Goal: Task Accomplishment & Management: Use online tool/utility

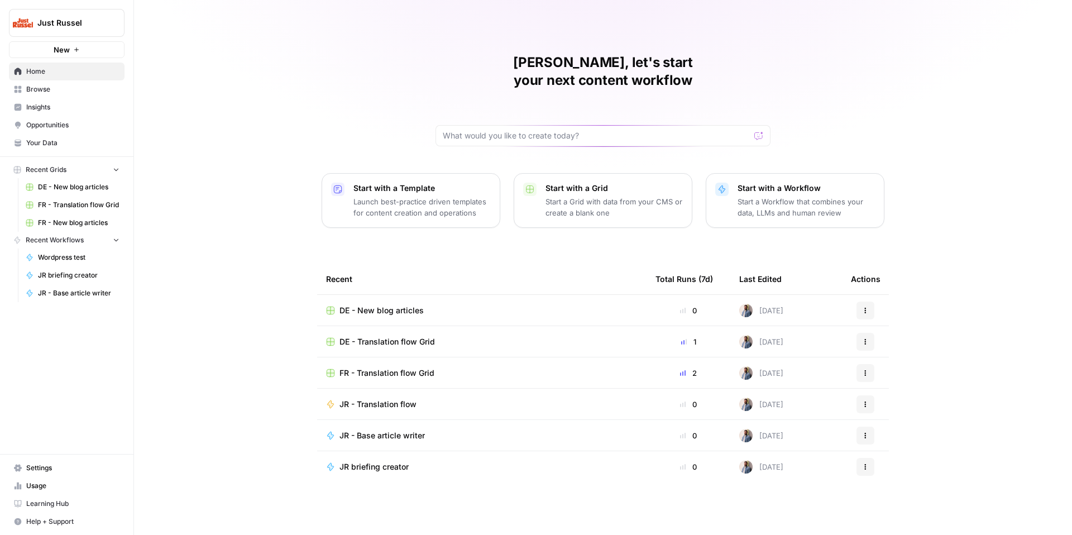
click at [110, 136] on link "Your Data" at bounding box center [67, 143] width 116 height 18
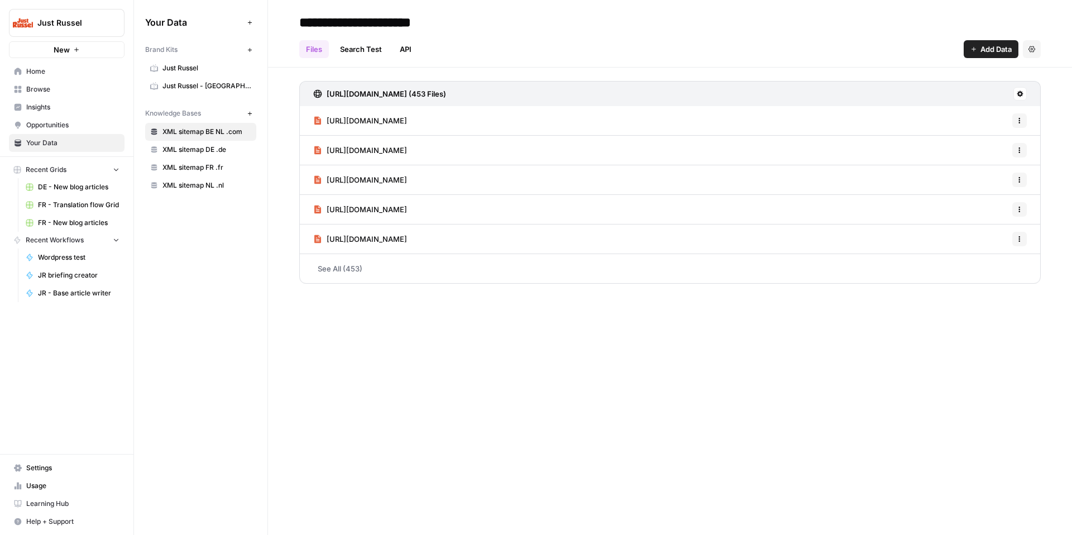
click at [209, 61] on link "Just Russel" at bounding box center [200, 68] width 111 height 18
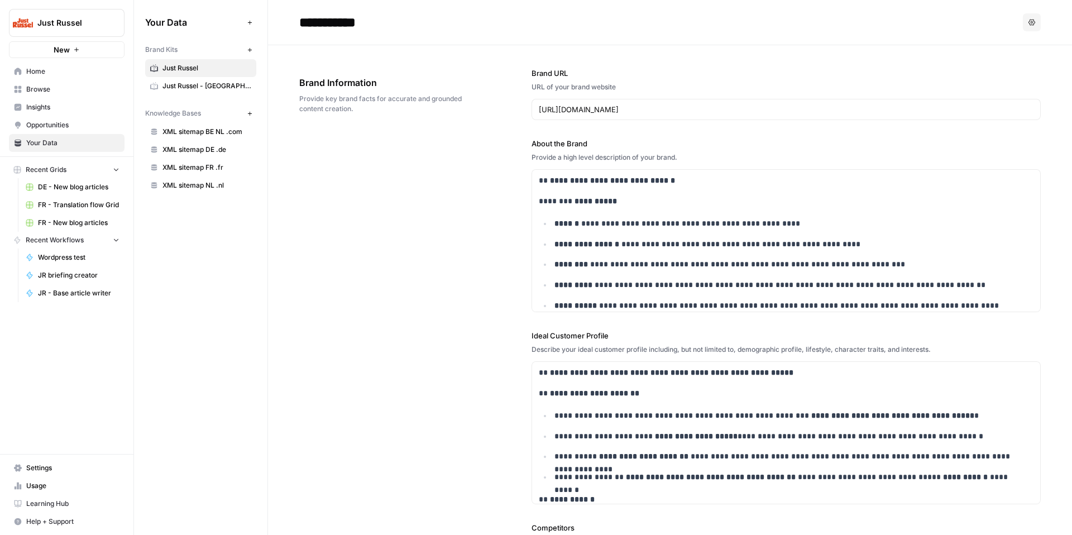
click at [372, 18] on input "**********" at bounding box center [384, 22] width 179 height 22
click at [385, 16] on input "**********" at bounding box center [384, 22] width 179 height 22
type input "**********"
click at [481, 308] on div "**********" at bounding box center [669, 442] width 741 height 795
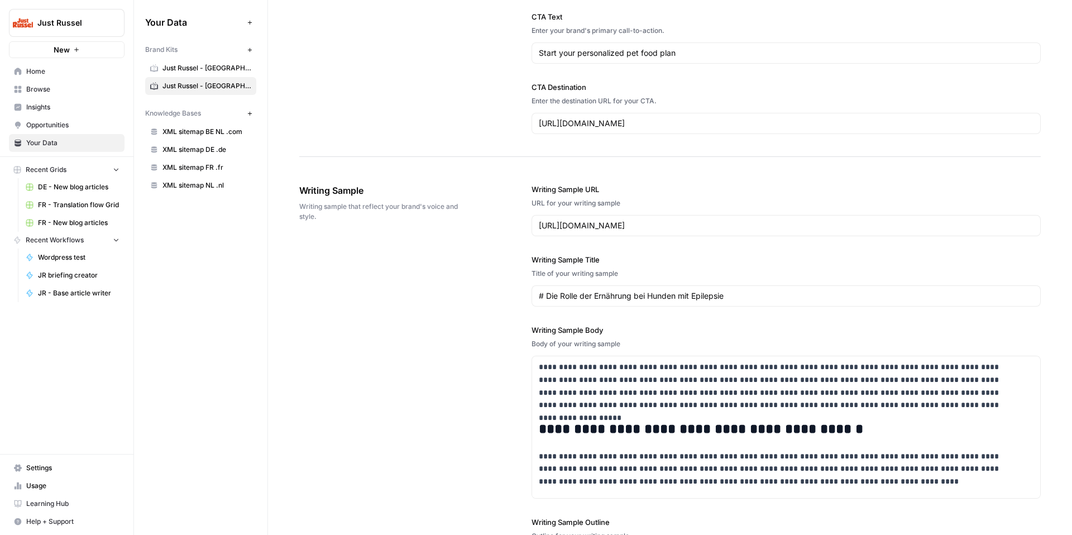
scroll to position [1361, 0]
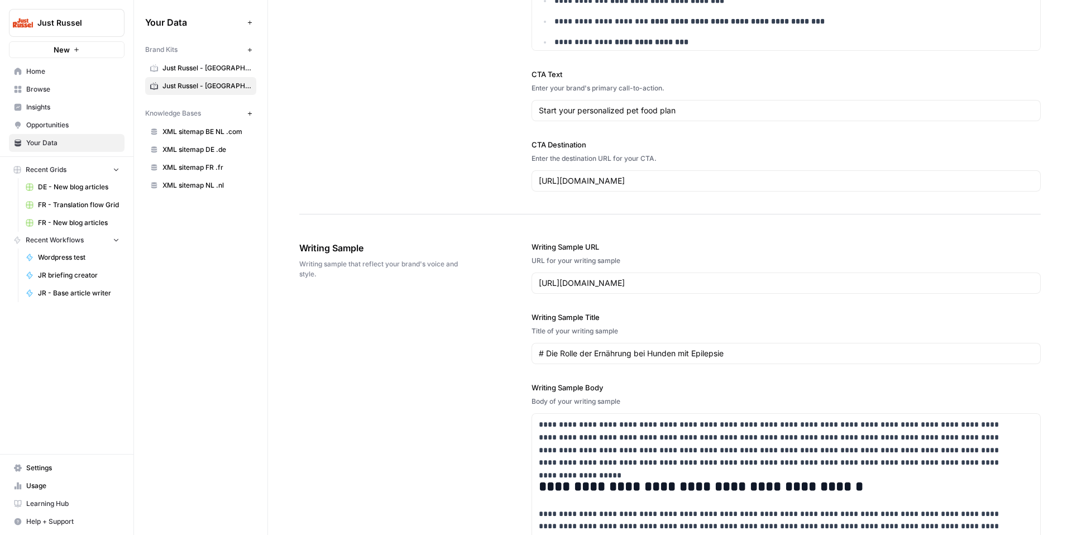
click at [379, 423] on div "**********" at bounding box center [669, 495] width 741 height 552
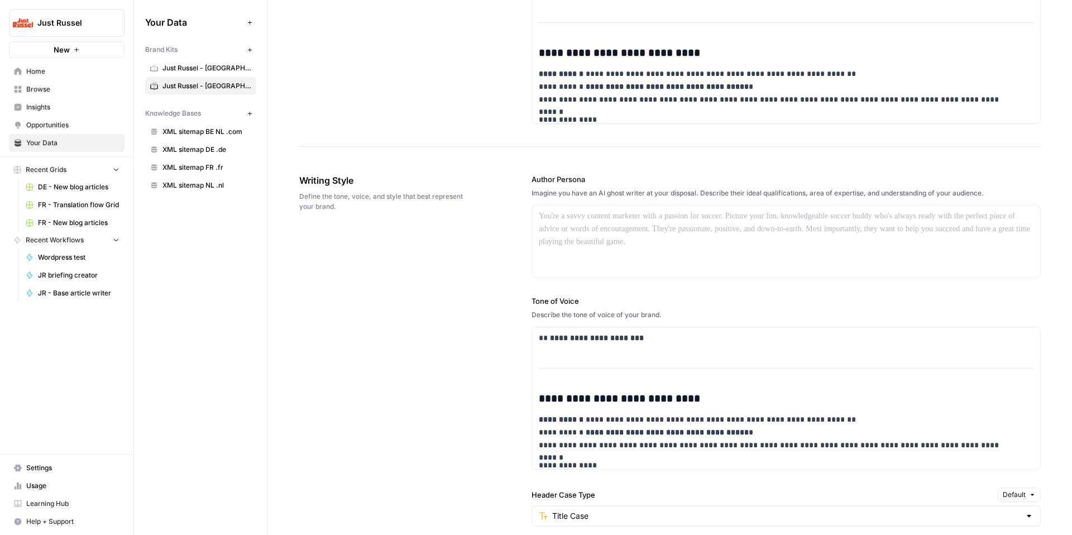
scroll to position [679, 0]
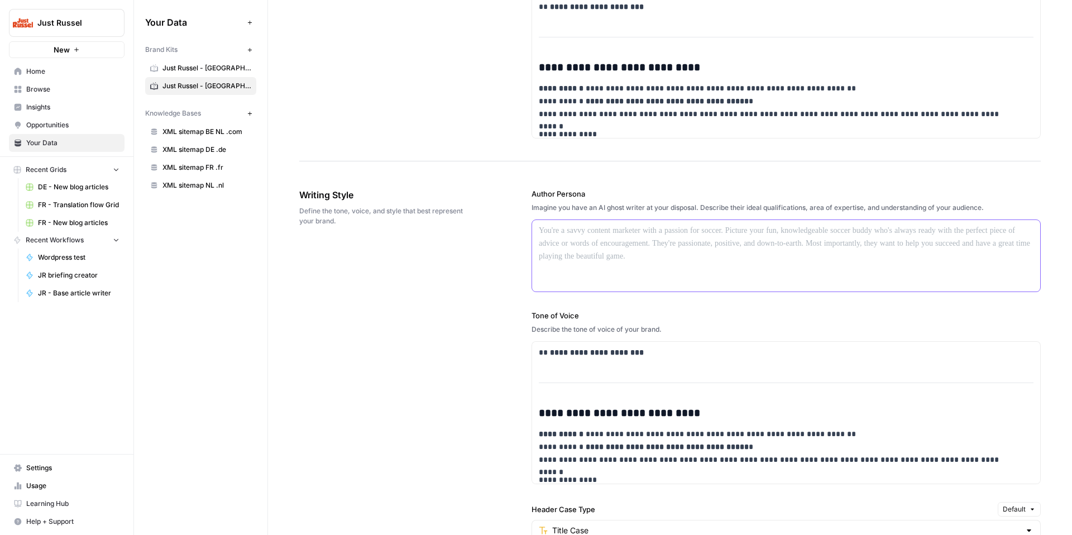
click at [662, 259] on div at bounding box center [786, 255] width 508 height 71
click at [227, 68] on span "Just Russel - France-FR" at bounding box center [206, 68] width 89 height 10
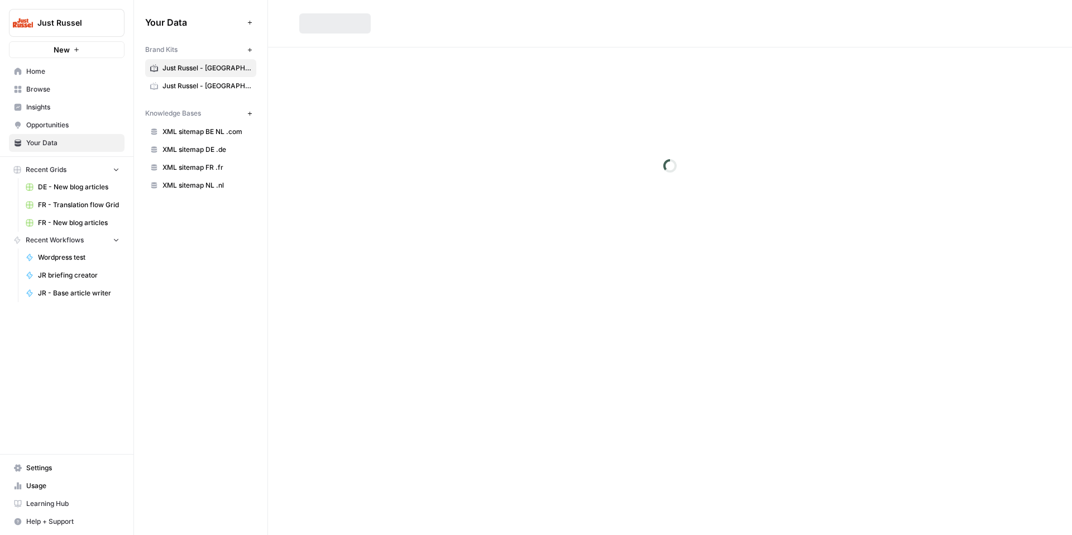
click at [227, 68] on span "Just Russel - France-FR" at bounding box center [206, 68] width 89 height 10
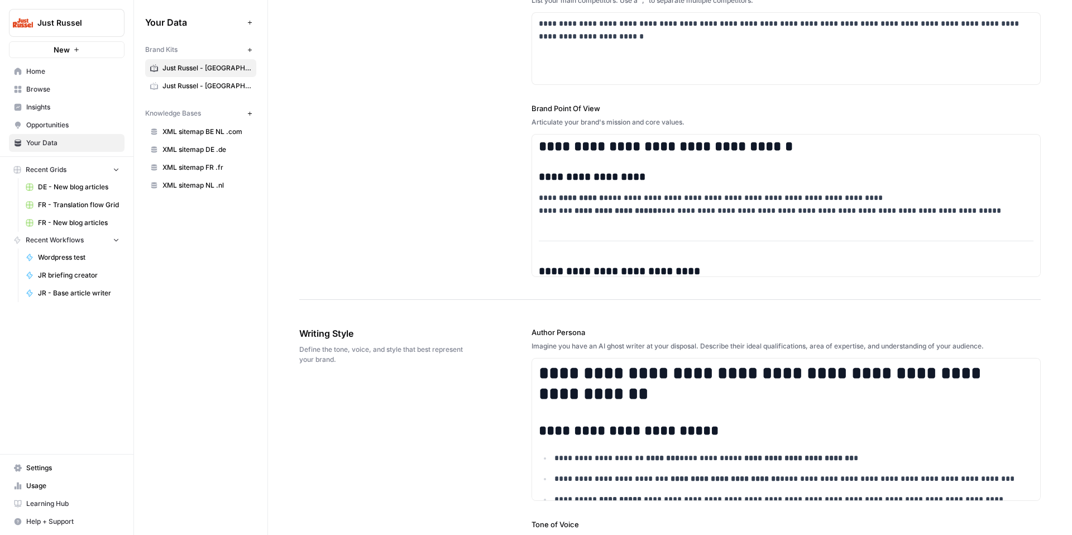
scroll to position [598, 0]
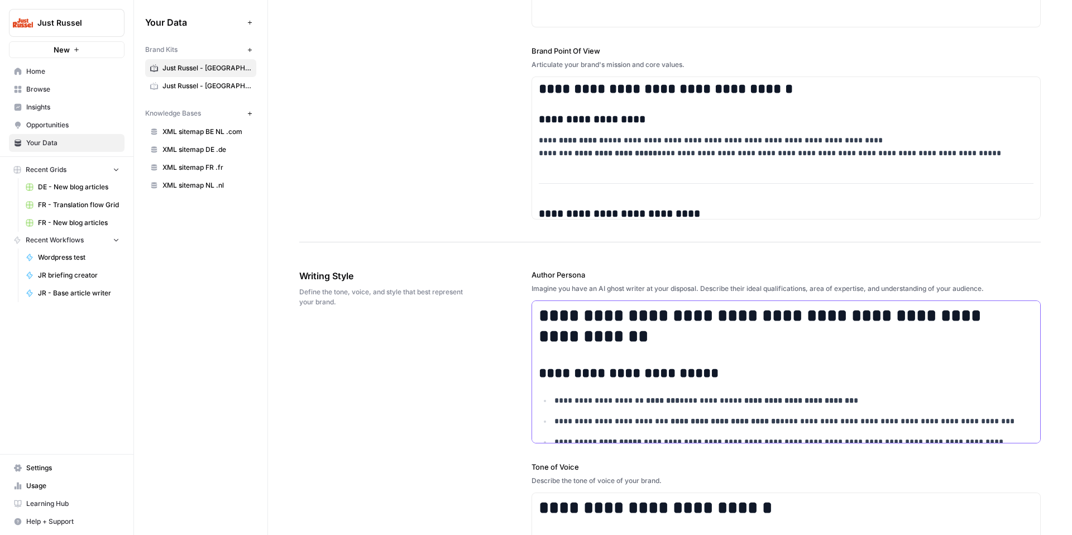
click at [726, 380] on h2 "**********" at bounding box center [779, 374] width 480 height 16
copy div "**********"
click at [650, 332] on h1 "**********" at bounding box center [779, 325] width 480 height 41
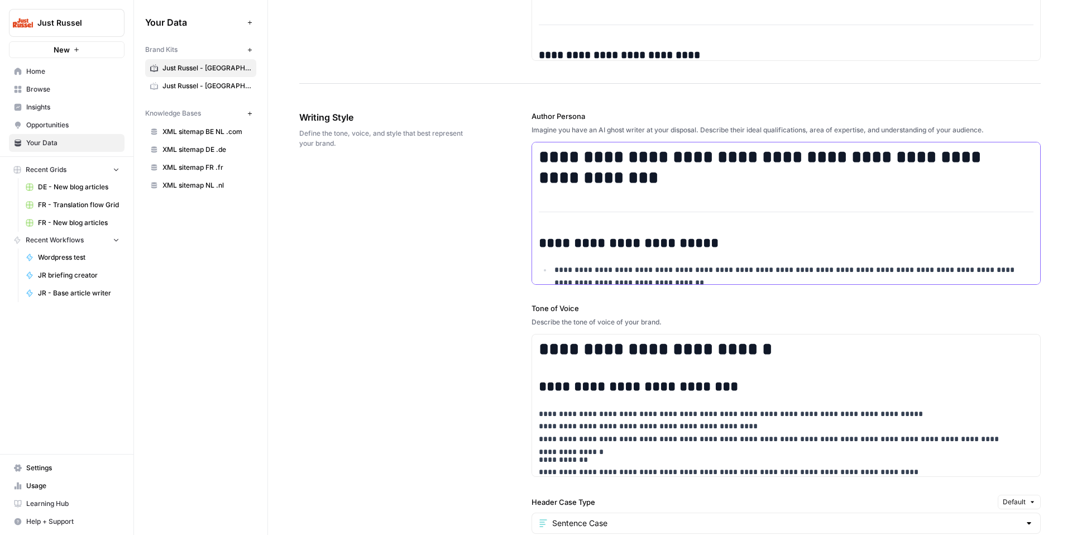
scroll to position [943, 0]
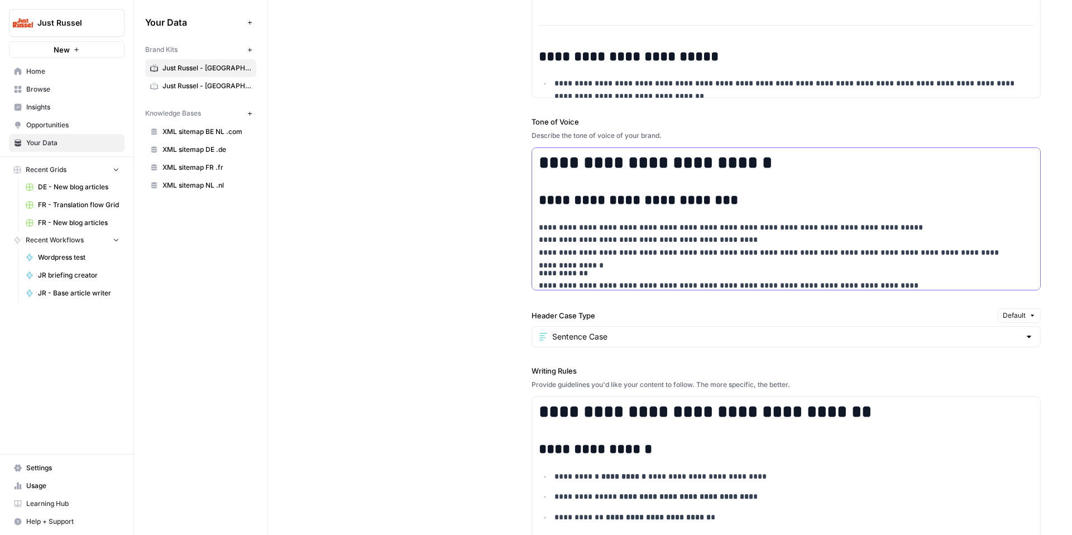
click at [634, 78] on p "**********" at bounding box center [786, 90] width 464 height 26
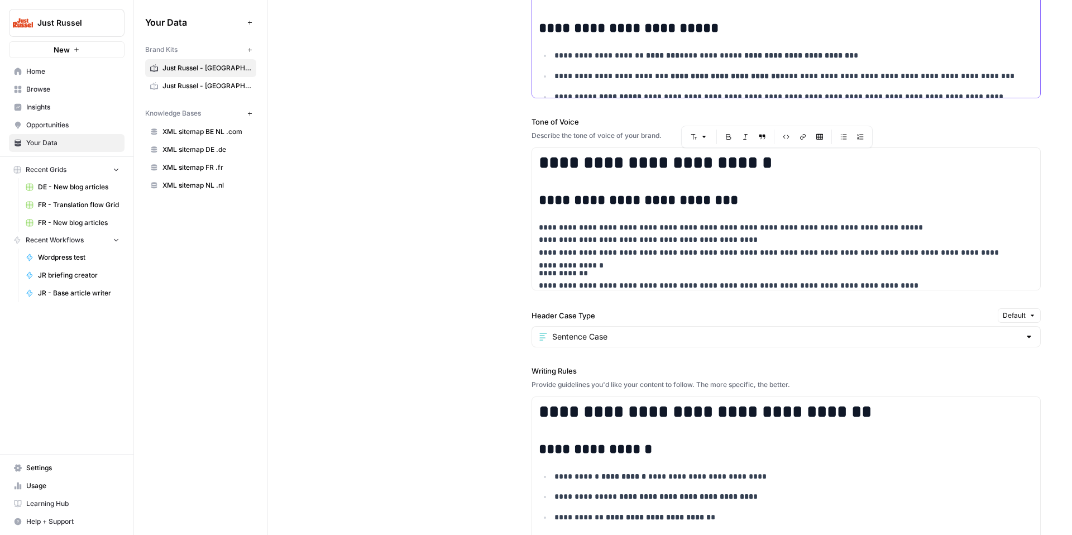
scroll to position [1005, 0]
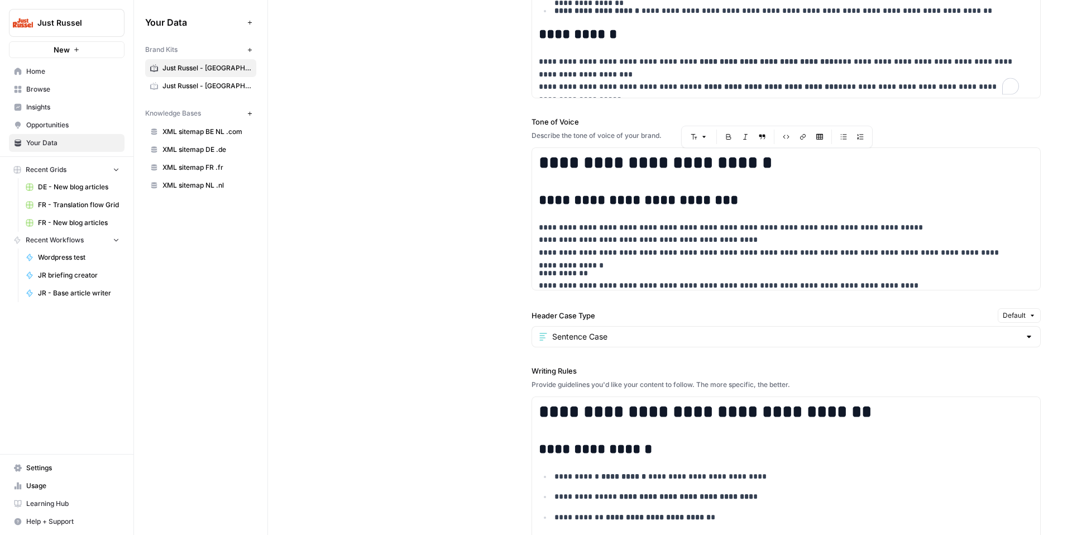
click at [181, 93] on link "Just Russel - Germany - DE" at bounding box center [200, 86] width 111 height 18
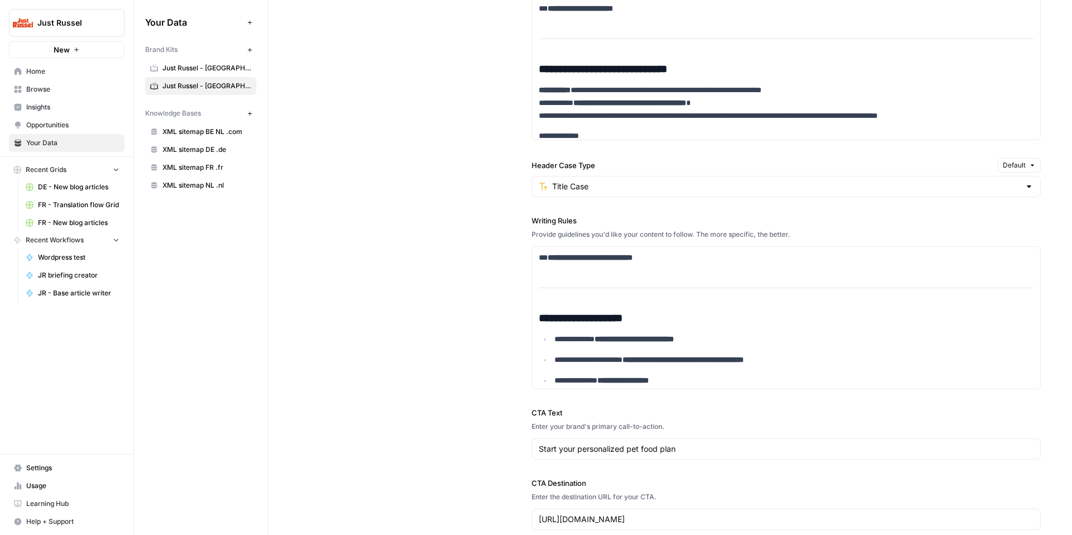
scroll to position [788, 0]
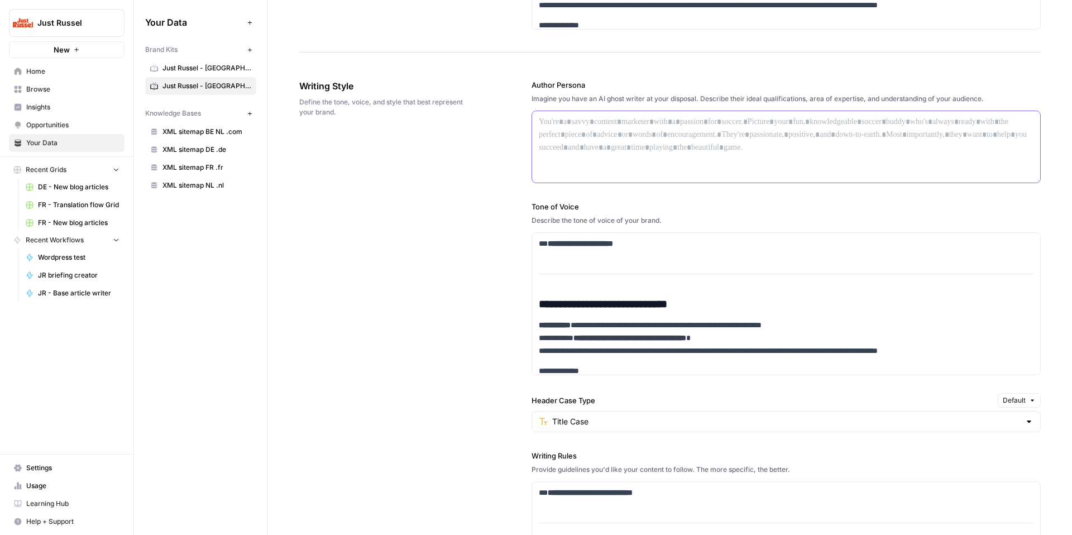
click at [612, 140] on div at bounding box center [786, 146] width 508 height 71
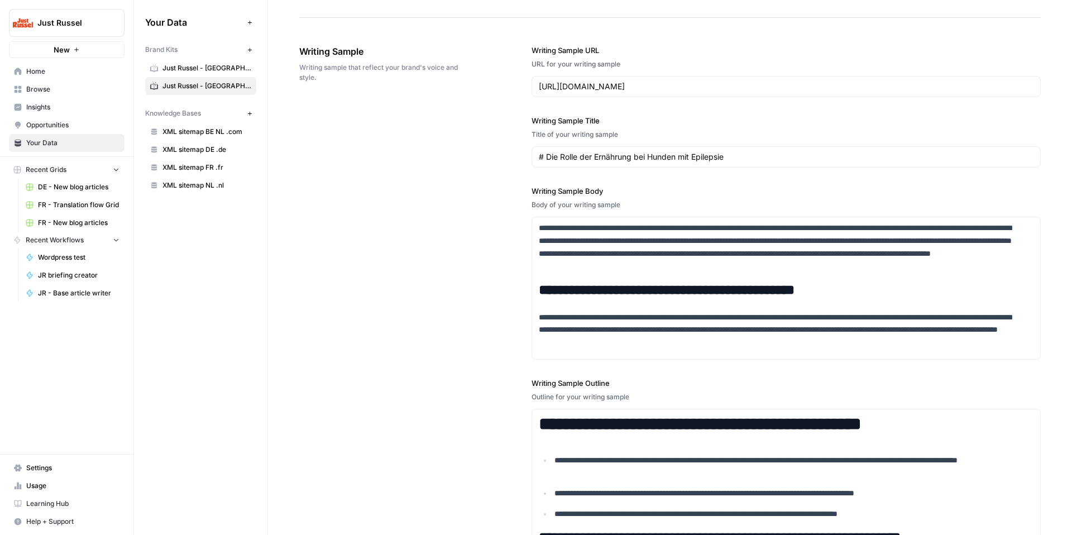
scroll to position [1755, 0]
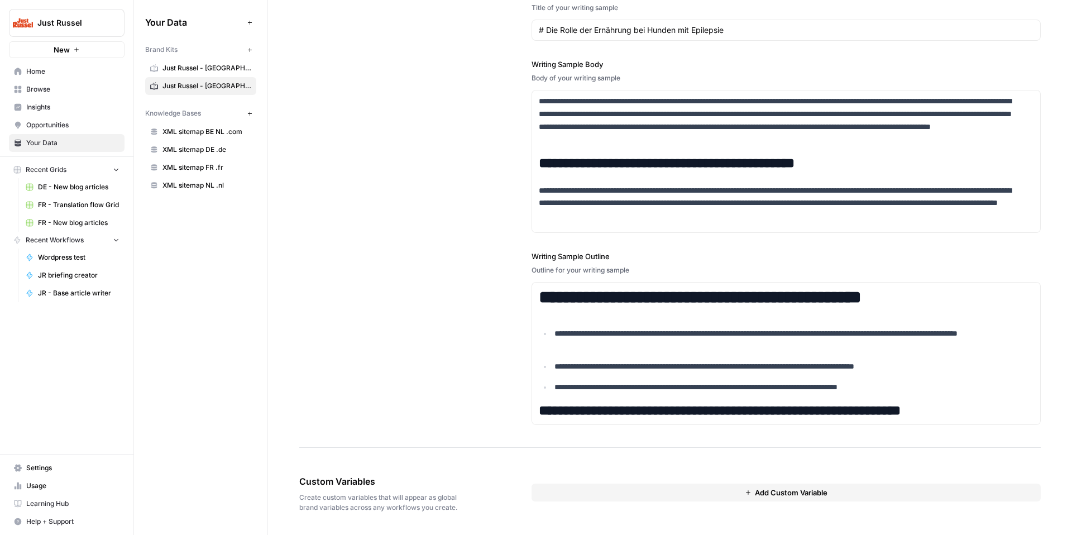
click at [332, 201] on div "**********" at bounding box center [669, 172] width 741 height 552
click at [731, 495] on button "Add Custom Variable" at bounding box center [785, 492] width 509 height 18
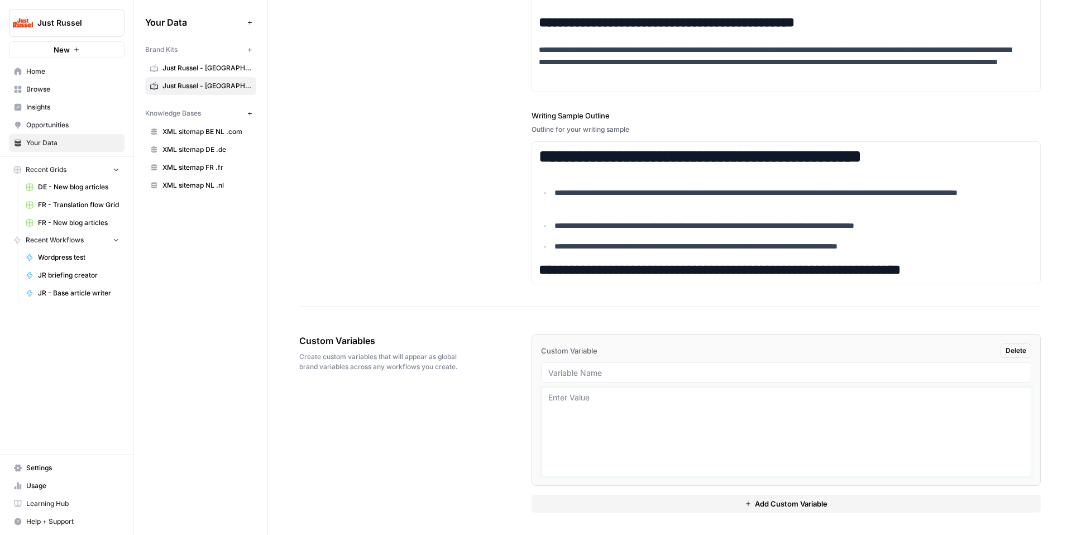
click at [660, 417] on textarea at bounding box center [786, 431] width 476 height 79
paste textarea "# Titel (H1) - Klar formulierte Ernährungsfrage oder Fütterungsproblem. - Beisp…"
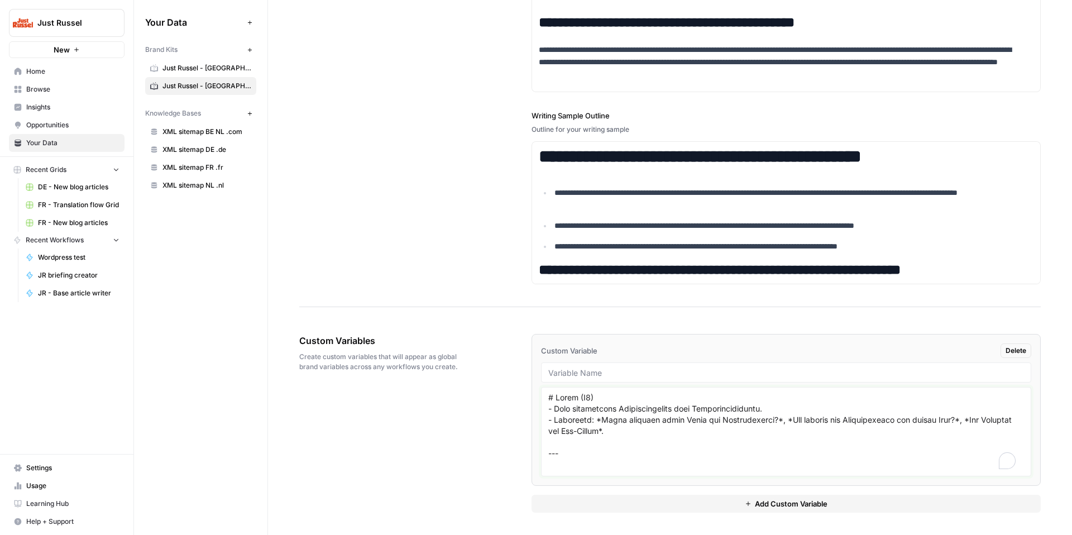
scroll to position [723, 0]
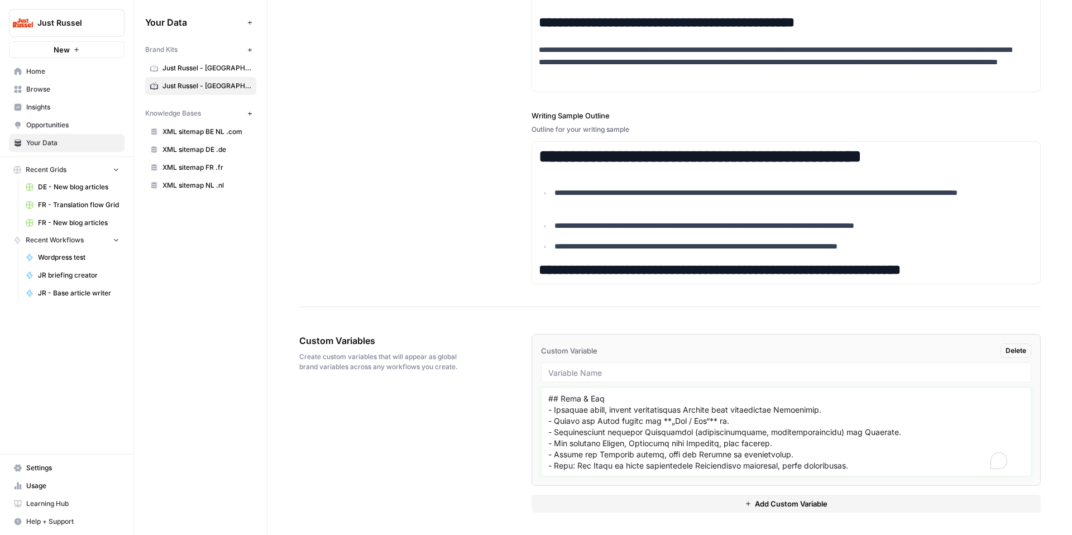
type textarea "# Titel (H1) - Klar formulierte Ernährungsfrage oder Fütterungsproblem. - Beisp…"
click at [780, 511] on button "Add Custom Variable" at bounding box center [785, 504] width 509 height 18
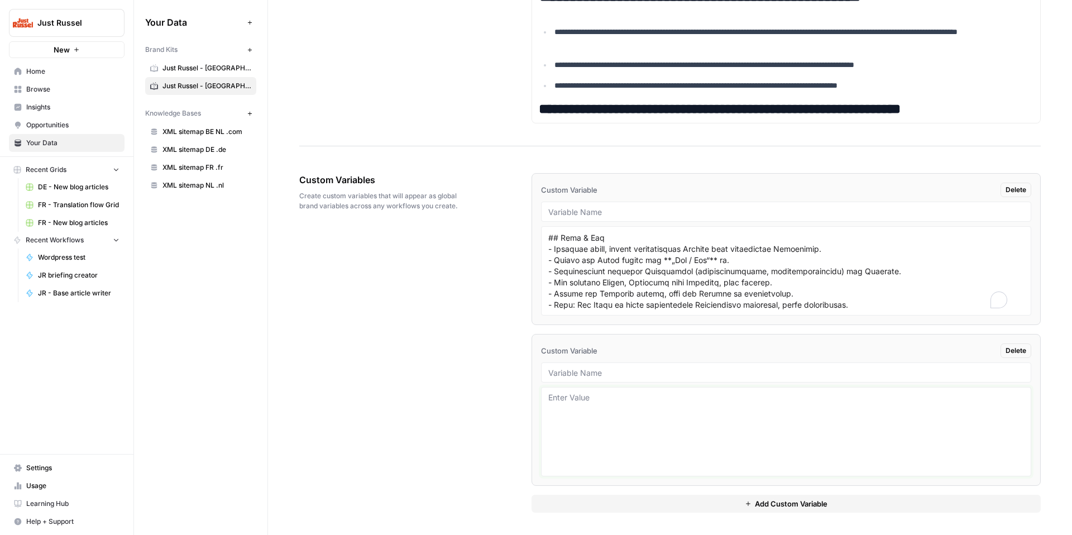
click at [587, 429] on textarea at bounding box center [786, 431] width 476 height 79
paste textarea "# 🐾 Blogartikel-Vorlage – Just Russel ## Titel (H1) - Formuliere eine klare Fra…"
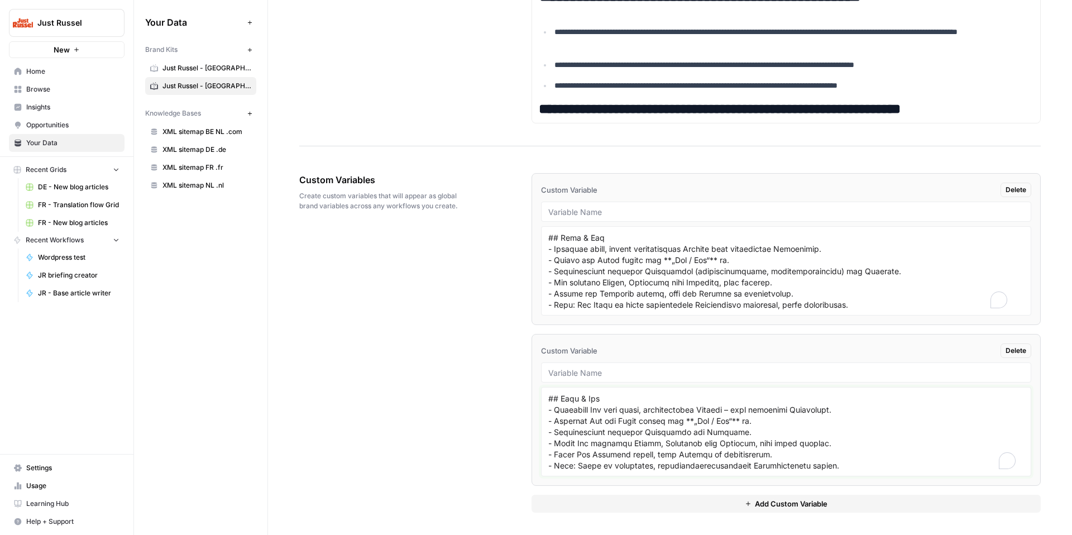
scroll to position [835, 0]
type textarea "# 🐾 Blogartikel-Vorlage – Just Russel ## Titel (H1) - Formuliere eine klare Fra…"
click at [781, 501] on span "Add Custom Variable" at bounding box center [791, 503] width 73 height 11
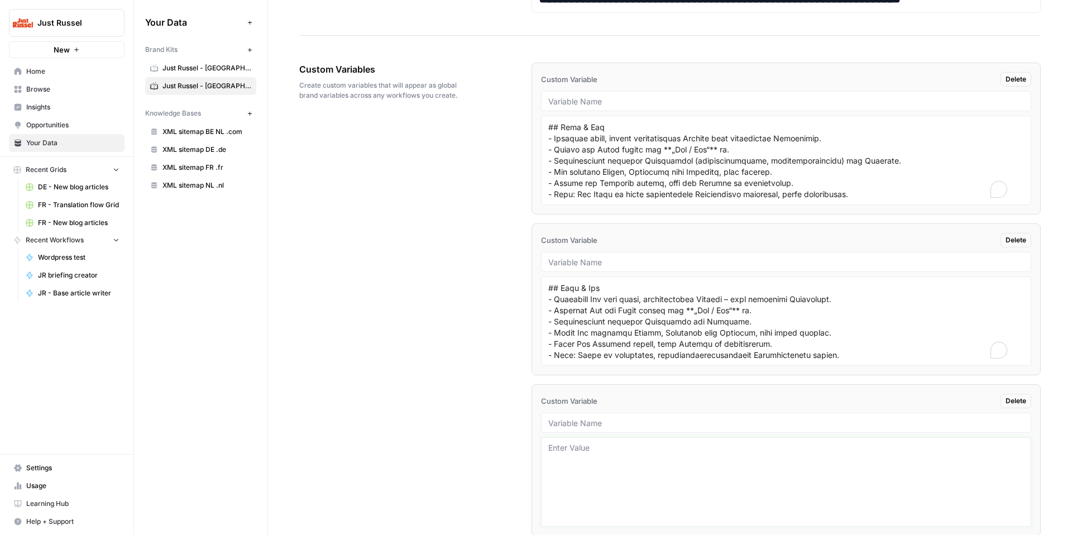
click at [630, 473] on textarea at bounding box center [786, 481] width 476 height 79
paste textarea "# Titel (H1) - Sollte klar formuliert und auf ein Problem, Verhalten oder Pfleg…"
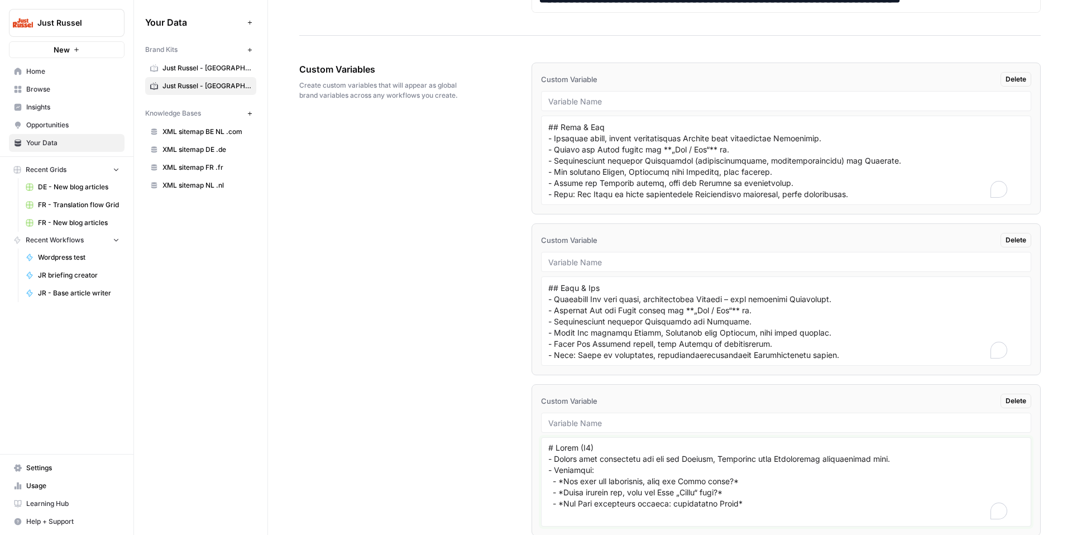
scroll to position [802, 0]
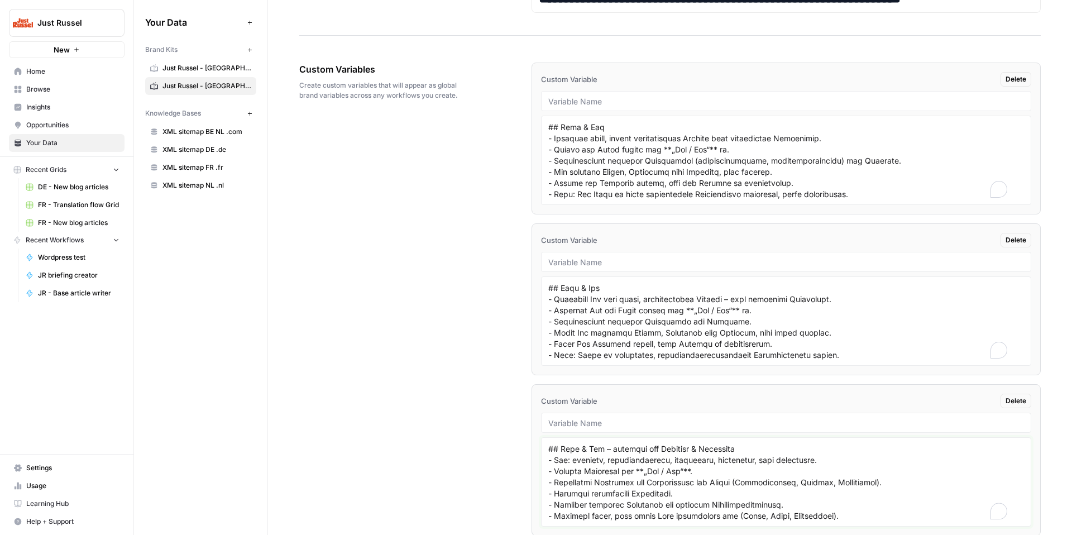
type textarea "# Titel (H1) - Sollte klar formuliert und auf ein Problem, Verhalten oder Pfleg…"
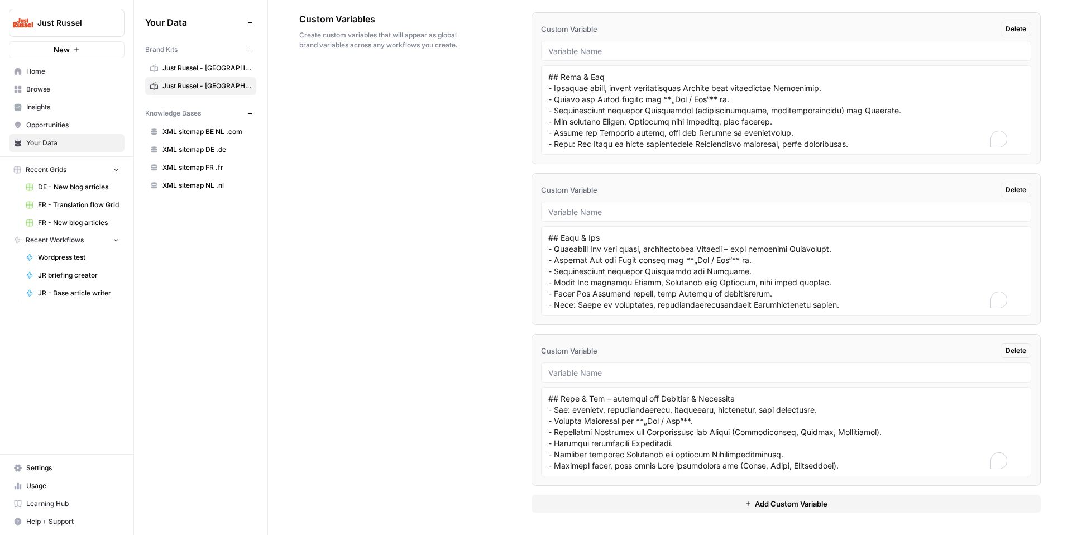
click at [778, 507] on span "Add Custom Variable" at bounding box center [791, 503] width 73 height 11
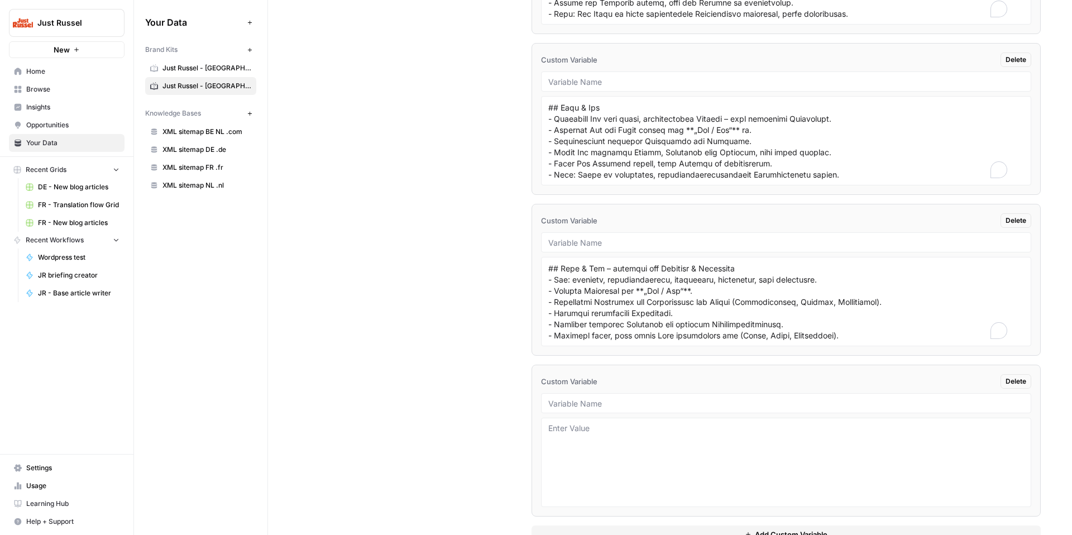
scroll to position [2378, 0]
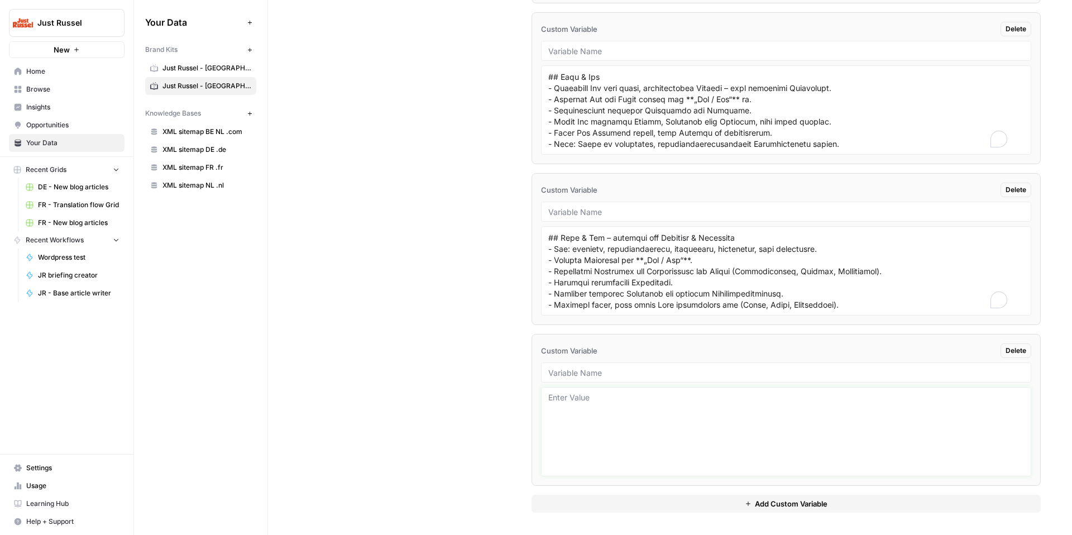
click at [640, 421] on textarea at bounding box center [786, 431] width 476 height 79
paste textarea "## 4. No Bullshit Boomers (65+, retired, practical mindset) **Tone:** Straightf…"
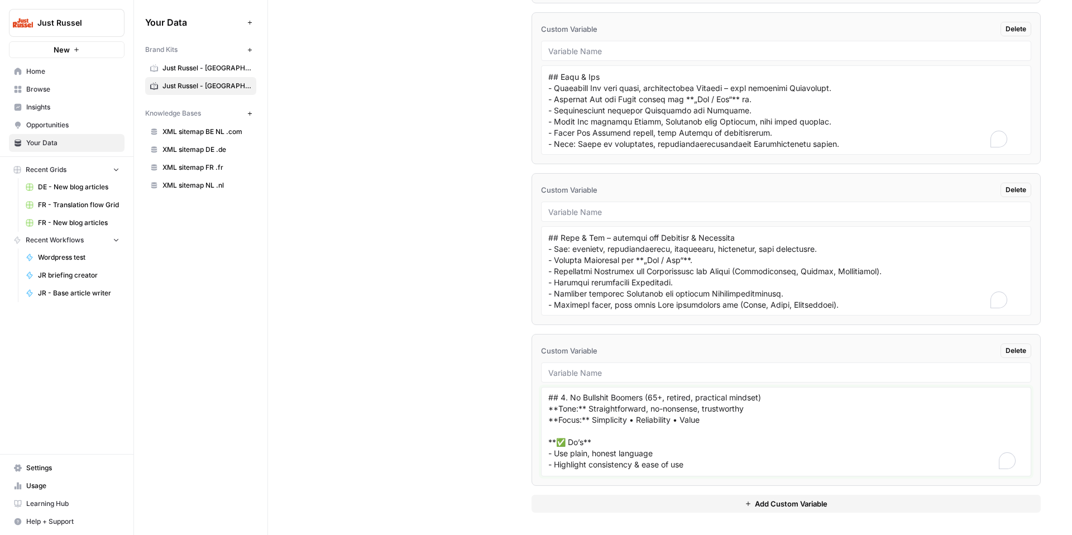
scroll to position [0, 0]
type textarea "## 4. No Bullshit Boomers (65+, retired, practical mindset) **Tone:** Straightf…"
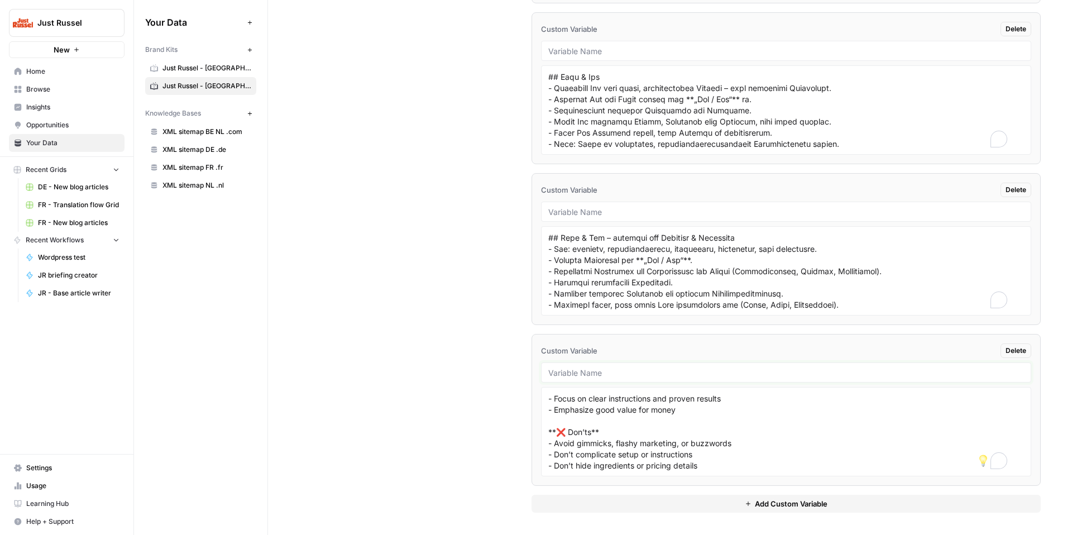
click at [707, 372] on input "text" at bounding box center [786, 372] width 476 height 10
paste input "persona_boomers"
type input "persona_boomers"
click at [729, 209] on input "text" at bounding box center [786, 212] width 476 height 10
paste input "template_training_general"
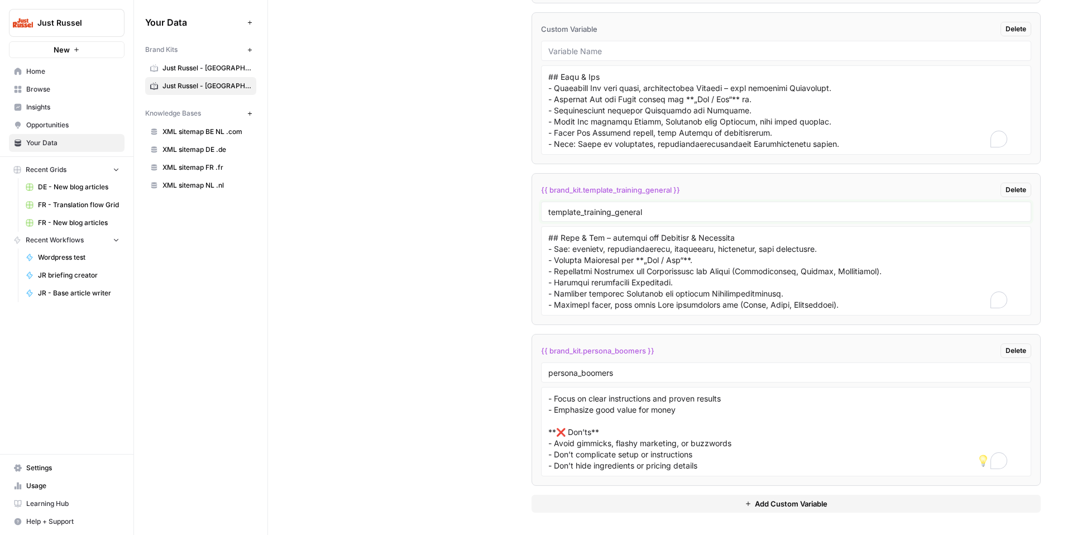
type input "template_training_general"
click at [636, 46] on div at bounding box center [786, 51] width 490 height 20
click at [636, 49] on input "text" at bounding box center [786, 51] width 476 height 10
paste input "template_health"
type input "template_health"
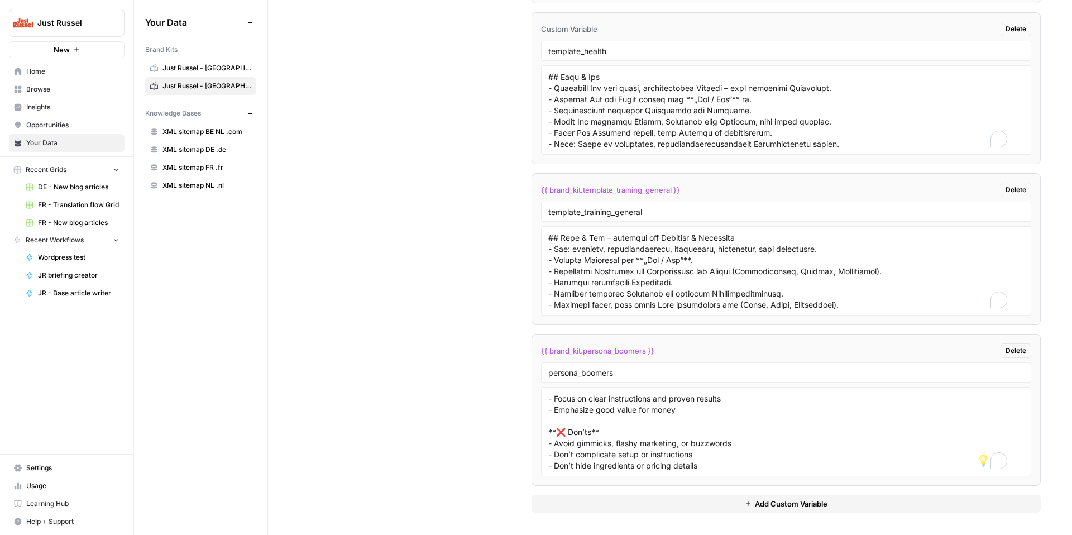
click at [532, 127] on li "Custom Variable Delete template_health" at bounding box center [785, 88] width 509 height 152
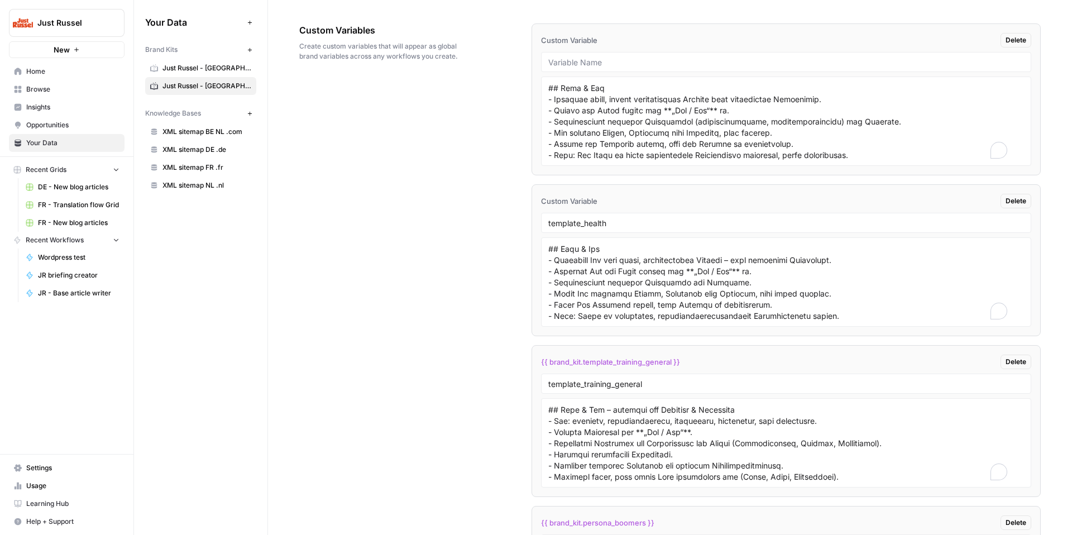
scroll to position [2148, 0]
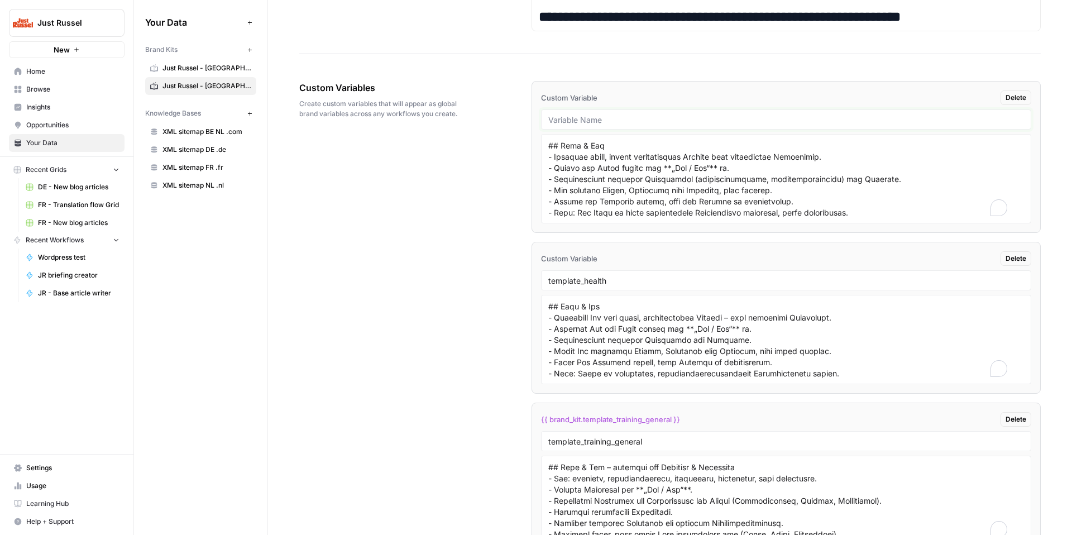
click at [755, 114] on input "text" at bounding box center [786, 119] width 476 height 10
paste input "template_food"
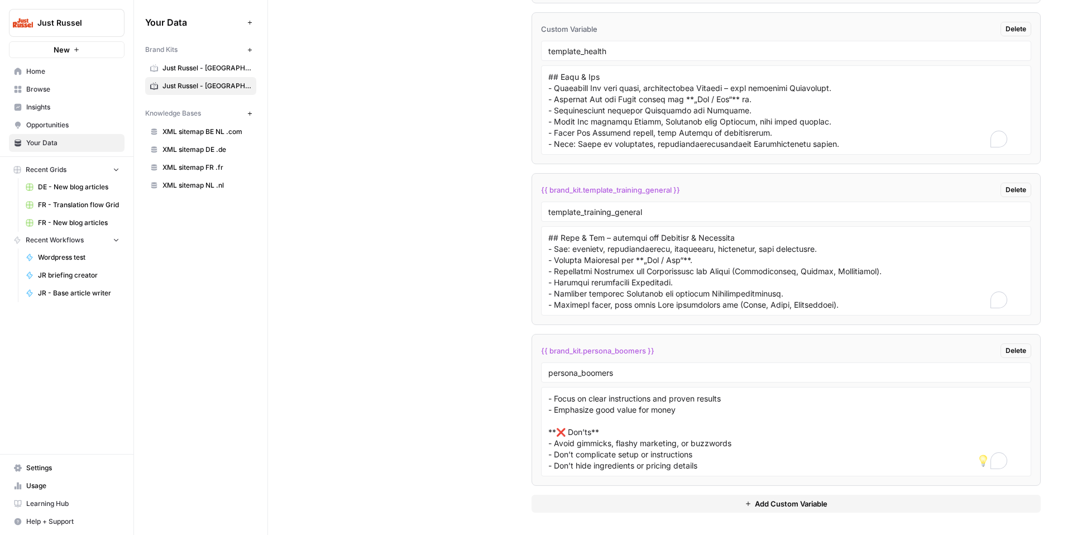
type input "template_food"
click at [823, 503] on button "Add Custom Variable" at bounding box center [785, 504] width 509 height 18
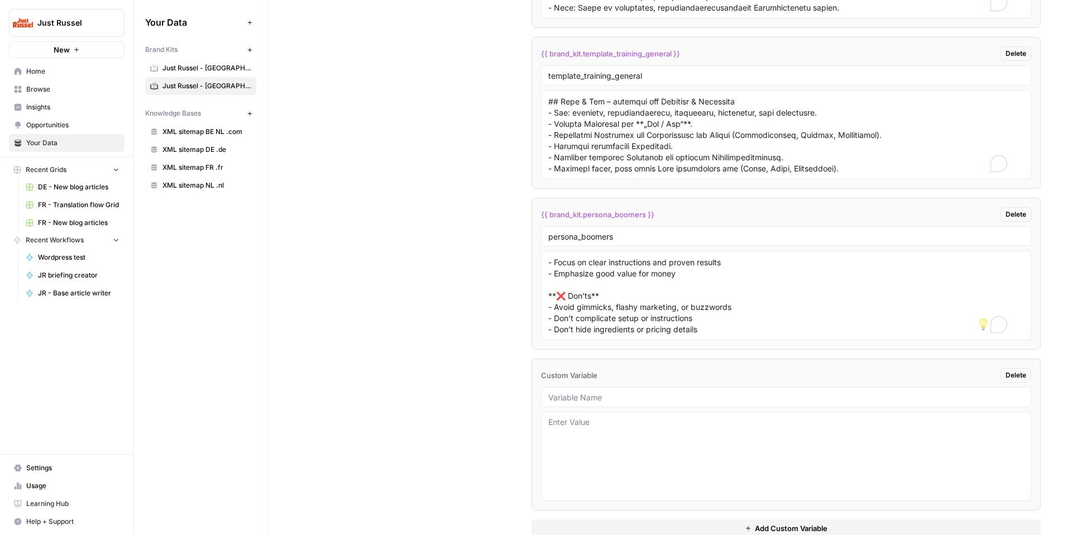
click at [589, 406] on div at bounding box center [786, 397] width 490 height 20
click at [594, 402] on div at bounding box center [786, 397] width 490 height 20
click at [594, 400] on input "text" at bounding box center [786, 397] width 476 height 10
paste input "persona_dog_kids"
type input "persona_dog_kids"
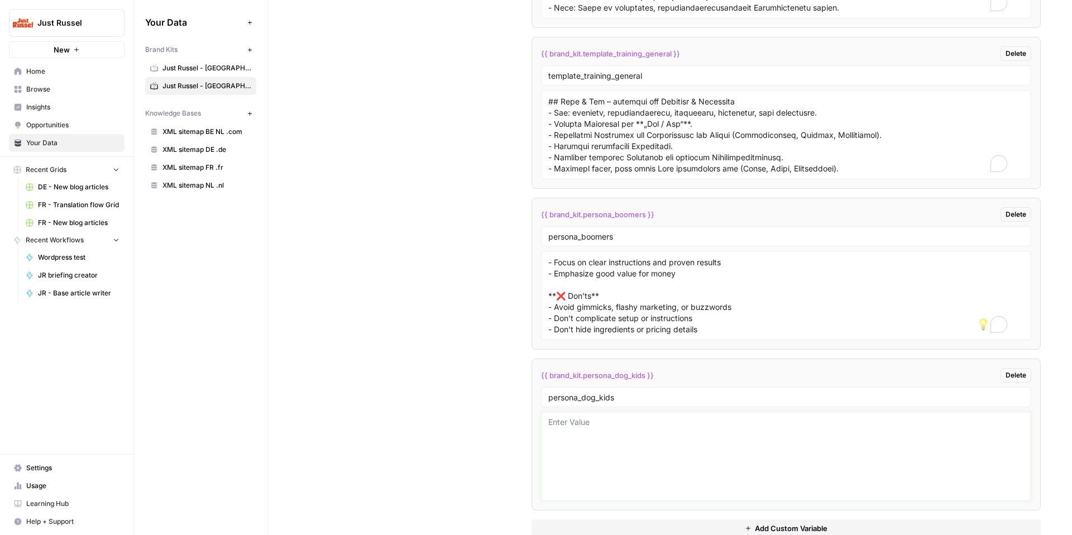
click at [644, 434] on textarea at bounding box center [786, 455] width 476 height 79
paste textarea "## 2. Dog Kids (50+, empty nesters, dog as “baby”) **Tone:** Reassuring, credib…"
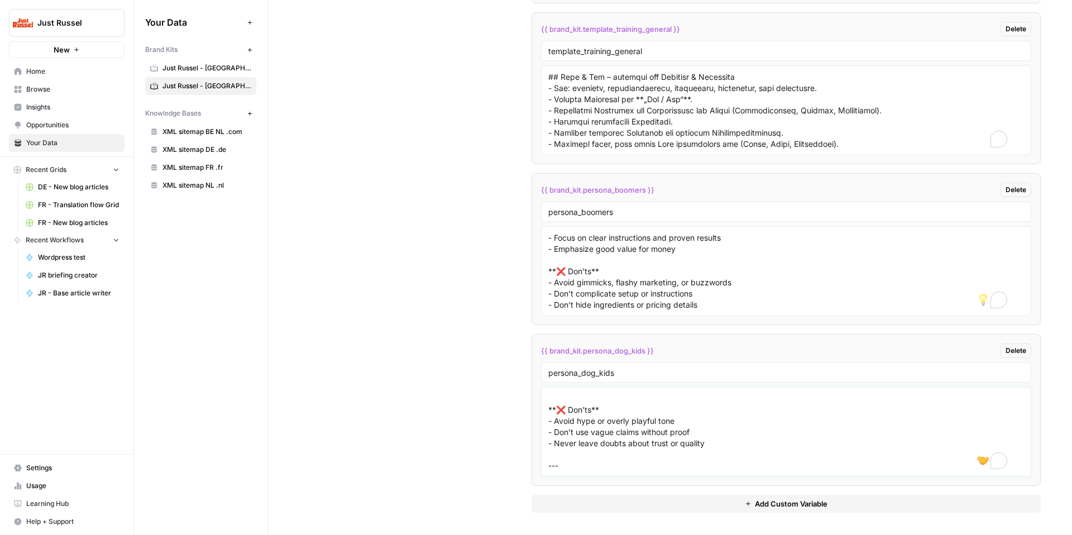
type textarea "## 2. Dog Kids (50+, empty nesters, dog as “baby”) **Tone:** Reassuring, credib…"
click at [724, 499] on button "Add Custom Variable" at bounding box center [785, 504] width 509 height 18
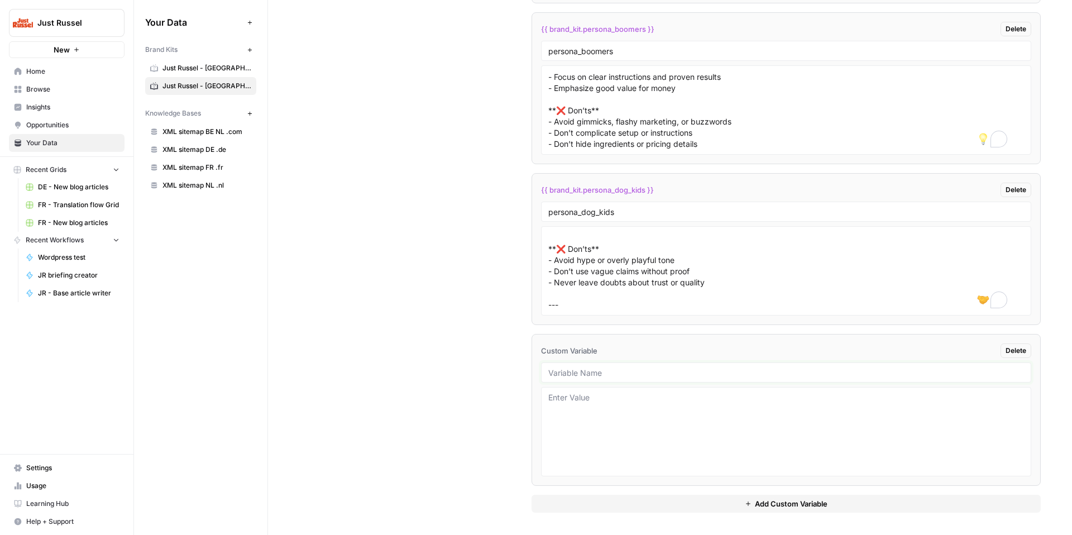
click at [608, 367] on input "text" at bounding box center [786, 372] width 476 height 10
paste input "templateallowed_food"
type input "templateallowed_food"
click at [612, 429] on textarea at bounding box center [786, 431] width 476 height 79
paste textarea "# Peut-on donner [aliment] à un chien ? ## Introduction - Mettre en scène la si…"
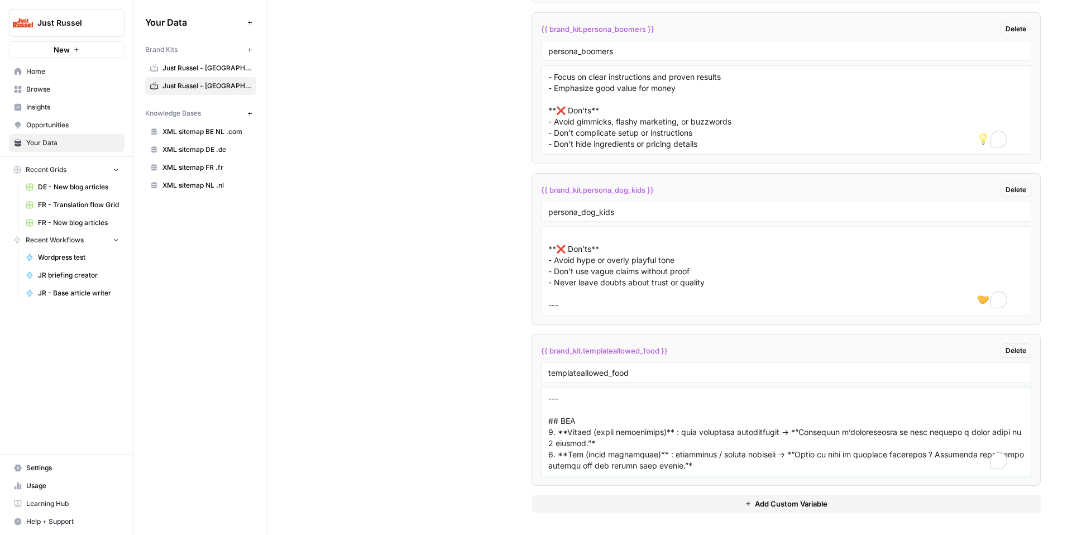
type textarea "# Peut-on donner [aliment] à un chien ? ## Introduction - Mettre en scène la si…"
click at [826, 503] on button "Add Custom Variable" at bounding box center [785, 504] width 509 height 18
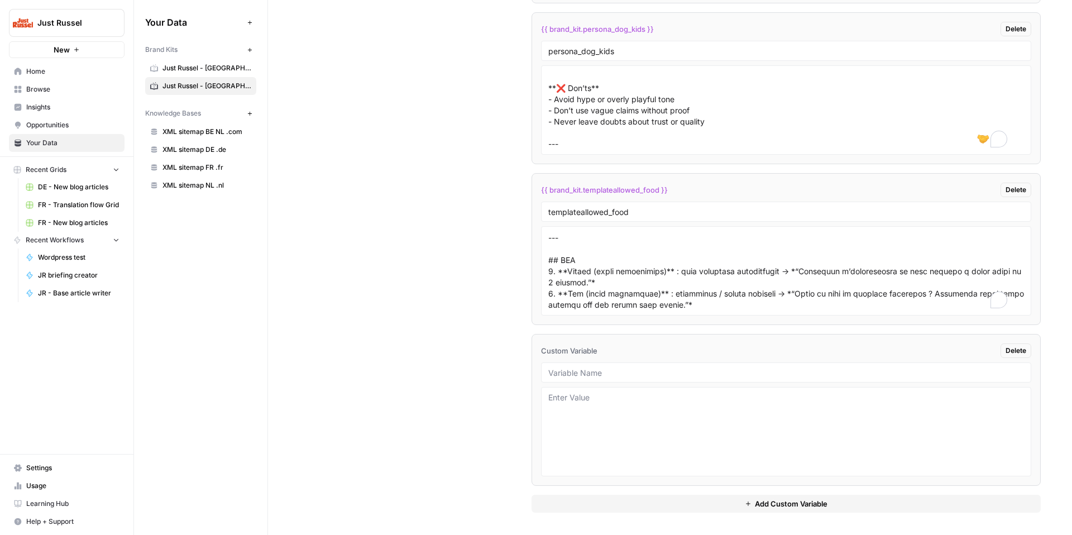
click at [696, 366] on div at bounding box center [786, 372] width 490 height 20
click at [693, 370] on input "text" at bounding box center [786, 372] width 476 height 10
paste input "template_dogbreeds"
type input "template_dogbreeds"
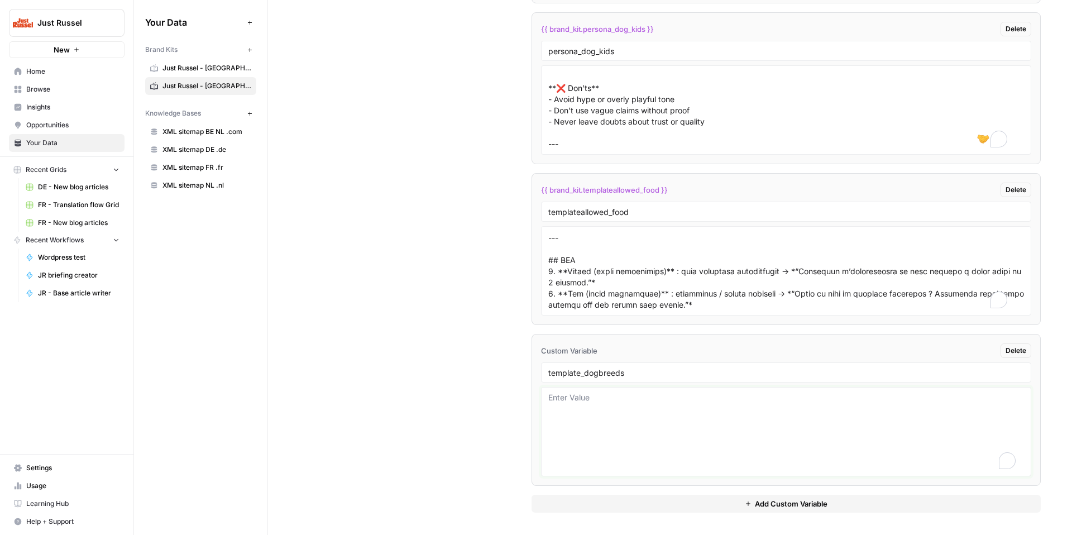
click at [669, 407] on textarea "To enrich screen reader interactions, please activate Accessibility in Grammarl…" at bounding box center [786, 431] width 476 height 79
type textarea "to add"
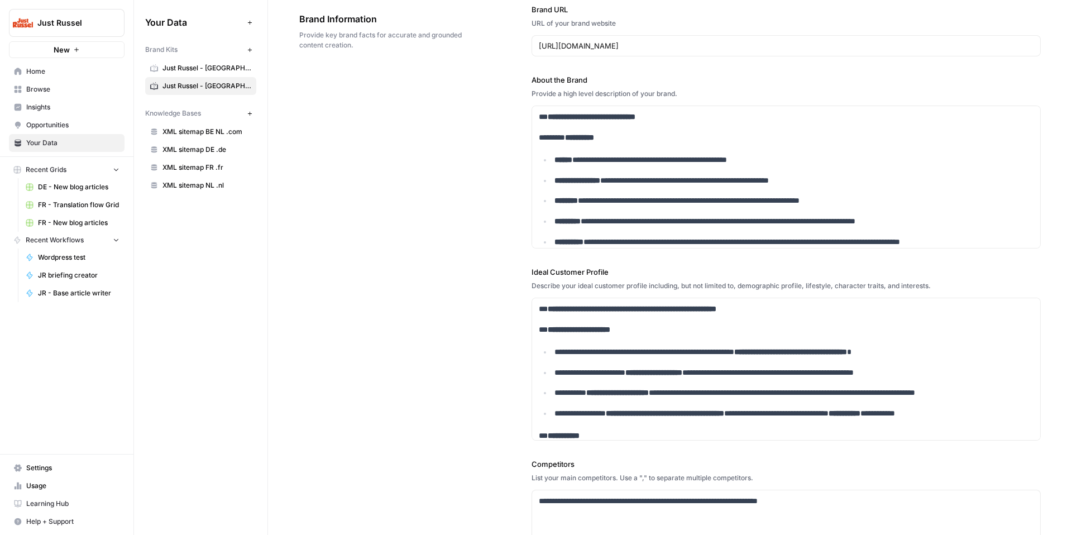
scroll to position [0, 0]
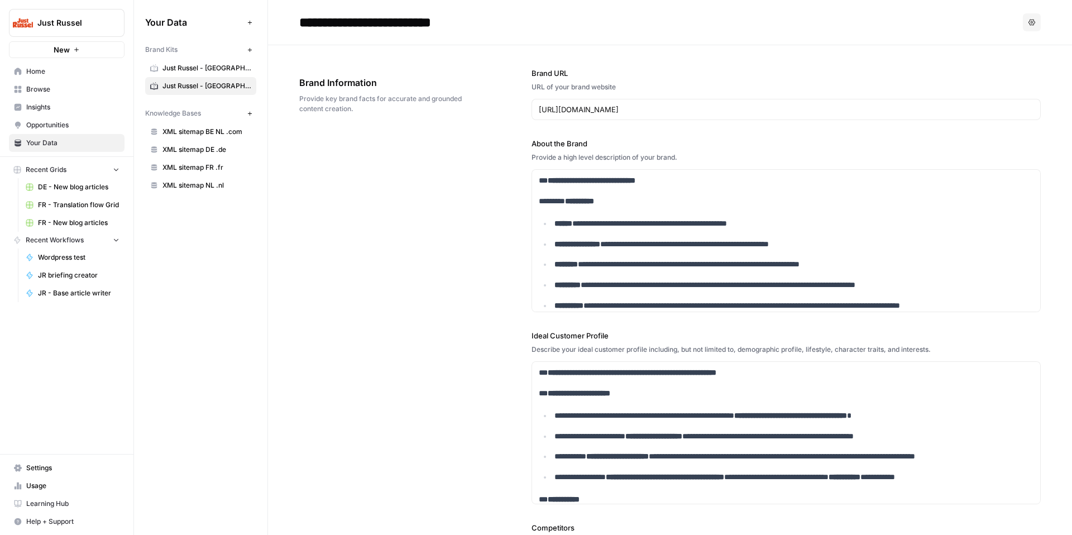
click at [69, 61] on nav "Home Browse Insights Opportunities Your Data" at bounding box center [66, 107] width 133 height 98
click at [65, 70] on span "Home" at bounding box center [72, 71] width 93 height 10
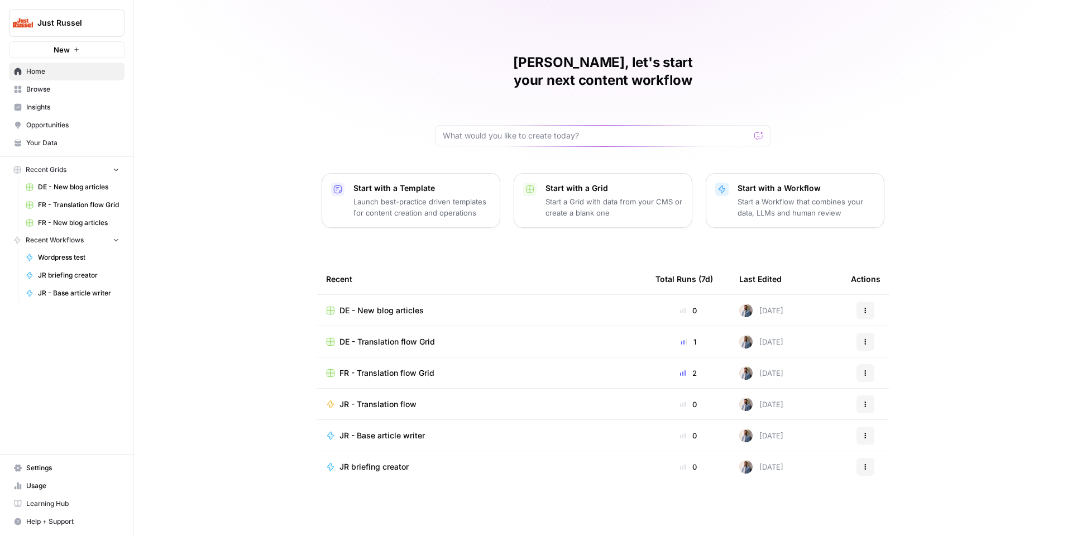
click at [412, 305] on span "DE - New blog articles" at bounding box center [381, 310] width 84 height 11
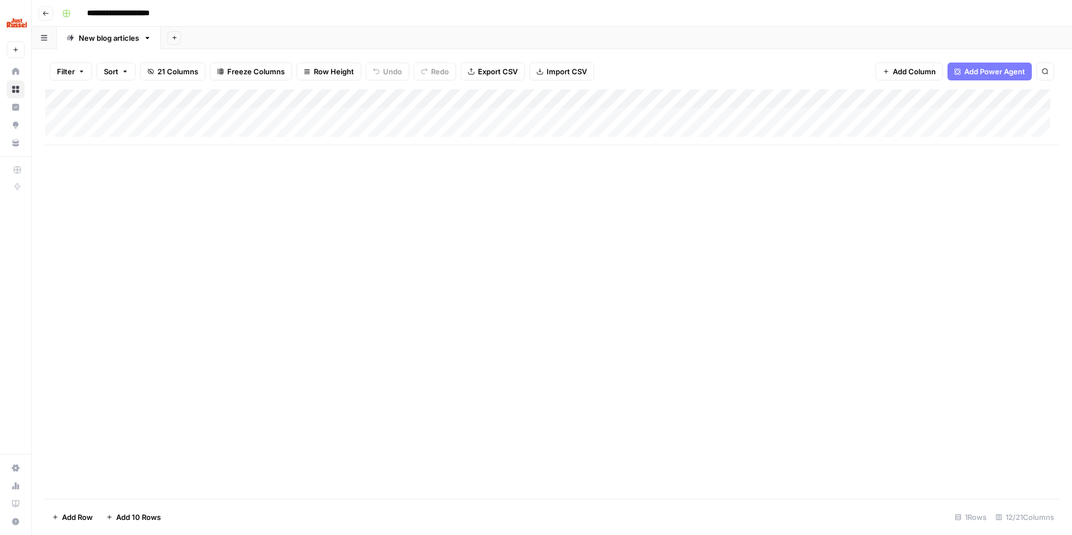
click at [964, 102] on div "Add Column" at bounding box center [551, 117] width 1013 height 56
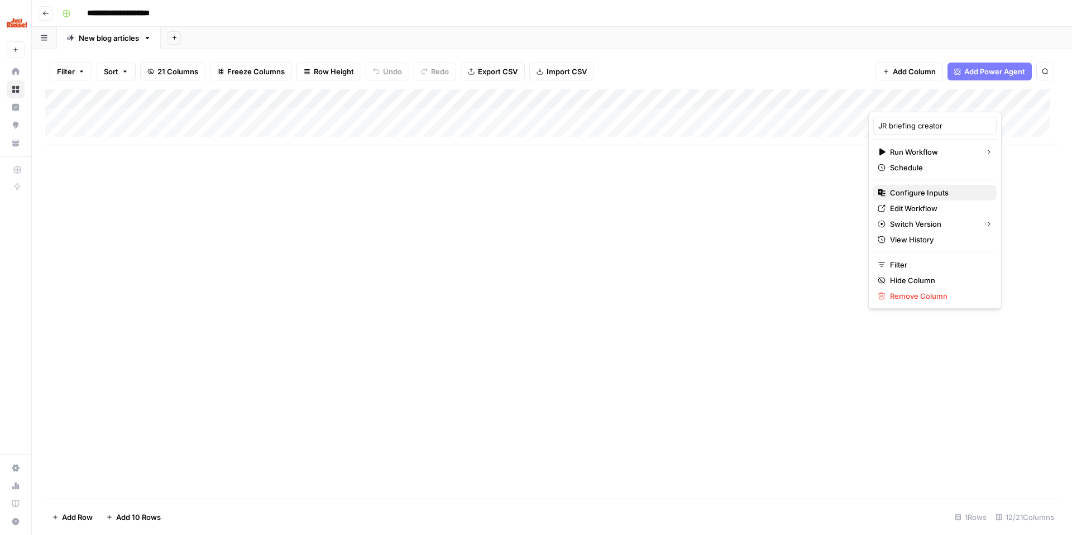
click at [927, 190] on span "Configure Inputs" at bounding box center [939, 192] width 98 height 11
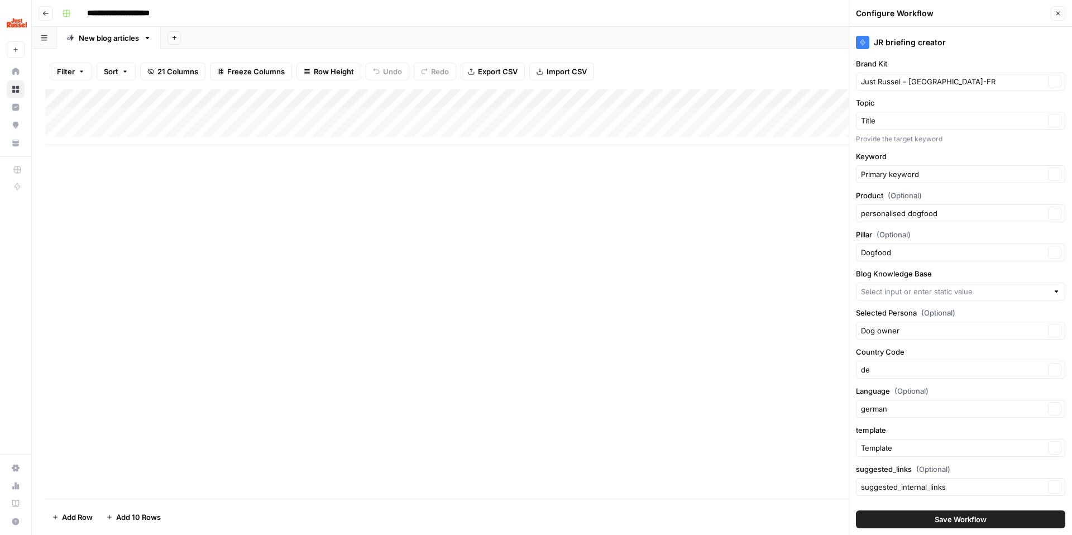
type input "XML sitemap FR .fr"
click at [960, 83] on input "Brand Kit" at bounding box center [953, 81] width 184 height 11
click at [953, 129] on button "Just Russel - [GEOGRAPHIC_DATA] - DE" at bounding box center [956, 124] width 191 height 16
type input "Just Russel - [GEOGRAPHIC_DATA] - DE"
click at [927, 296] on input "Blog Knowledge Base" at bounding box center [953, 291] width 184 height 11
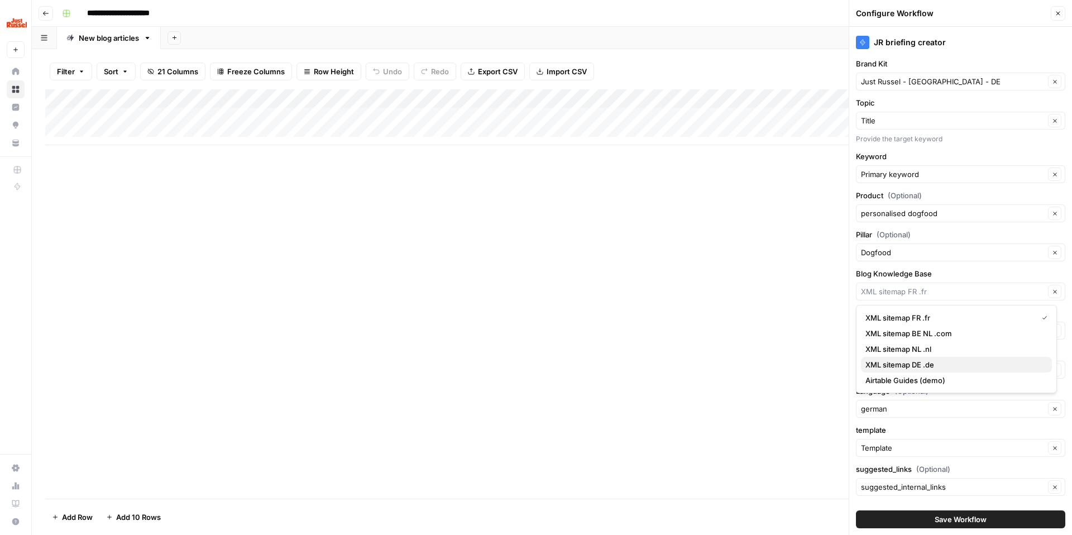
click at [930, 365] on span "XML sitemap DE .de" at bounding box center [954, 364] width 178 height 11
type input "XML sitemap DE .de"
click at [979, 520] on span "Save Workflow" at bounding box center [960, 519] width 52 height 11
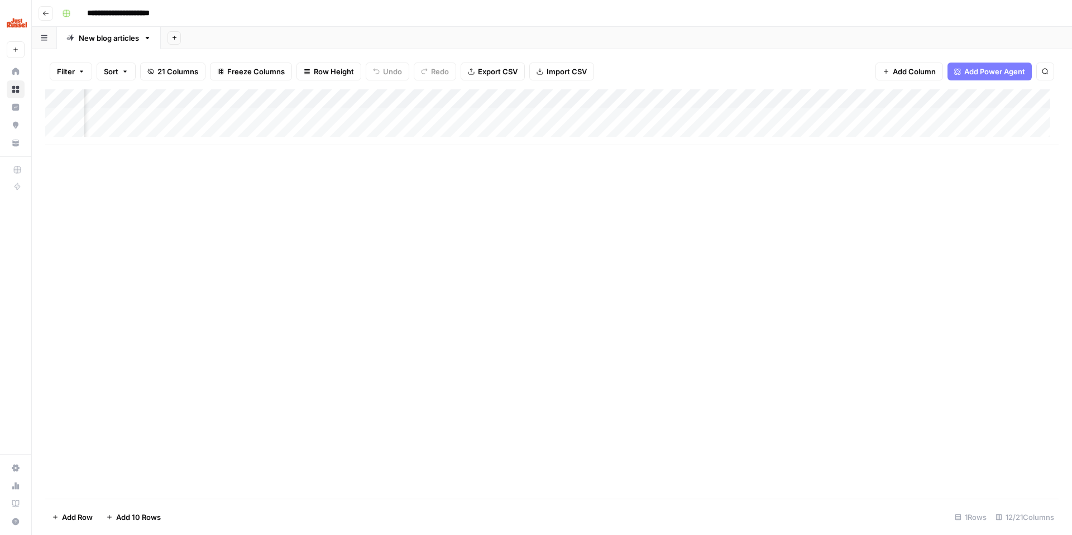
scroll to position [0, 421]
click at [871, 98] on div "Add Column" at bounding box center [551, 117] width 1013 height 56
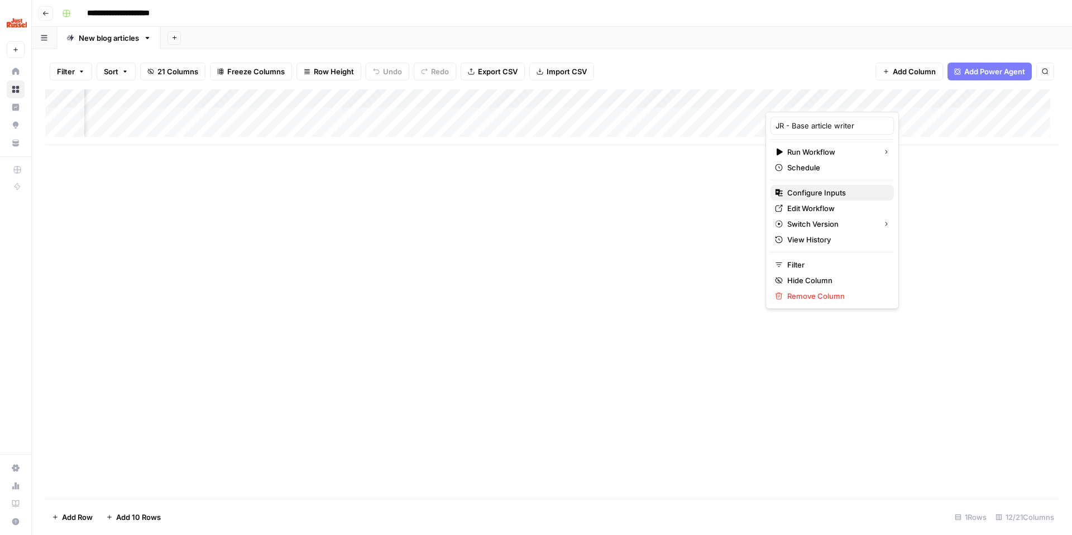
click at [809, 189] on span "Configure Inputs" at bounding box center [836, 192] width 98 height 11
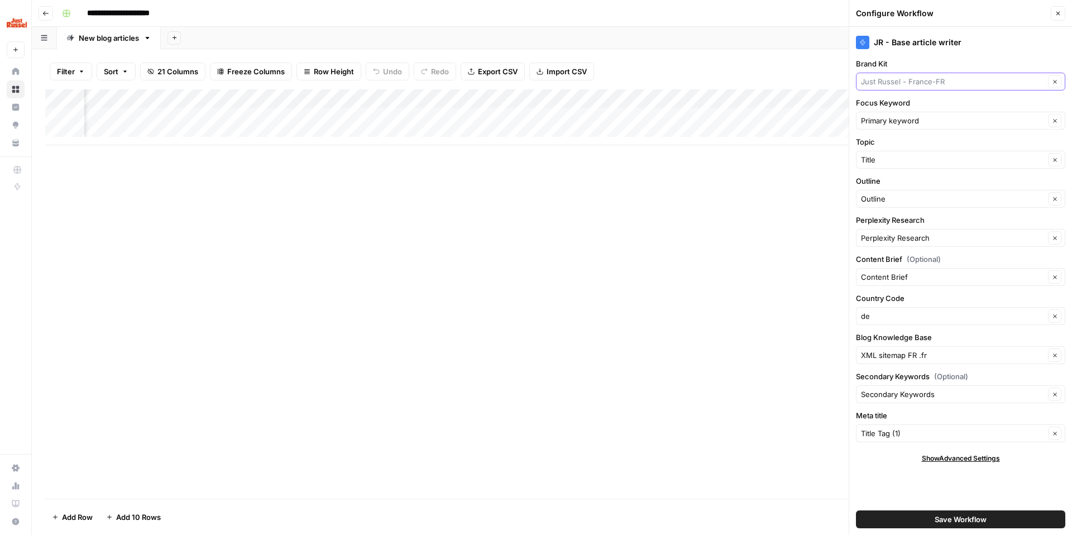
click at [903, 79] on input "Brand Kit" at bounding box center [953, 81] width 184 height 11
click at [915, 122] on span "Just Russel - [GEOGRAPHIC_DATA] - DE" at bounding box center [958, 123] width 186 height 11
type input "Just Russel - [GEOGRAPHIC_DATA] - DE"
click at [898, 351] on input "Blog Knowledge Base" at bounding box center [953, 354] width 184 height 11
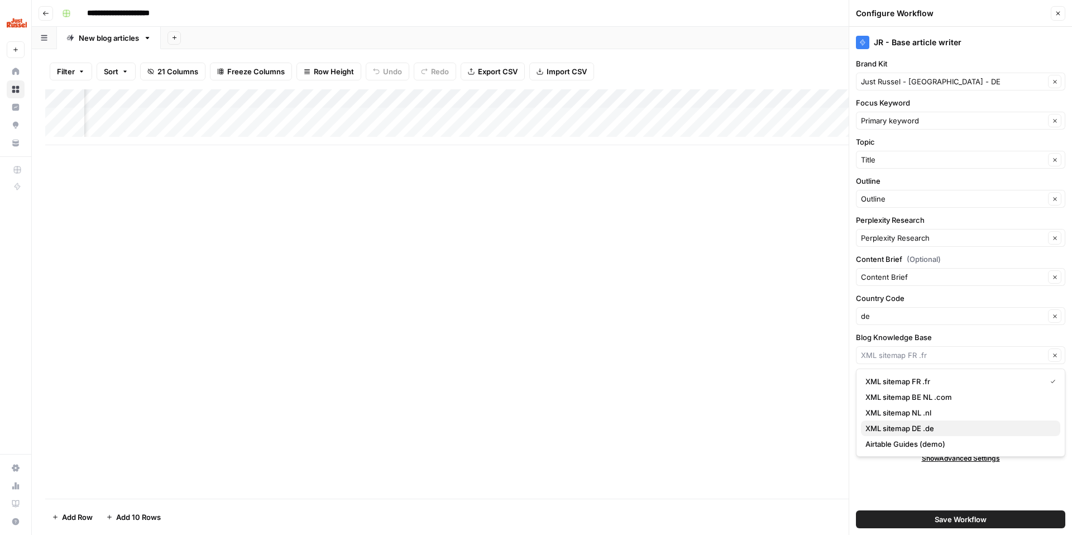
click at [913, 424] on span "XML sitemap DE .de" at bounding box center [958, 428] width 186 height 11
type input "XML sitemap DE .de"
click at [955, 522] on span "Save Workflow" at bounding box center [960, 519] width 52 height 11
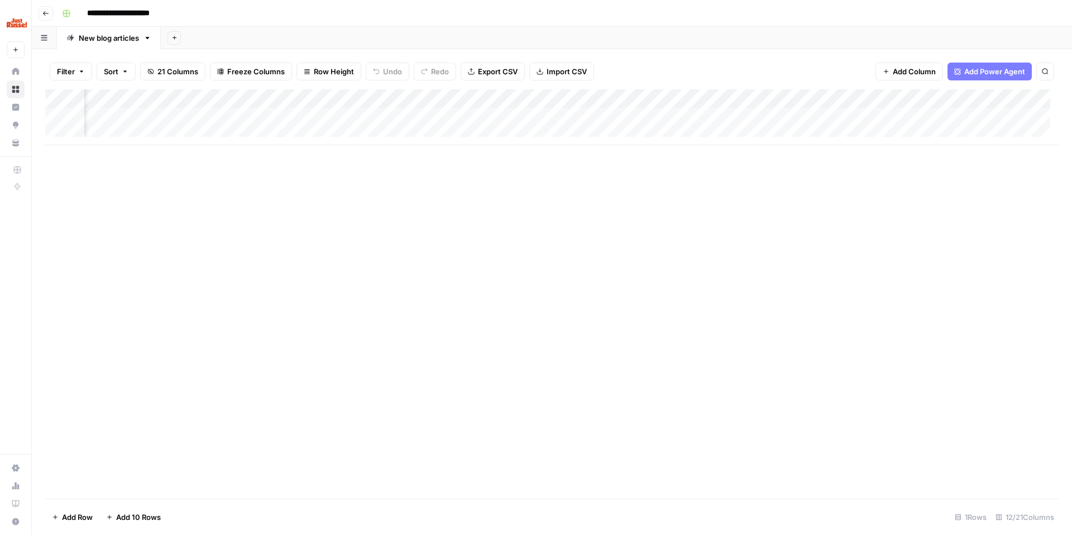
click at [44, 12] on icon "button" at bounding box center [45, 13] width 7 height 7
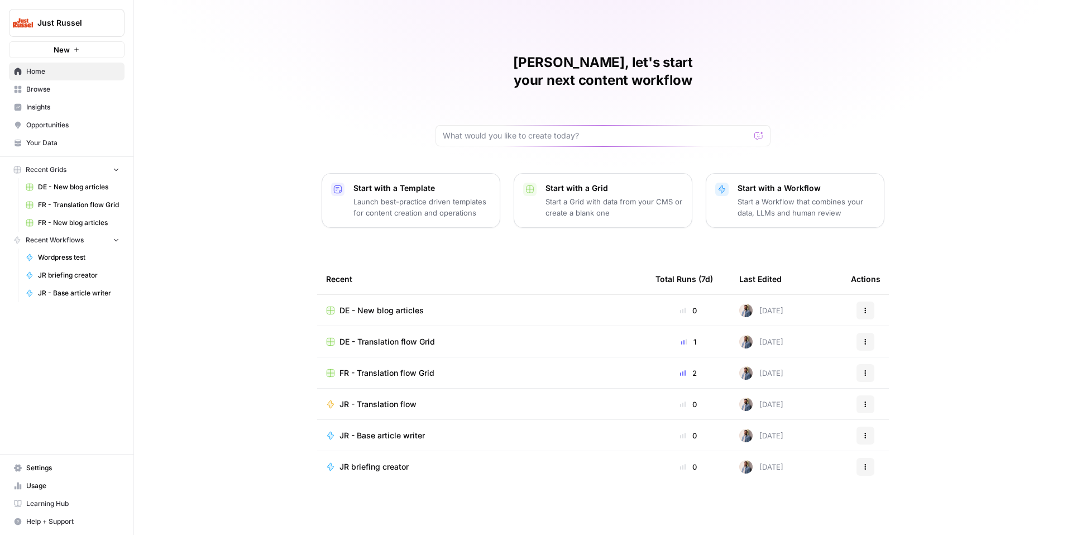
click at [361, 336] on span "DE - Translation flow Grid" at bounding box center [386, 341] width 95 height 11
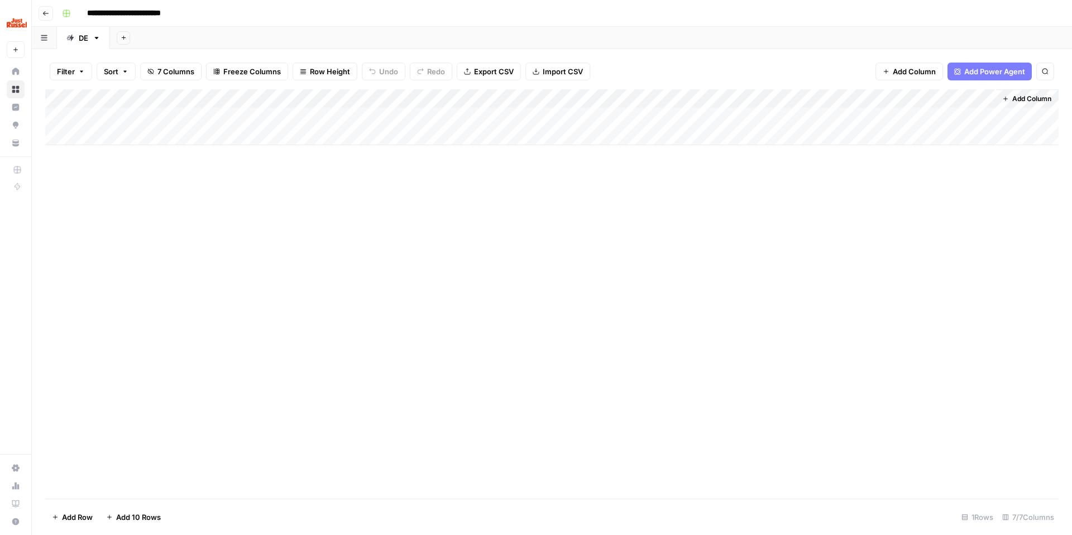
click at [769, 100] on div "Add Column" at bounding box center [551, 117] width 1013 height 56
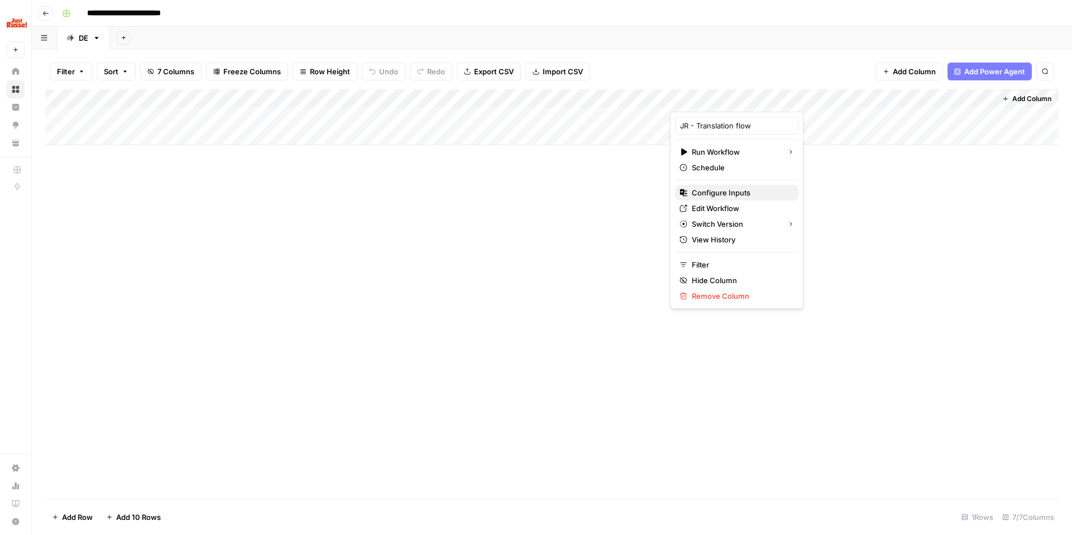
click at [725, 188] on span "Configure Inputs" at bounding box center [741, 192] width 98 height 11
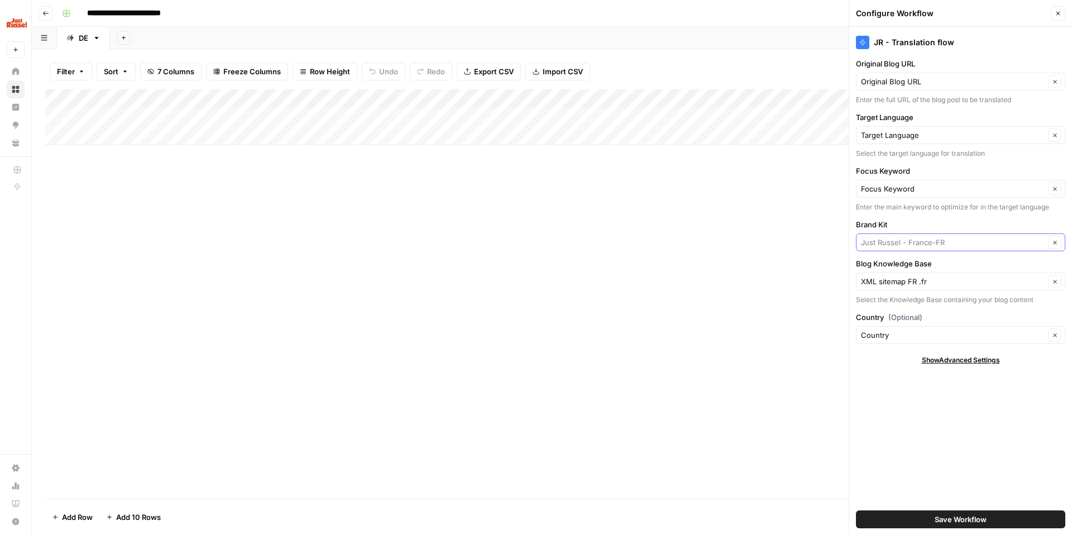
click at [951, 238] on input "Brand Kit" at bounding box center [953, 242] width 184 height 11
click at [949, 283] on span "Just Russel - [GEOGRAPHIC_DATA] - DE" at bounding box center [958, 284] width 186 height 11
type input "Just Russel - [GEOGRAPHIC_DATA] - DE"
click at [950, 279] on input "Blog Knowledge Base" at bounding box center [953, 281] width 184 height 11
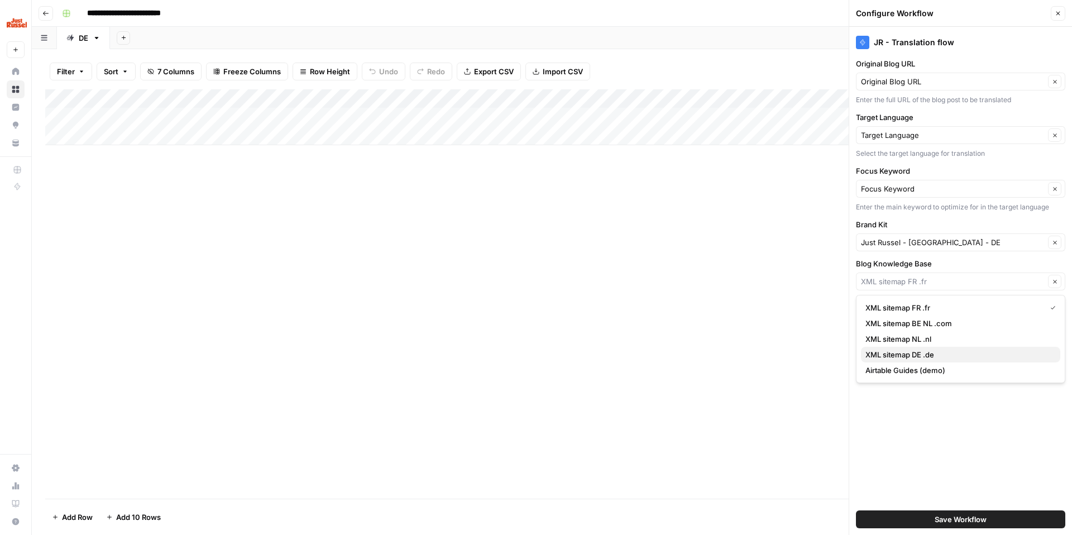
click at [935, 351] on span "XML sitemap DE .de" at bounding box center [958, 354] width 186 height 11
type input "XML sitemap DE .de"
click at [941, 514] on span "Save Workflow" at bounding box center [960, 519] width 52 height 11
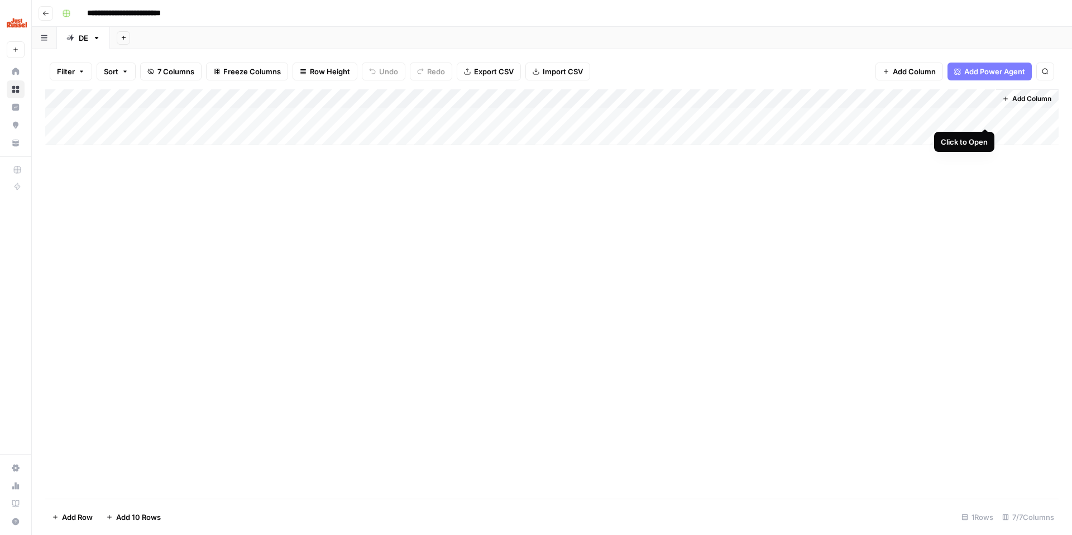
click at [985, 117] on div "Add Column" at bounding box center [551, 117] width 1013 height 56
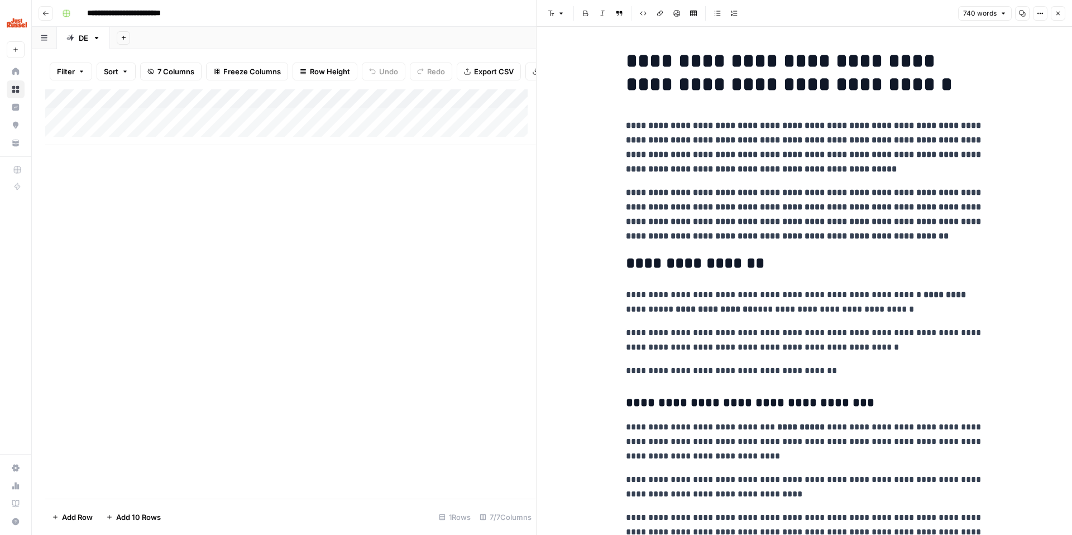
click at [1056, 15] on icon "button" at bounding box center [1058, 14] width 4 height 4
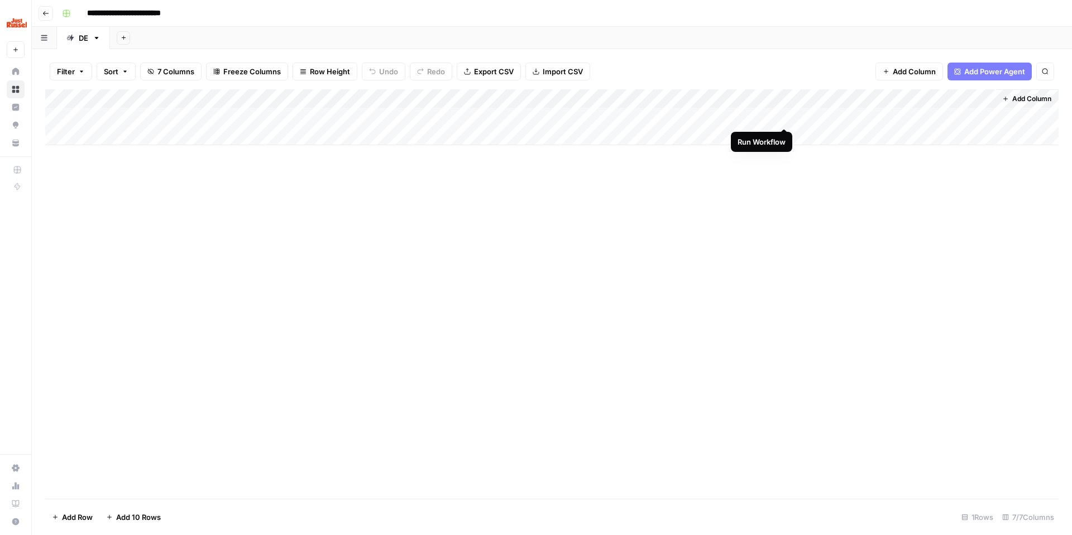
click at [783, 114] on div "Add Column" at bounding box center [551, 117] width 1013 height 56
drag, startPoint x: 774, startPoint y: 281, endPoint x: 739, endPoint y: 285, distance: 34.9
click at [773, 281] on div "Add Column" at bounding box center [551, 293] width 1013 height 409
click at [386, 305] on div "Add Column" at bounding box center [551, 293] width 1013 height 409
drag, startPoint x: 669, startPoint y: 94, endPoint x: 621, endPoint y: 97, distance: 48.6
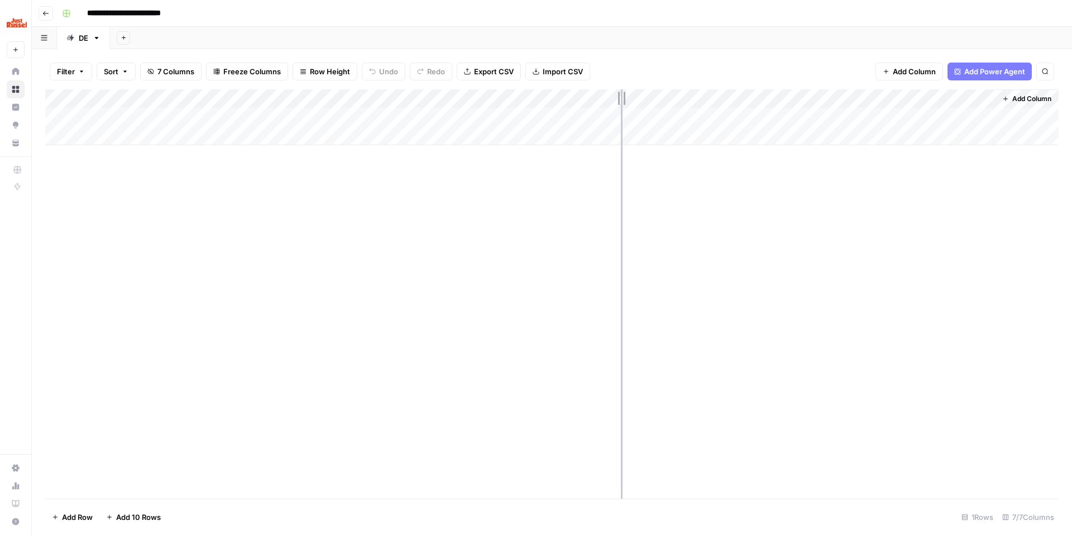
click at [621, 97] on div "Add Column" at bounding box center [551, 117] width 1013 height 56
click at [515, 239] on div "Add Column" at bounding box center [551, 293] width 1013 height 409
drag, startPoint x: 407, startPoint y: 100, endPoint x: 342, endPoint y: 95, distance: 66.1
click at [342, 95] on div "Add Column" at bounding box center [551, 117] width 1013 height 56
click at [363, 236] on div "Add Column" at bounding box center [551, 293] width 1013 height 409
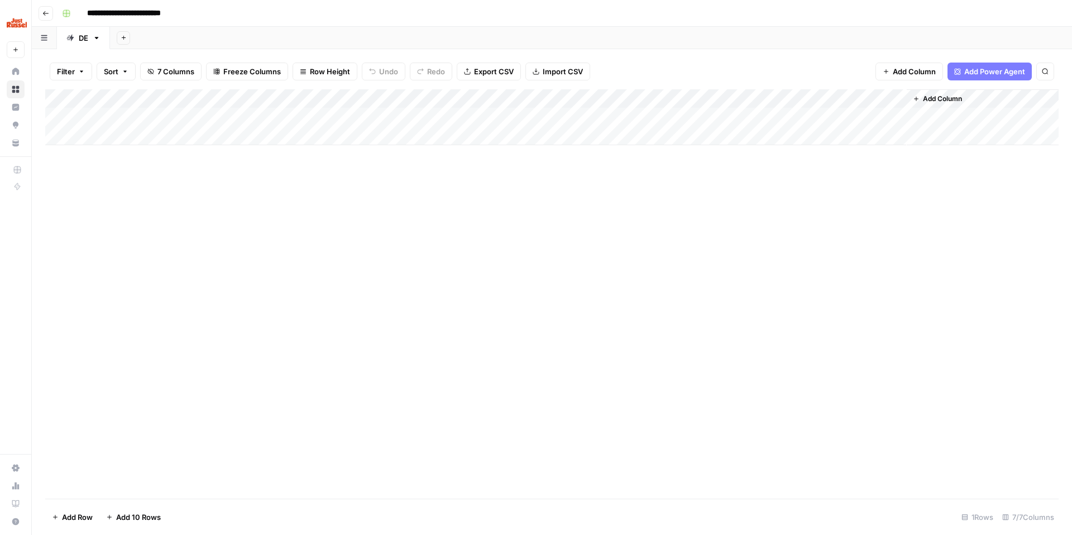
click at [797, 97] on div "Add Column" at bounding box center [551, 117] width 1013 height 56
click at [768, 189] on span "Hide Column" at bounding box center [776, 192] width 98 height 11
click at [829, 181] on div "Add Column" at bounding box center [551, 293] width 1013 height 409
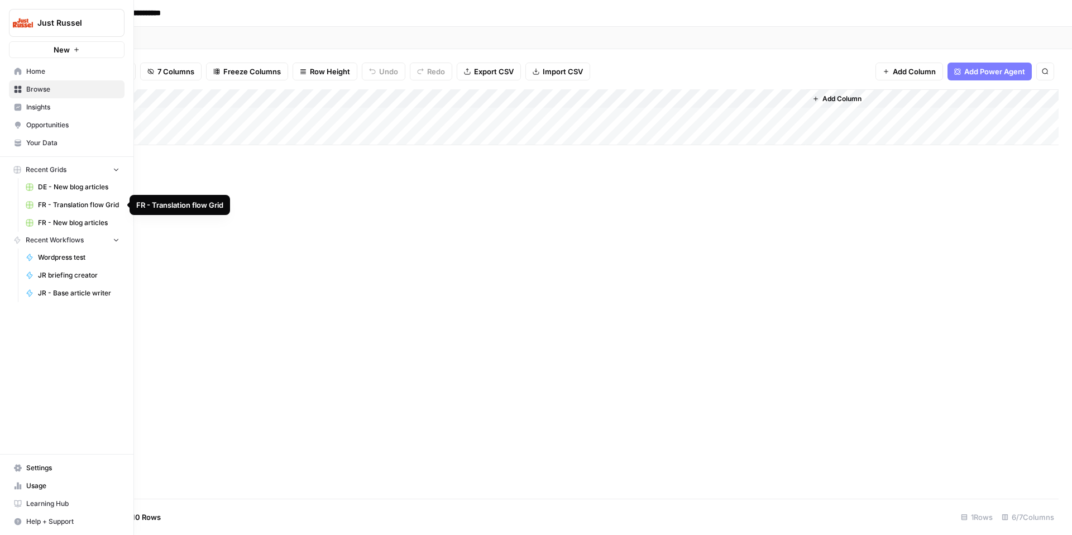
click at [74, 207] on span "FR - Translation flow Grid" at bounding box center [78, 205] width 81 height 10
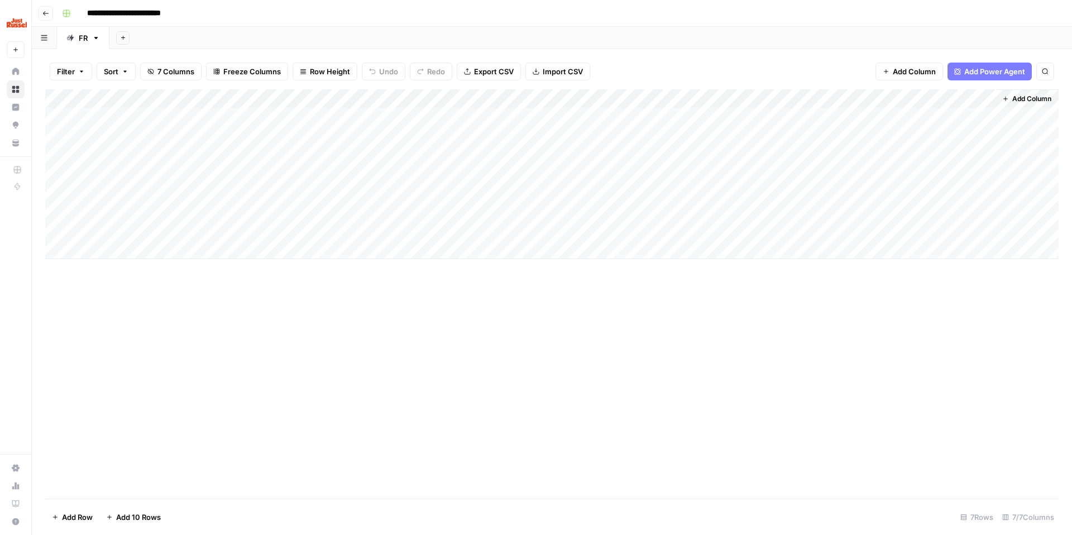
click at [886, 100] on div "Add Column" at bounding box center [551, 174] width 1013 height 170
click at [833, 188] on span "Hide Column" at bounding box center [865, 192] width 98 height 11
click at [629, 340] on div "Add Column" at bounding box center [551, 293] width 1013 height 409
click at [502, 329] on div "Add Column" at bounding box center [551, 293] width 1013 height 409
click at [51, 9] on button "Go back" at bounding box center [46, 13] width 15 height 15
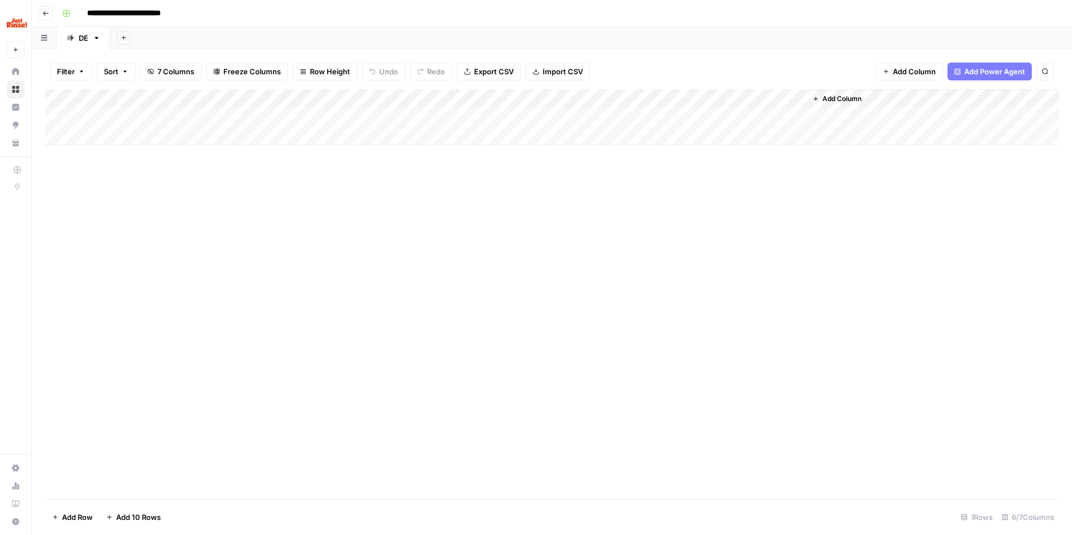
click at [330, 215] on div "Add Column" at bounding box center [551, 293] width 1013 height 409
click at [695, 117] on div "Add Column" at bounding box center [551, 117] width 1013 height 56
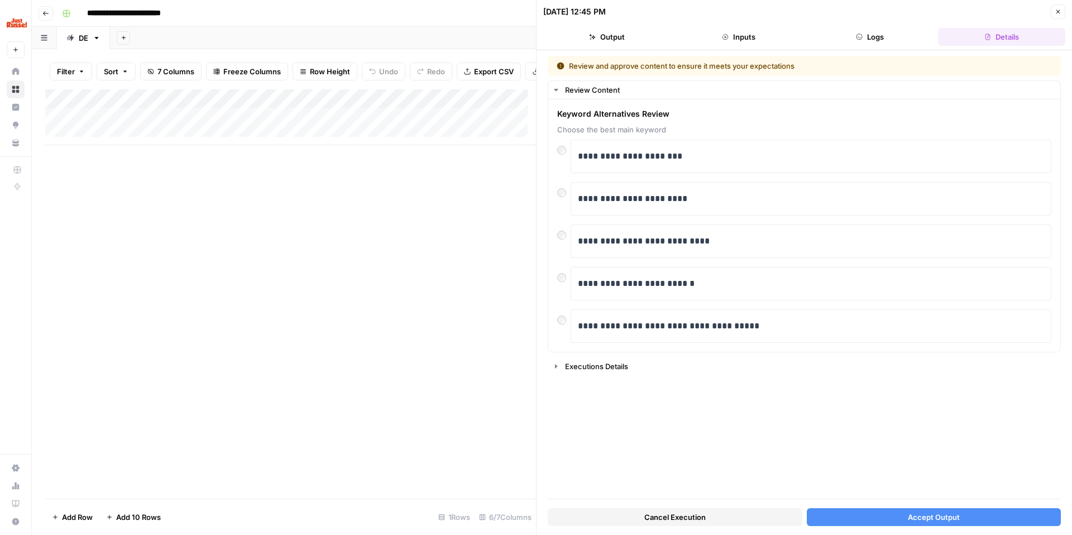
click at [853, 519] on button "Accept Output" at bounding box center [934, 517] width 255 height 18
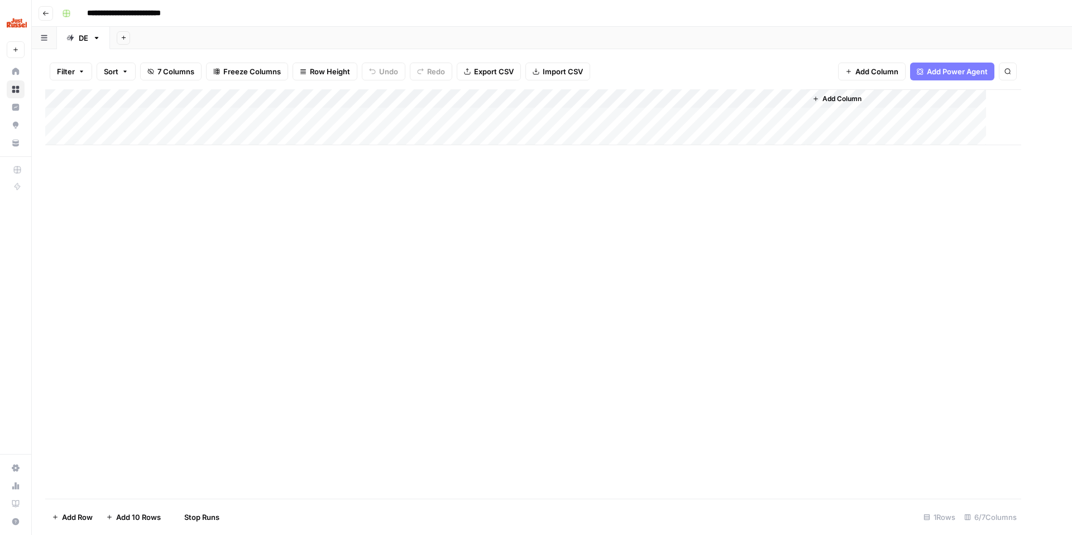
click at [247, 282] on div "Add Column" at bounding box center [533, 293] width 976 height 409
click at [50, 13] on button "Go back" at bounding box center [46, 13] width 15 height 15
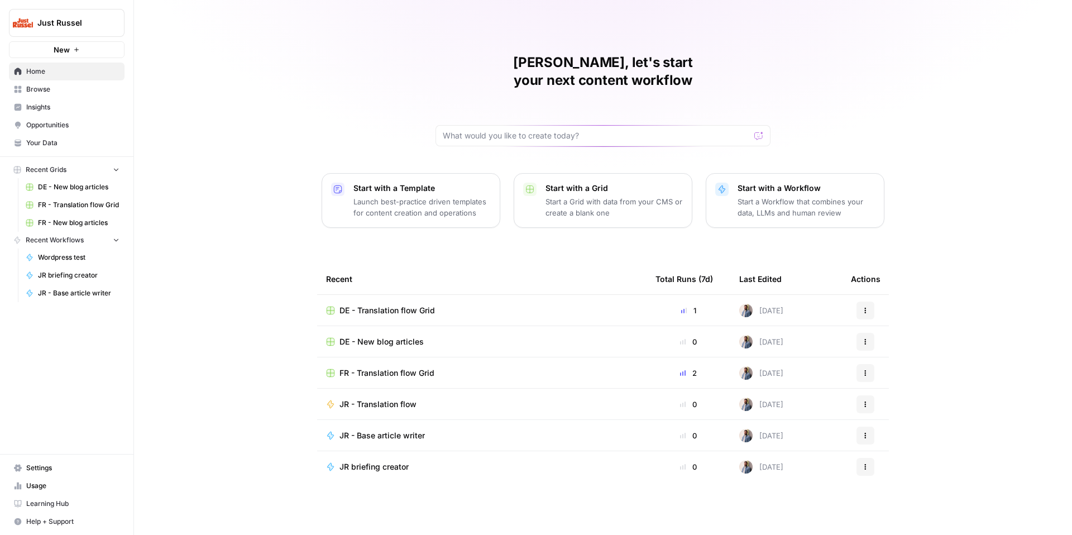
click at [424, 336] on div "DE - New blog articles" at bounding box center [481, 341] width 311 height 11
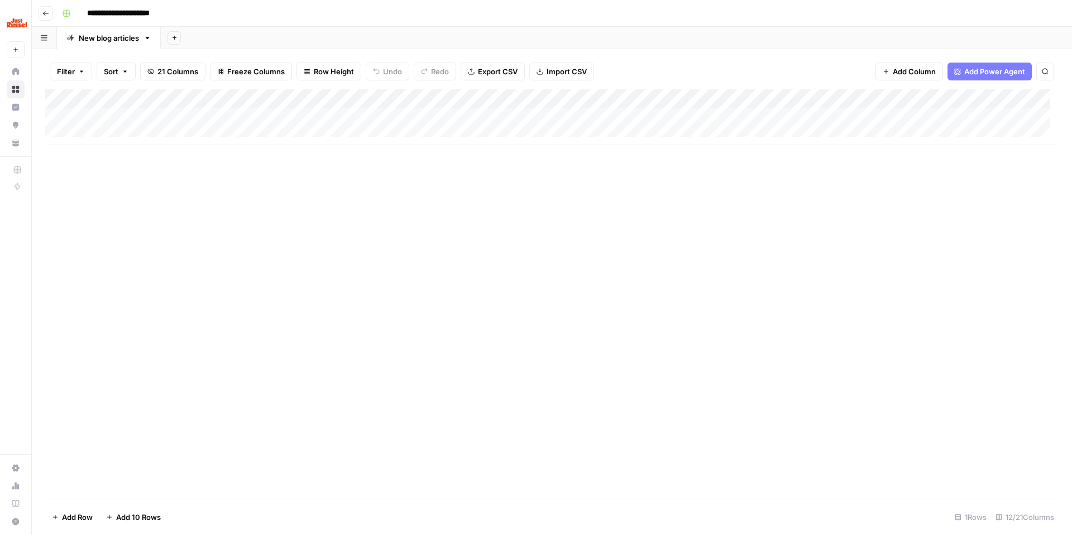
click at [488, 266] on div "Add Column" at bounding box center [551, 293] width 1013 height 409
click at [549, 109] on div "Add Column" at bounding box center [551, 117] width 1013 height 56
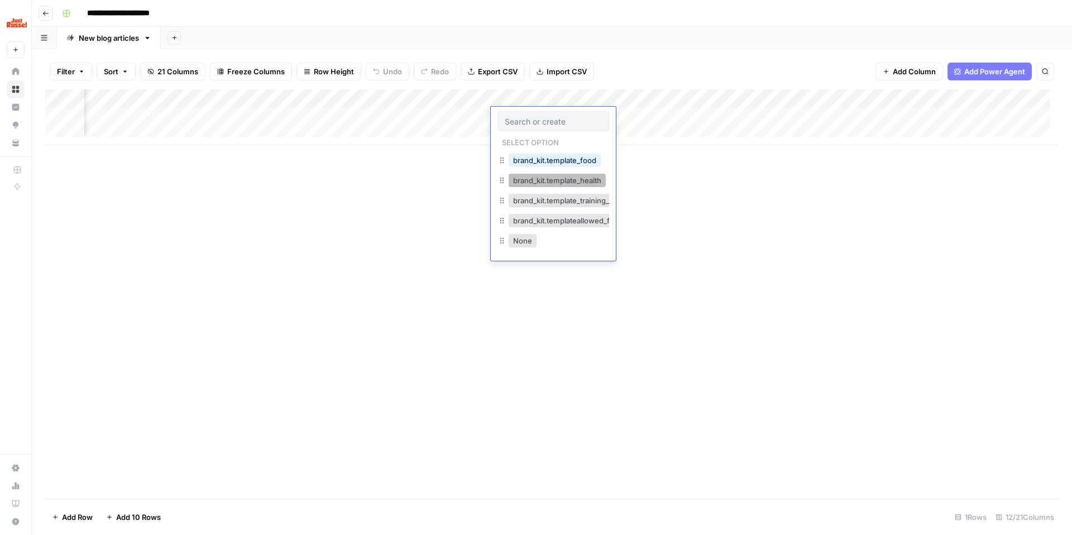
click at [575, 179] on button "brand_kit.template_health" at bounding box center [557, 180] width 97 height 13
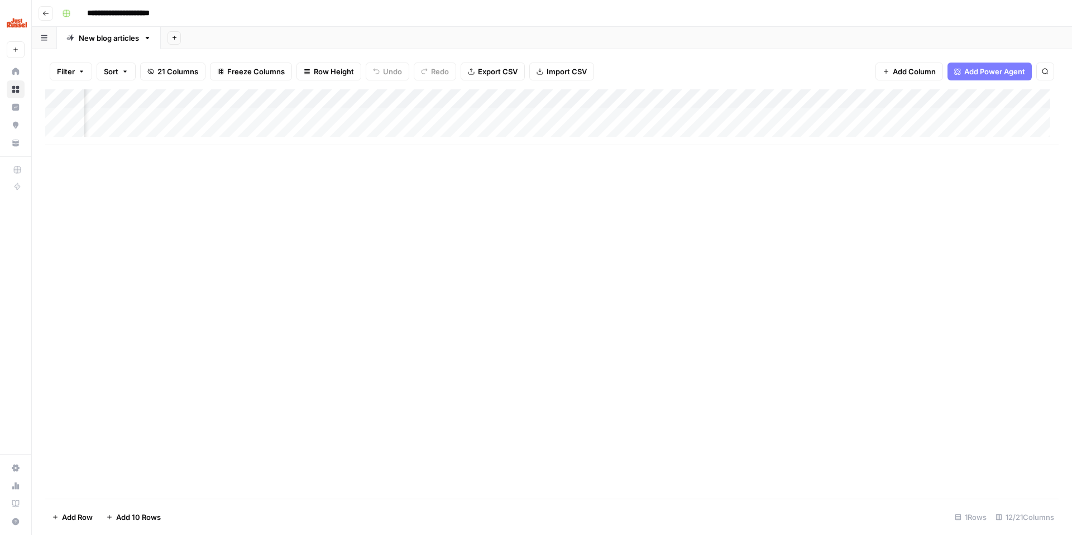
click at [636, 119] on div "Add Column" at bounding box center [551, 117] width 1013 height 56
click at [682, 246] on div "Add Column" at bounding box center [551, 293] width 1013 height 409
click at [613, 115] on div "Add Column" at bounding box center [551, 117] width 1013 height 56
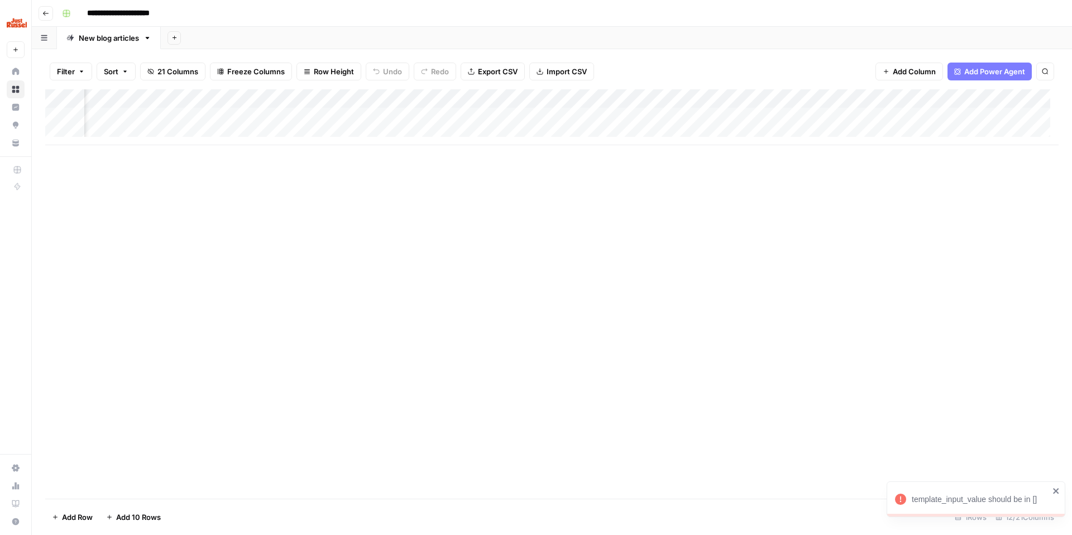
click at [389, 95] on div "Add Column" at bounding box center [551, 117] width 1013 height 56
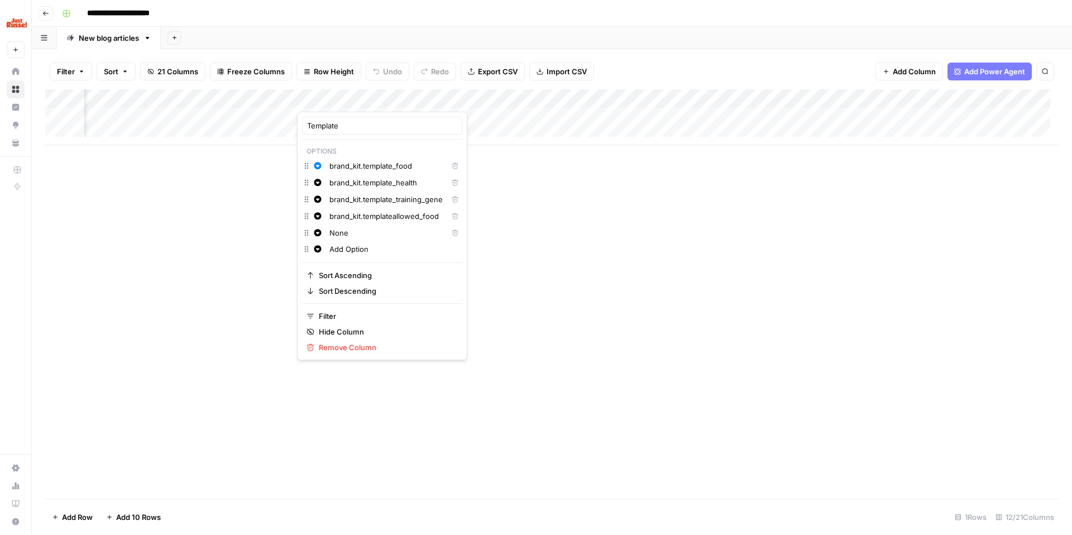
click at [385, 94] on div at bounding box center [347, 100] width 101 height 22
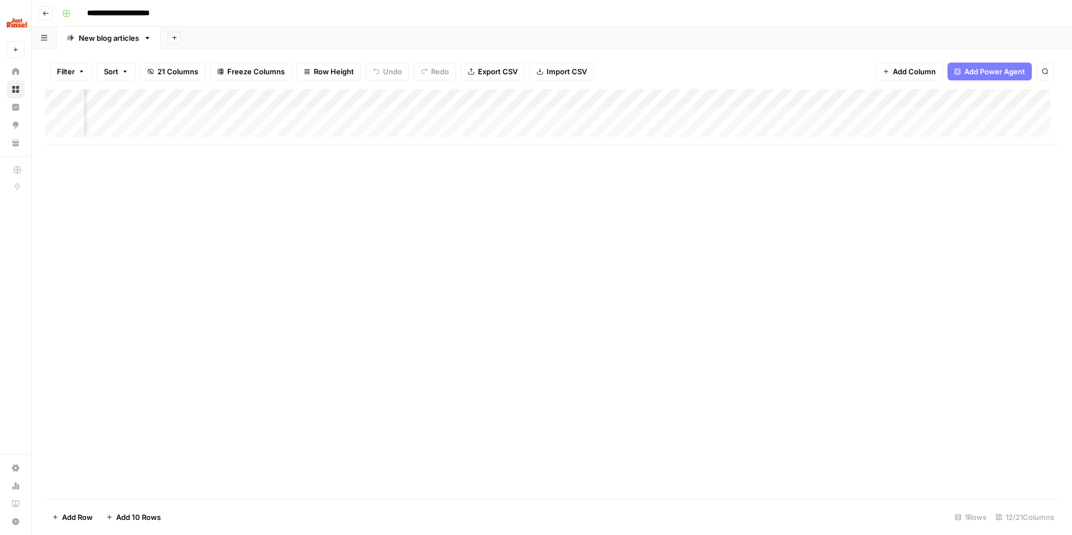
click at [651, 99] on div "Add Column" at bounding box center [551, 117] width 1013 height 56
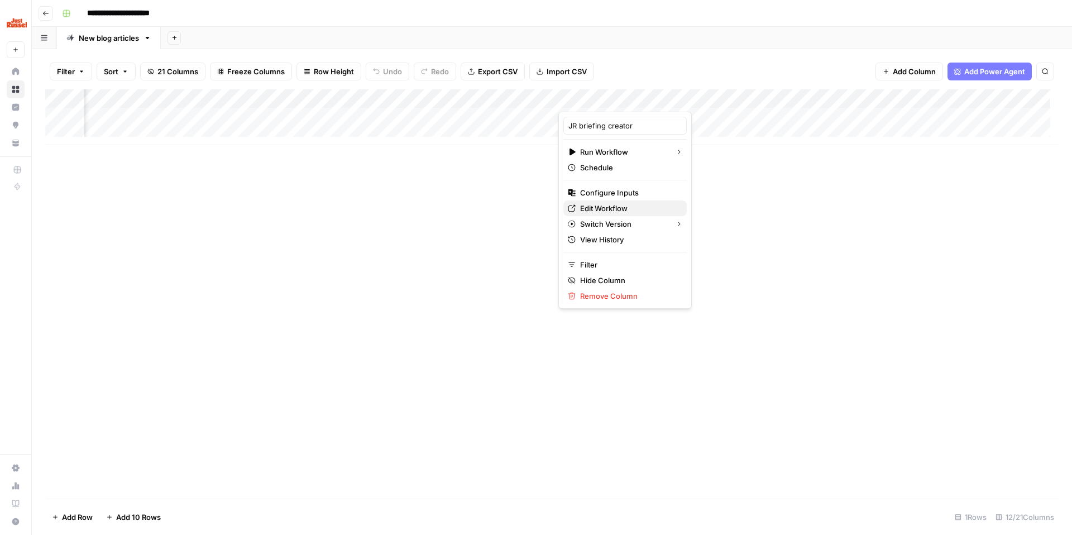
click at [608, 204] on span "Edit Workflow" at bounding box center [629, 208] width 98 height 11
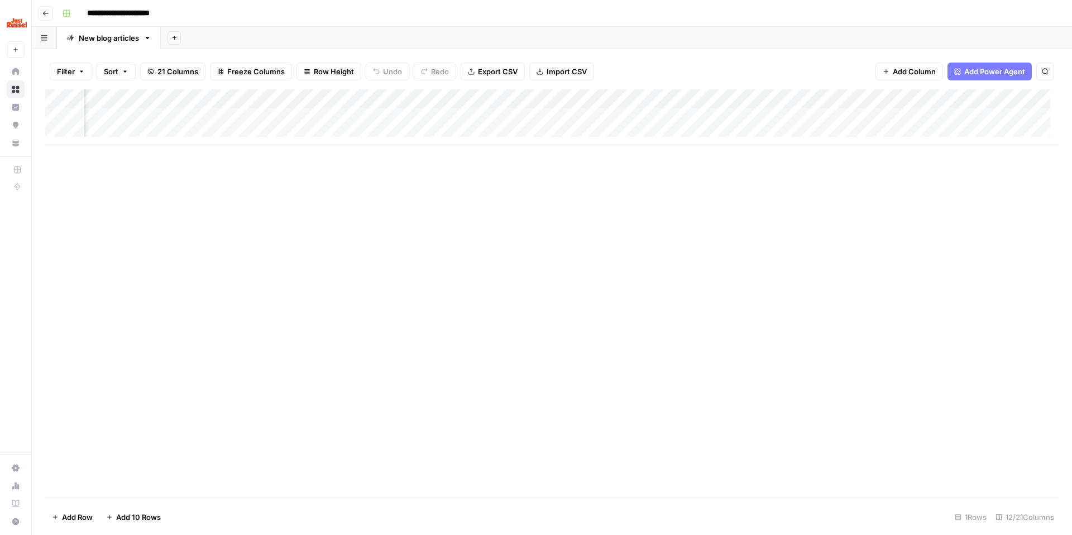
drag, startPoint x: 642, startPoint y: 275, endPoint x: 463, endPoint y: 174, distance: 206.2
click at [642, 275] on div "Add Column" at bounding box center [551, 293] width 1013 height 409
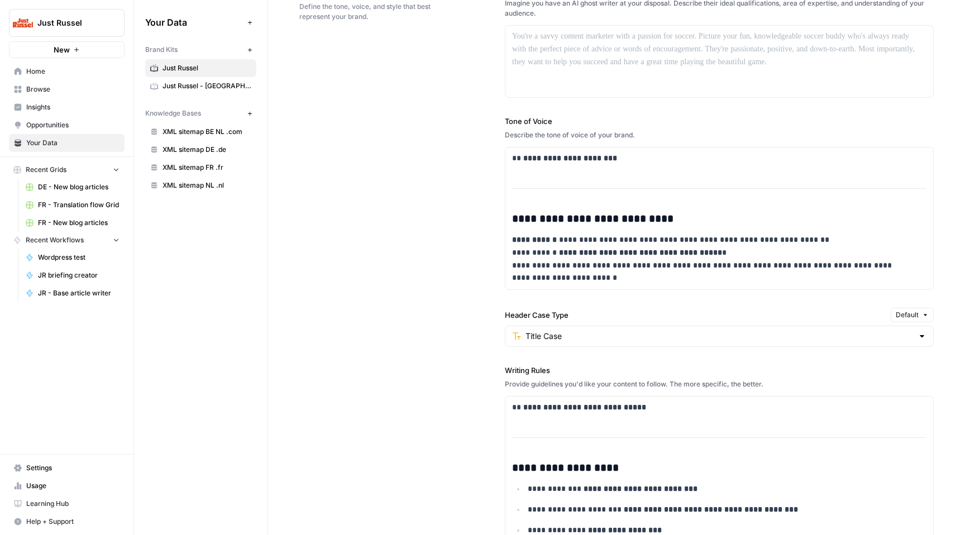
scroll to position [689, 0]
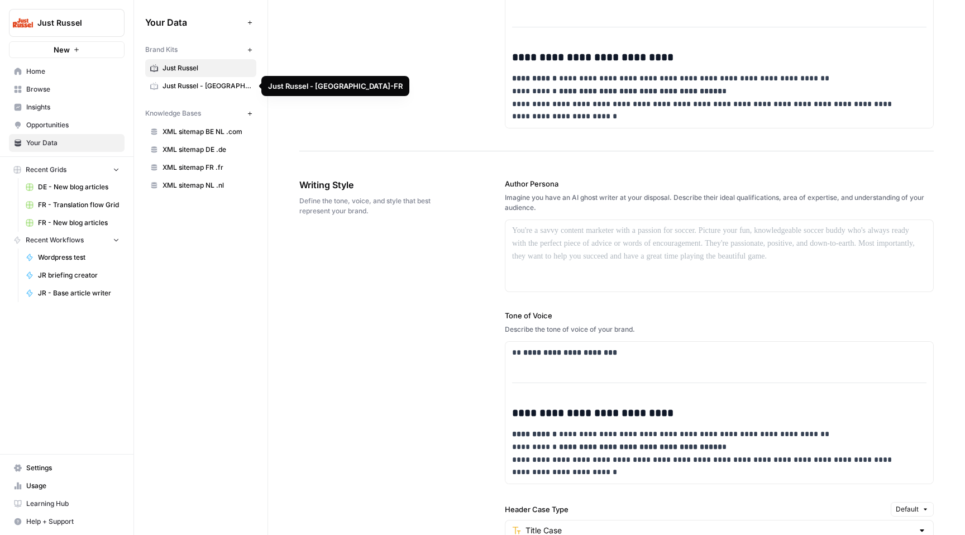
click at [219, 84] on span "Just Russel - [GEOGRAPHIC_DATA]-FR" at bounding box center [206, 86] width 89 height 10
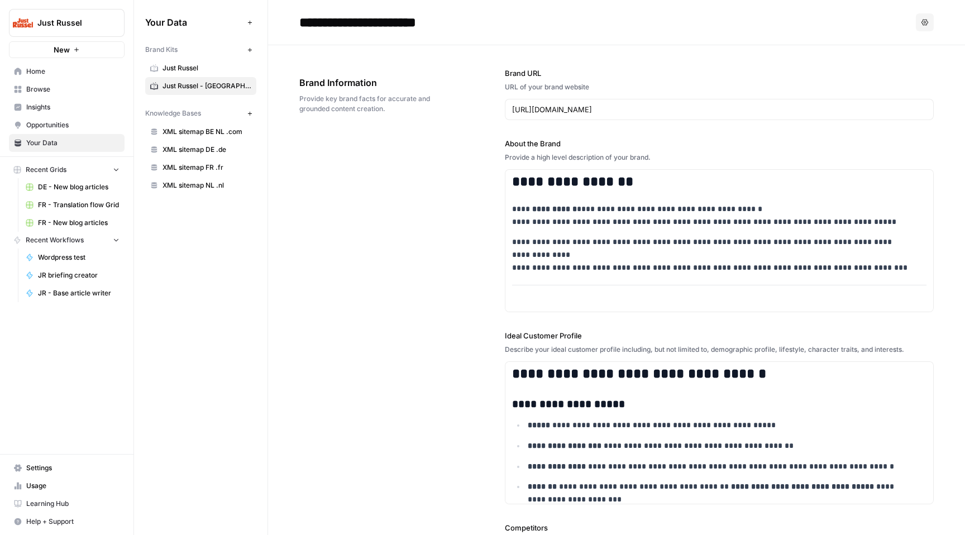
click at [418, 150] on div "**********" at bounding box center [616, 442] width 634 height 795
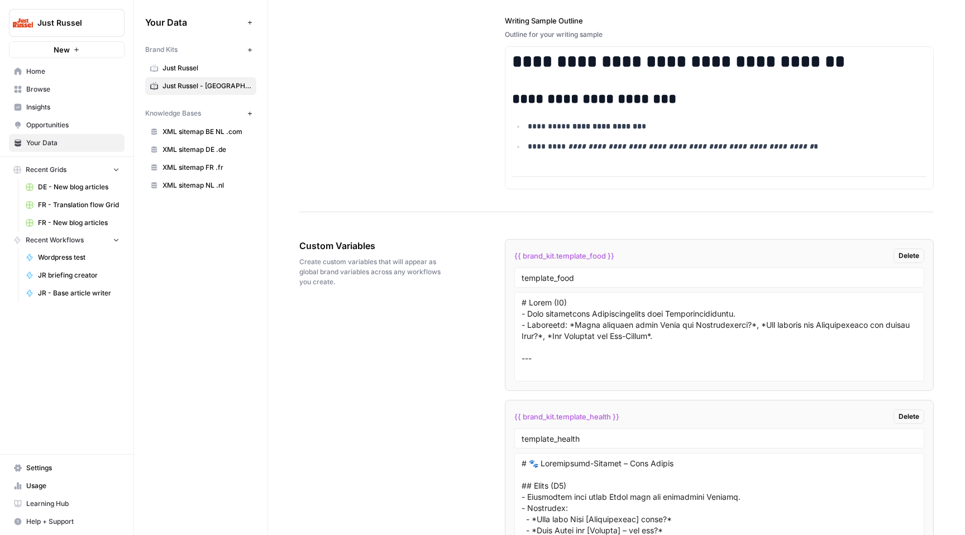
scroll to position [2187, 0]
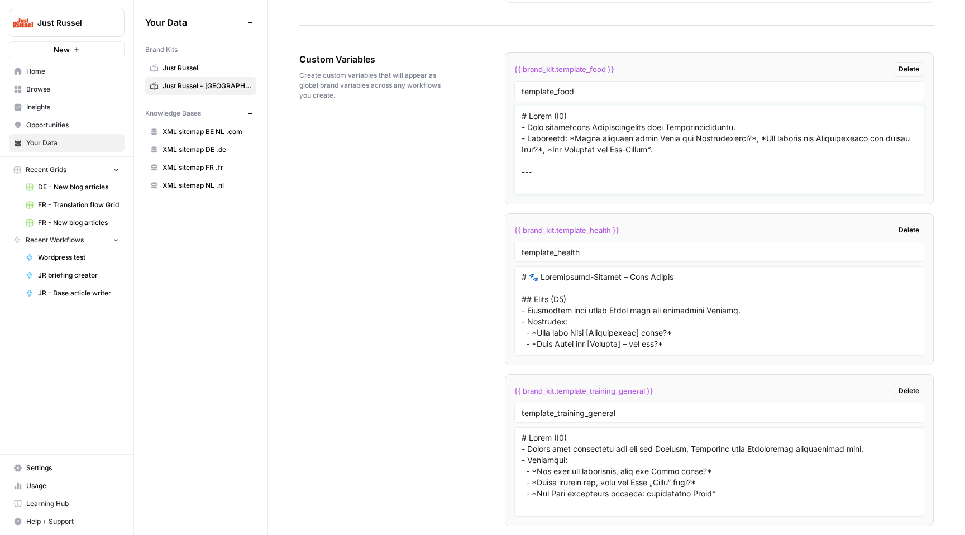
drag, startPoint x: 672, startPoint y: 151, endPoint x: 671, endPoint y: 131, distance: 20.1
click at [672, 151] on textarea at bounding box center [718, 150] width 395 height 79
click at [671, 131] on textarea "To enrich screen reader interactions, please activate Accessibility in Grammarl…" at bounding box center [718, 150] width 395 height 79
click at [659, 128] on textarea "To enrich screen reader interactions, please activate Accessibility in Grammarl…" at bounding box center [718, 150] width 395 height 79
click at [601, 158] on textarea "To enrich screen reader interactions, please activate Accessibility in Grammarl…" at bounding box center [718, 150] width 395 height 79
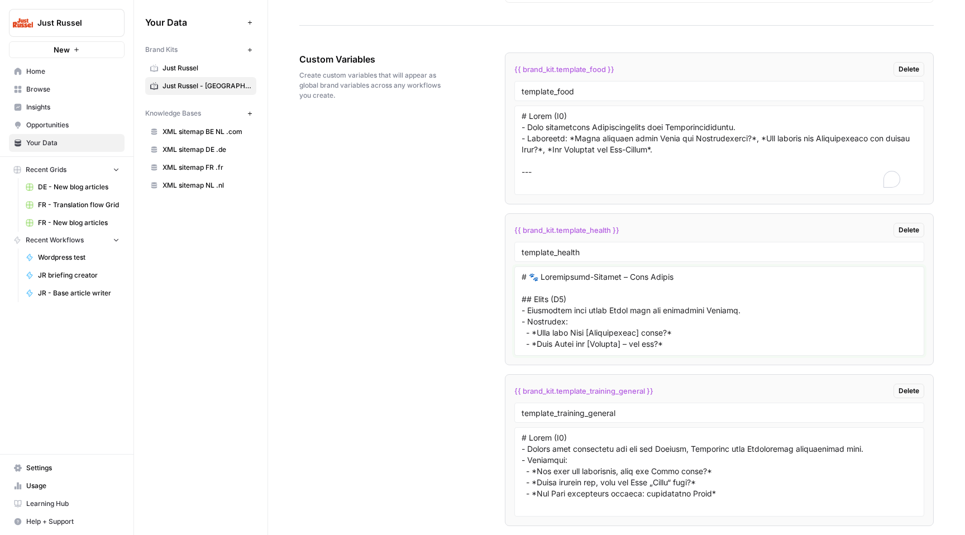
click at [714, 303] on textarea at bounding box center [718, 310] width 395 height 79
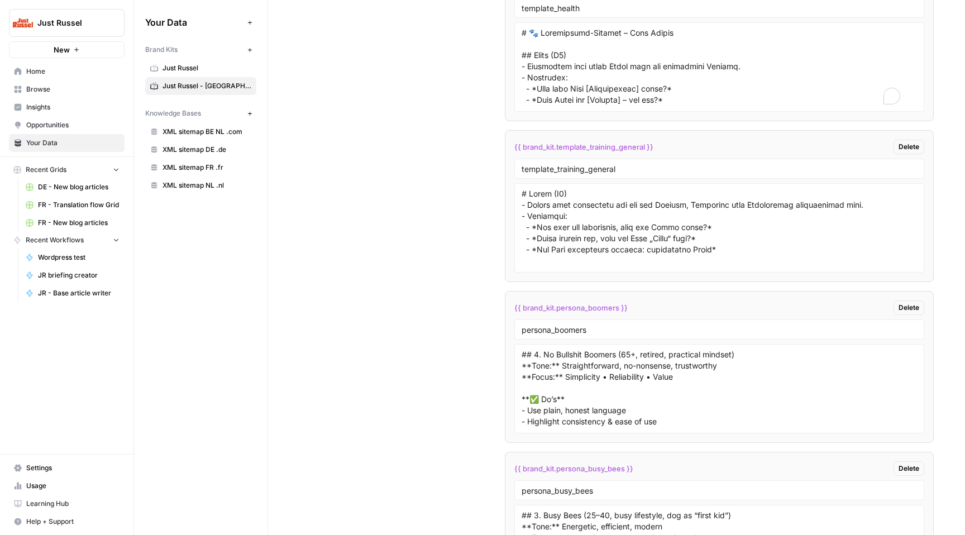
scroll to position [57, 0]
click at [639, 232] on textarea "To enrich screen reader interactions, please activate Accessibility in Grammarl…" at bounding box center [718, 227] width 395 height 79
click at [656, 373] on textarea "## 4. No Bullshit Boomers (65+, retired, practical mindset) **Tone:** Straightf…" at bounding box center [718, 388] width 395 height 79
click at [612, 322] on div "persona_boomers" at bounding box center [719, 329] width 410 height 20
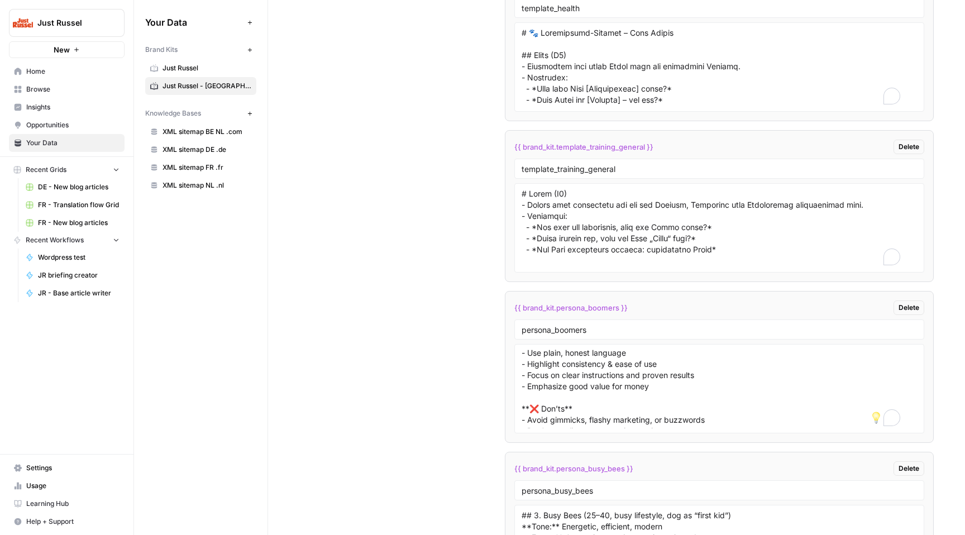
click at [612, 322] on div "persona_boomers" at bounding box center [719, 329] width 410 height 20
click at [614, 329] on input "persona_boomers" at bounding box center [718, 329] width 395 height 10
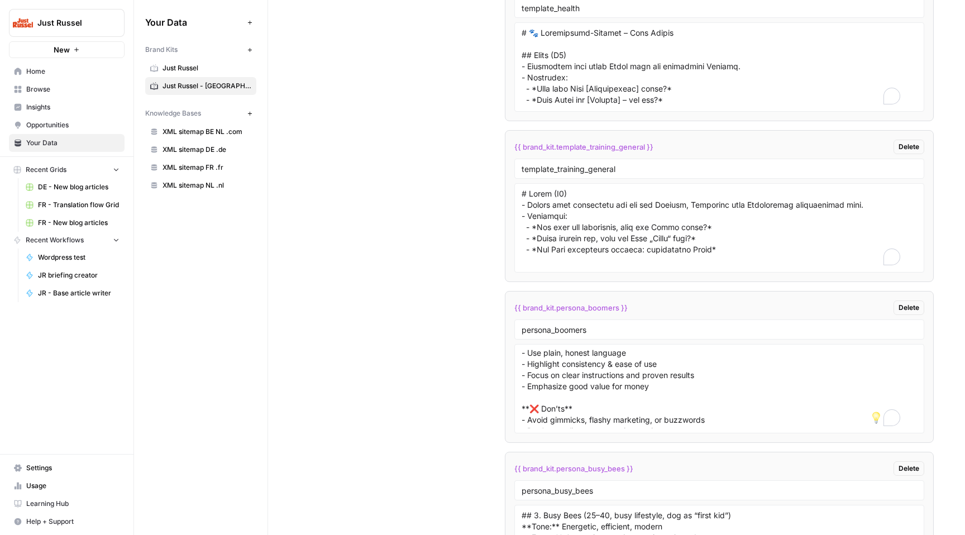
scroll to position [2395, 0]
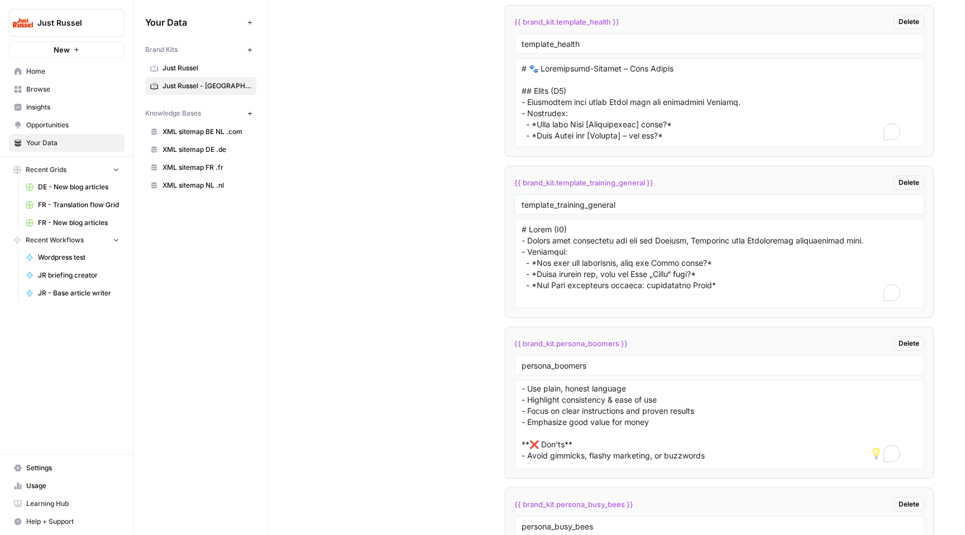
click at [602, 208] on input "template_training_general" at bounding box center [718, 204] width 395 height 10
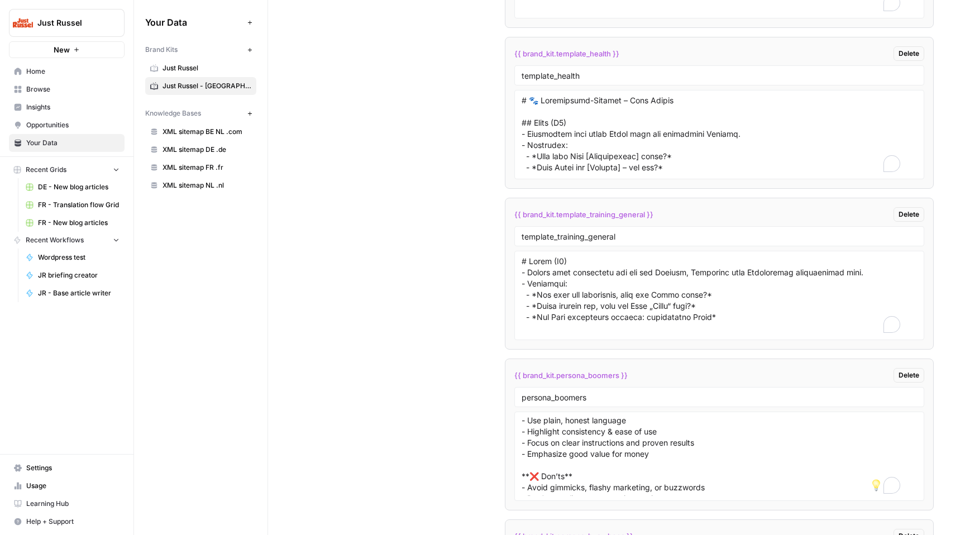
scroll to position [2317, 0]
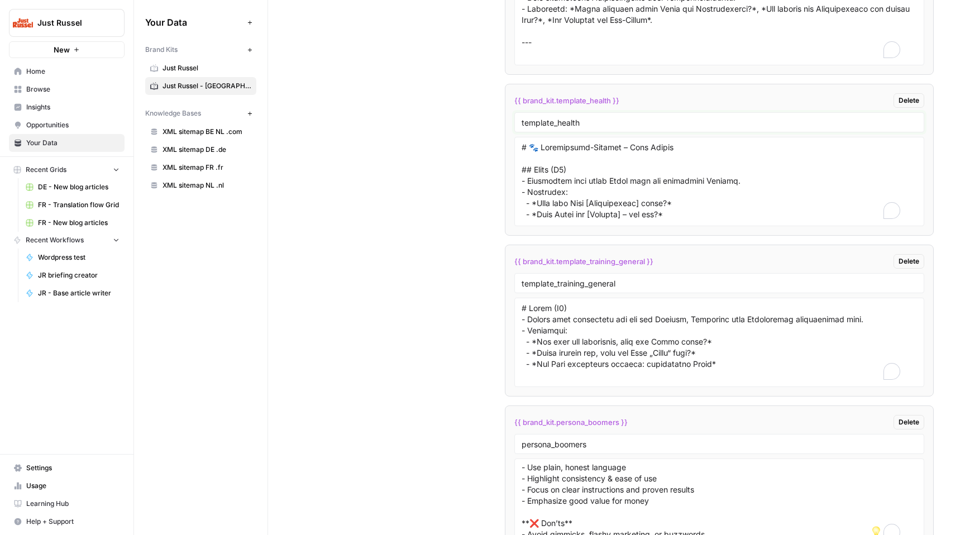
click at [531, 119] on input "template_health" at bounding box center [718, 122] width 395 height 10
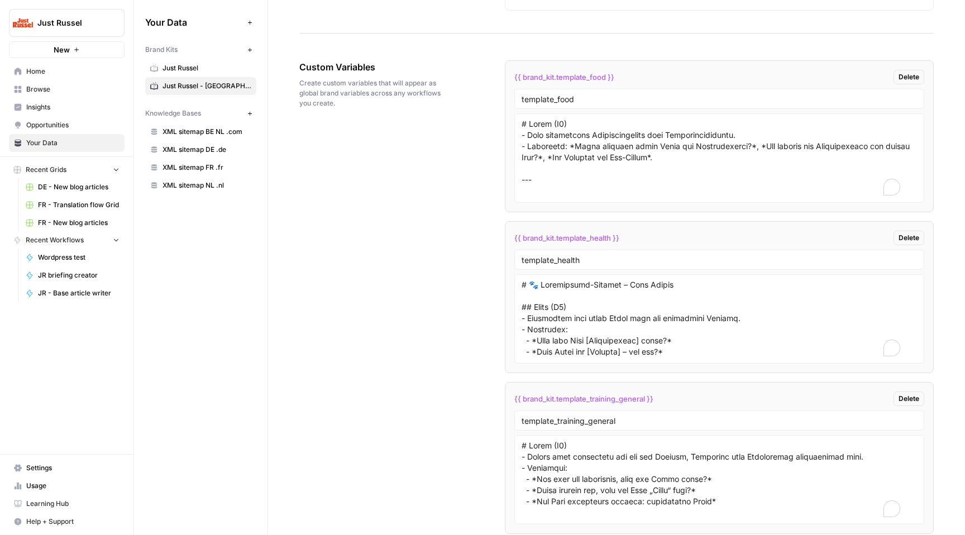
scroll to position [2172, 0]
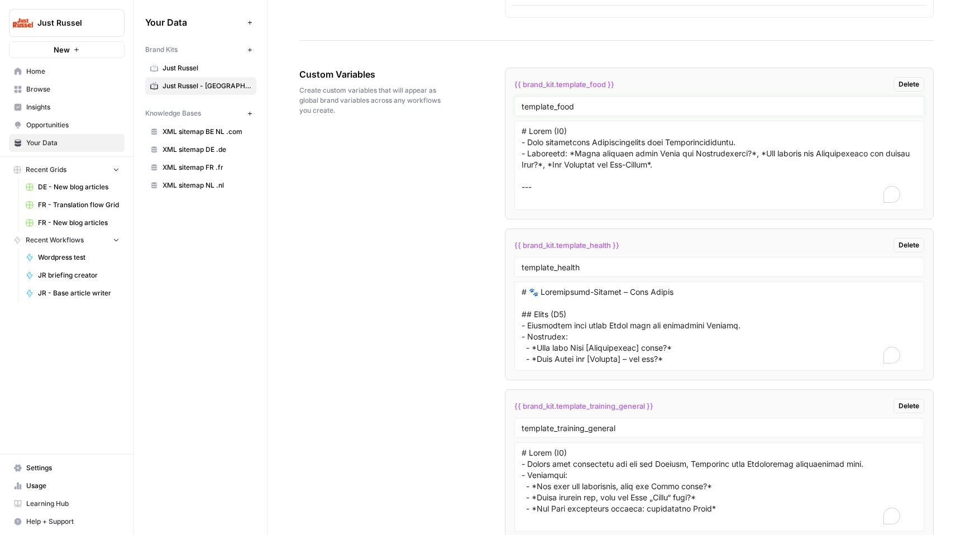
click at [616, 103] on input "template_food" at bounding box center [718, 106] width 395 height 10
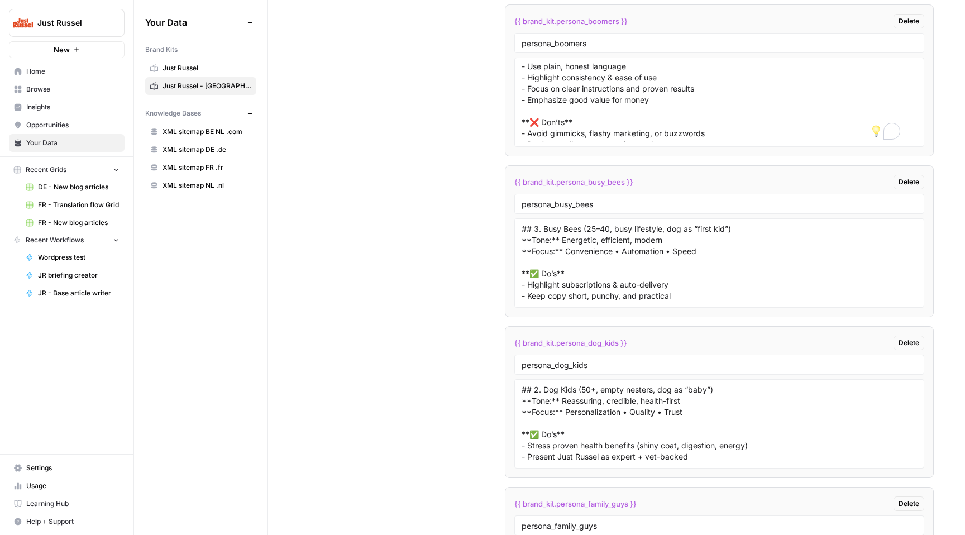
scroll to position [2775, 0]
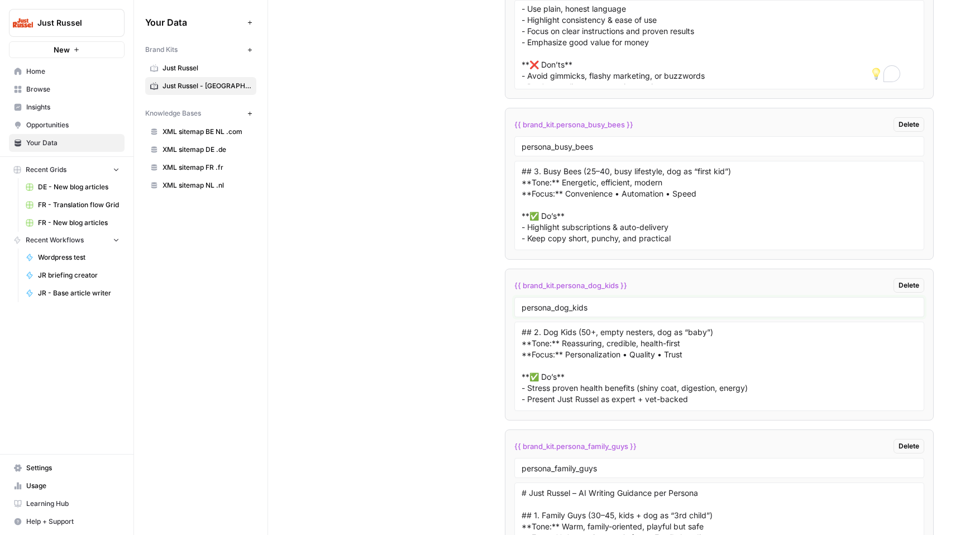
click at [589, 304] on input "persona_dog_kids" at bounding box center [718, 307] width 395 height 10
click at [745, 382] on textarea "## 2. Dog Kids (50+, empty nesters, dog as “baby”) **Tone:** Reassuring, credib…" at bounding box center [718, 366] width 395 height 79
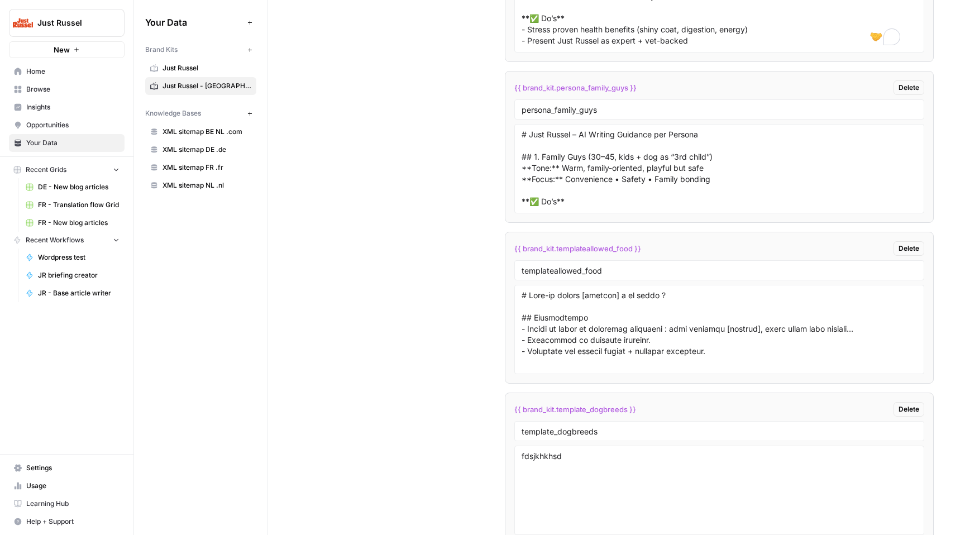
scroll to position [3191, 0]
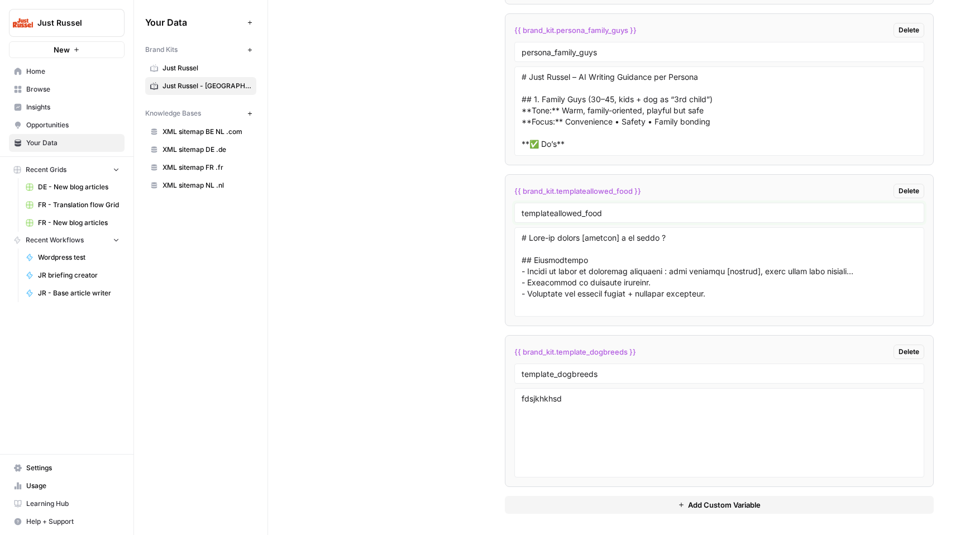
click at [648, 213] on input "templateallowed_food" at bounding box center [718, 213] width 395 height 10
click at [727, 295] on textarea at bounding box center [718, 271] width 395 height 79
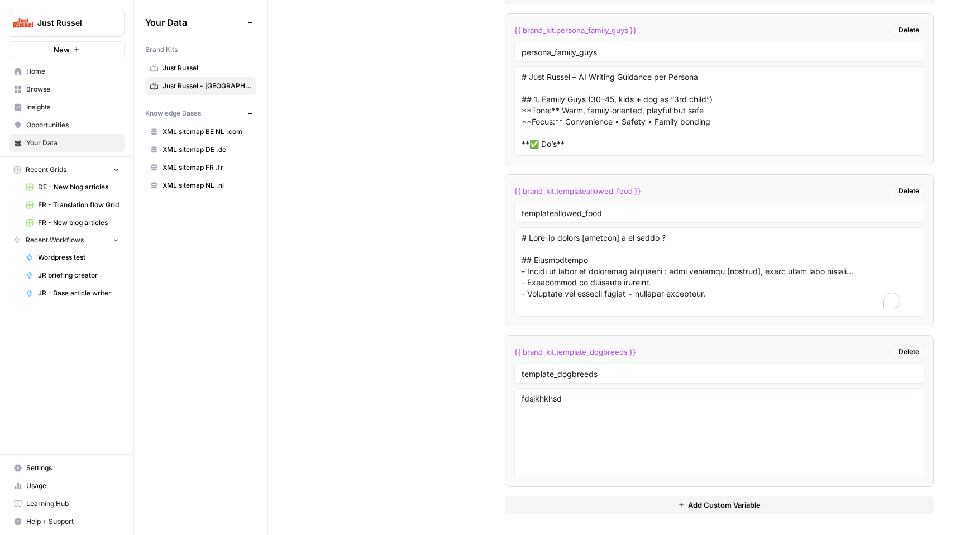
click at [682, 377] on input "template_dogbreeds" at bounding box center [718, 373] width 395 height 10
click at [646, 420] on textarea "fdsjkhkhsd" at bounding box center [718, 432] width 395 height 79
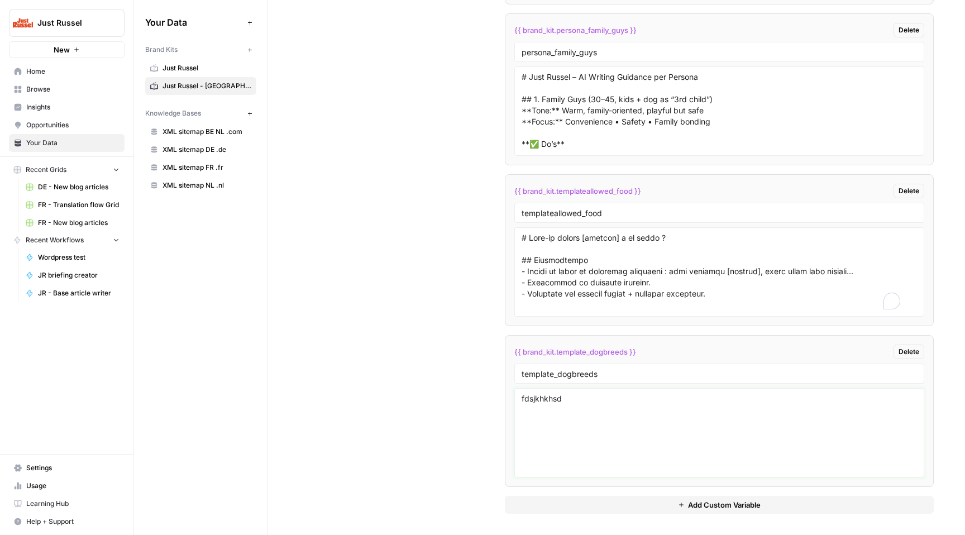
click at [646, 420] on textarea "fdsjkhkhsd" at bounding box center [718, 432] width 395 height 79
paste textarea "to ad"
type textarea "to add"
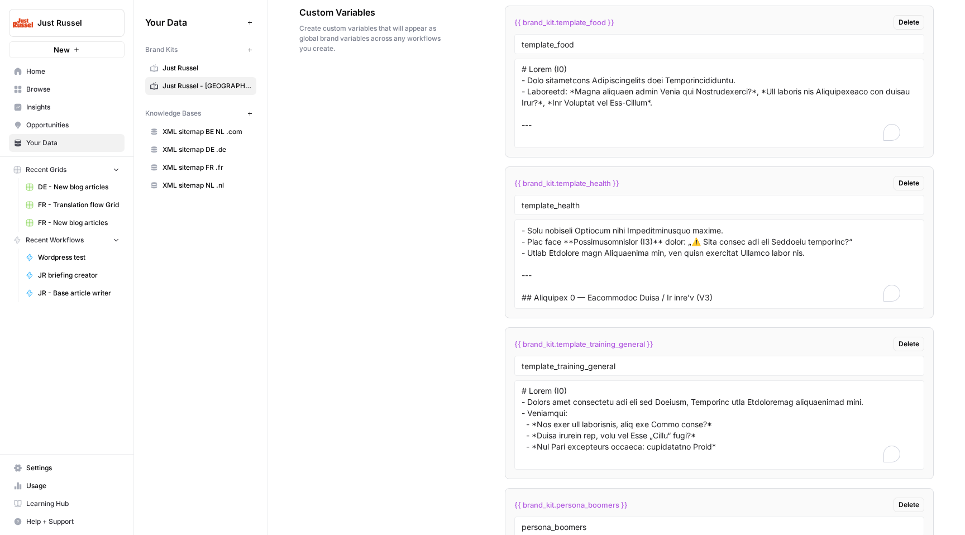
scroll to position [2105, 0]
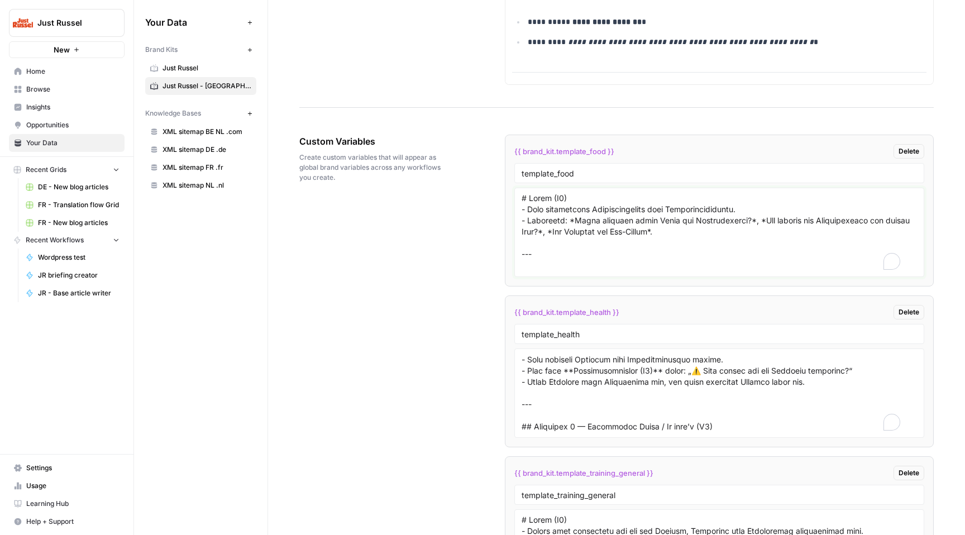
click at [583, 244] on textarea "To enrich screen reader interactions, please activate Accessibility in Grammarl…" at bounding box center [718, 232] width 395 height 79
click at [589, 234] on textarea "To enrich screen reader interactions, please activate Accessibility in Grammarl…" at bounding box center [718, 232] width 395 height 79
click at [589, 233] on textarea "To enrich screen reader interactions, please activate Accessibility in Grammarl…" at bounding box center [718, 232] width 395 height 79
paste textarea "re (H1) - Question nutritionnelle ou problème d’alimentation clairement formulé…"
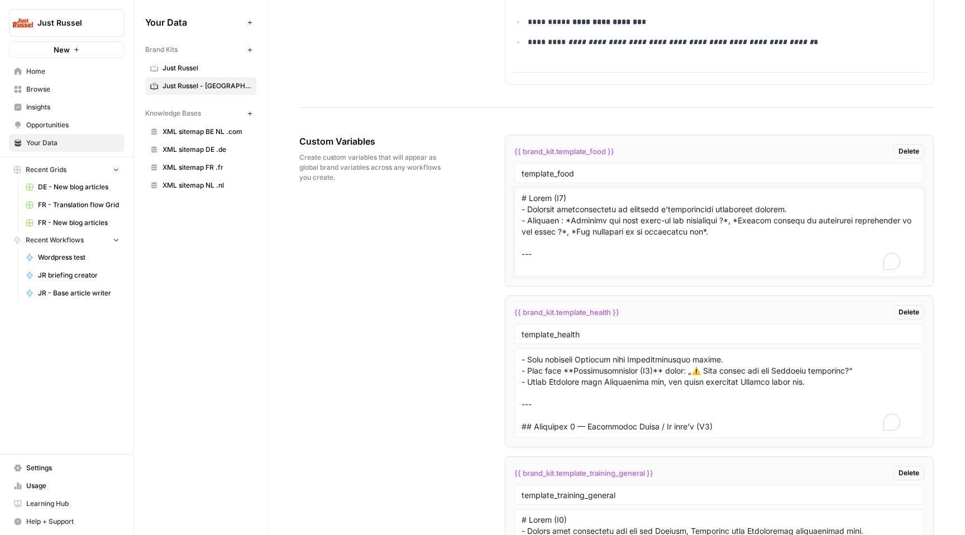
scroll to position [790, 0]
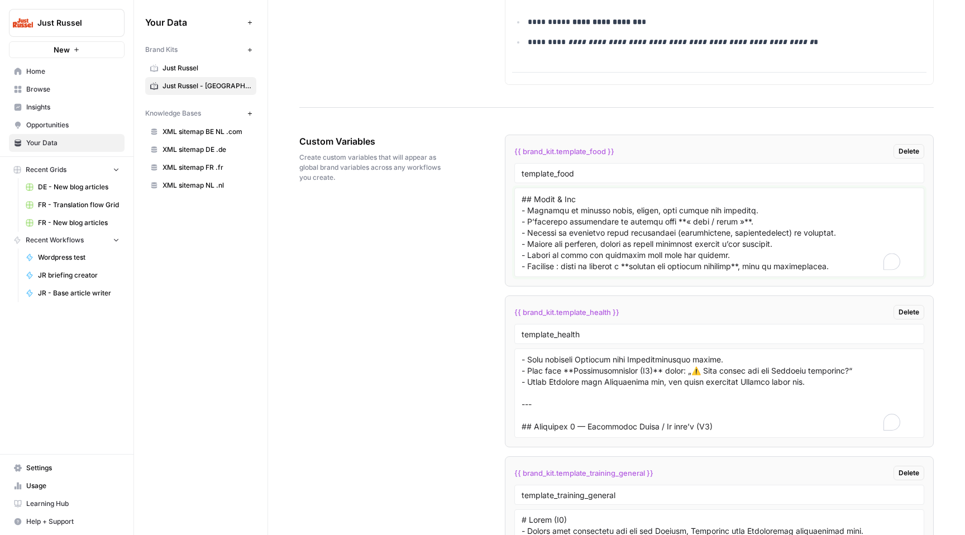
type textarea "# Titre (H1) - Question nutritionnelle ou problème d’alimentation clairement fo…"
click at [569, 396] on textarea "To enrich screen reader interactions, please activate Accessibility in Grammarl…" at bounding box center [718, 392] width 395 height 79
click at [599, 348] on li "{{ brand_kit.template_health }} Delete template_health" at bounding box center [719, 371] width 429 height 152
click at [612, 390] on textarea "To enrich screen reader interactions, please activate Accessibility in Grammarl…" at bounding box center [718, 392] width 395 height 79
paste textarea "Modèle d’article de blog – Just Russel ## Titre (H1) - Formulez une question cl…"
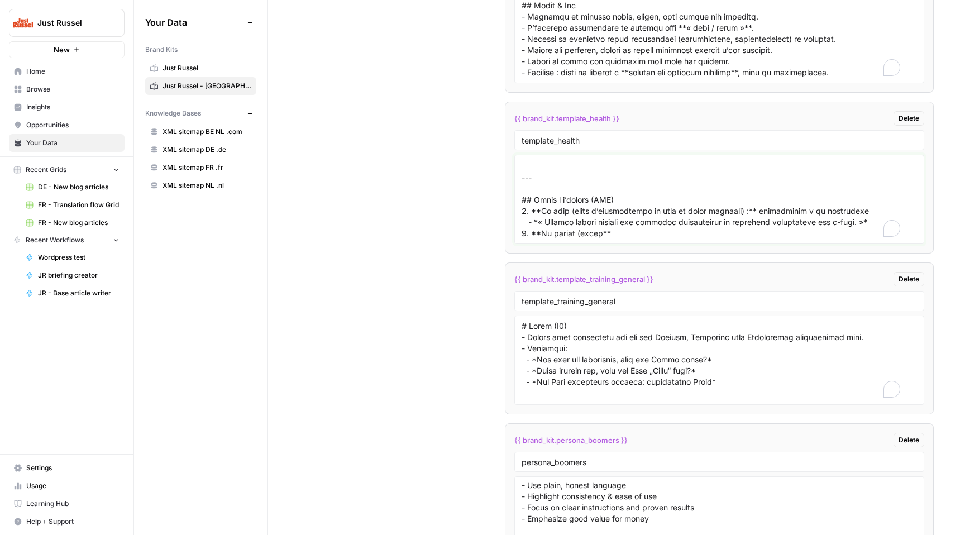
scroll to position [2434, 0]
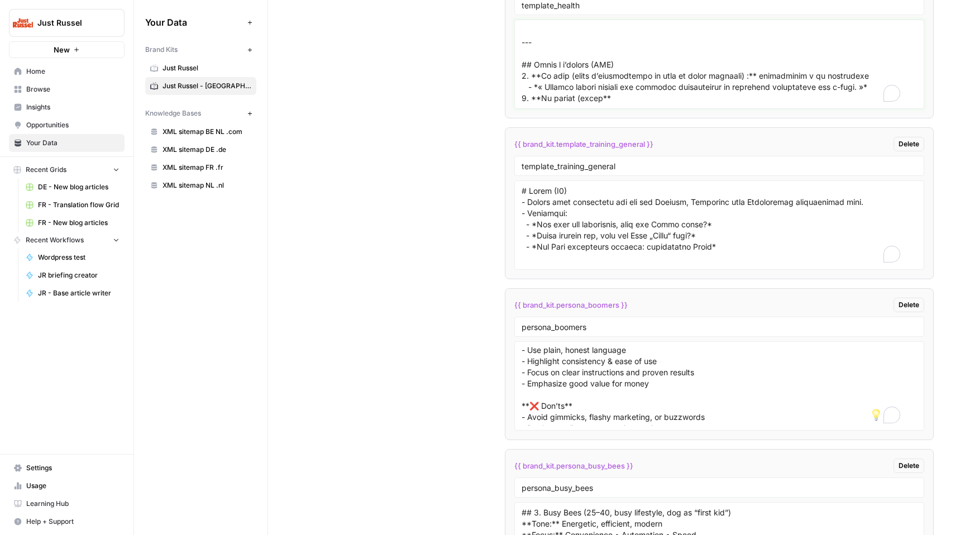
type textarea "# 🐾 Modèle d’article de blog – Just Russel ## Titre (H1) - Formulez une questio…"
click at [671, 206] on textarea "To enrich screen reader interactions, please activate Accessibility in Grammarl…" at bounding box center [718, 224] width 395 height 79
click at [583, 237] on textarea "To enrich screen reader interactions, please activate Accessibility in Grammarl…" at bounding box center [718, 224] width 395 height 79
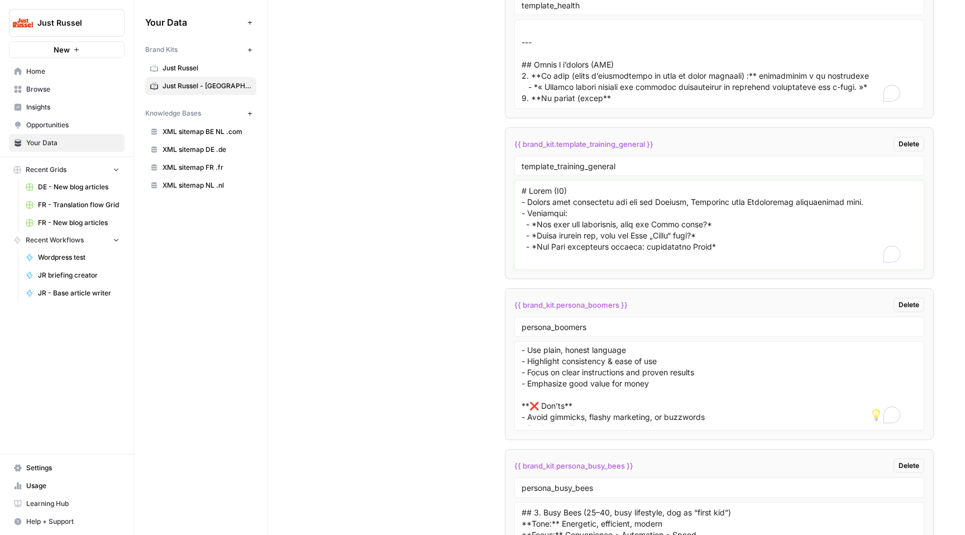
paste textarea "🐾 Artikelvorlage – Training & Verhalten ## Titel (H1) - Sollte klar formuliert …"
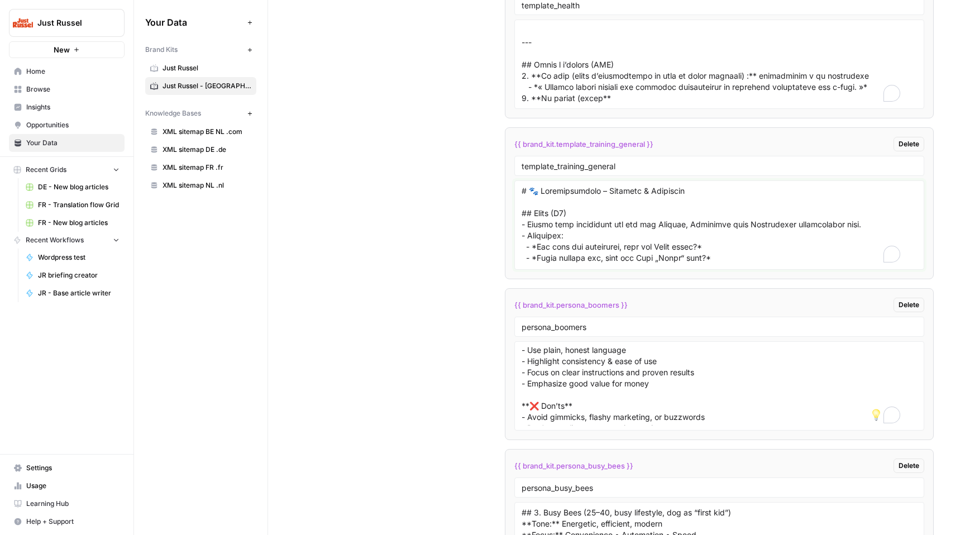
scroll to position [891, 0]
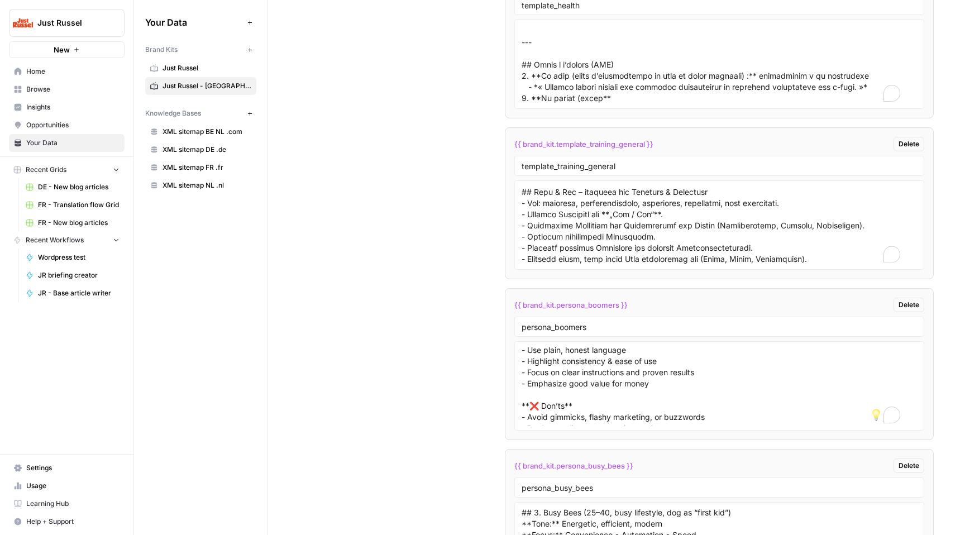
click at [438, 241] on div "Custom Variables Create custom variables that will appear as global brand varia…" at bounding box center [616, 537] width 634 height 1509
click at [577, 206] on textarea "To enrich screen reader interactions, please activate Accessibility in Grammarl…" at bounding box center [718, 224] width 395 height 79
click at [541, 192] on textarea "To enrich screen reader interactions, please activate Accessibility in Grammarl…" at bounding box center [718, 224] width 395 height 79
click at [549, 209] on textarea "To enrich screen reader interactions, please activate Accessibility in Grammarl…" at bounding box center [718, 224] width 395 height 79
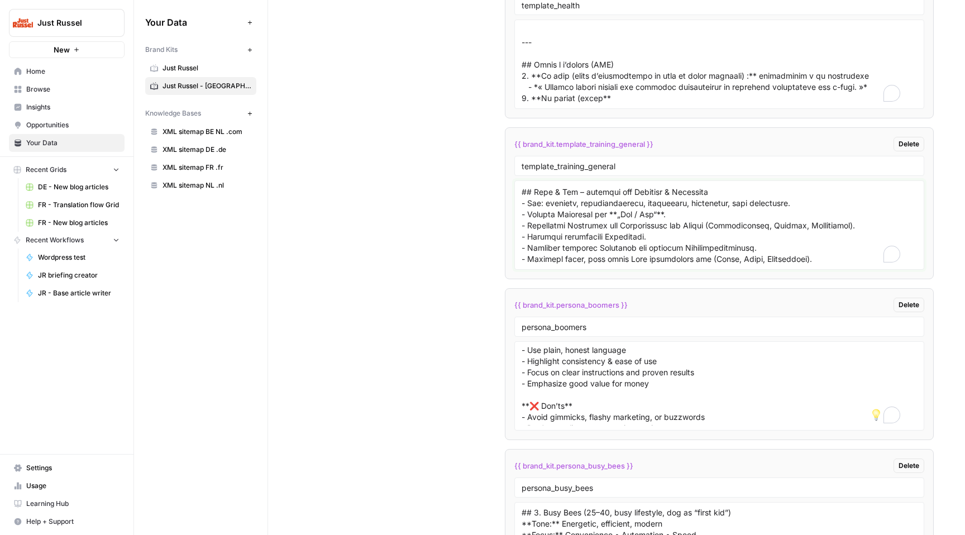
click at [549, 208] on textarea "To enrich screen reader interactions, please activate Accessibility in Grammarl…" at bounding box center [718, 224] width 395 height 79
click at [613, 228] on textarea "To enrich screen reader interactions, please activate Accessibility in Grammarl…" at bounding box center [718, 224] width 395 height 79
paste textarea "🐾 Modèle d’article – Dressage & Comportement ## Titre (H1) - Doit être clair et…"
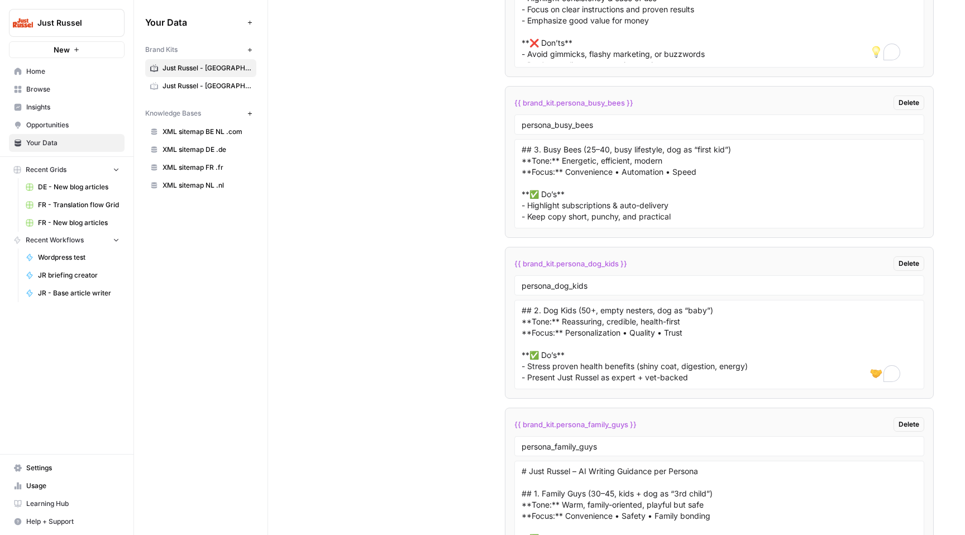
scroll to position [2617, 0]
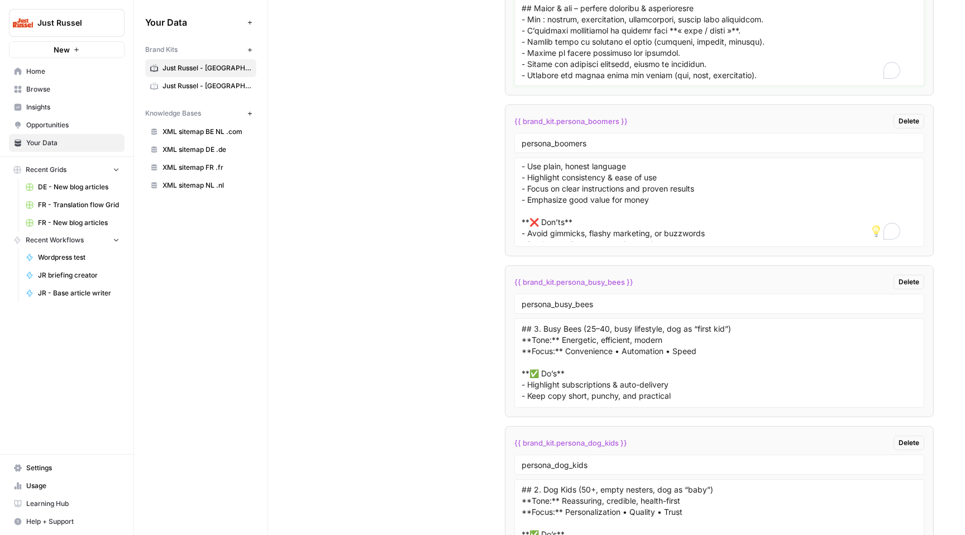
type textarea "# 🐾 Modèle d’article – Dressage & Comportement ## Titre (H1) - Doit être clair …"
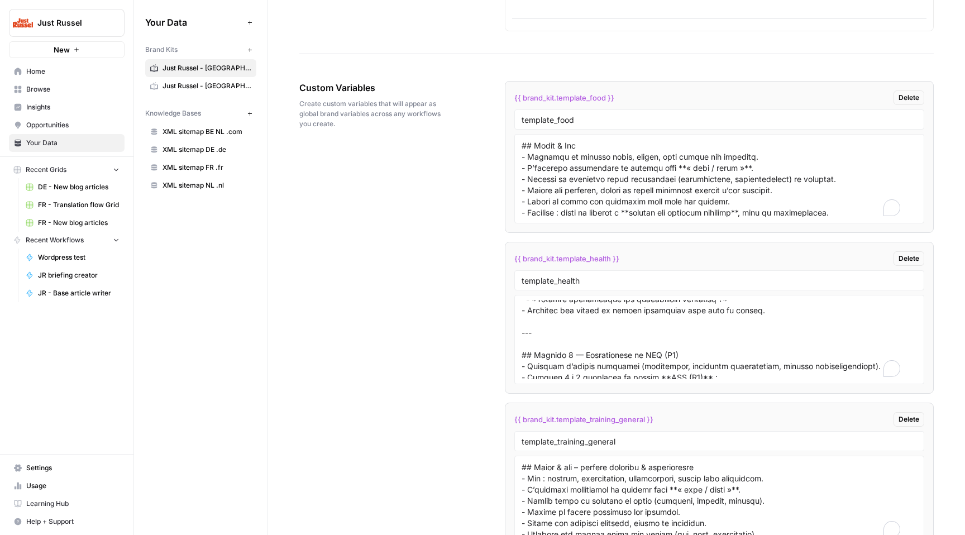
scroll to position [1757, 0]
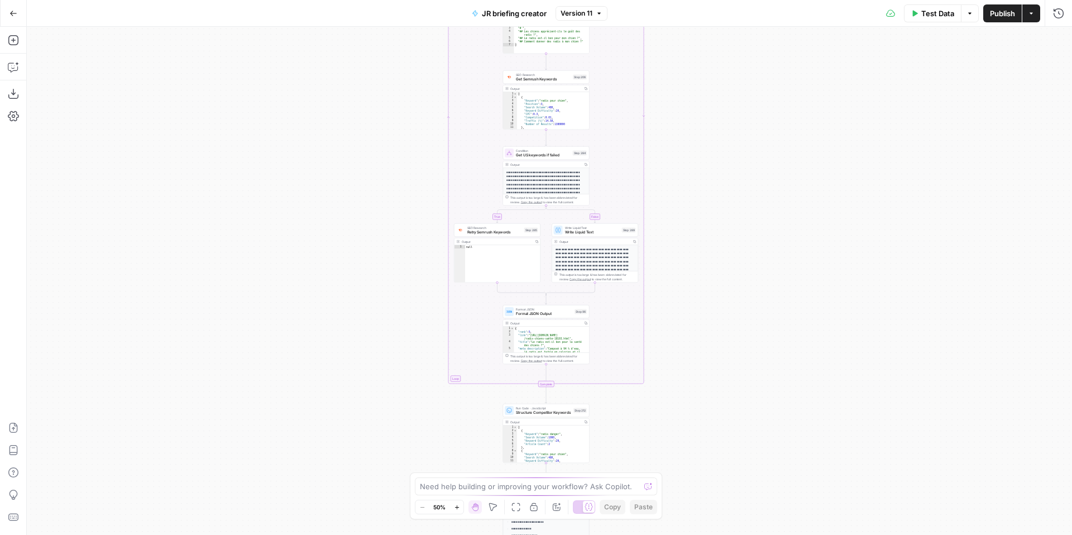
drag, startPoint x: 760, startPoint y: 130, endPoint x: 778, endPoint y: 309, distance: 180.1
click at [778, 312] on div "true false Workflow Input Settings Inputs SEO Research Semrush Keyword Overview…" at bounding box center [549, 281] width 1045 height 508
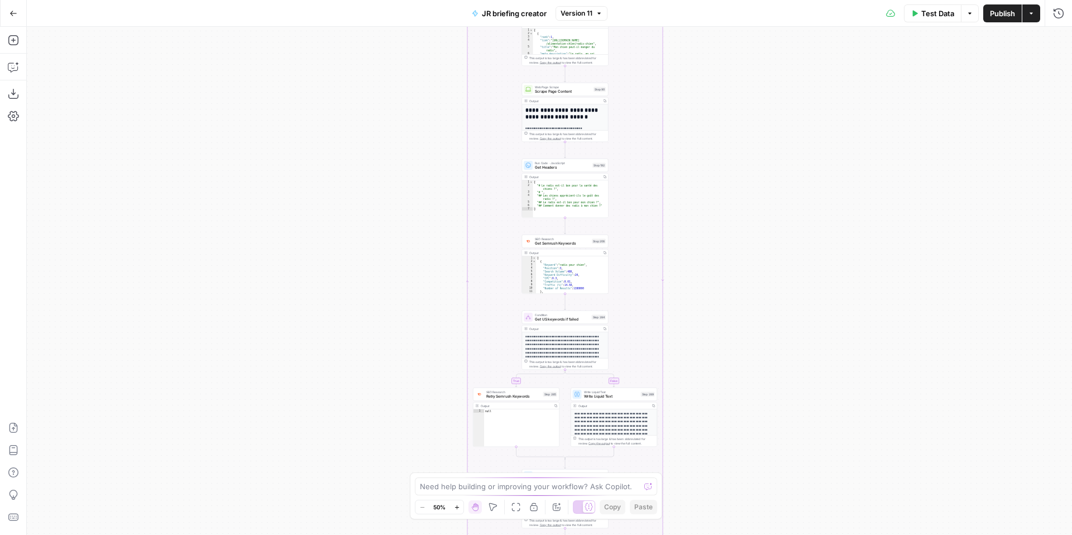
drag, startPoint x: 835, startPoint y: 123, endPoint x: 832, endPoint y: 341, distance: 218.3
click at [832, 341] on div "true false Workflow Input Settings Inputs SEO Research Semrush Keyword Overview…" at bounding box center [549, 281] width 1045 height 508
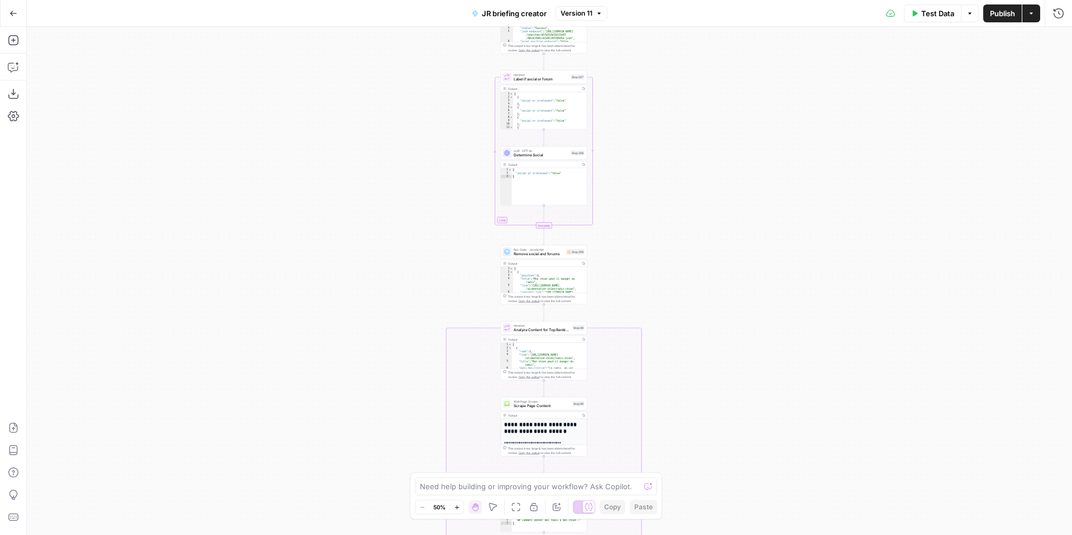
drag, startPoint x: 827, startPoint y: 207, endPoint x: 832, endPoint y: 320, distance: 114.0
click at [831, 325] on div "true false Workflow Input Settings Inputs SEO Research Semrush Keyword Overview…" at bounding box center [549, 281] width 1045 height 508
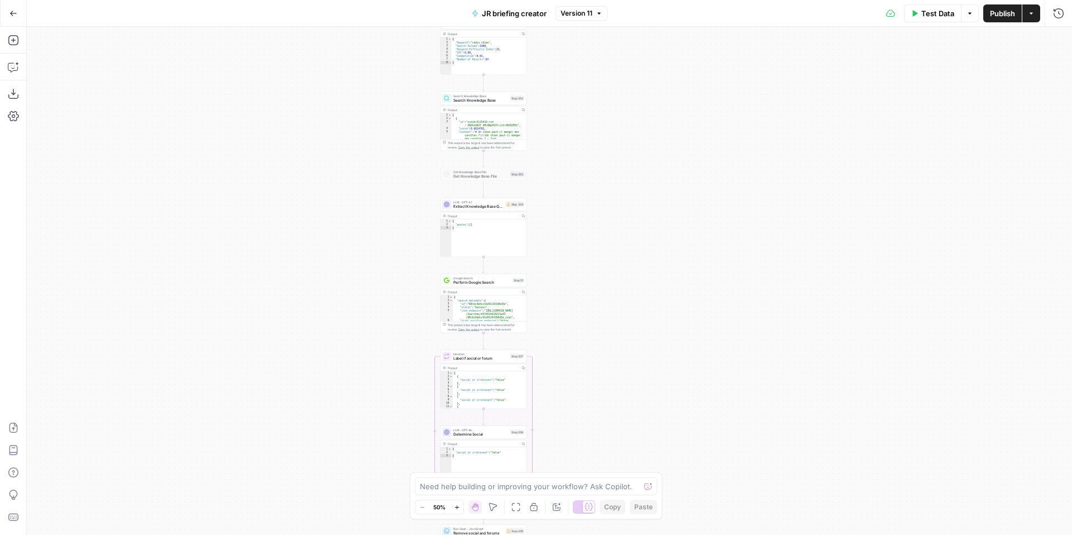
drag, startPoint x: 795, startPoint y: 210, endPoint x: 724, endPoint y: 242, distance: 77.9
click at [762, 367] on div "true false Workflow Input Settings Inputs SEO Research Semrush Keyword Overview…" at bounding box center [549, 281] width 1045 height 508
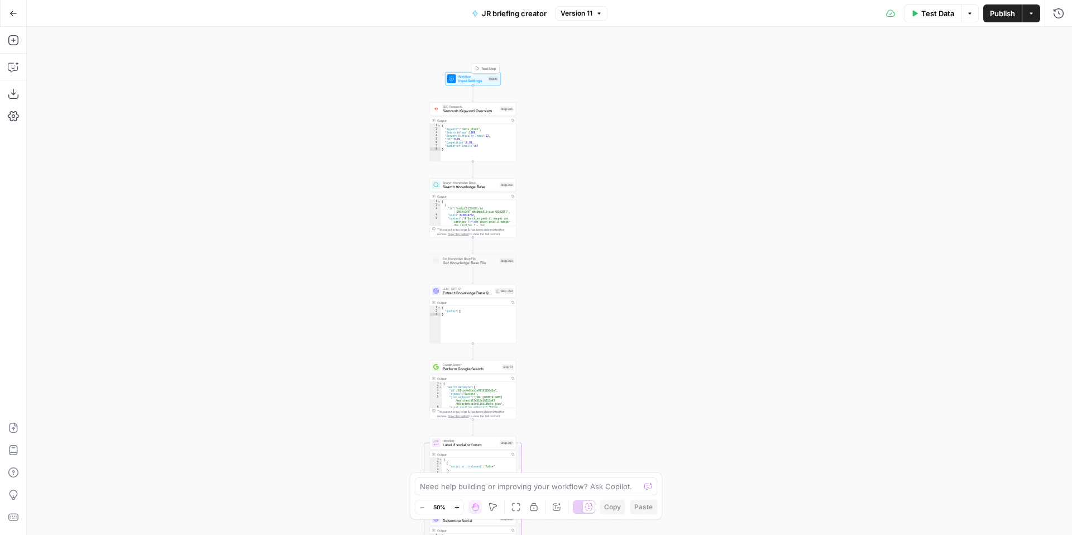
click at [469, 75] on span "Workflow" at bounding box center [472, 76] width 28 height 4
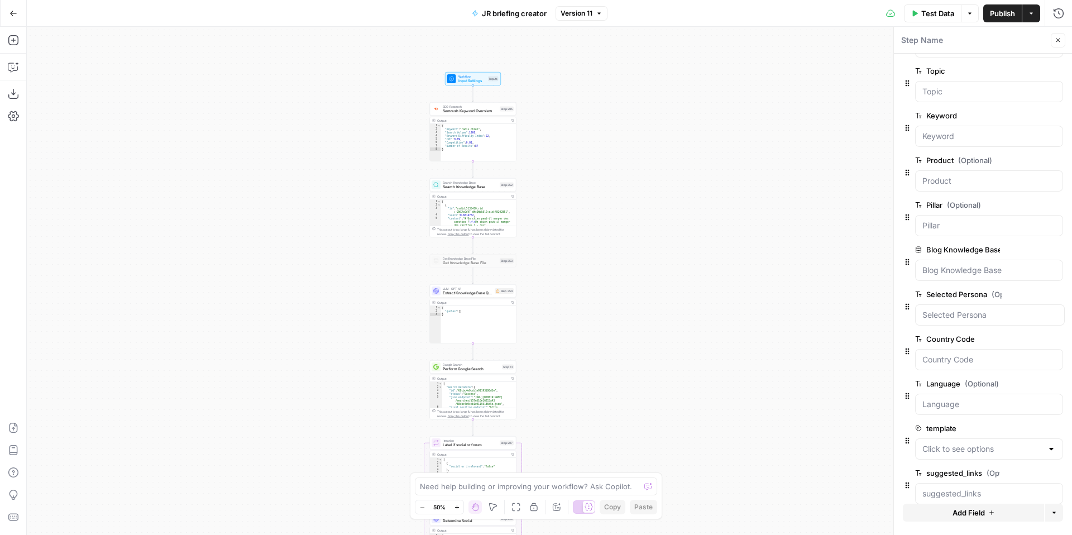
scroll to position [68, 0]
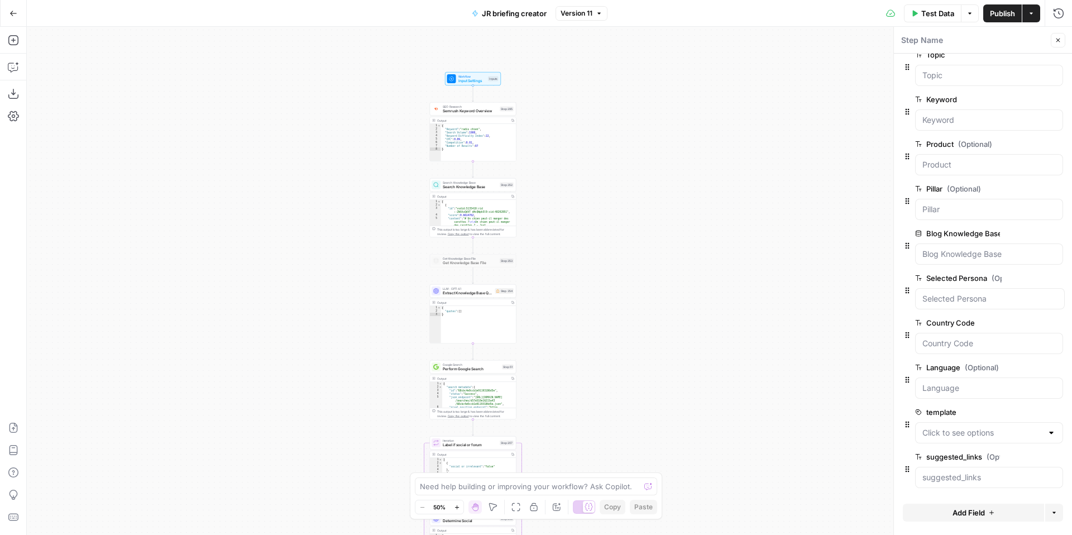
click at [1013, 407] on span "edit field" at bounding box center [1021, 411] width 25 height 9
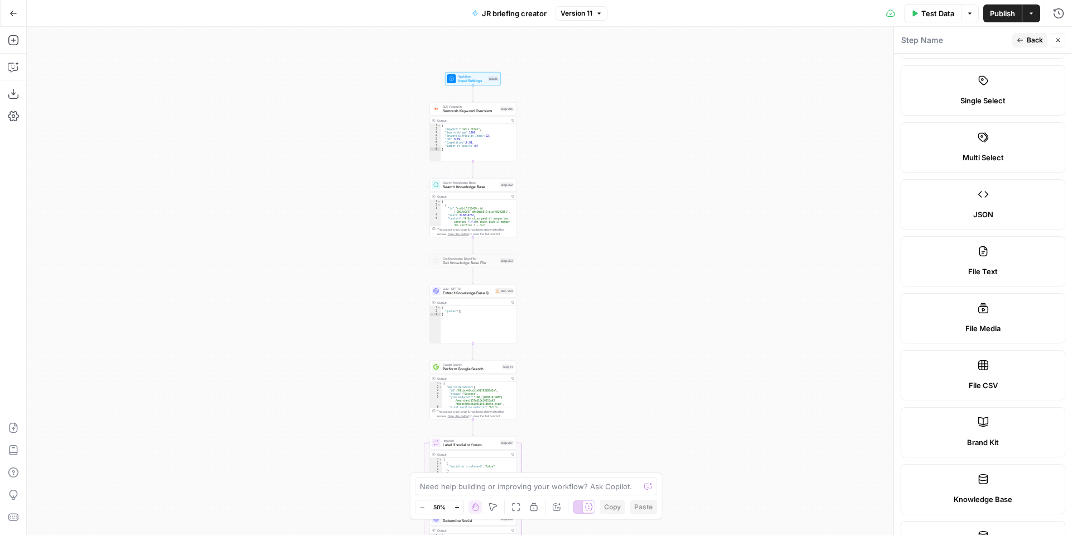
scroll to position [0, 0]
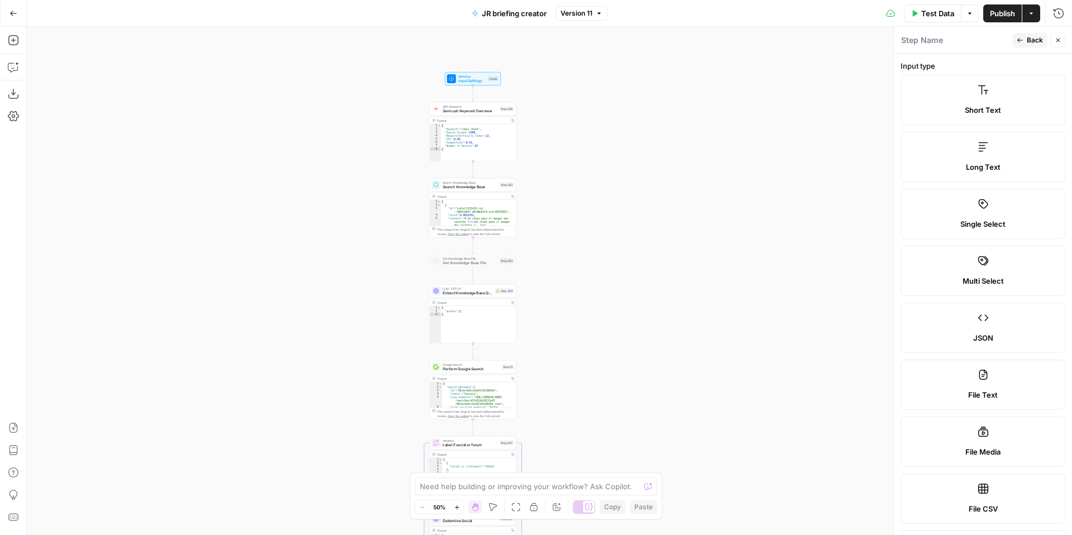
click at [987, 113] on span "Short Text" at bounding box center [983, 109] width 36 height 11
click at [1010, 16] on span "Publish" at bounding box center [1002, 13] width 25 height 11
click at [1001, 12] on span "Publish" at bounding box center [1002, 13] width 25 height 11
click at [12, 18] on button "Go Back" at bounding box center [13, 13] width 20 height 20
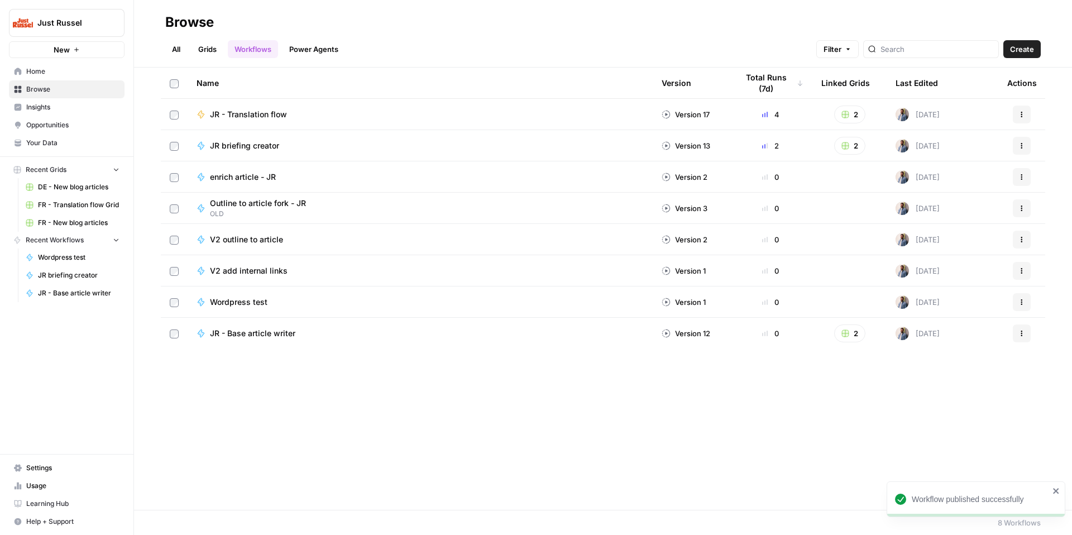
click at [211, 48] on link "Grids" at bounding box center [207, 49] width 32 height 18
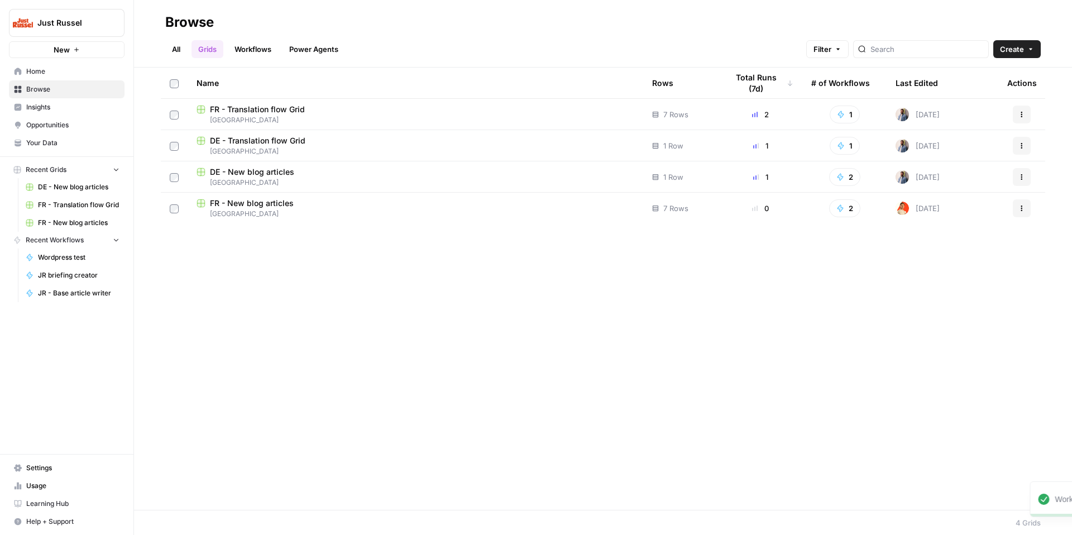
click at [180, 45] on link "All" at bounding box center [176, 49] width 22 height 18
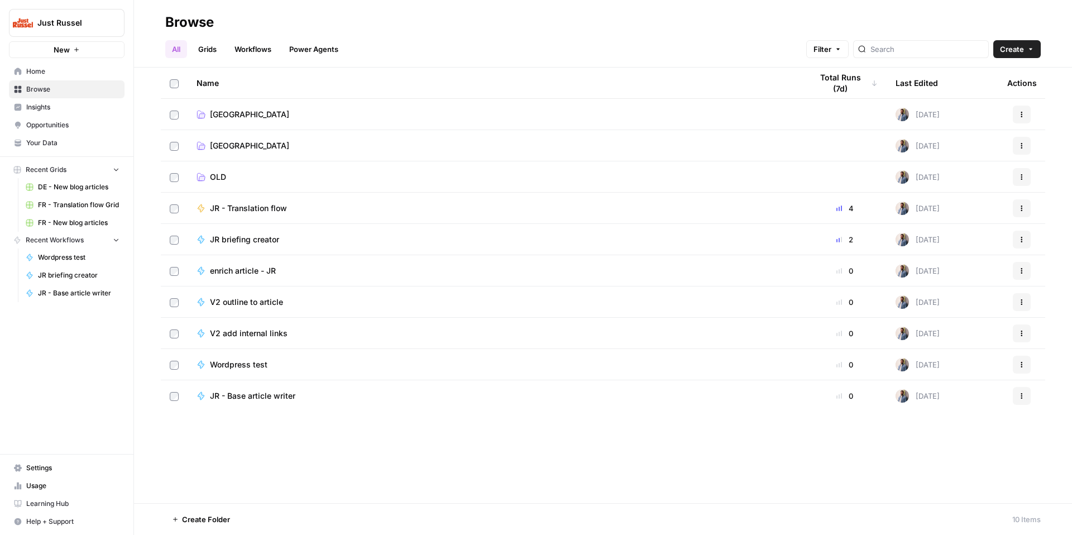
click at [238, 110] on span "[GEOGRAPHIC_DATA]" at bounding box center [249, 114] width 79 height 11
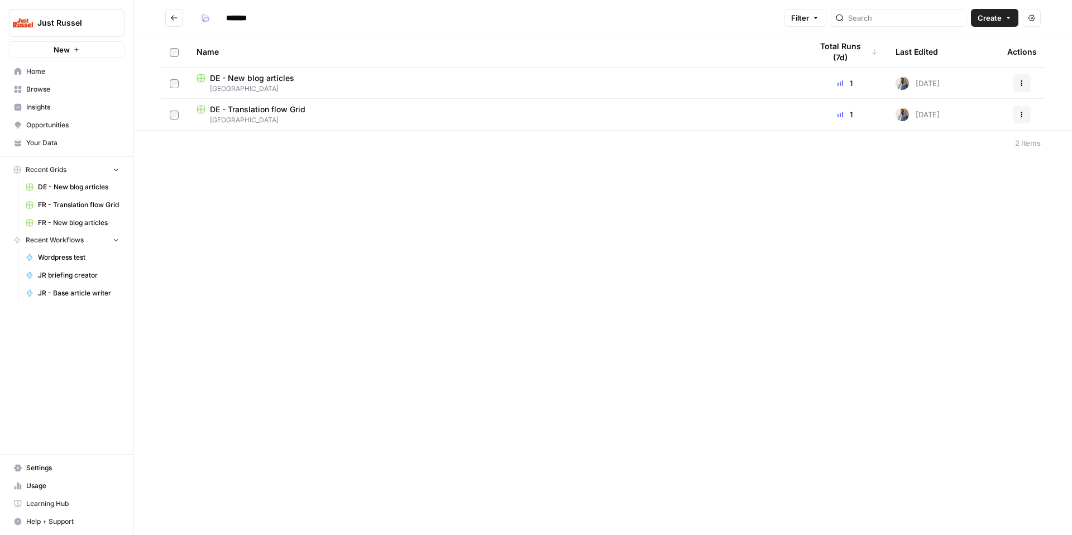
click at [257, 78] on span "DE - New blog articles" at bounding box center [252, 78] width 84 height 11
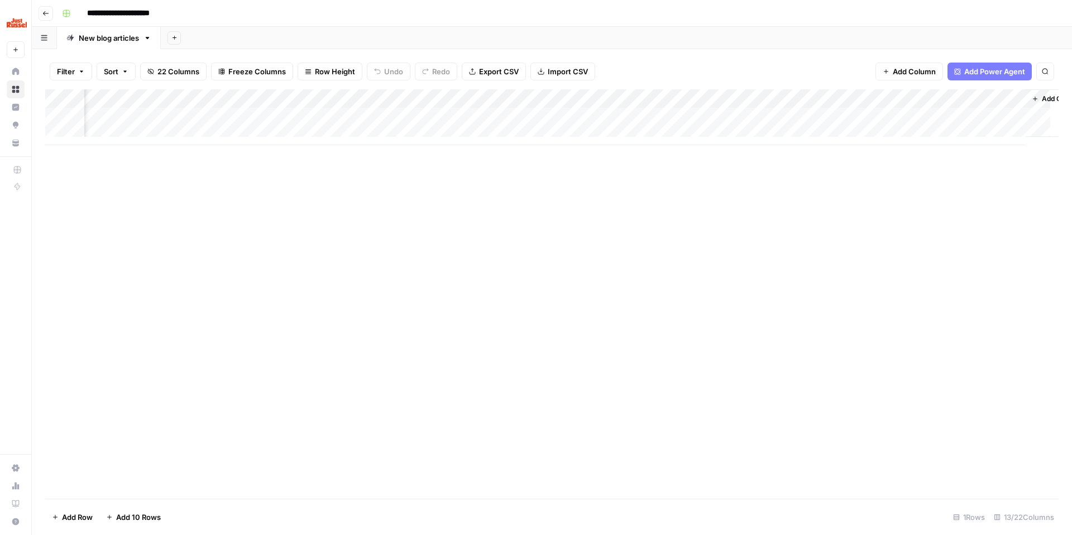
scroll to position [0, 570]
click at [468, 118] on div "Add Column" at bounding box center [551, 117] width 1013 height 56
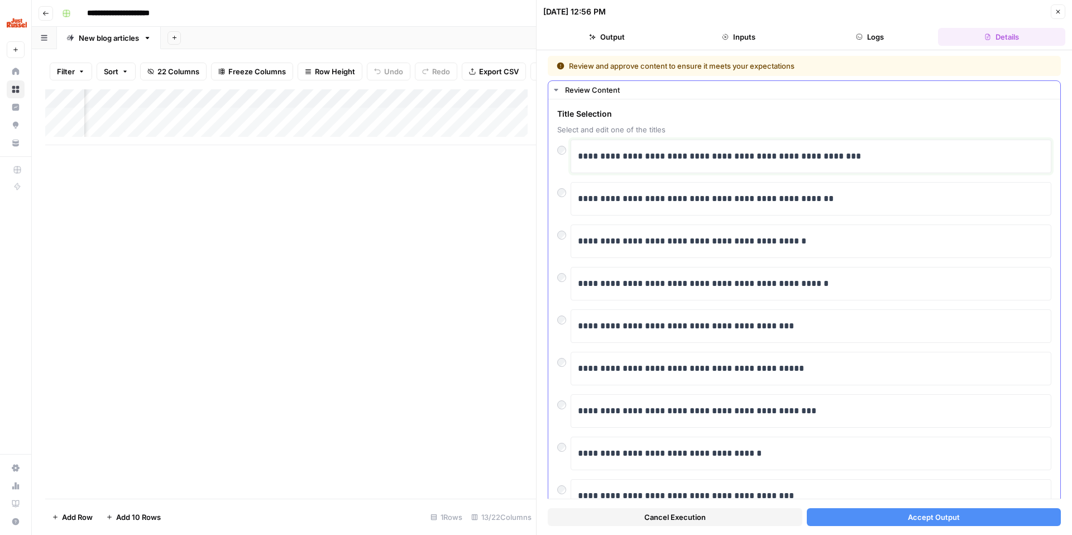
click at [649, 163] on p "**********" at bounding box center [807, 156] width 458 height 15
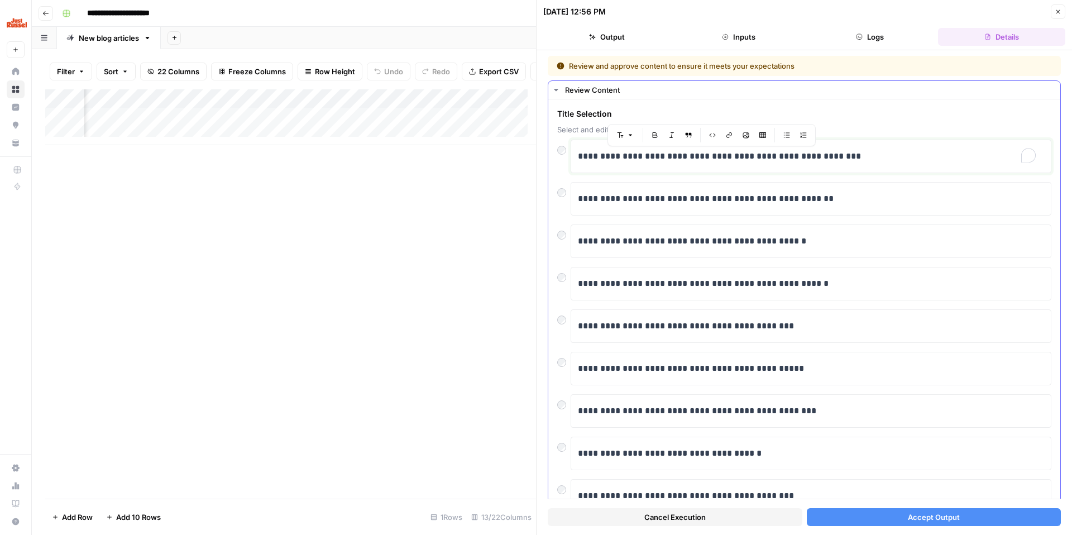
copy p "**********"
click at [913, 514] on span "Accept Output" at bounding box center [934, 516] width 52 height 11
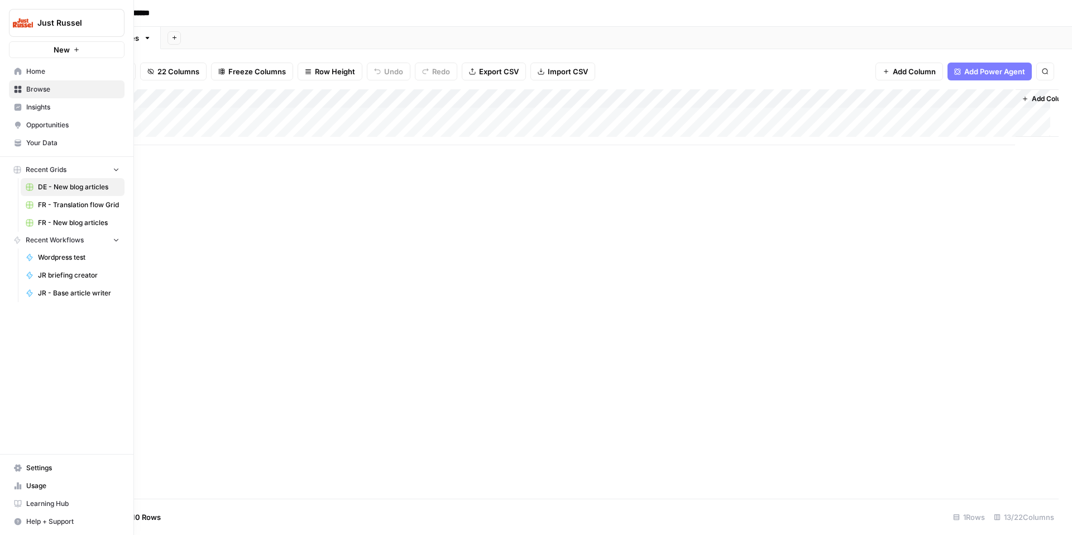
click at [59, 84] on span "Browse" at bounding box center [72, 89] width 93 height 10
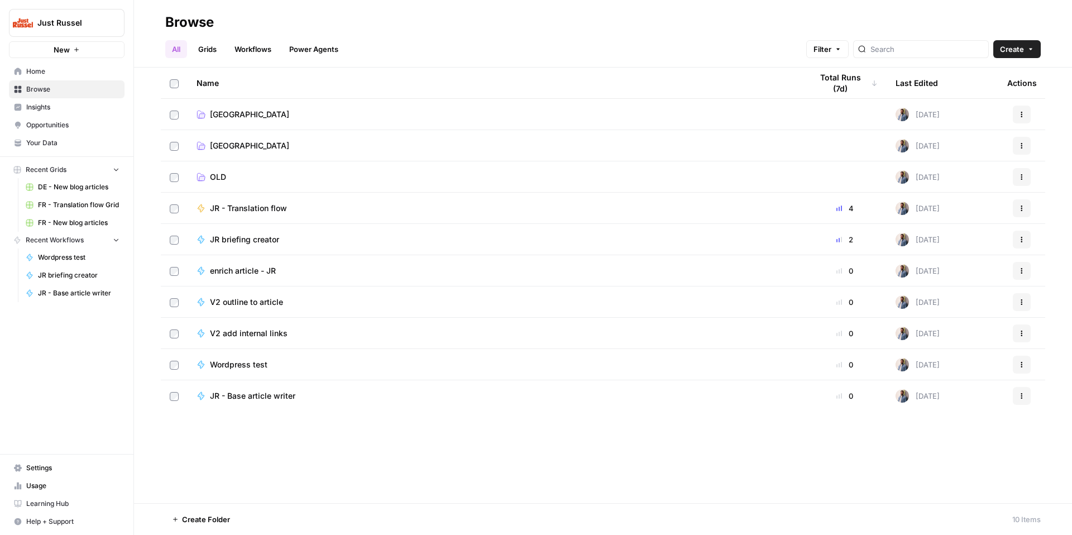
click at [239, 110] on span "[GEOGRAPHIC_DATA]" at bounding box center [249, 114] width 79 height 11
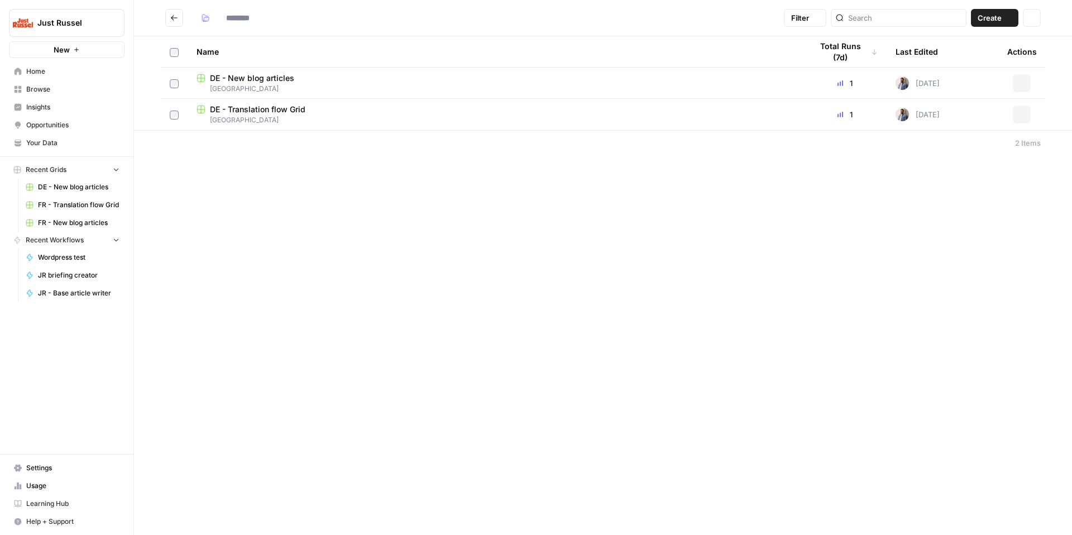
type input "*******"
click at [268, 111] on span "DE - Translation flow Grid" at bounding box center [257, 109] width 95 height 11
type input "*******"
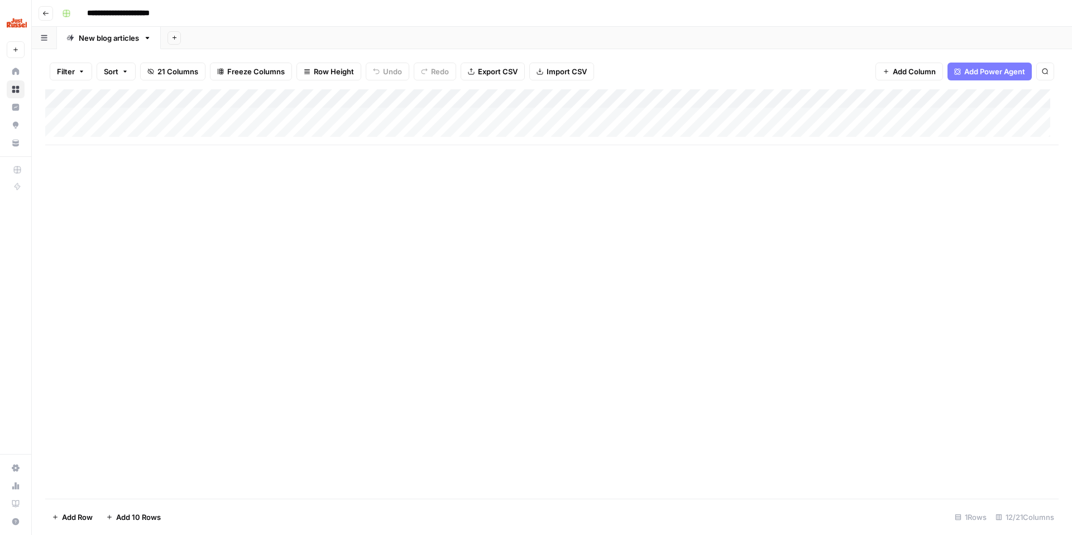
click at [928, 115] on div "Add Column" at bounding box center [551, 117] width 1013 height 56
click at [980, 391] on div "Add Column" at bounding box center [551, 293] width 1013 height 409
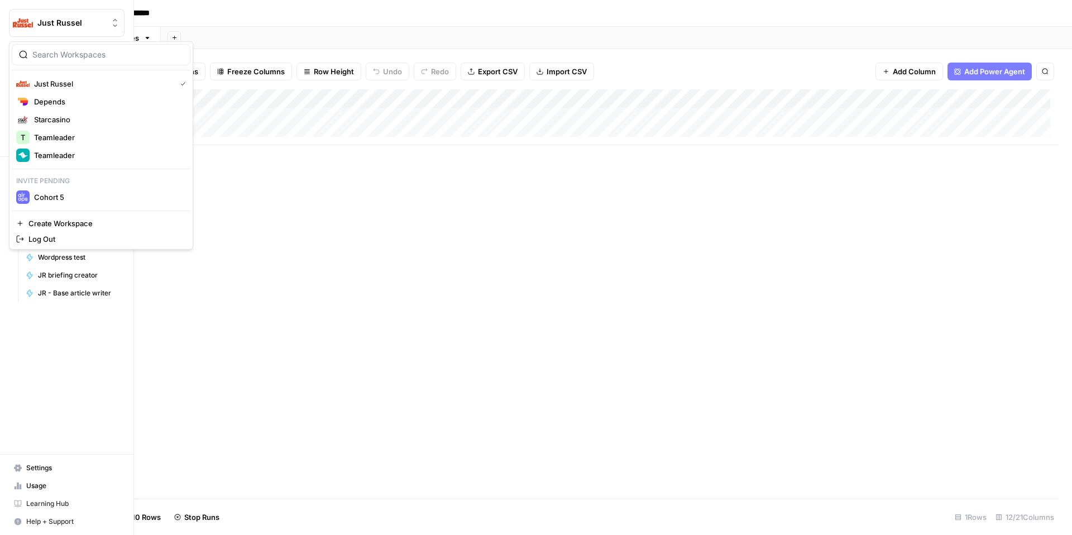
click at [20, 12] on button "Just Russel" at bounding box center [67, 23] width 116 height 28
click at [78, 103] on span "Depends" at bounding box center [107, 101] width 147 height 11
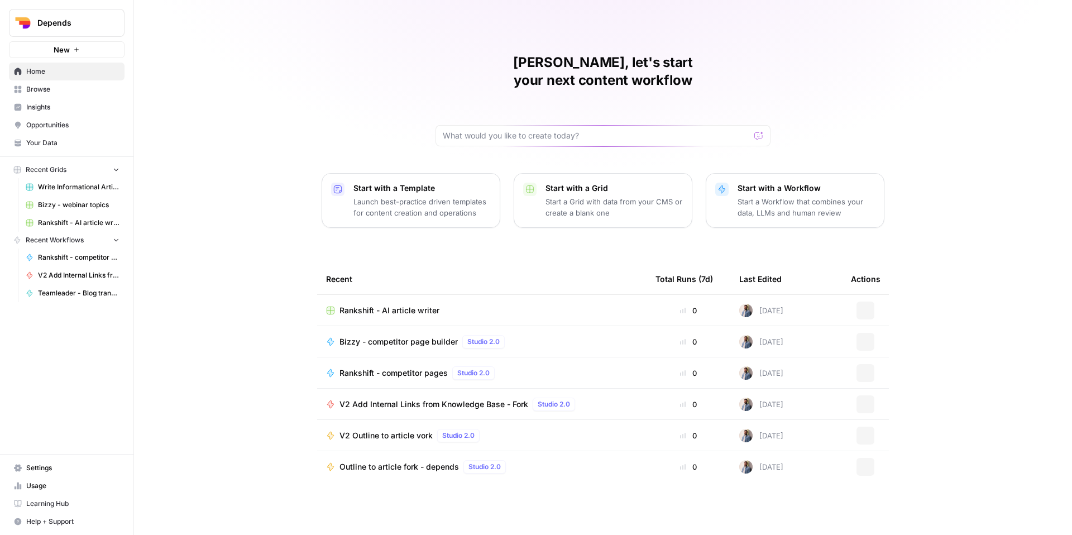
click at [78, 108] on span "Insights" at bounding box center [72, 107] width 93 height 10
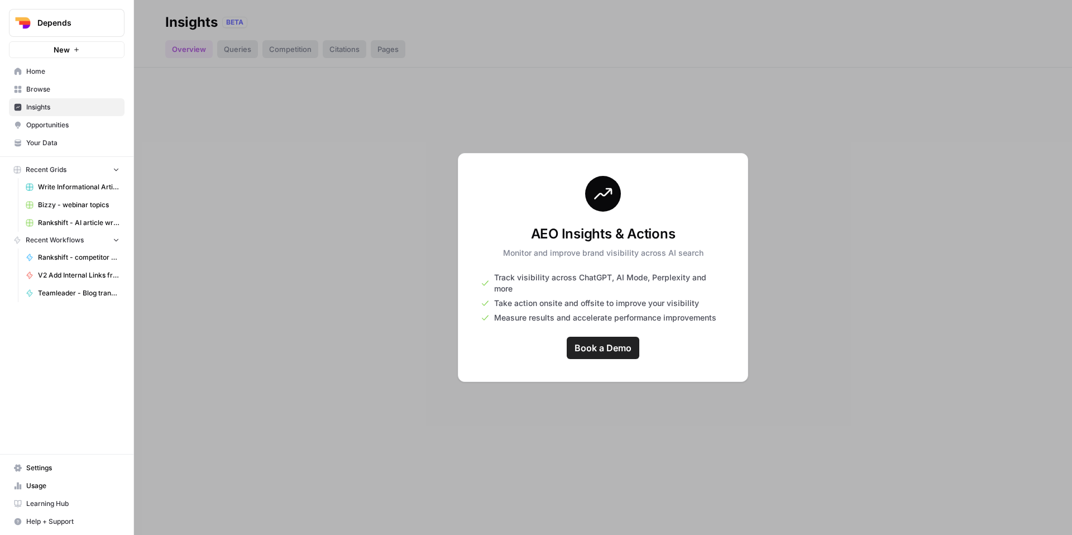
click at [52, 144] on span "Your Data" at bounding box center [72, 143] width 93 height 10
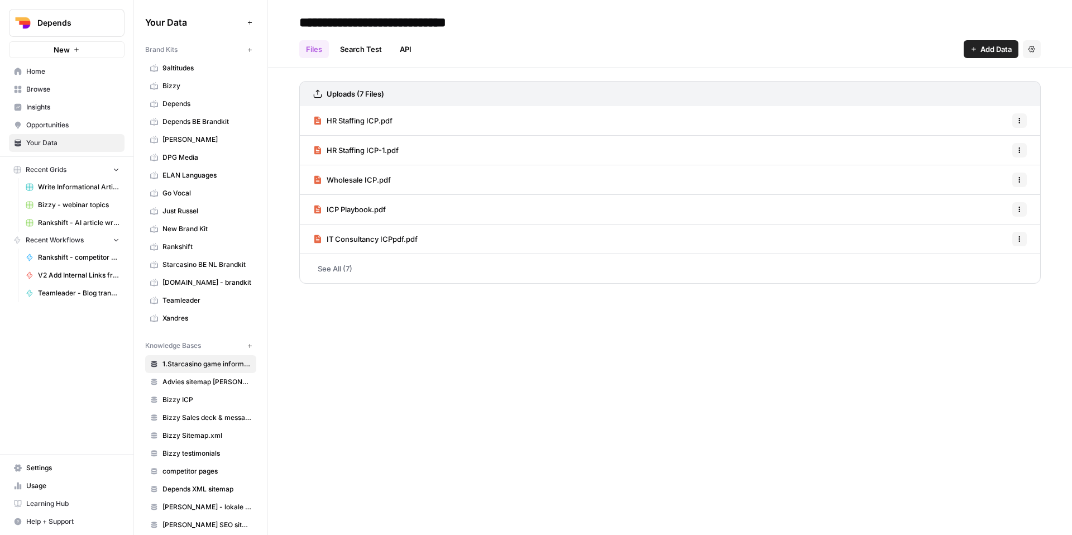
click at [52, 488] on span "Usage" at bounding box center [72, 486] width 93 height 10
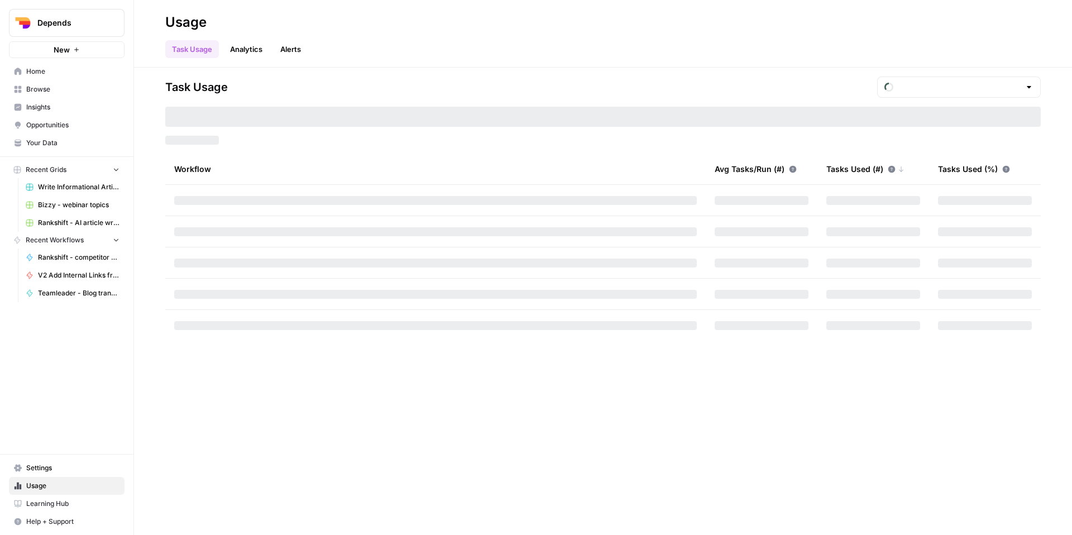
type input "October Tasks"
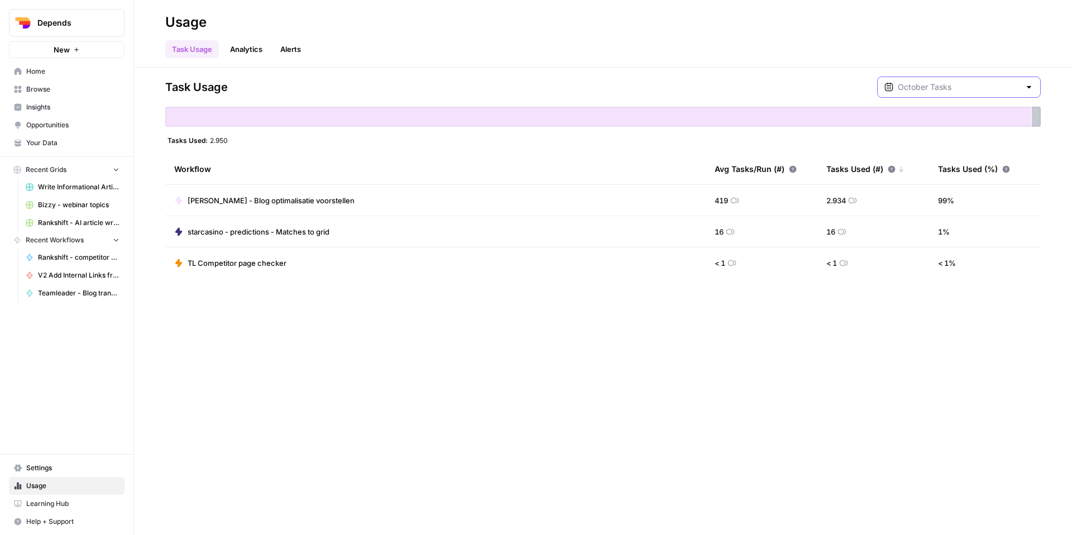
click at [978, 81] on input "text" at bounding box center [959, 86] width 122 height 11
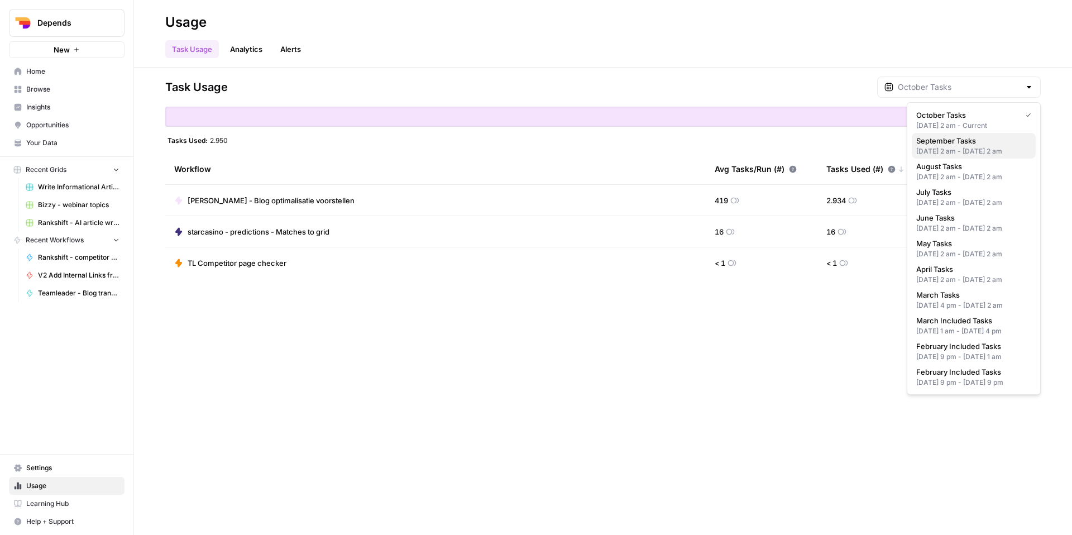
click at [969, 154] on div "[DATE] 2 am - [DATE] 2 am" at bounding box center [973, 151] width 115 height 10
type input "September Tasks"
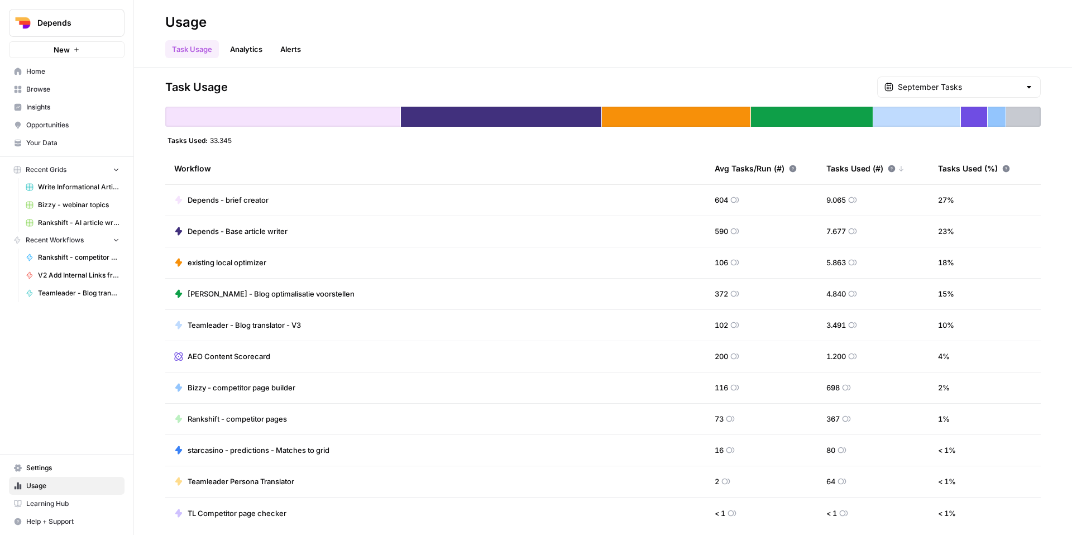
click at [50, 77] on link "Home" at bounding box center [67, 72] width 116 height 18
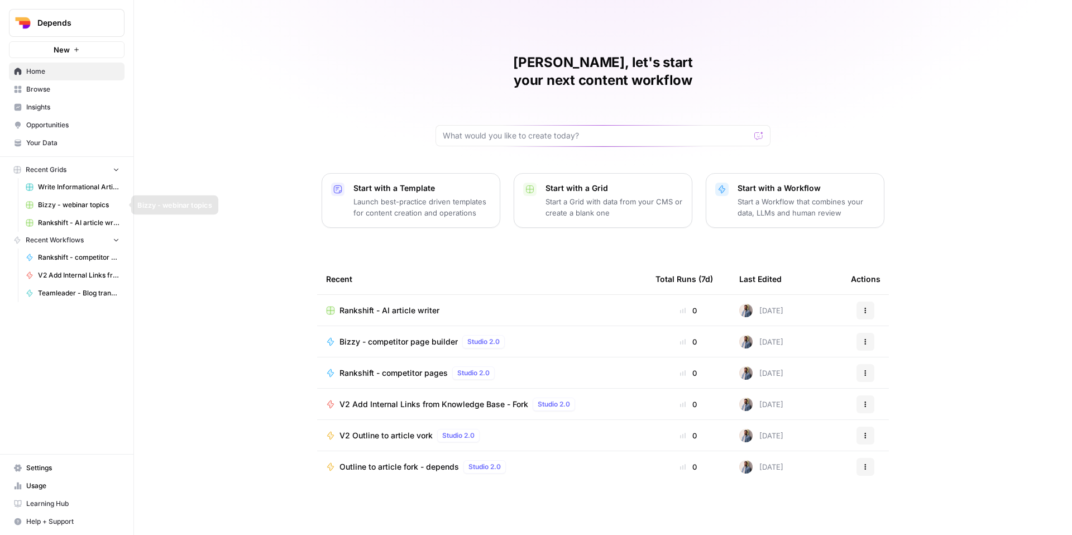
click at [89, 203] on span "Bizzy - webinar topics" at bounding box center [78, 205] width 81 height 10
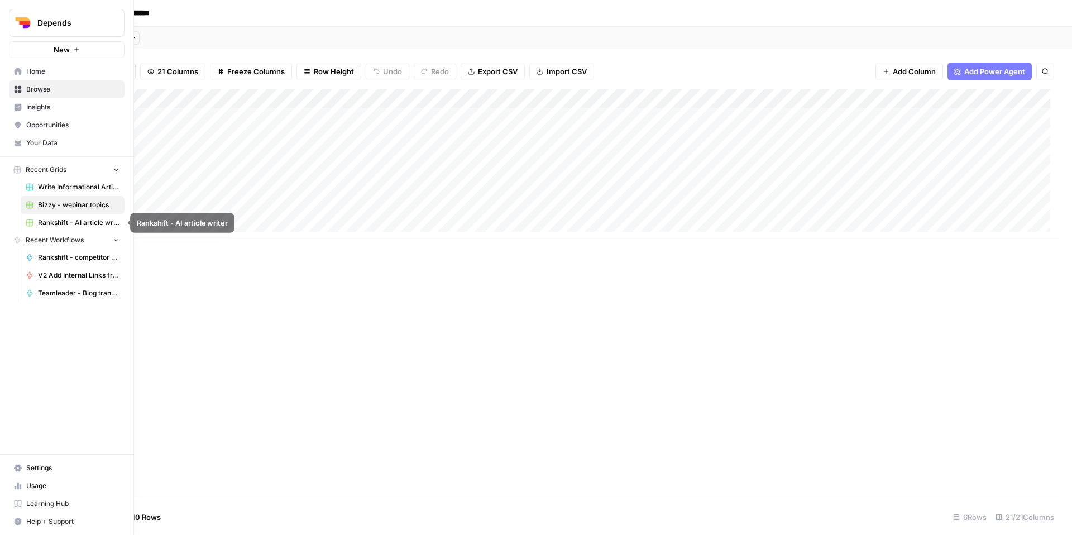
click at [78, 226] on span "Rankshift - AI article writer" at bounding box center [78, 223] width 81 height 10
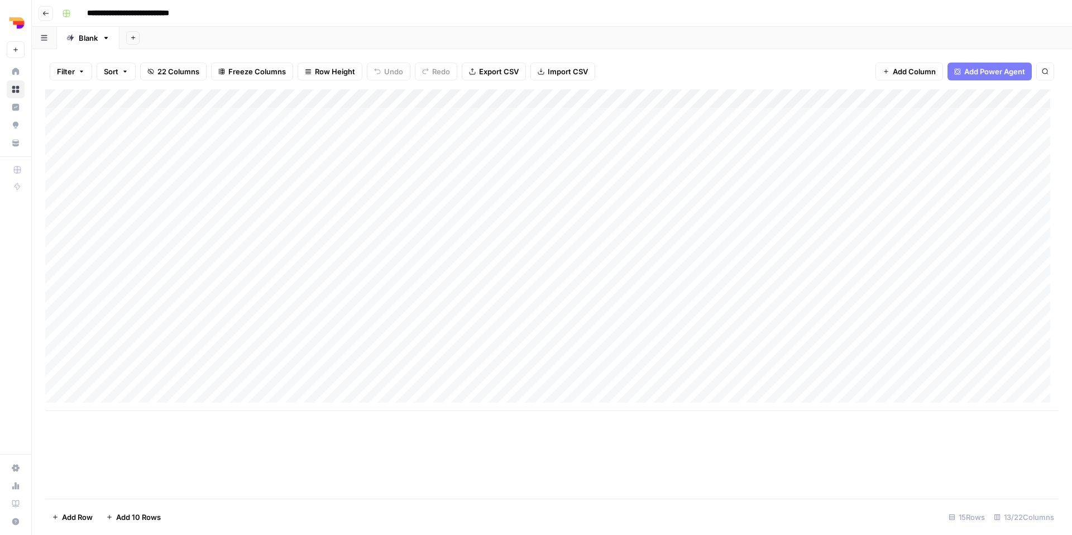
click at [672, 60] on div "Filter Sort 22 Columns Freeze Columns Row Height Undo Redo Export CSV Import CS…" at bounding box center [551, 72] width 1013 height 36
click at [344, 439] on div "Add Column" at bounding box center [551, 293] width 1013 height 409
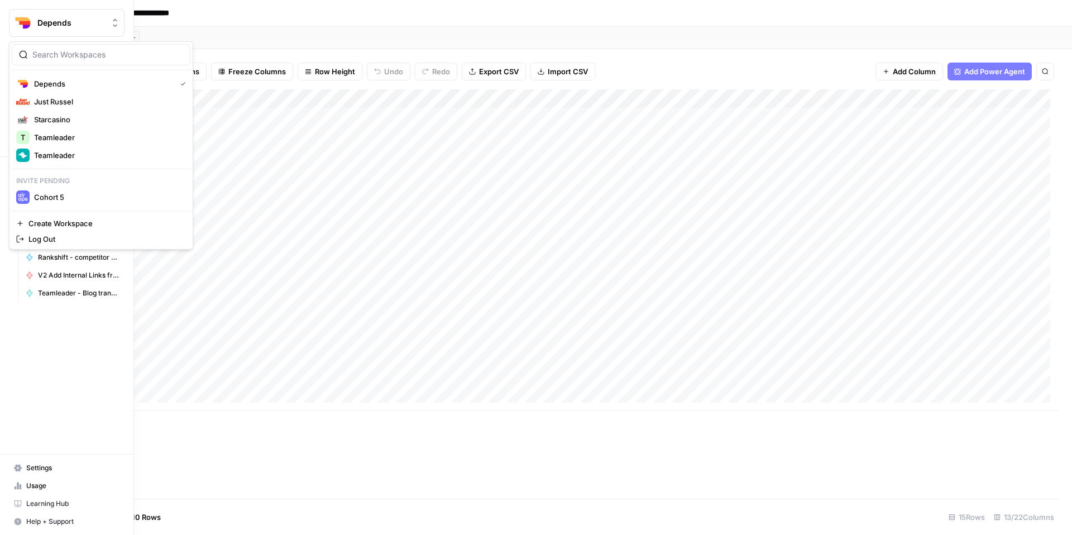
click at [51, 28] on button "Depends" at bounding box center [67, 23] width 116 height 28
click at [86, 102] on span "Just Russel" at bounding box center [107, 101] width 147 height 11
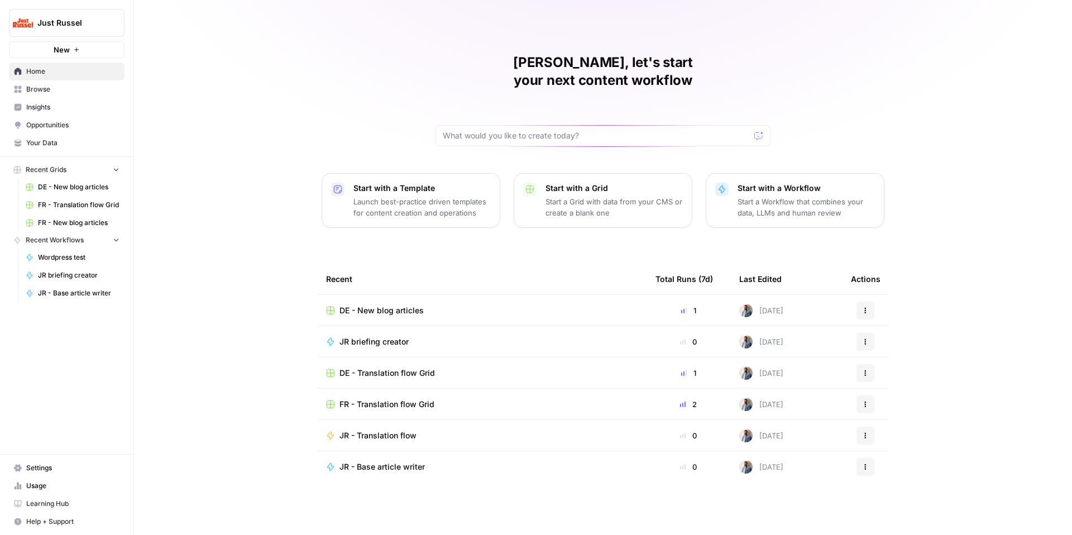
click at [430, 305] on div "DE - New blog articles" at bounding box center [481, 310] width 311 height 11
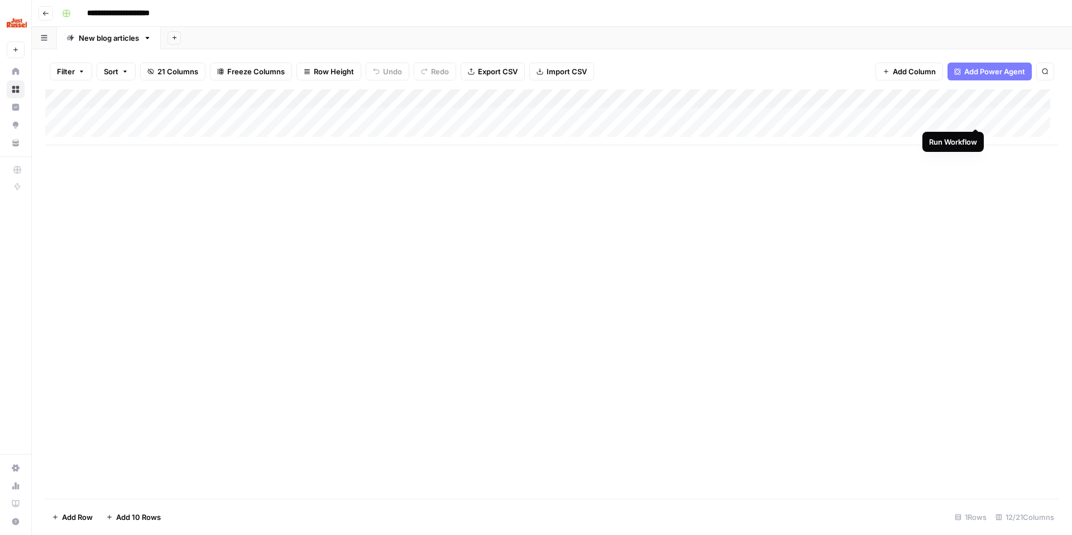
scroll to position [8, 0]
drag, startPoint x: 976, startPoint y: 117, endPoint x: 948, endPoint y: 119, distance: 28.0
click at [969, 157] on div "Add Column" at bounding box center [551, 293] width 1013 height 409
click at [961, 111] on div "Add Column" at bounding box center [551, 117] width 1013 height 56
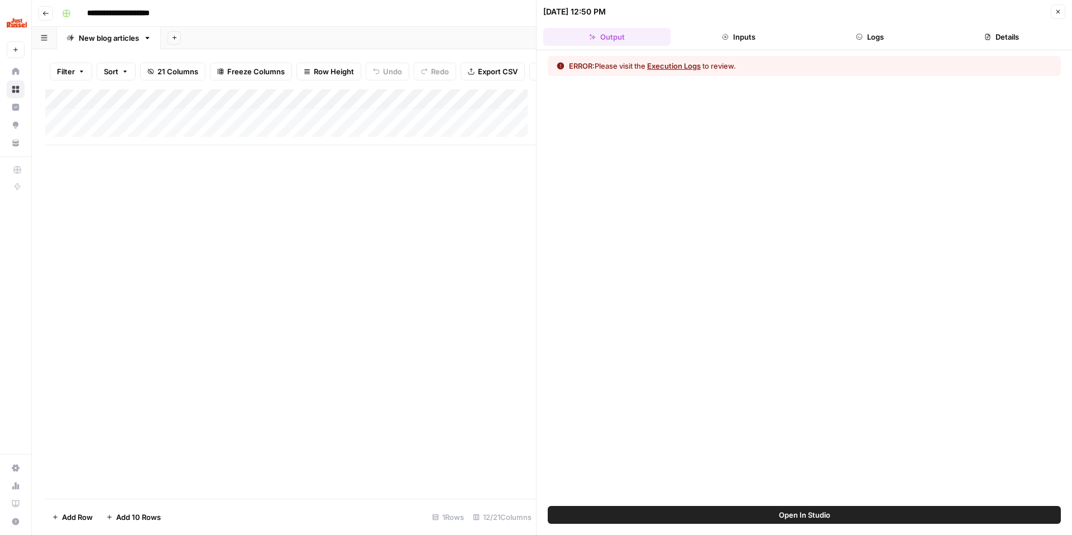
click at [876, 40] on button "Logs" at bounding box center [870, 37] width 127 height 18
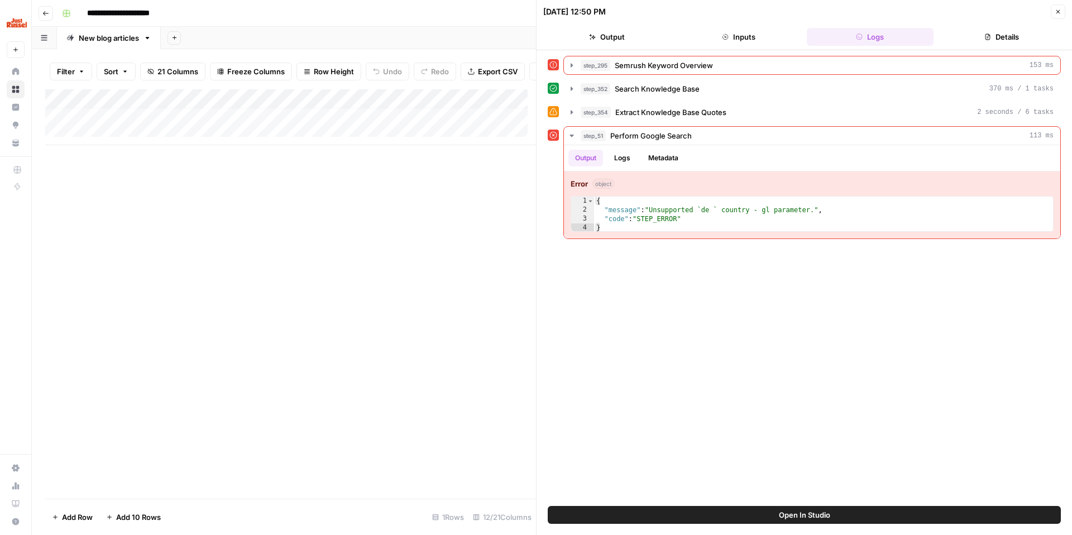
click at [1056, 6] on button "Close" at bounding box center [1058, 11] width 15 height 15
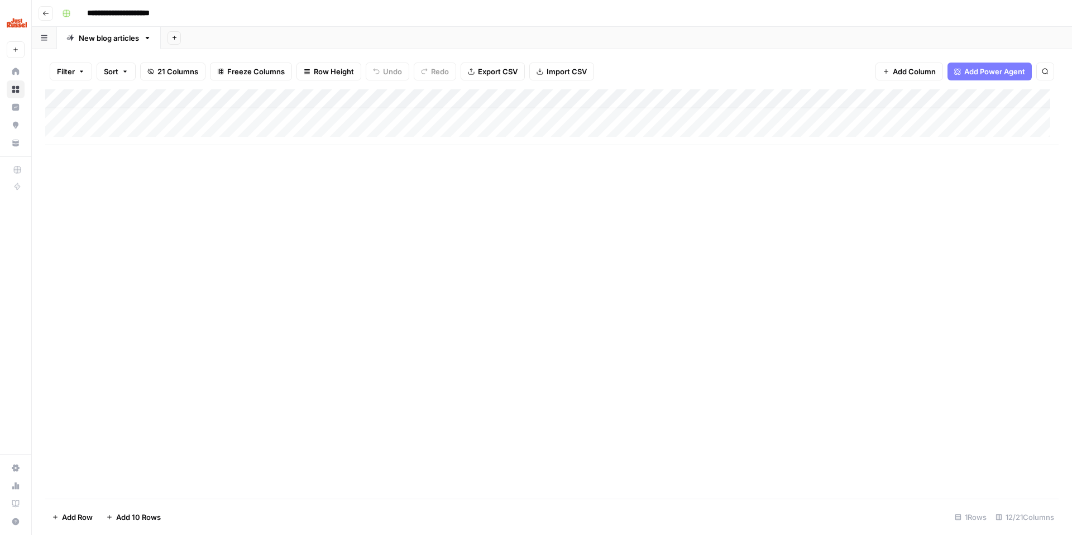
click at [961, 101] on div "Add Column" at bounding box center [551, 117] width 1013 height 56
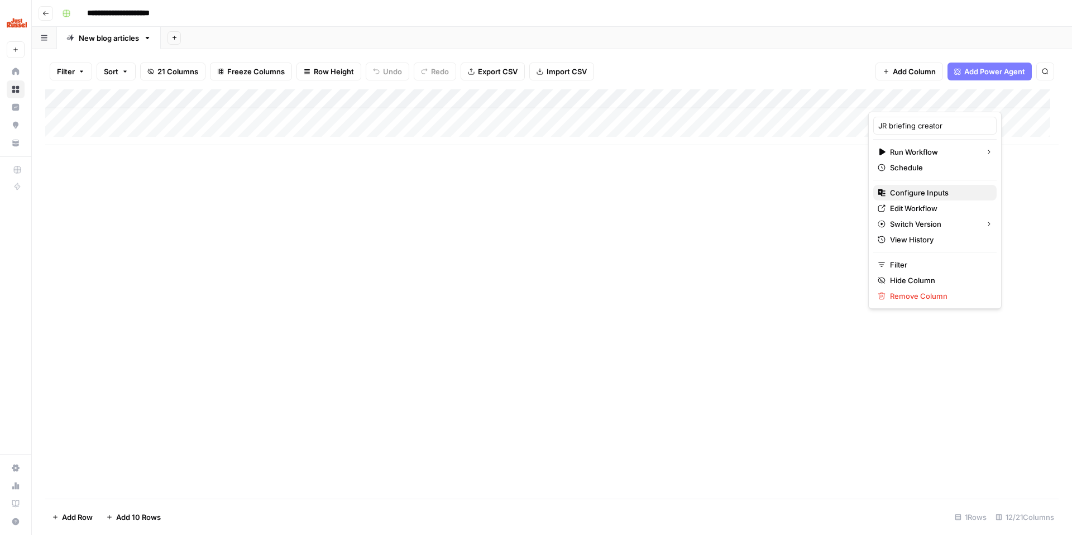
click at [915, 194] on span "Configure Inputs" at bounding box center [939, 192] width 98 height 11
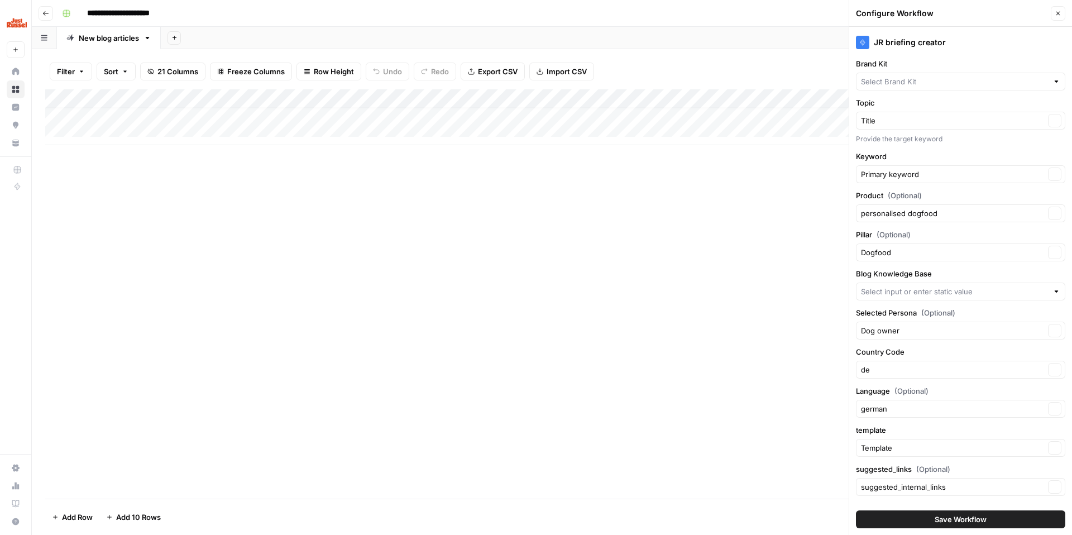
type input "XML sitemap DE .de"
type input "Just Russel - [GEOGRAPHIC_DATA] - DE"
click at [906, 373] on input "Country Code" at bounding box center [953, 369] width 184 height 11
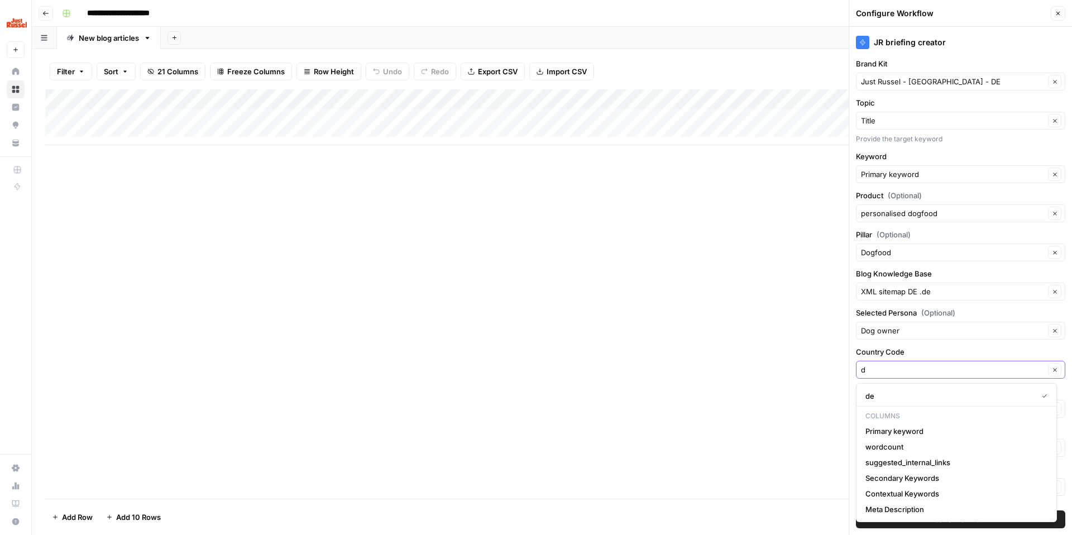
type input "de"
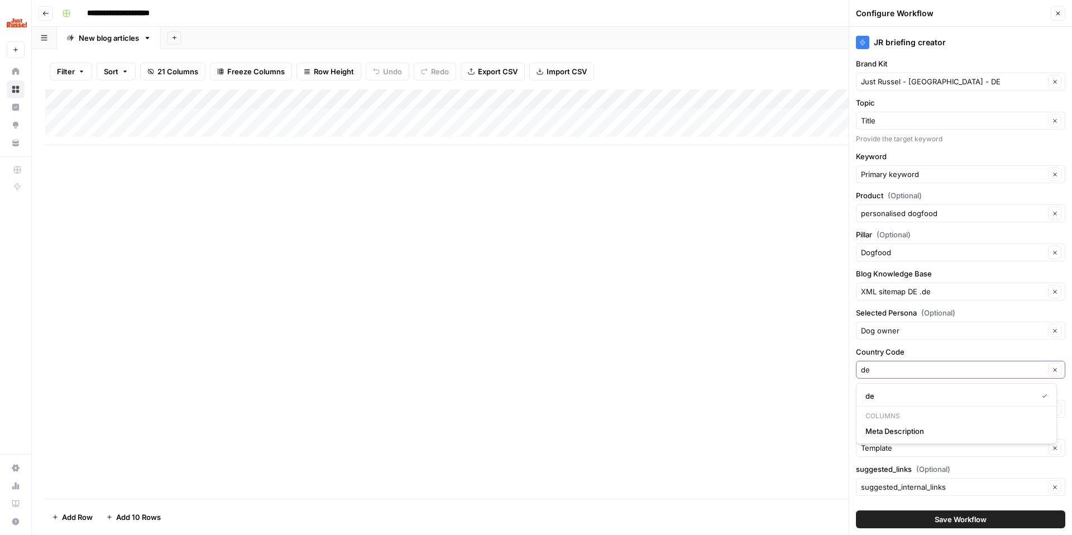
drag, startPoint x: 905, startPoint y: 371, endPoint x: 840, endPoint y: 361, distance: 66.1
click at [840, 361] on div "**********" at bounding box center [552, 267] width 1040 height 535
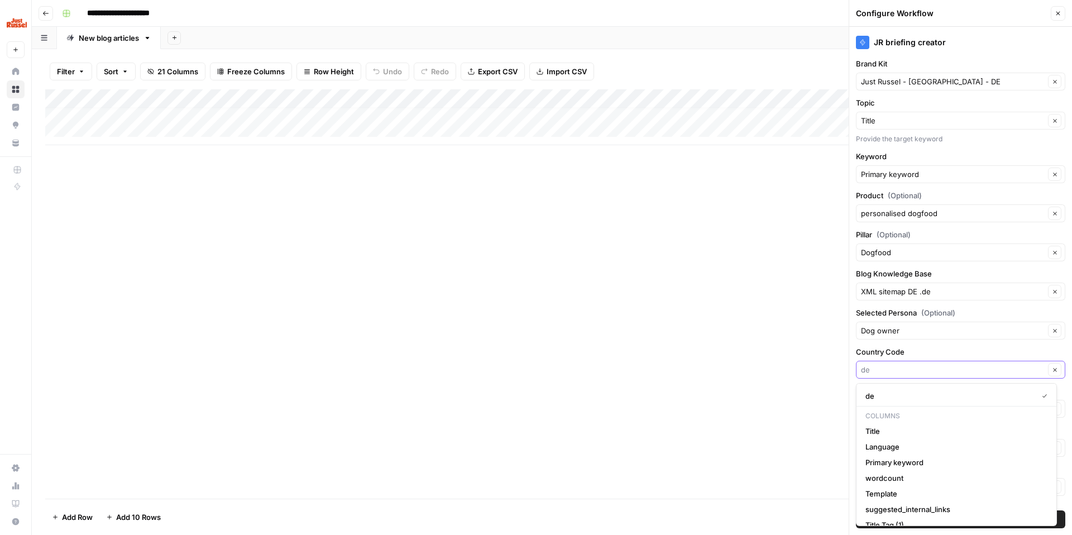
paste input "de"
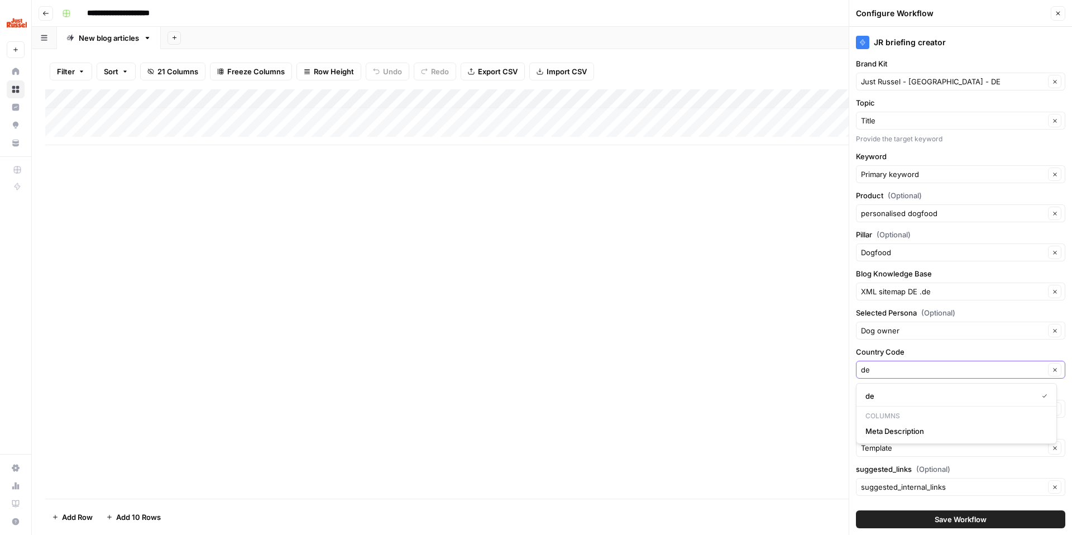
type input "de"
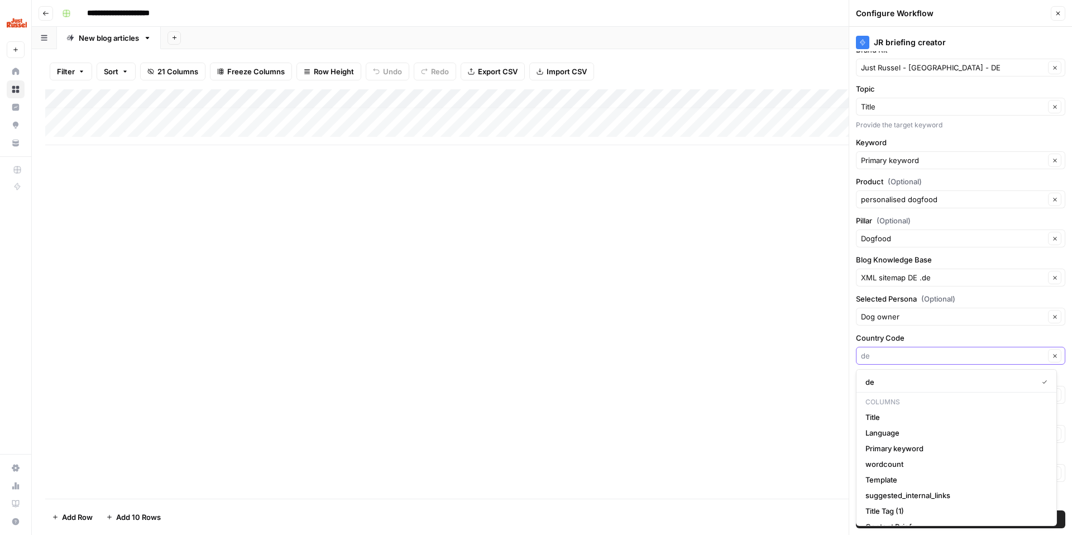
click at [888, 356] on input "Country Code" at bounding box center [953, 355] width 184 height 11
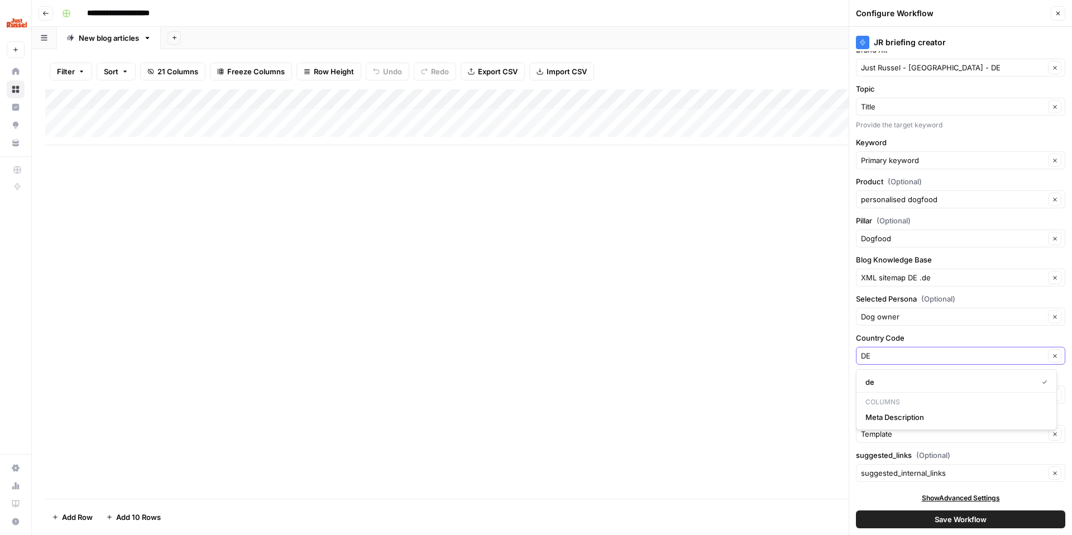
type input "DE"
click at [941, 352] on input "Country Code" at bounding box center [953, 355] width 184 height 11
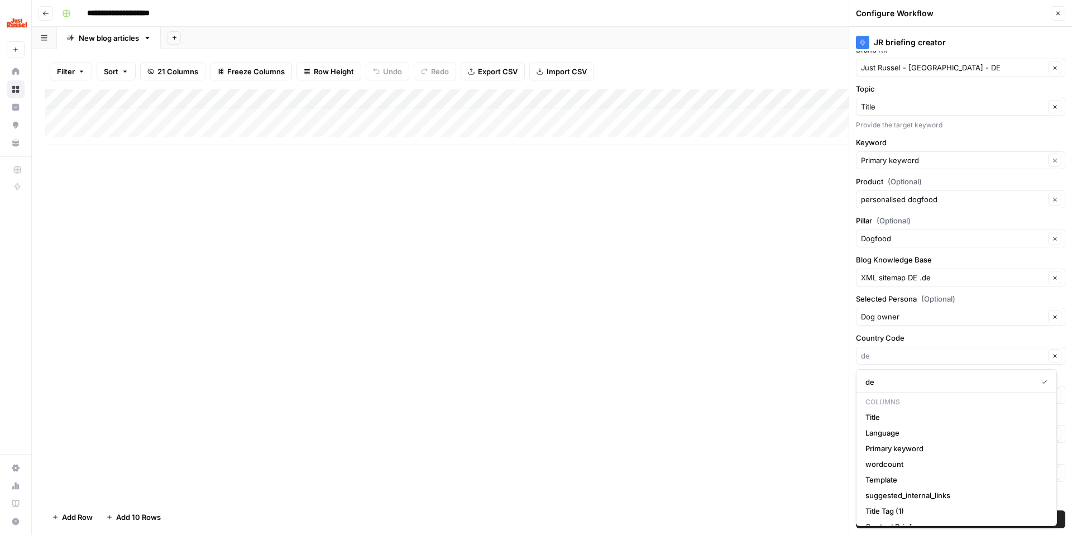
type input "de"
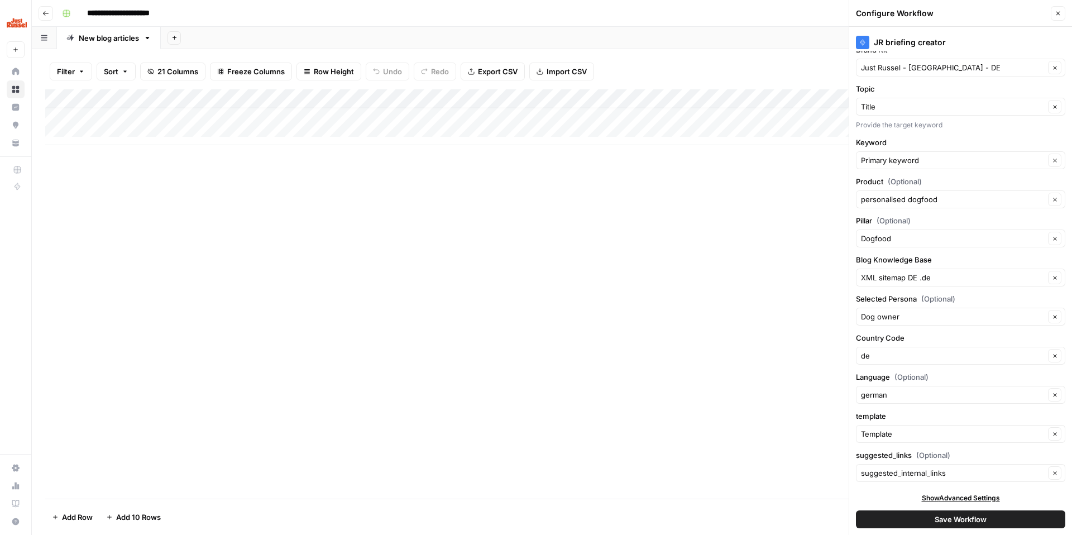
click at [706, 324] on div "Add Column" at bounding box center [551, 293] width 1013 height 409
click at [895, 358] on input "Country Code" at bounding box center [953, 355] width 184 height 11
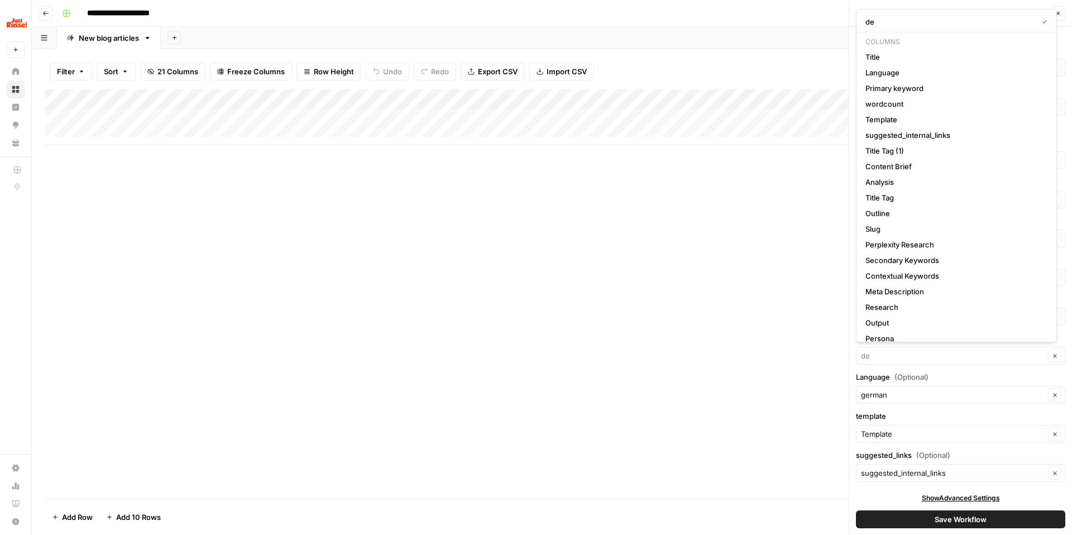
type input "de"
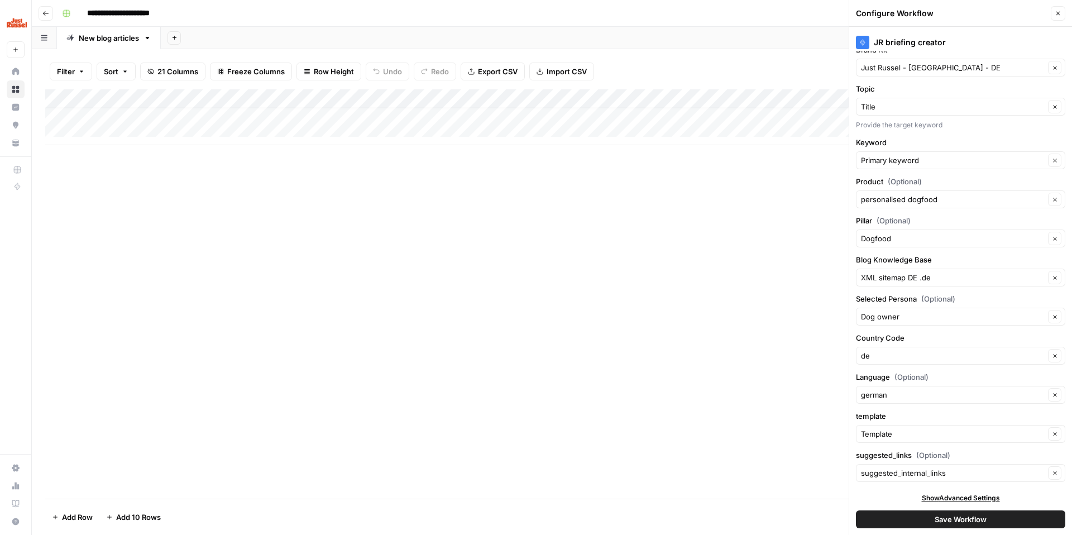
click at [783, 356] on div "Add Column" at bounding box center [551, 293] width 1013 height 409
drag, startPoint x: 936, startPoint y: 359, endPoint x: 941, endPoint y: 362, distance: 5.7
click at [936, 359] on input "Country Code" at bounding box center [953, 355] width 184 height 11
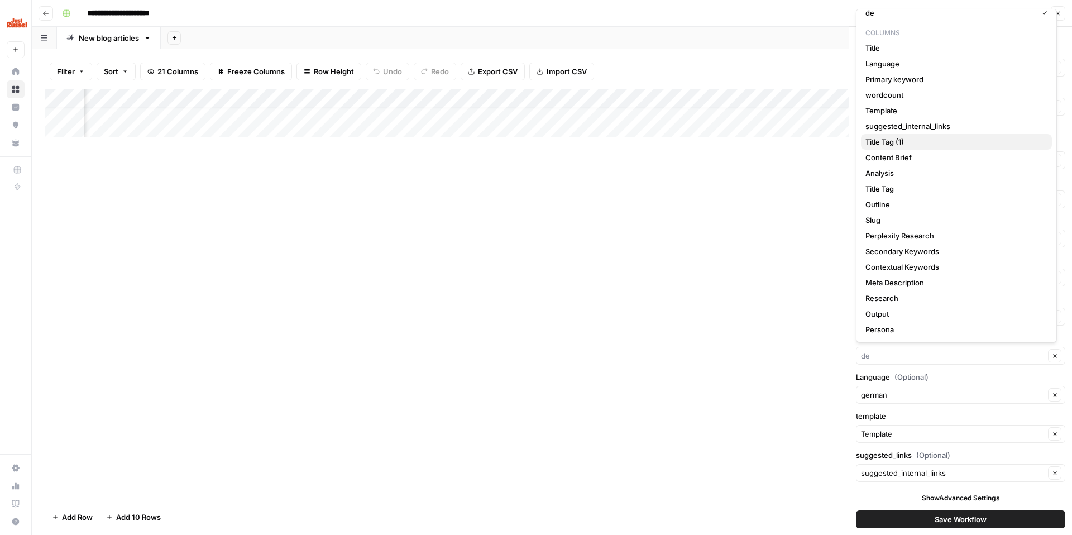
scroll to position [0, 0]
type input "de"
click at [945, 368] on div "JR briefing creator Brand Kit Just Russel - [GEOGRAPHIC_DATA] - DE Clear Topic …" at bounding box center [960, 281] width 223 height 508
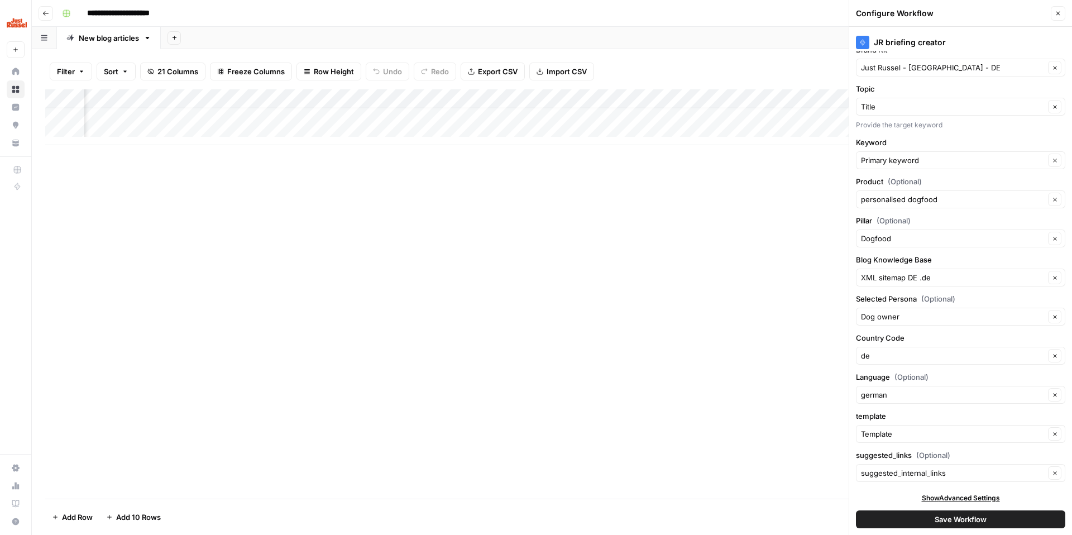
scroll to position [18, 0]
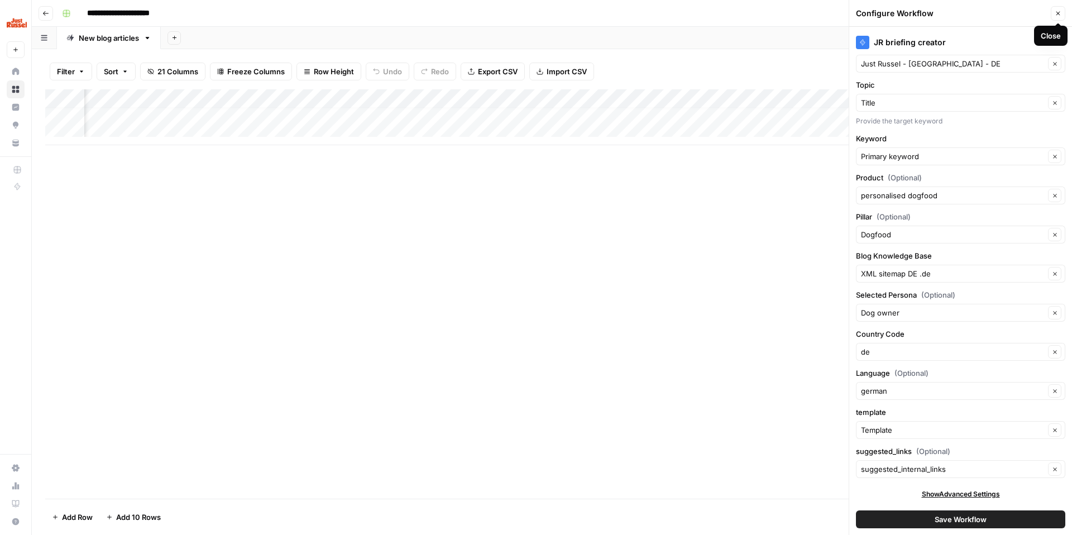
drag, startPoint x: 1057, startPoint y: 11, endPoint x: 941, endPoint y: 39, distance: 119.5
click at [1057, 11] on icon "button" at bounding box center [1057, 13] width 7 height 7
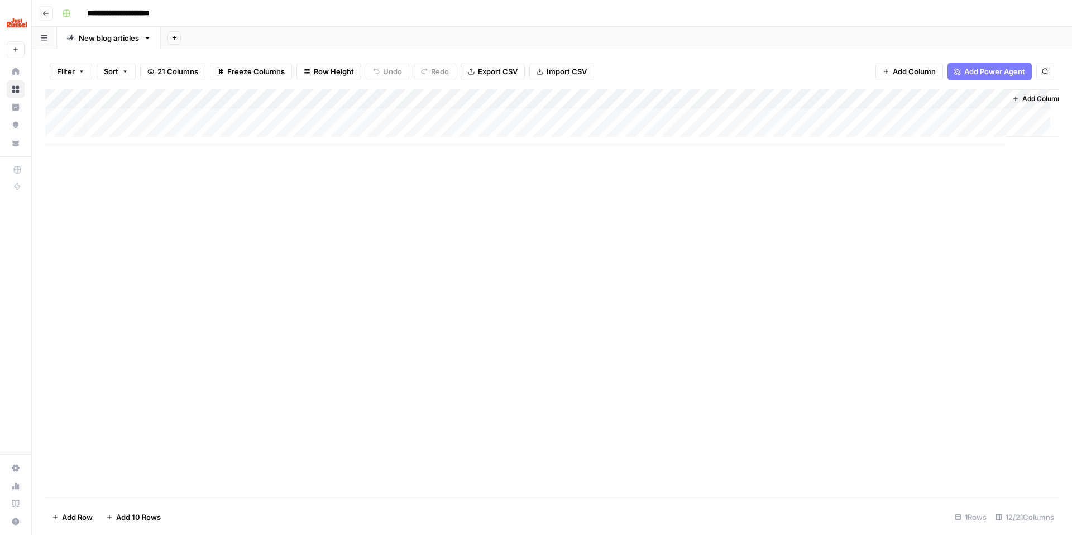
scroll to position [8, 532]
click at [1013, 97] on span "Add Column" at bounding box center [1032, 99] width 39 height 10
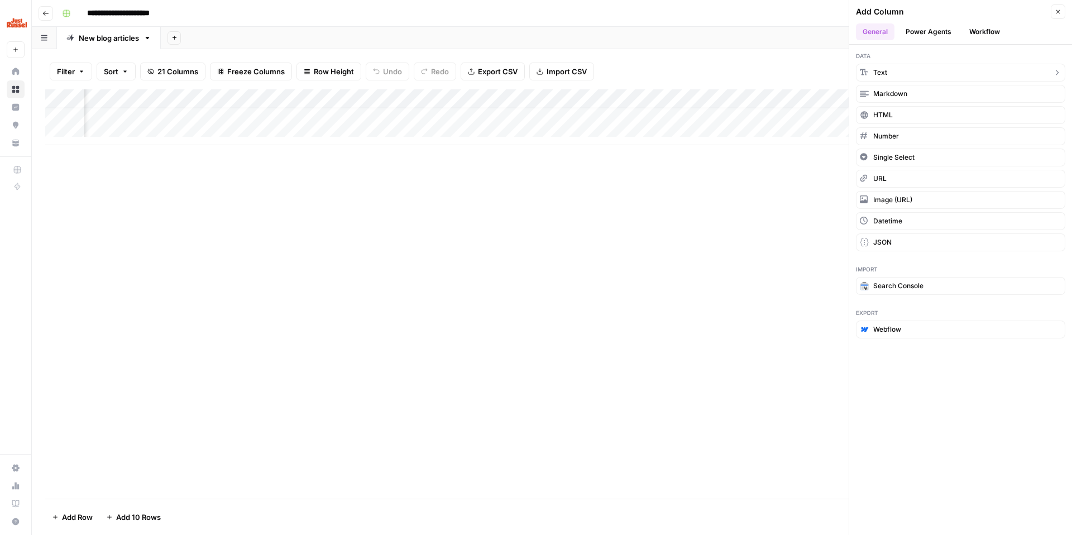
click at [963, 73] on button "Text" at bounding box center [960, 73] width 209 height 18
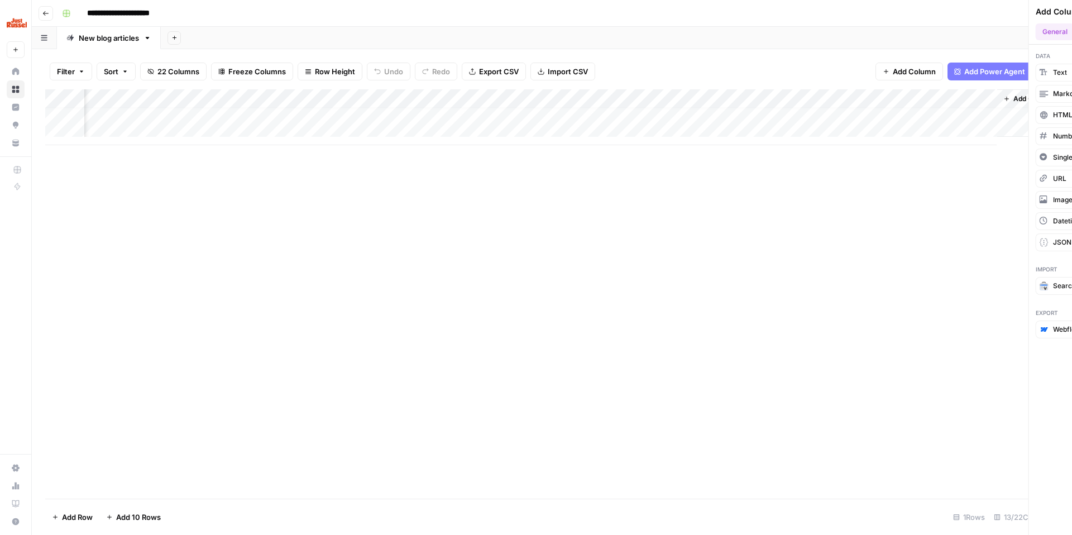
scroll to position [8, 693]
click at [895, 97] on div "Add Column" at bounding box center [551, 117] width 1013 height 56
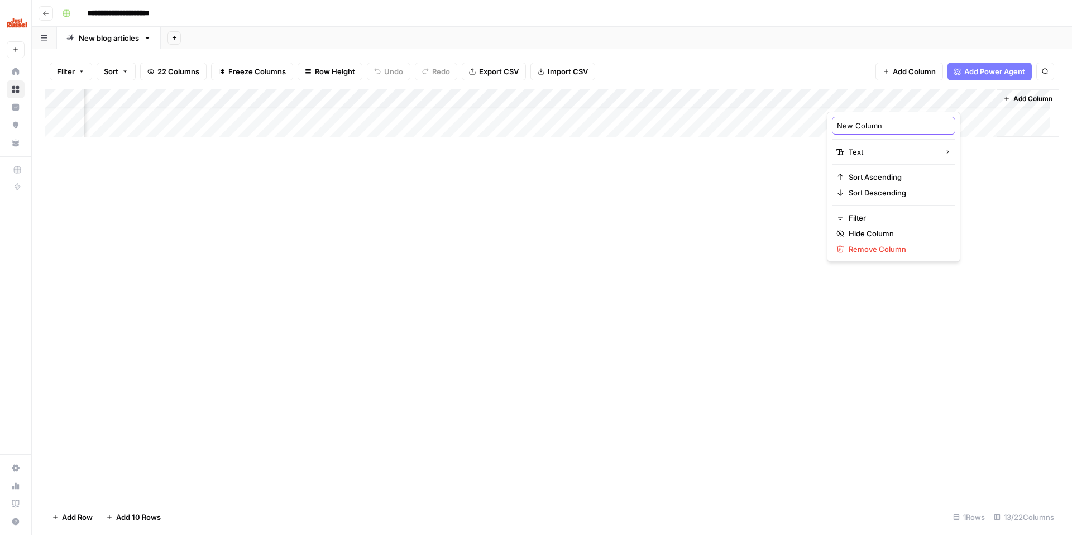
click at [865, 128] on input "New Column" at bounding box center [893, 125] width 113 height 11
type input "Country code"
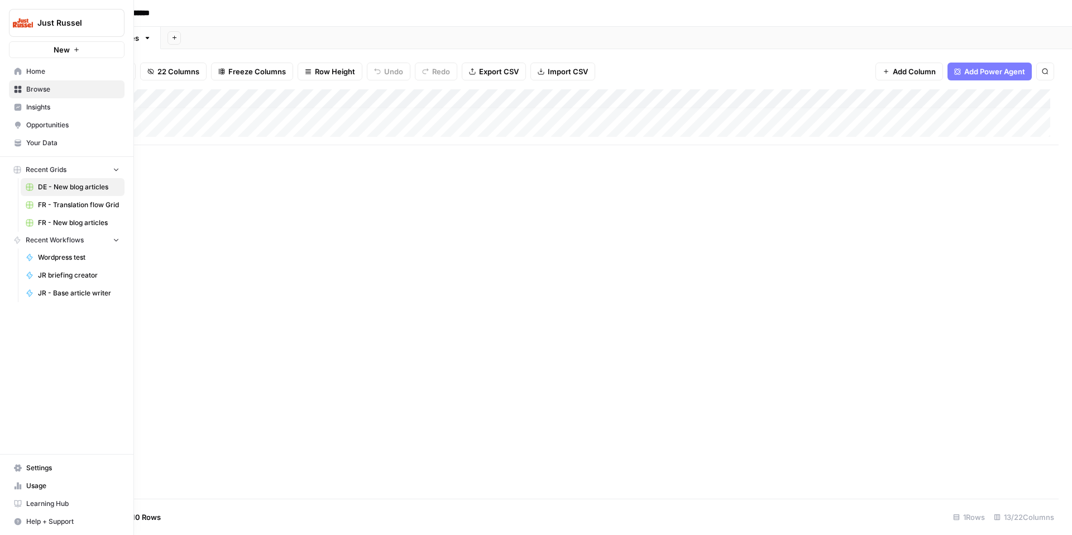
scroll to position [8, 0]
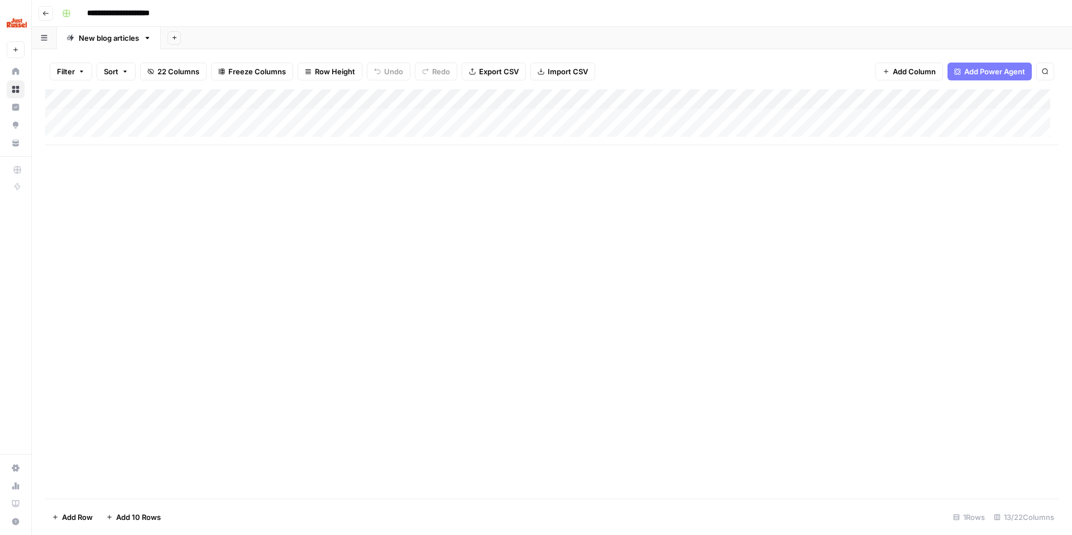
drag, startPoint x: 905, startPoint y: 100, endPoint x: 461, endPoint y: 105, distance: 444.4
click at [461, 105] on div "Add Column" at bounding box center [551, 117] width 1013 height 56
click at [441, 114] on div "Add Column" at bounding box center [551, 117] width 1013 height 56
type textarea "**"
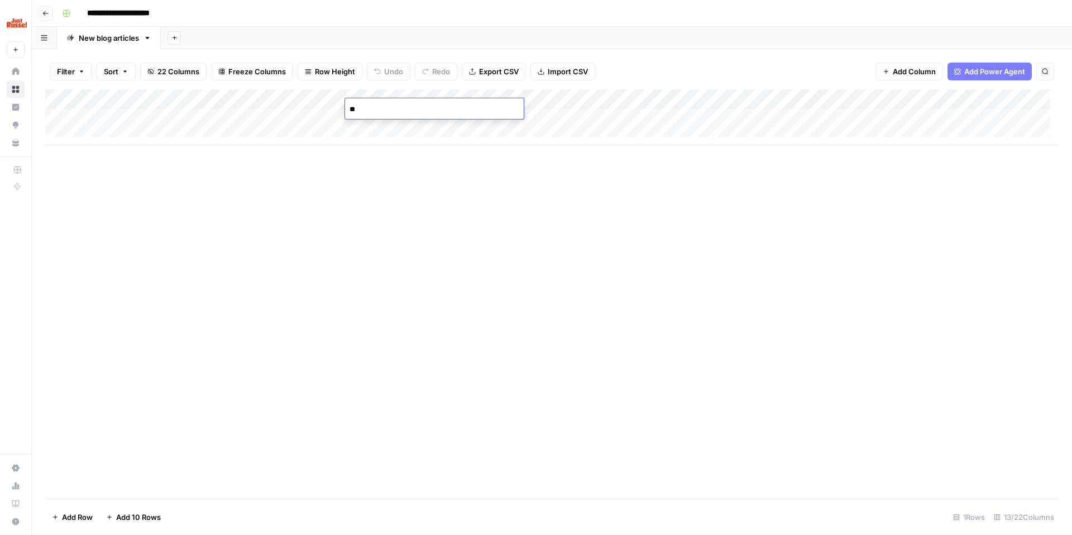
click at [430, 239] on div "Add Column" at bounding box center [551, 293] width 1013 height 409
drag, startPoint x: 436, startPoint y: 98, endPoint x: 411, endPoint y: 100, distance: 24.7
click at [411, 100] on div "Add Column" at bounding box center [551, 117] width 1013 height 56
click at [567, 100] on div "Add Column" at bounding box center [551, 117] width 1013 height 56
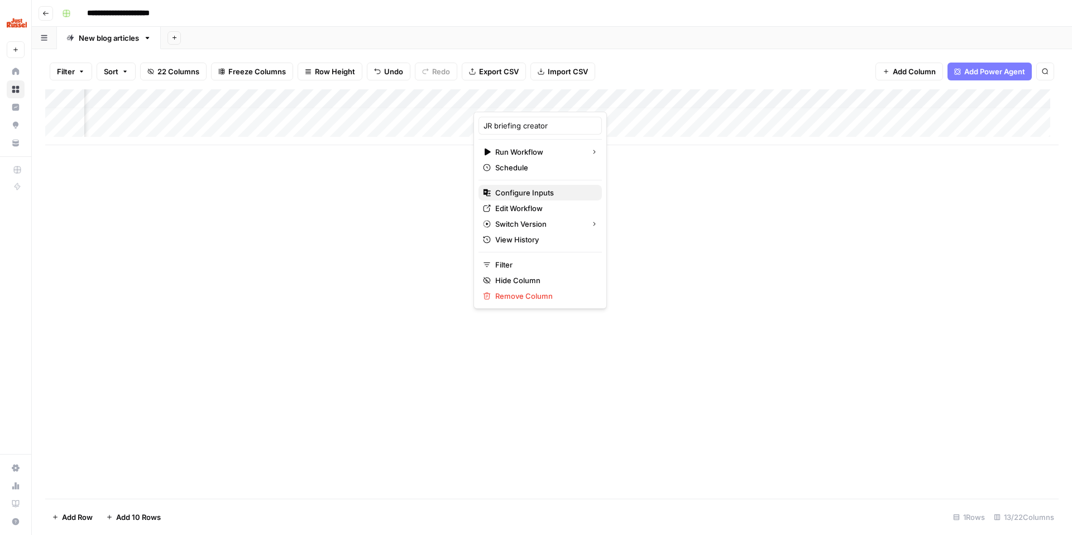
click at [536, 191] on span "Configure Inputs" at bounding box center [544, 192] width 98 height 11
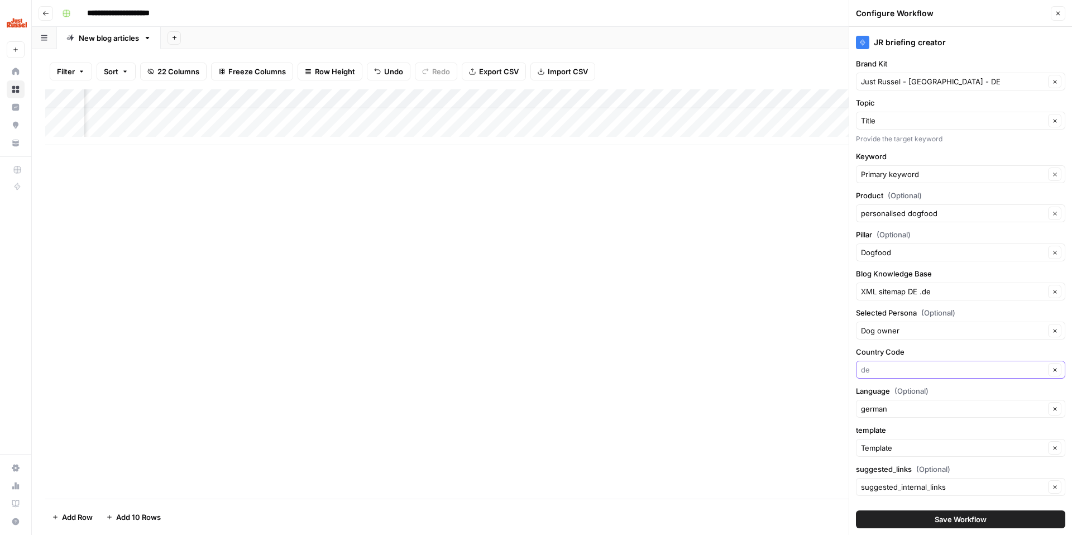
click at [923, 371] on input "Country Code" at bounding box center [953, 369] width 184 height 11
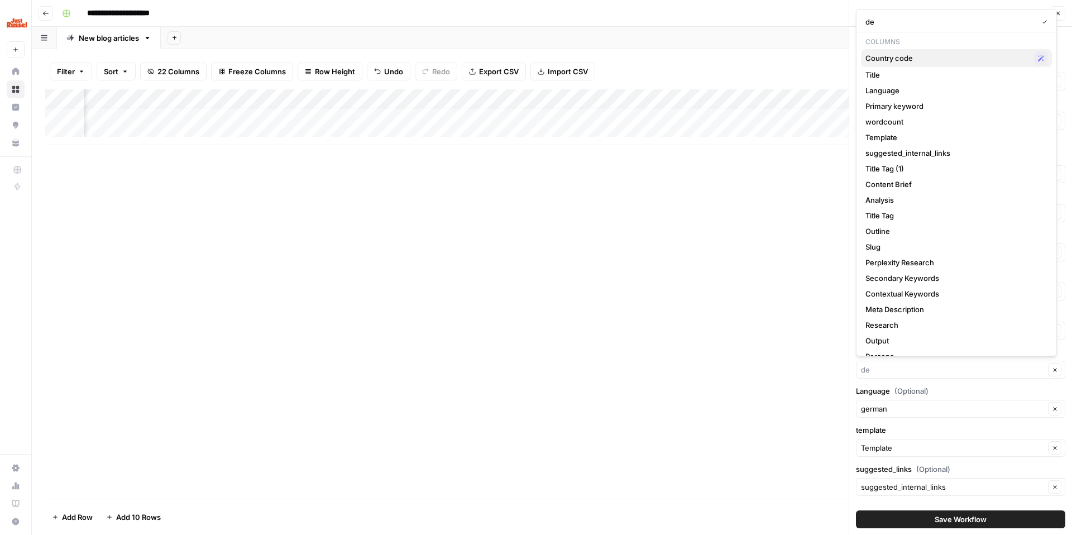
click at [919, 55] on span "Country code" at bounding box center [947, 57] width 164 height 11
type input "Country code"
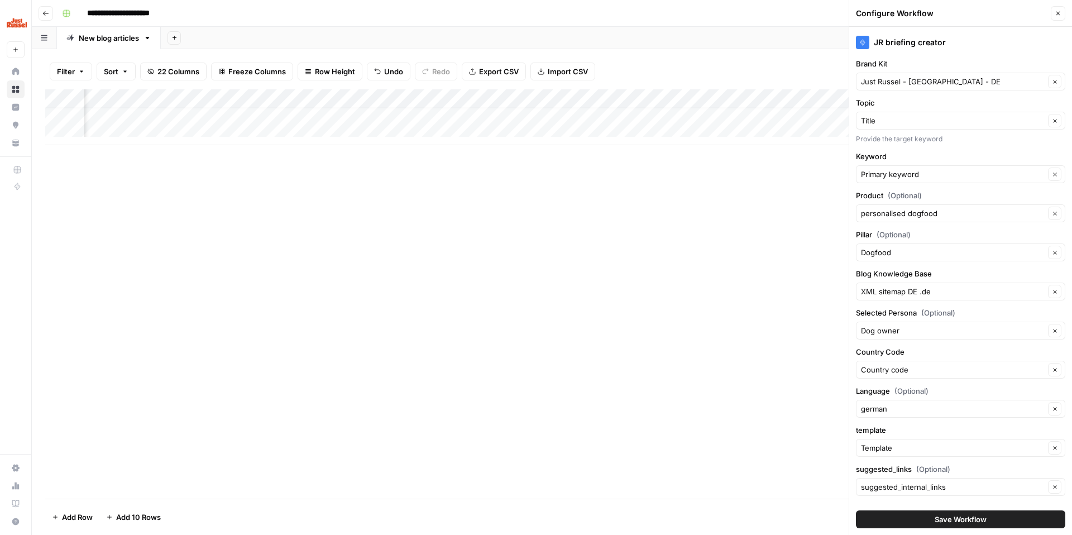
click at [913, 522] on button "Save Workflow" at bounding box center [960, 519] width 209 height 18
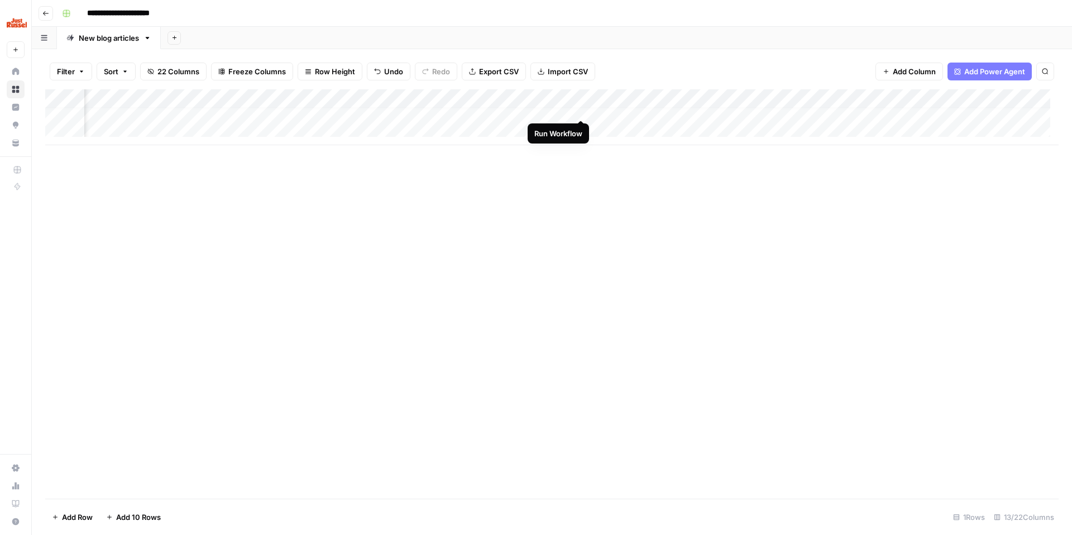
click at [579, 109] on div "Add Column" at bounding box center [551, 117] width 1013 height 56
click at [900, 101] on div "Add Column" at bounding box center [551, 117] width 1013 height 56
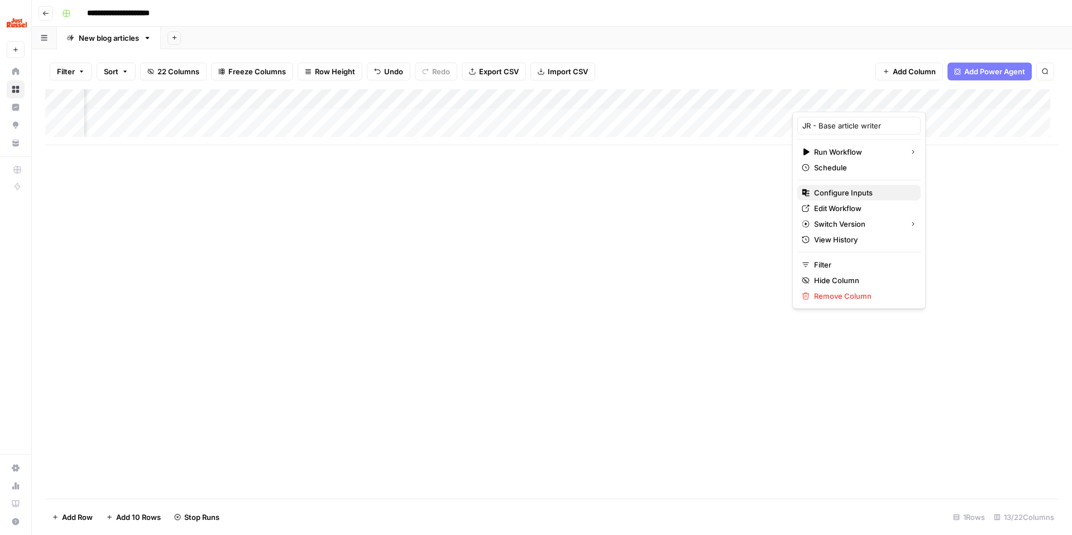
click at [837, 189] on span "Configure Inputs" at bounding box center [863, 192] width 98 height 11
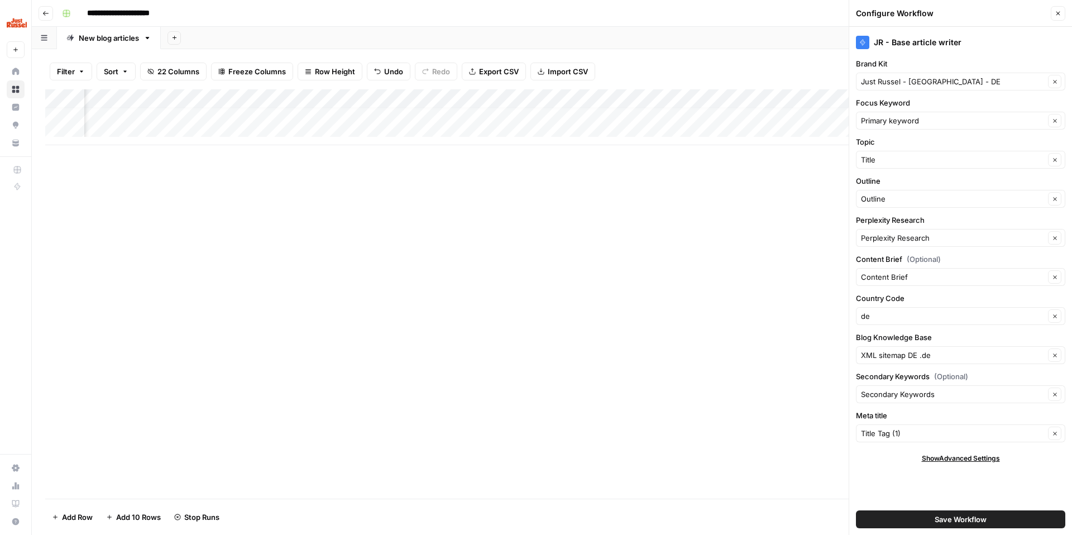
click at [889, 309] on div "de Clear" at bounding box center [960, 316] width 209 height 18
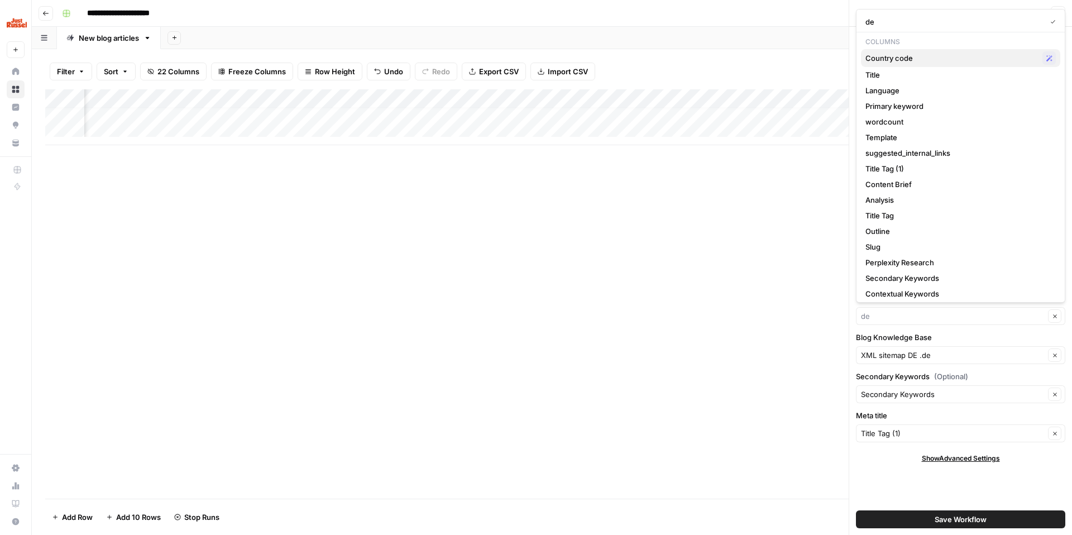
click at [916, 64] on div "Country code Possible Match" at bounding box center [960, 57] width 190 height 13
type input "Country code"
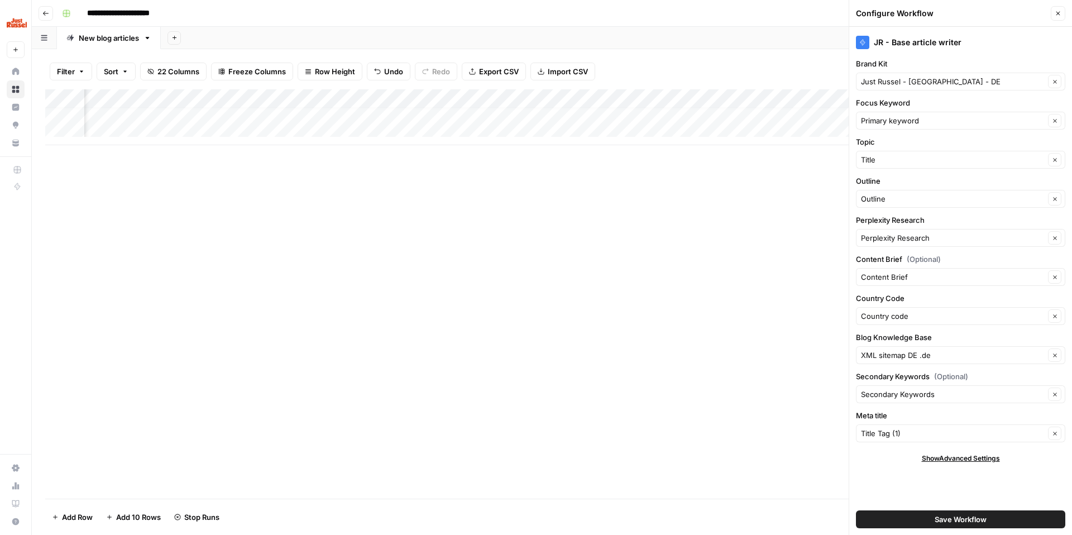
click at [946, 521] on span "Save Workflow" at bounding box center [960, 519] width 52 height 11
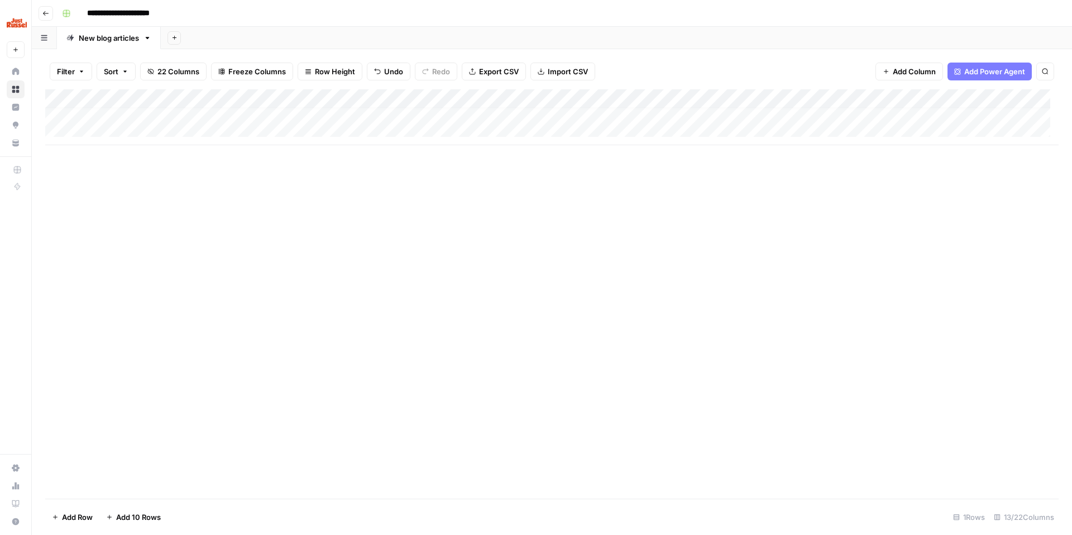
scroll to position [0, 0]
click at [46, 12] on icon "button" at bounding box center [45, 13] width 7 height 7
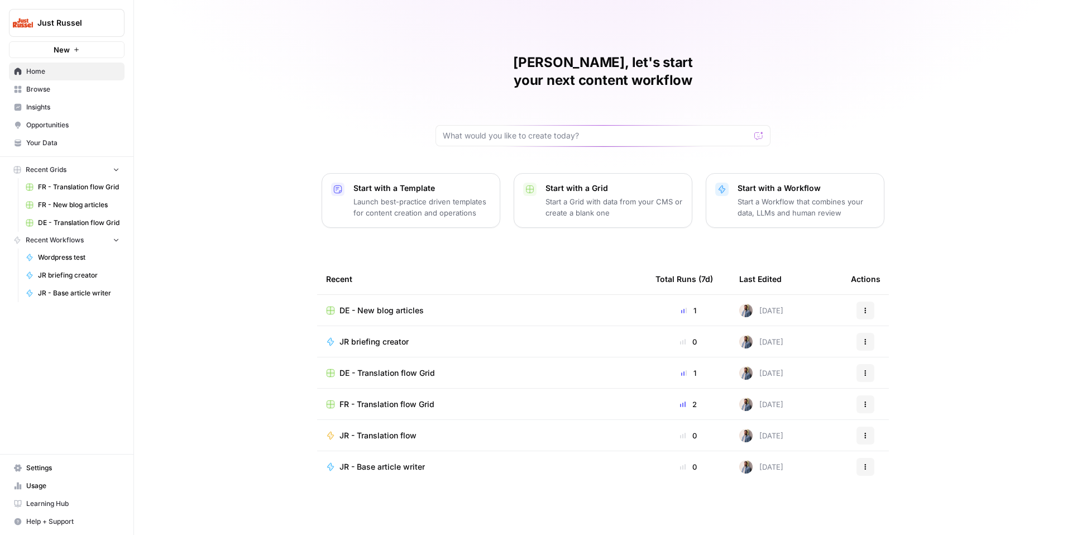
click at [412, 367] on span "DE - Translation flow Grid" at bounding box center [386, 372] width 95 height 11
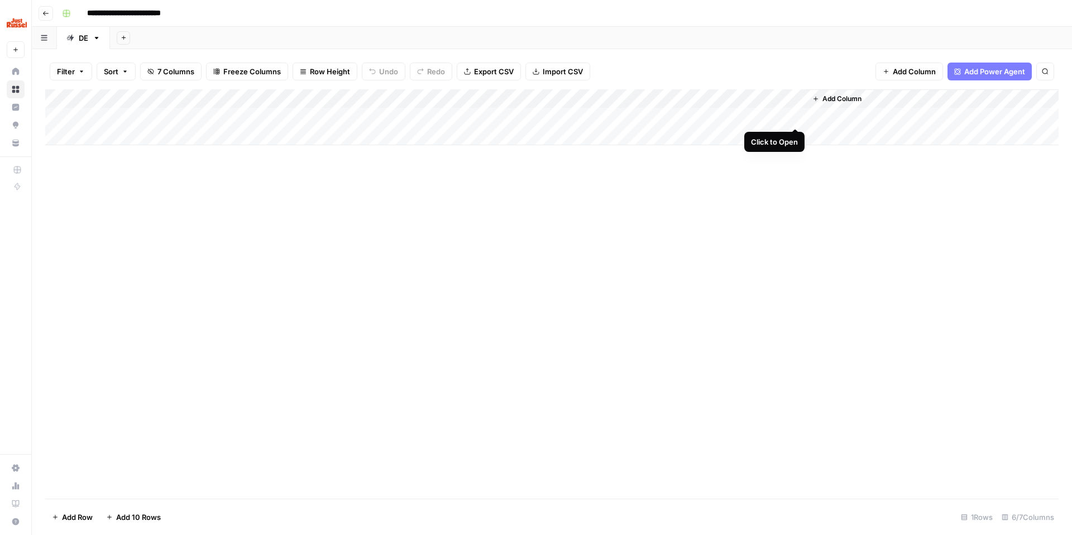
click at [794, 117] on div "Add Column" at bounding box center [551, 117] width 1013 height 56
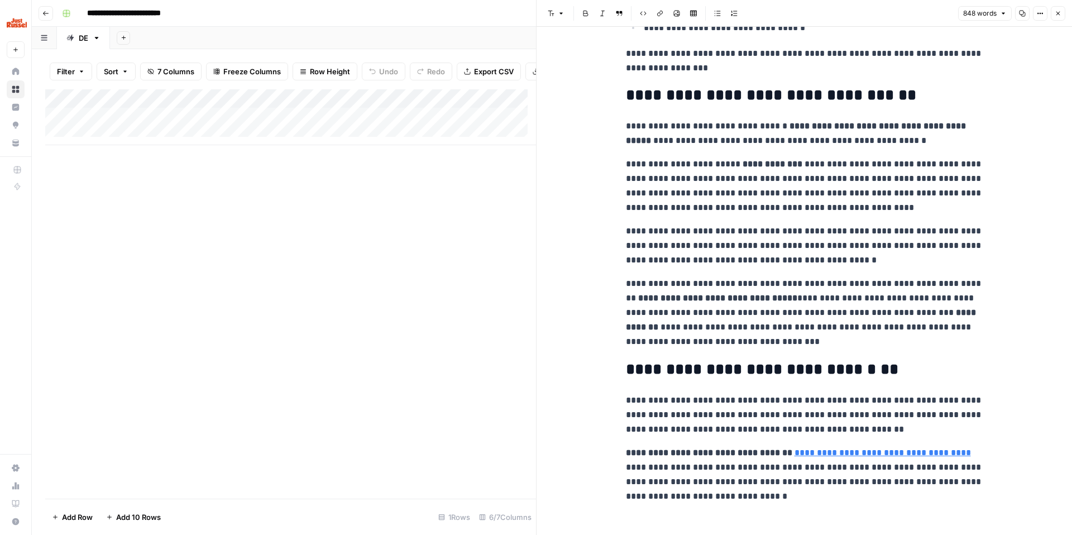
scroll to position [1282, 0]
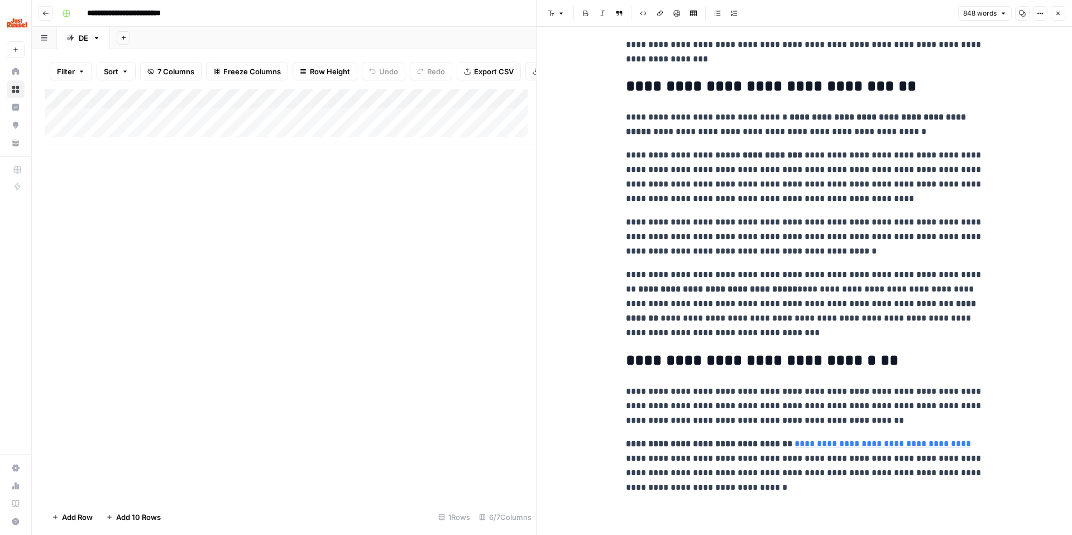
click at [224, 126] on div "Add Column" at bounding box center [290, 117] width 491 height 56
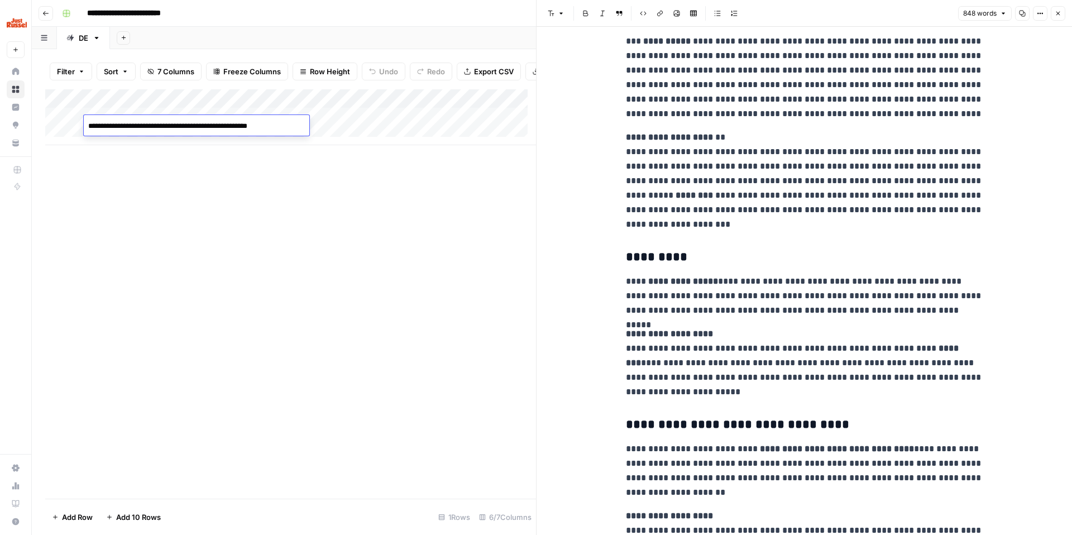
scroll to position [0, 0]
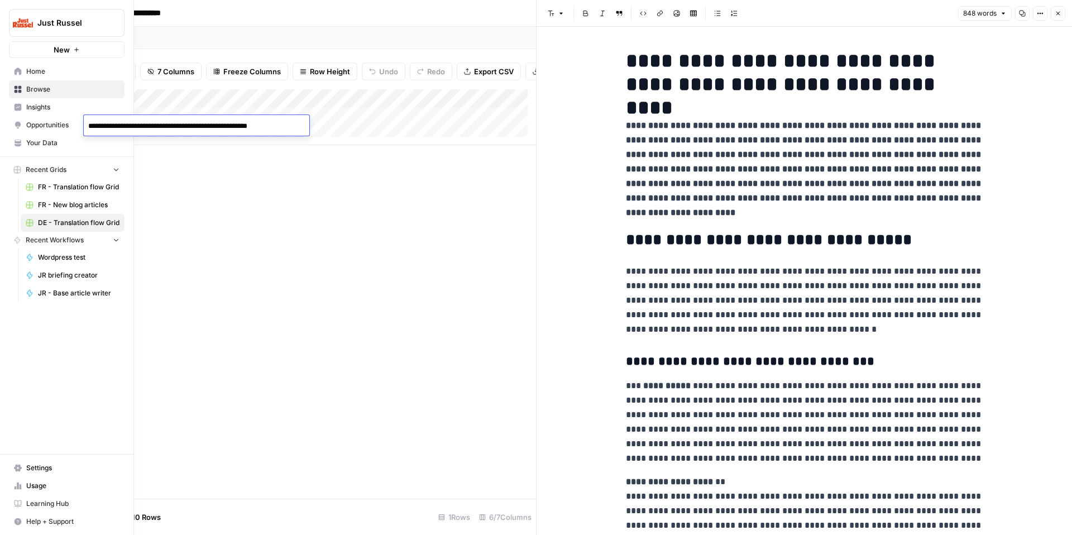
click at [49, 75] on span "Home" at bounding box center [72, 71] width 93 height 10
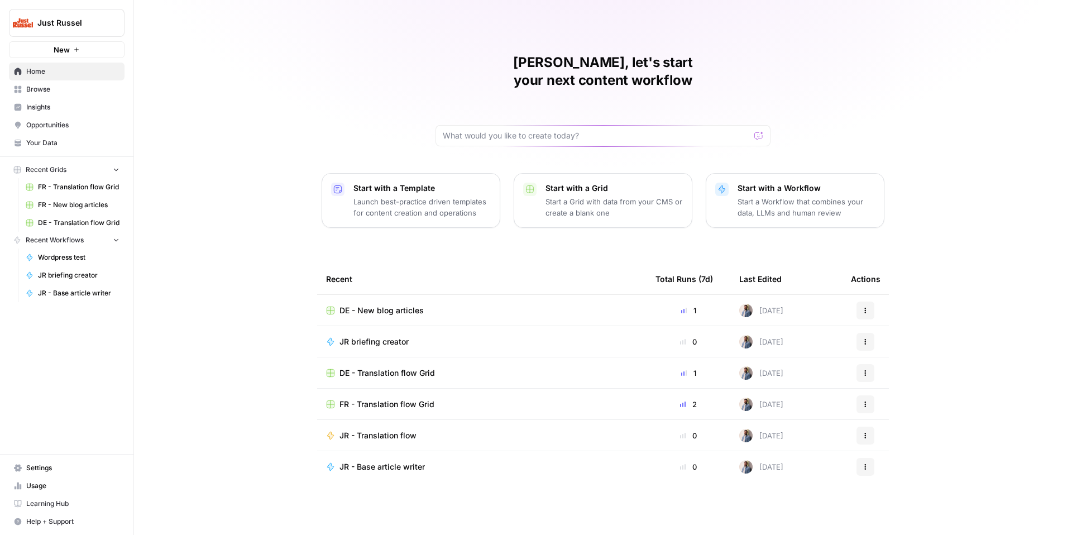
click at [64, 138] on span "Your Data" at bounding box center [72, 143] width 93 height 10
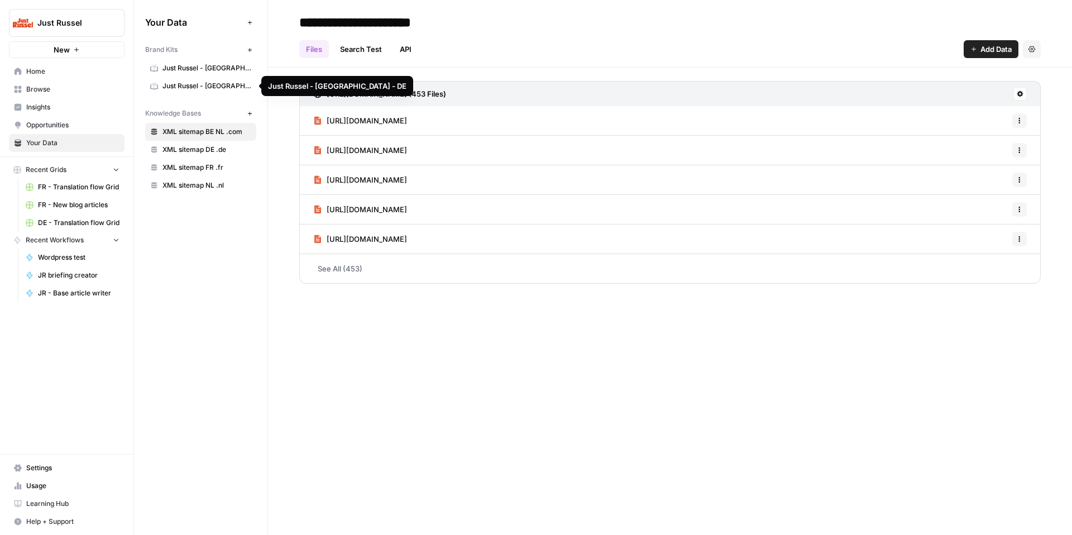
click at [200, 83] on span "Just Russel - [GEOGRAPHIC_DATA] - DE" at bounding box center [206, 86] width 89 height 10
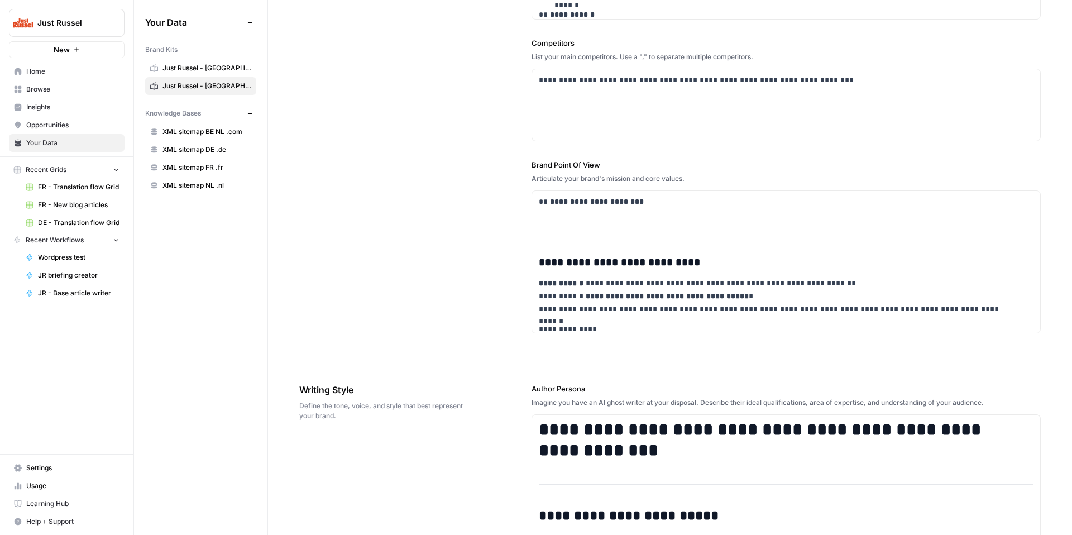
scroll to position [599, 0]
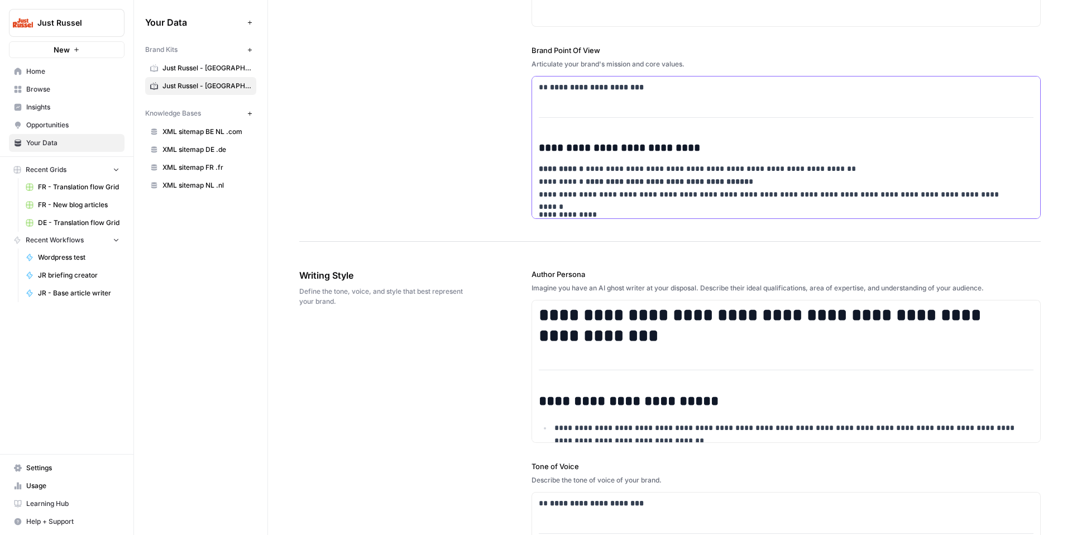
click at [572, 137] on div "**********" at bounding box center [786, 472] width 508 height 792
click at [731, 92] on p "**********" at bounding box center [779, 87] width 480 height 13
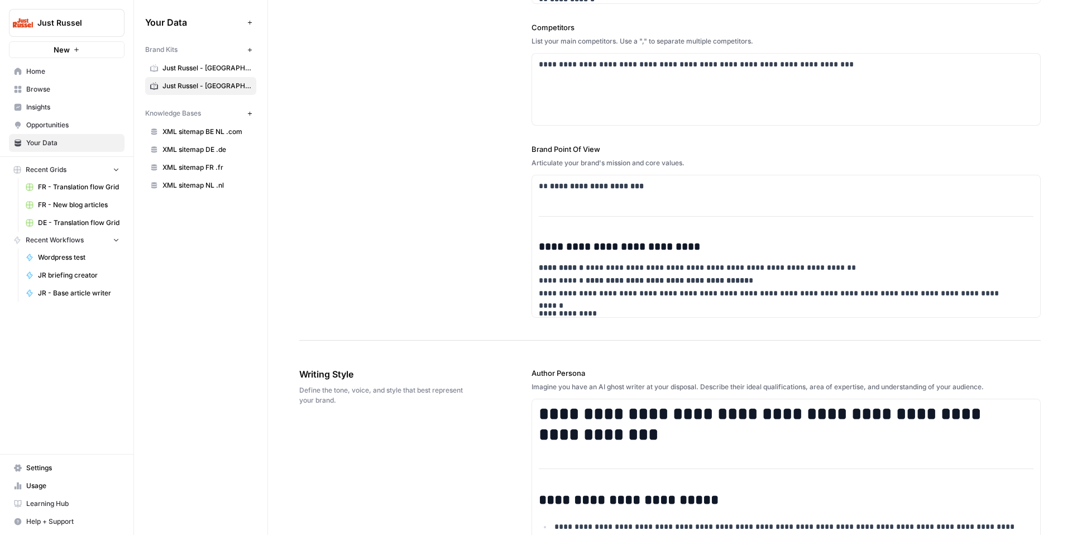
click at [229, 71] on span "Just Russel - [GEOGRAPHIC_DATA]-FR" at bounding box center [206, 68] width 89 height 10
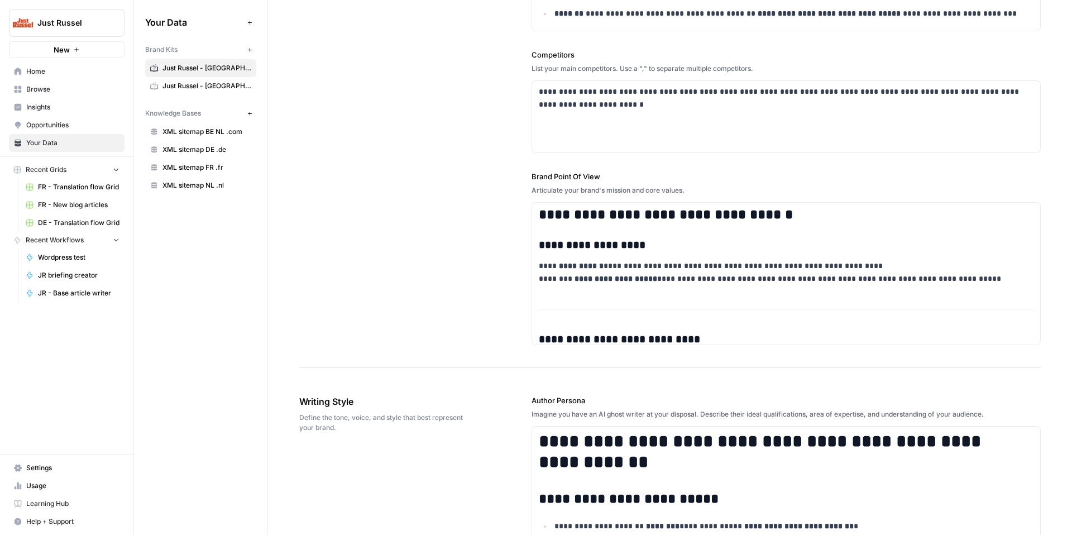
scroll to position [610, 0]
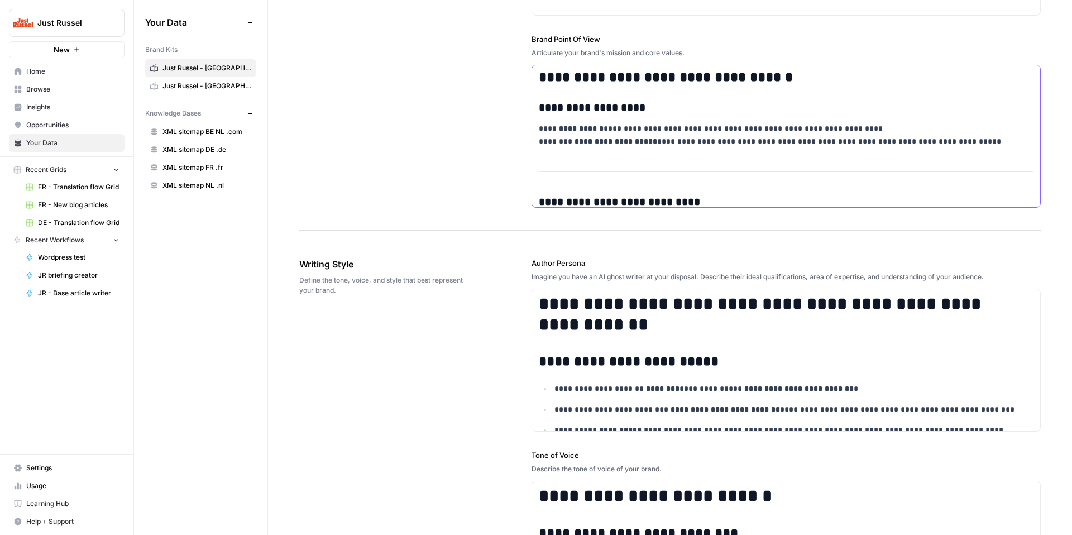
click at [621, 151] on div "**********" at bounding box center [786, 384] width 508 height 639
copy div "**********"
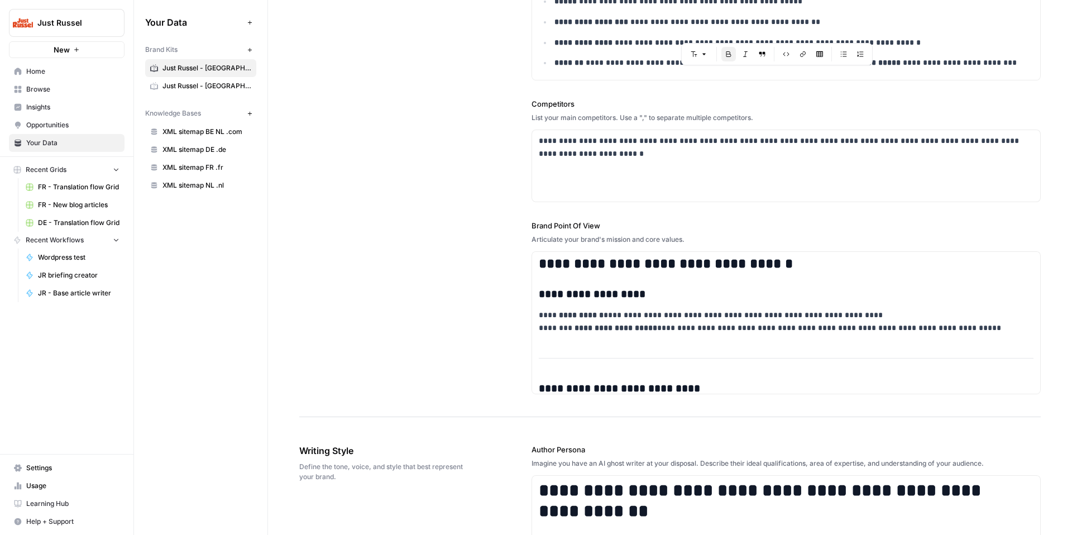
click at [188, 87] on span "Just Russel - [GEOGRAPHIC_DATA] - DE" at bounding box center [206, 86] width 89 height 10
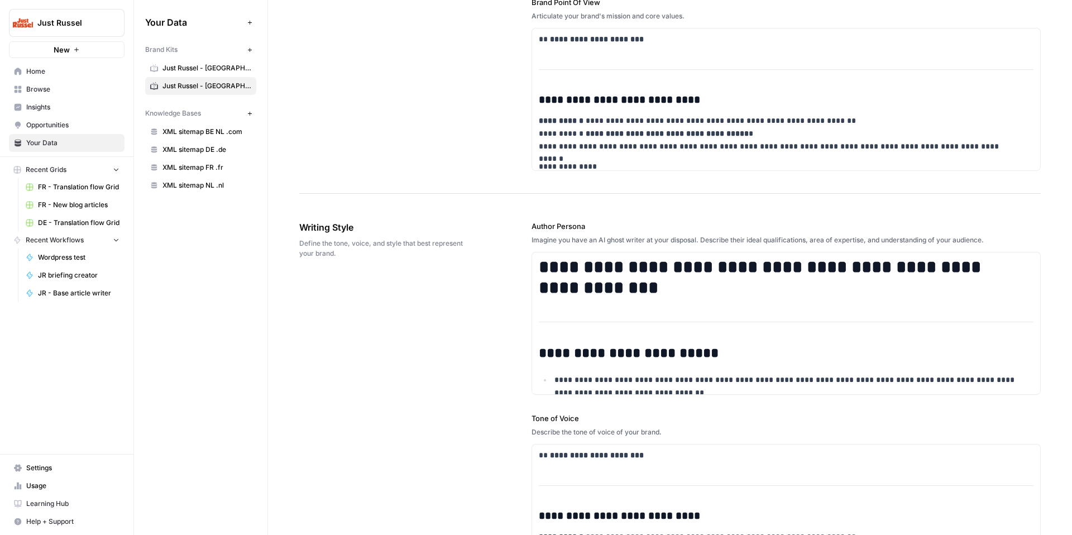
scroll to position [604, 0]
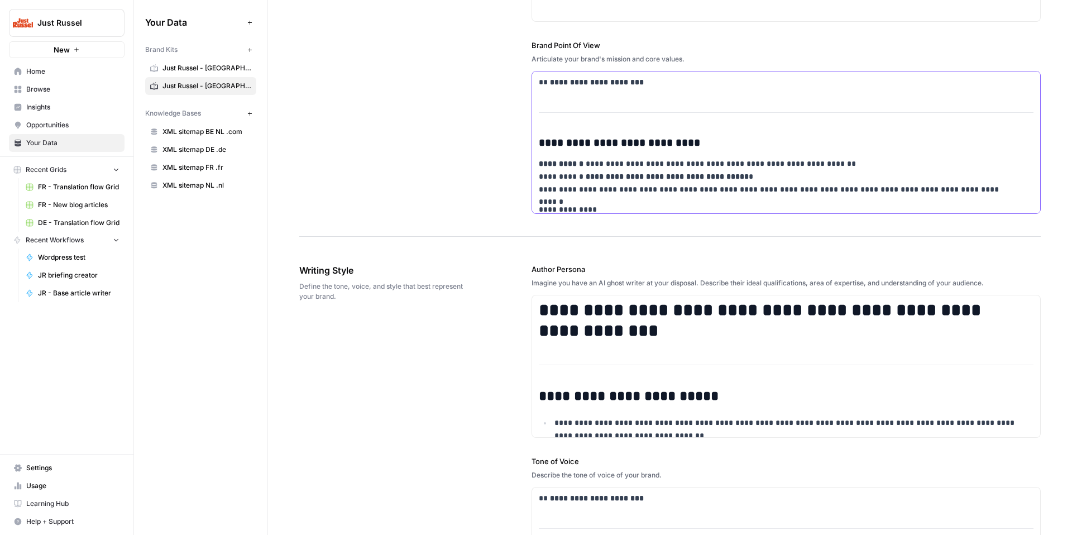
click at [713, 195] on p "**********" at bounding box center [779, 176] width 480 height 38
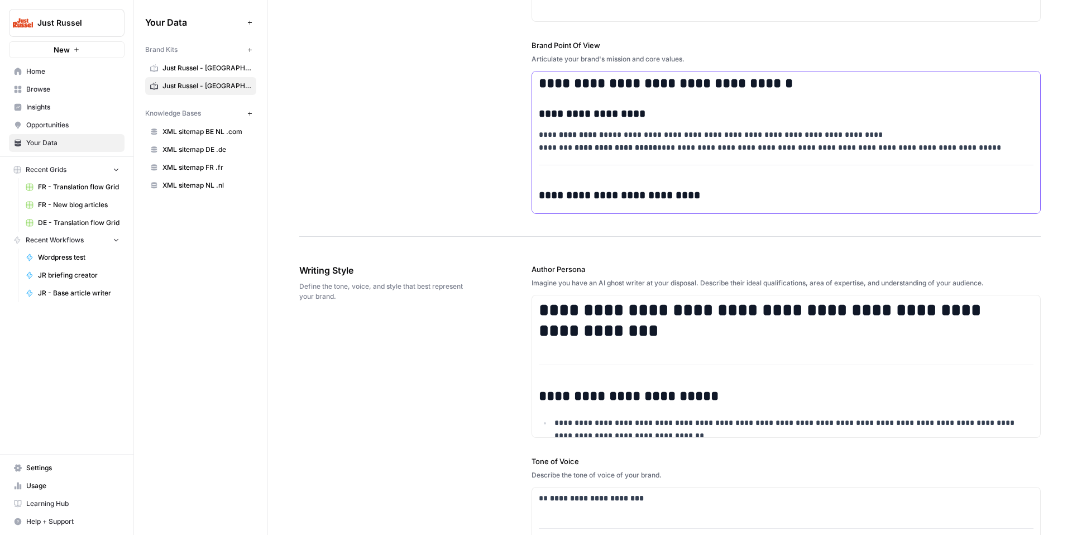
scroll to position [494, 0]
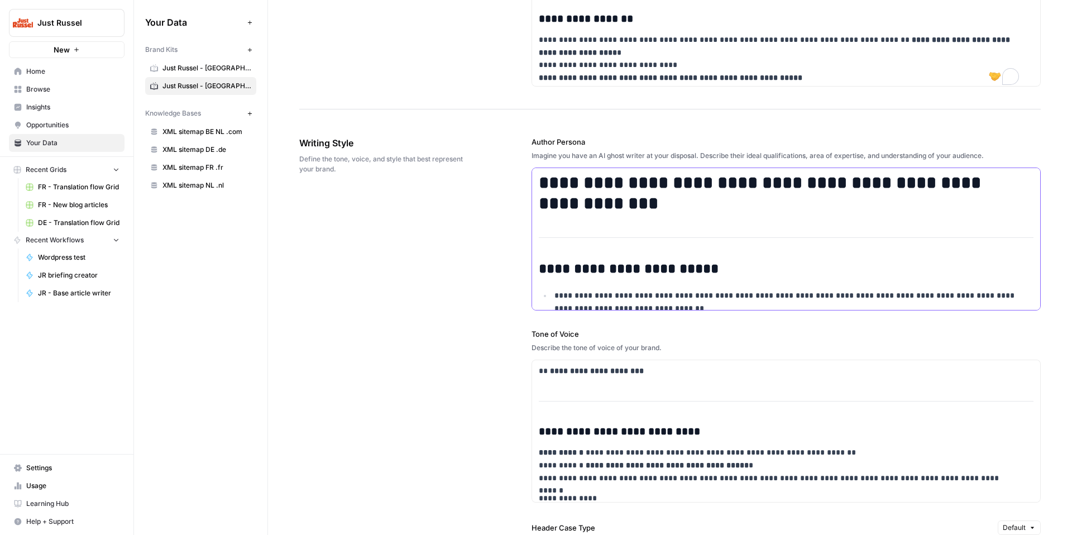
click at [770, 266] on h2 "**********" at bounding box center [779, 269] width 480 height 16
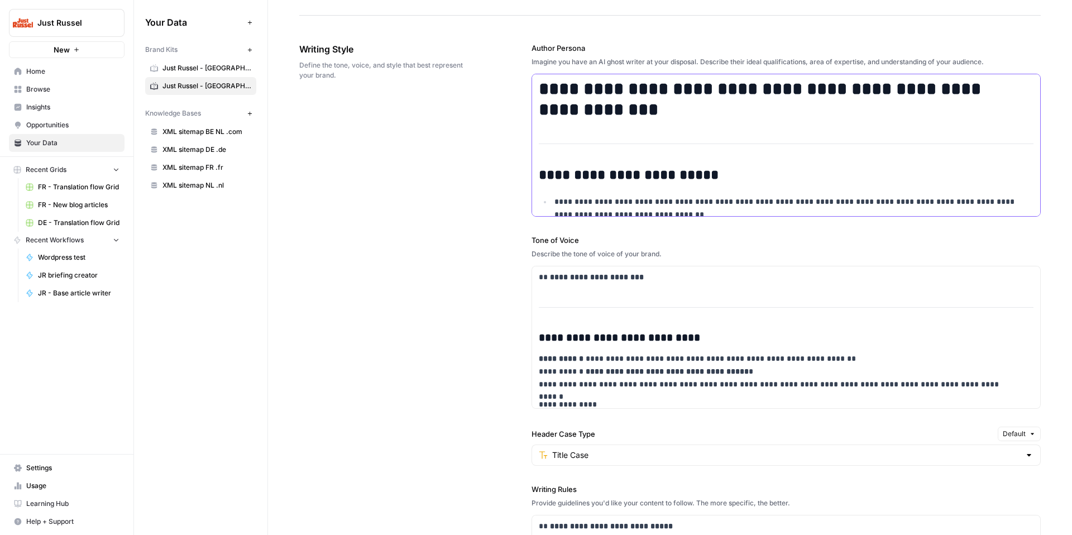
scroll to position [882, 0]
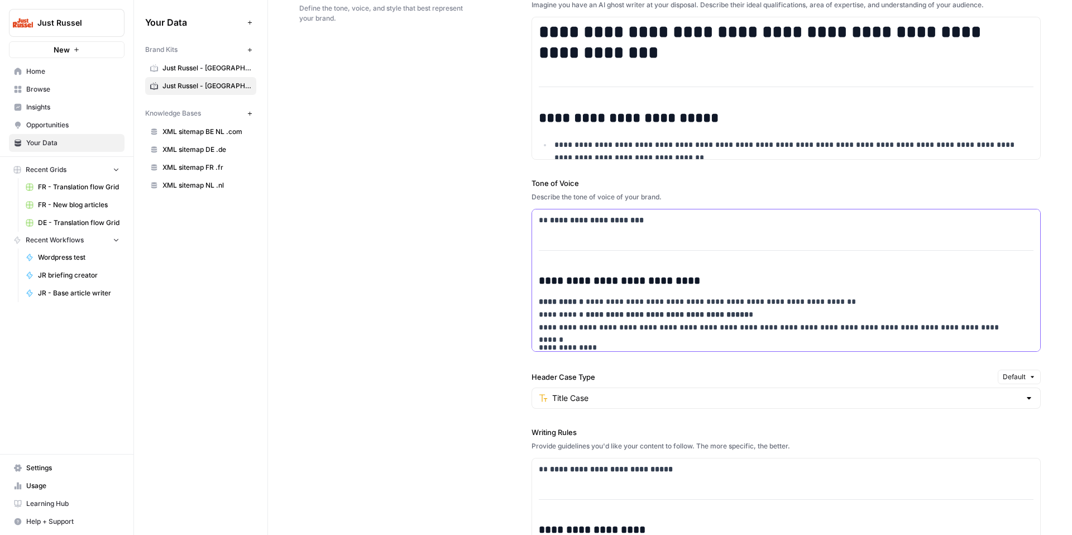
click at [654, 277] on strong "**********" at bounding box center [619, 280] width 161 height 11
copy div "**********"
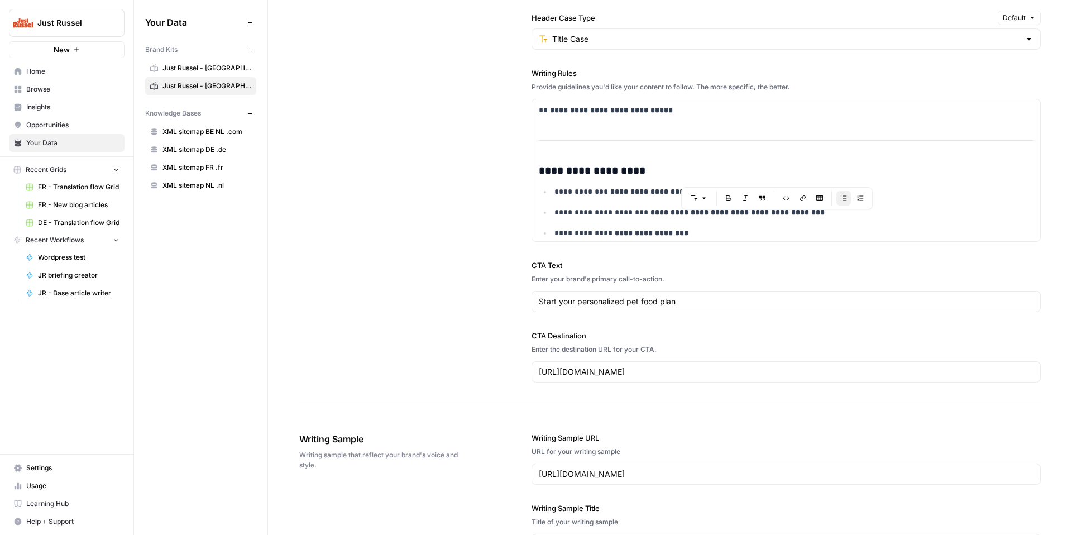
click at [616, 288] on div "CTA Text Enter your brand's primary call-to-action. Start your personalized pet…" at bounding box center [785, 286] width 509 height 52
click at [638, 201] on ul "**********" at bounding box center [786, 222] width 495 height 74
copy div "**********"
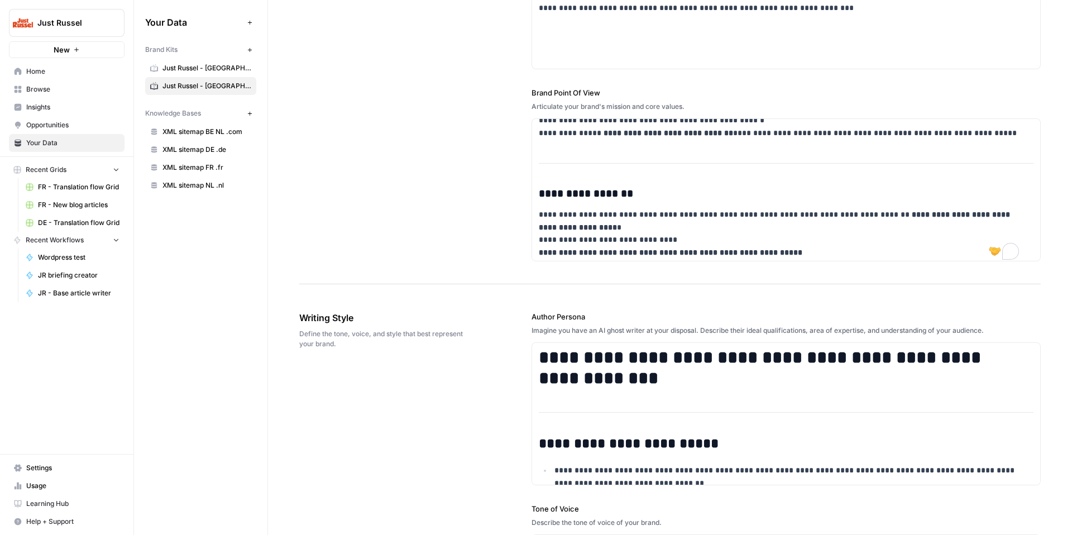
scroll to position [328, 0]
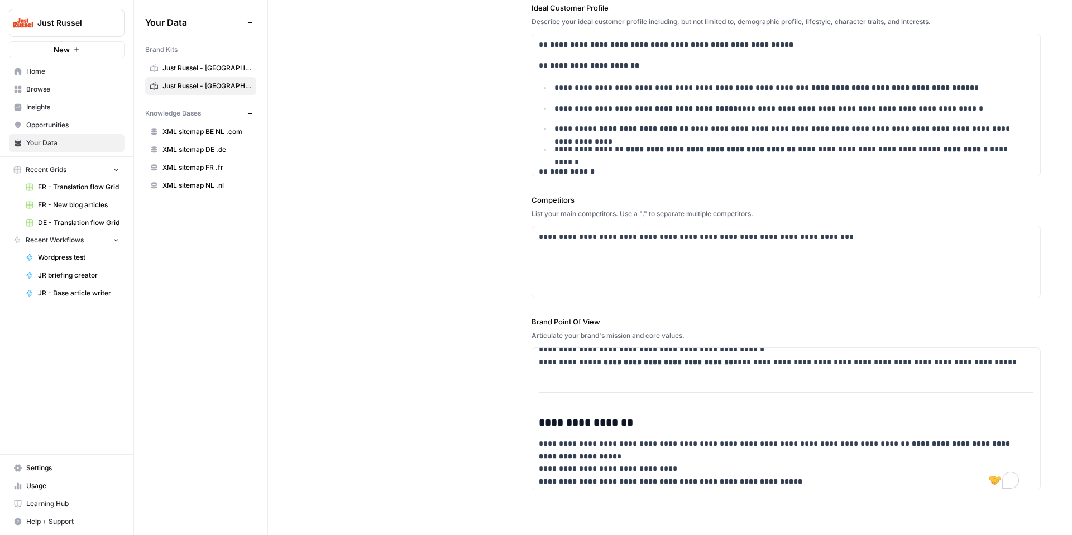
click at [390, 152] on div "**********" at bounding box center [669, 115] width 741 height 795
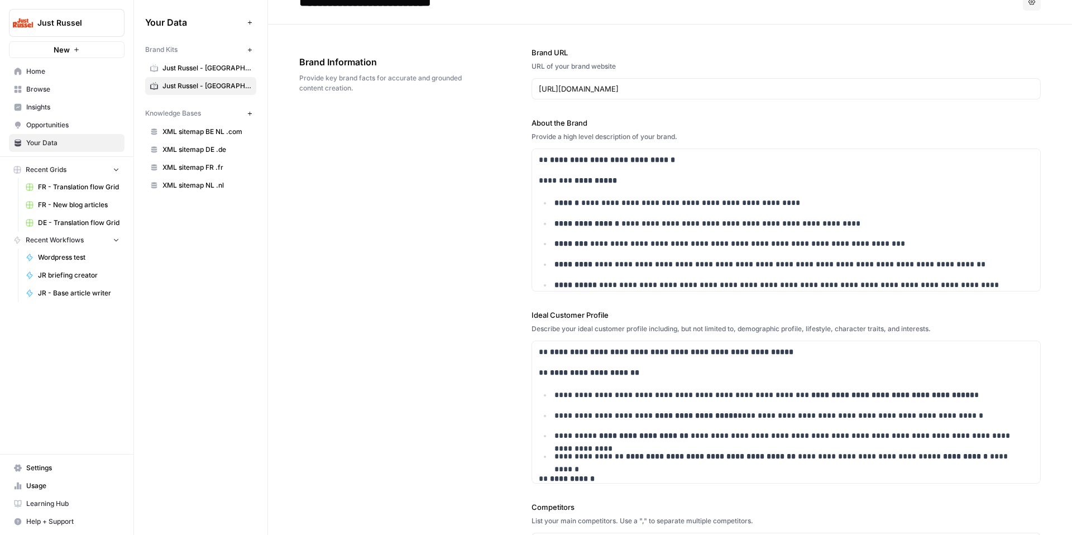
scroll to position [0, 0]
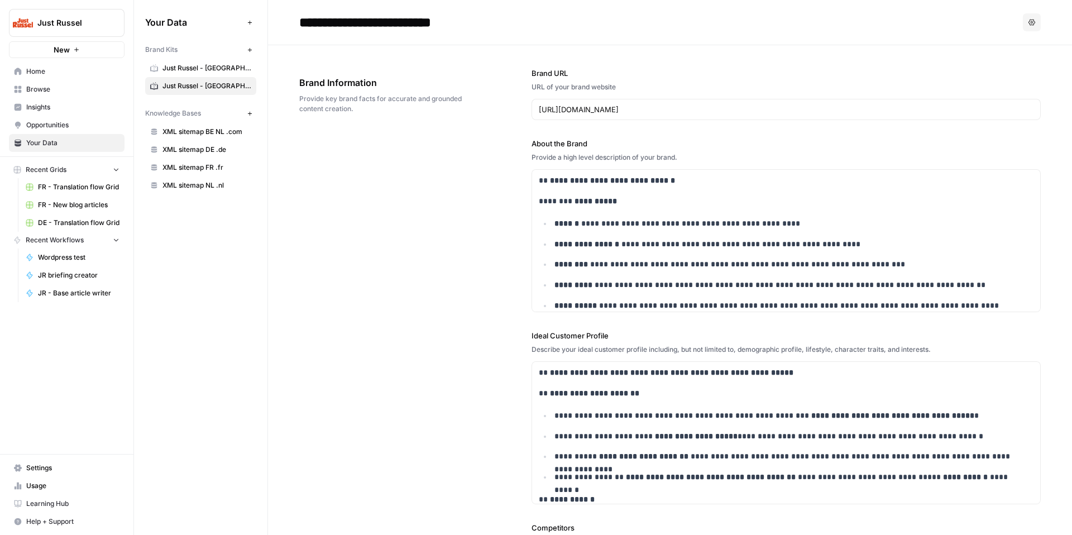
click at [80, 111] on span "Insights" at bounding box center [72, 107] width 93 height 10
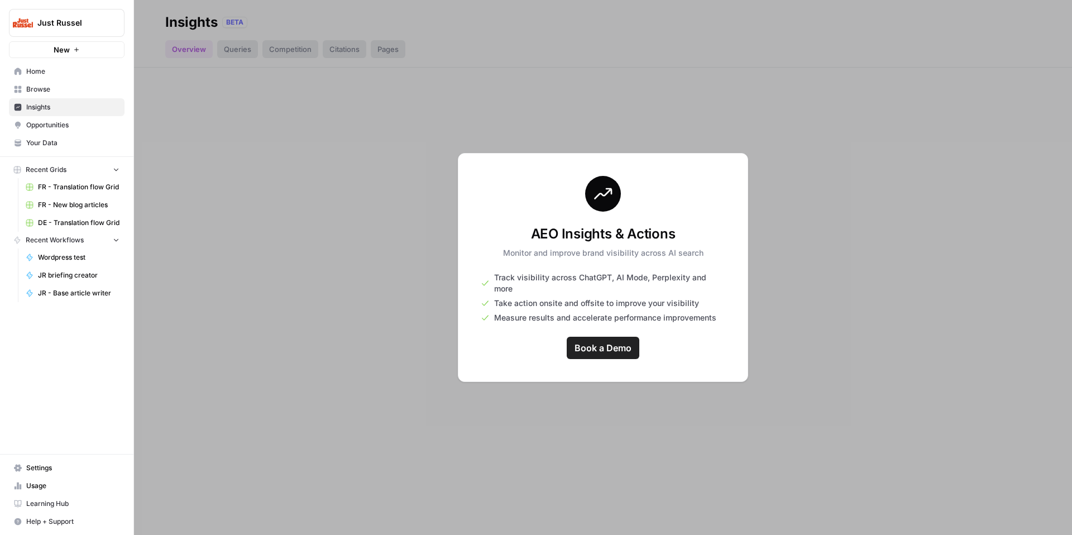
click at [79, 97] on link "Browse" at bounding box center [67, 89] width 116 height 18
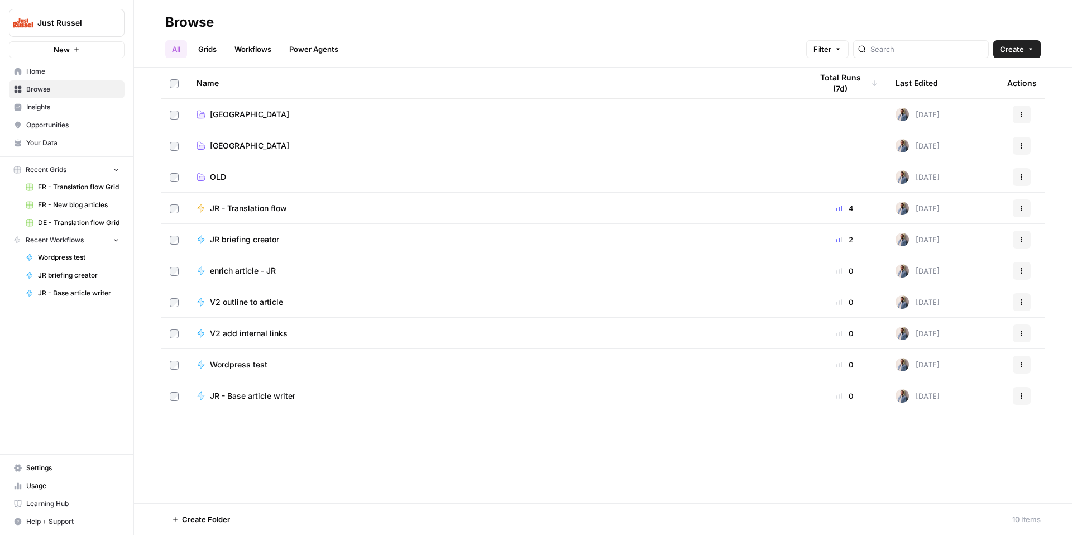
click at [61, 121] on span "Opportunities" at bounding box center [72, 125] width 93 height 10
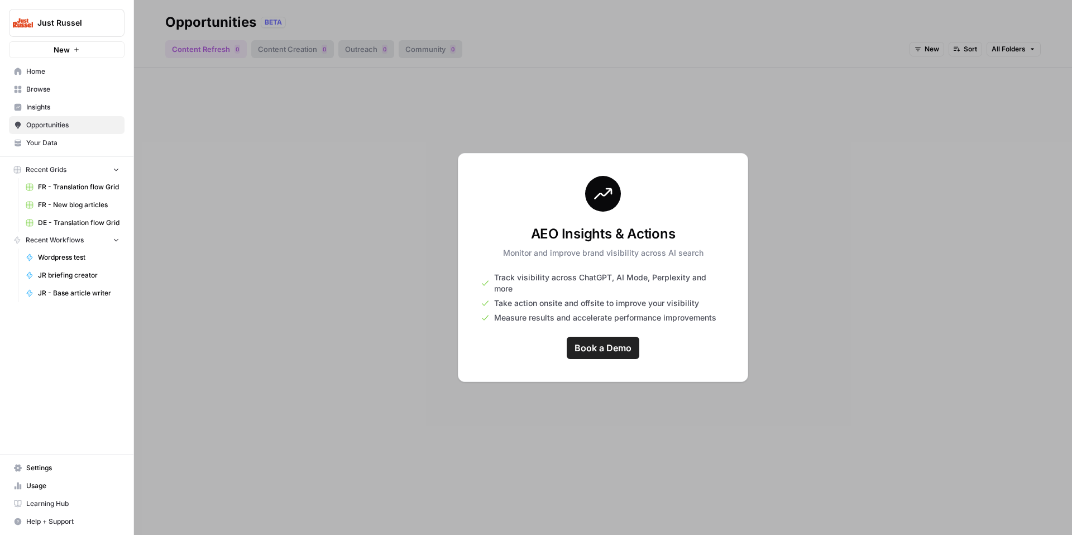
click at [65, 76] on span "Home" at bounding box center [72, 71] width 93 height 10
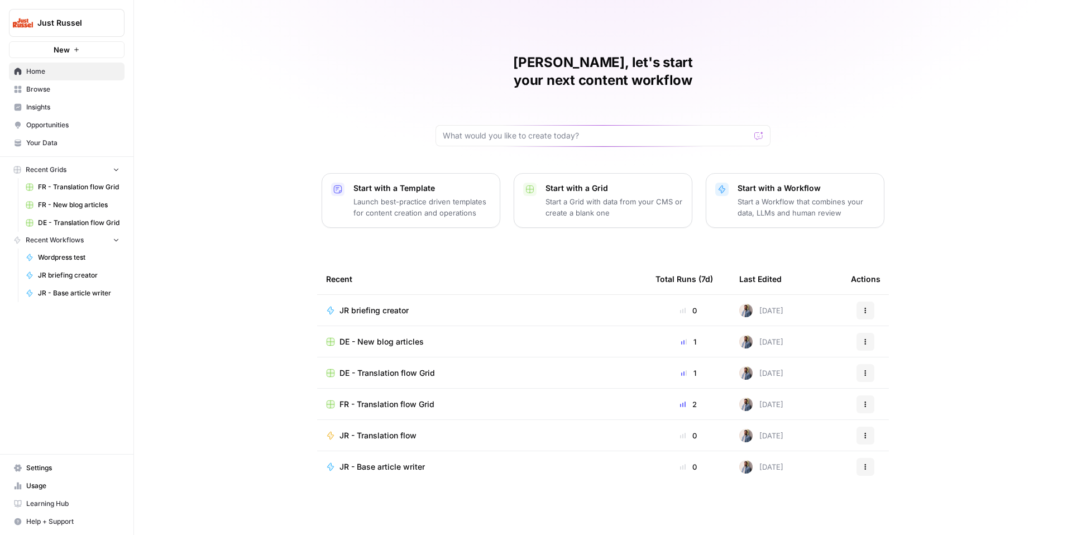
click at [391, 336] on span "DE - New blog articles" at bounding box center [381, 341] width 84 height 11
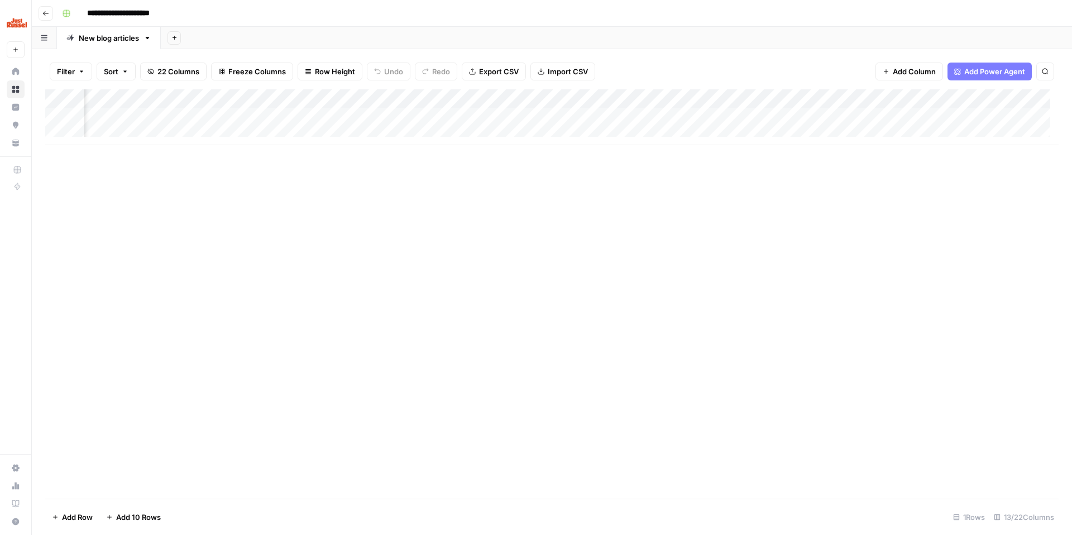
scroll to position [0, 421]
click at [601, 116] on div "Add Column" at bounding box center [551, 117] width 1013 height 56
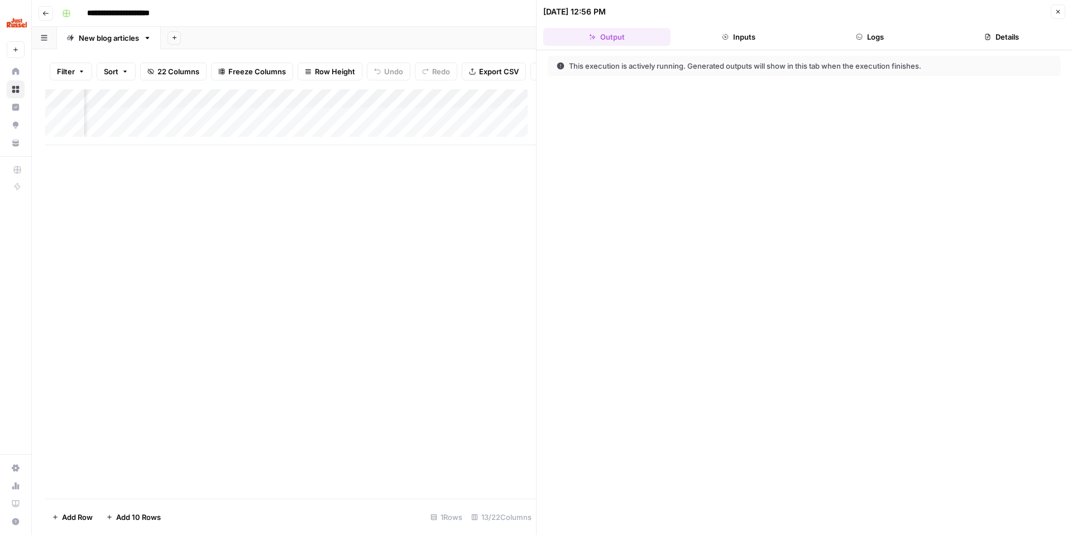
click at [868, 35] on button "Logs" at bounding box center [870, 37] width 127 height 18
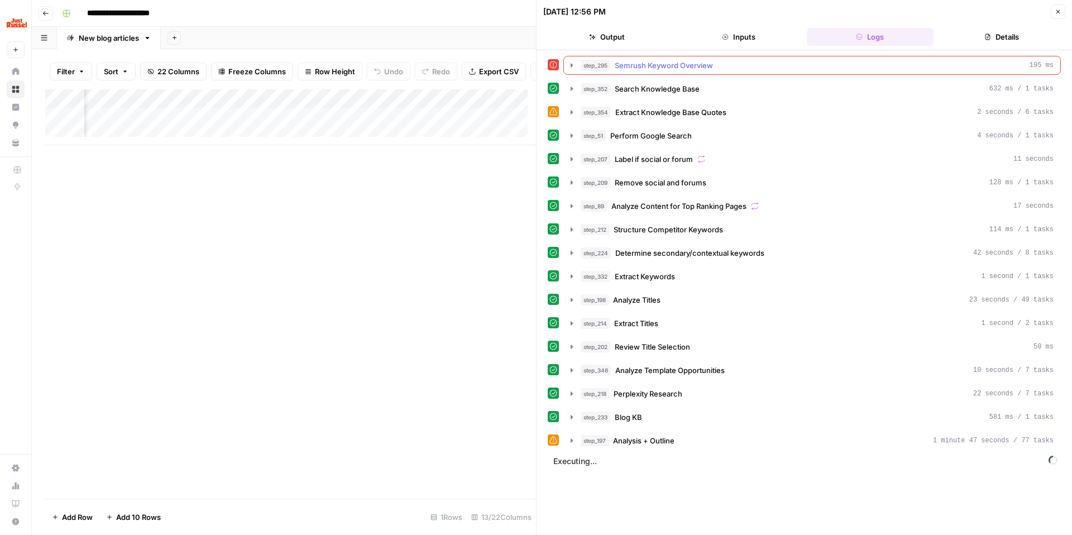
click at [763, 61] on div "step_295 Semrush Keyword Overview 195 ms" at bounding box center [817, 65] width 473 height 11
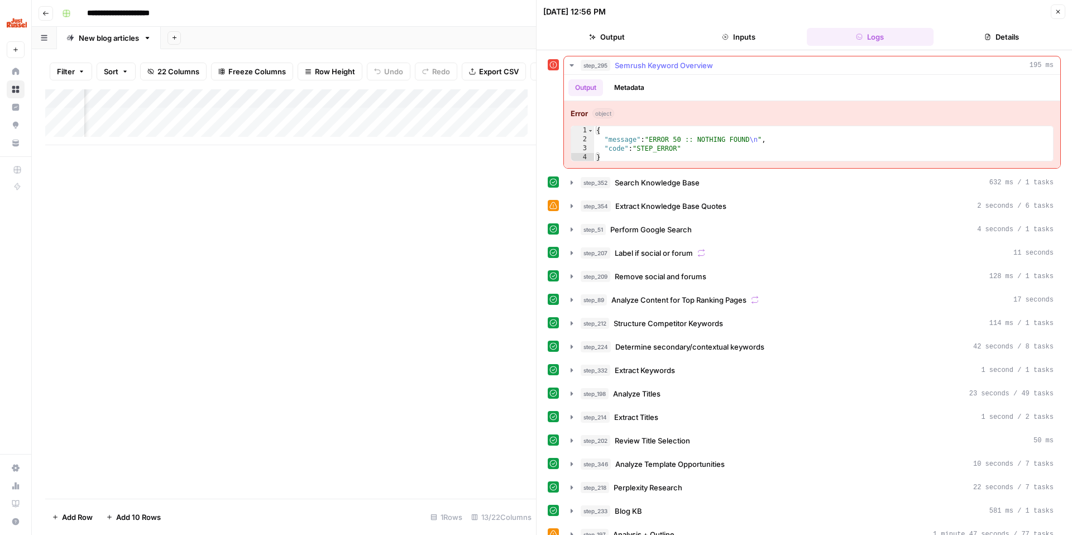
click at [763, 61] on div "step_295 Semrush Keyword Overview 195 ms" at bounding box center [817, 65] width 473 height 11
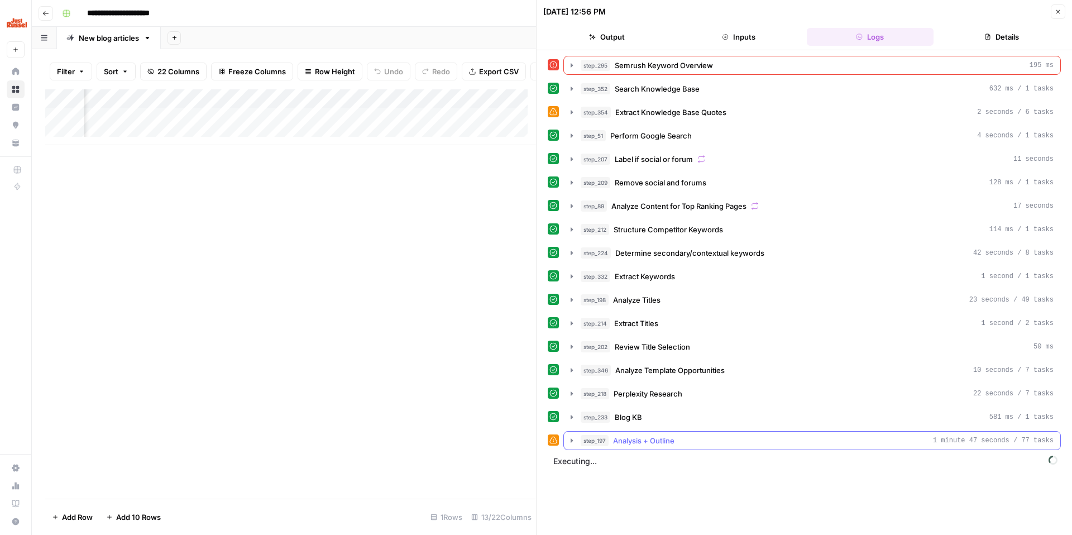
click at [717, 440] on div "step_197 Analysis + Outline 1 minute 47 seconds / 77 tasks" at bounding box center [817, 440] width 473 height 11
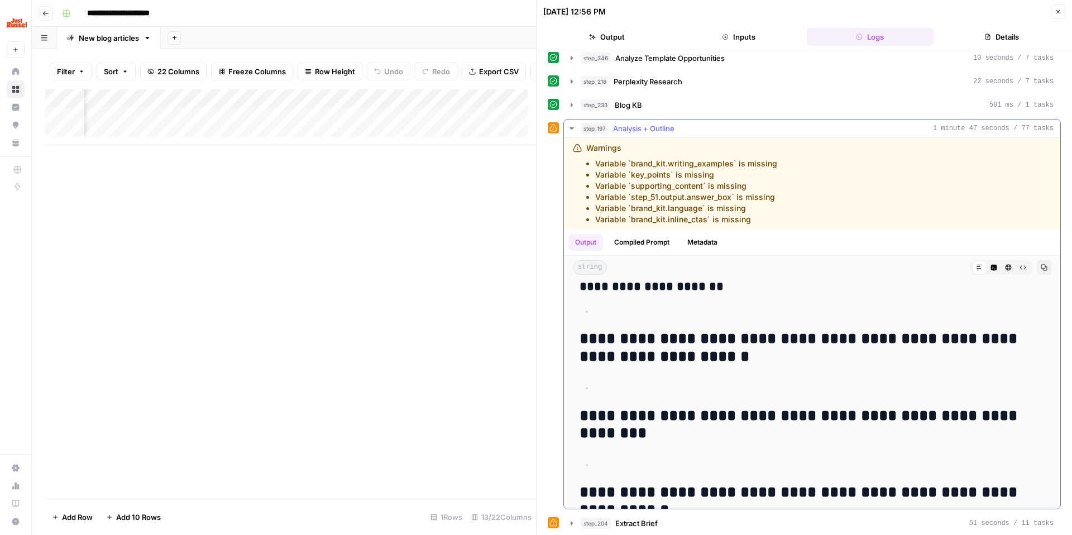
scroll to position [3006, 0]
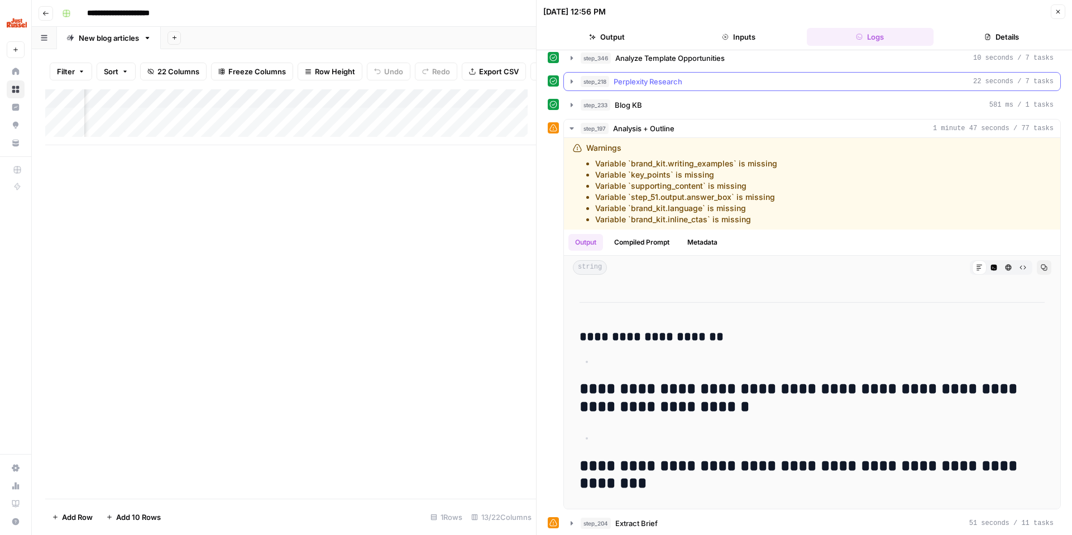
click at [694, 80] on div "step_218 Perplexity Research 22 seconds / 7 tasks" at bounding box center [817, 81] width 473 height 11
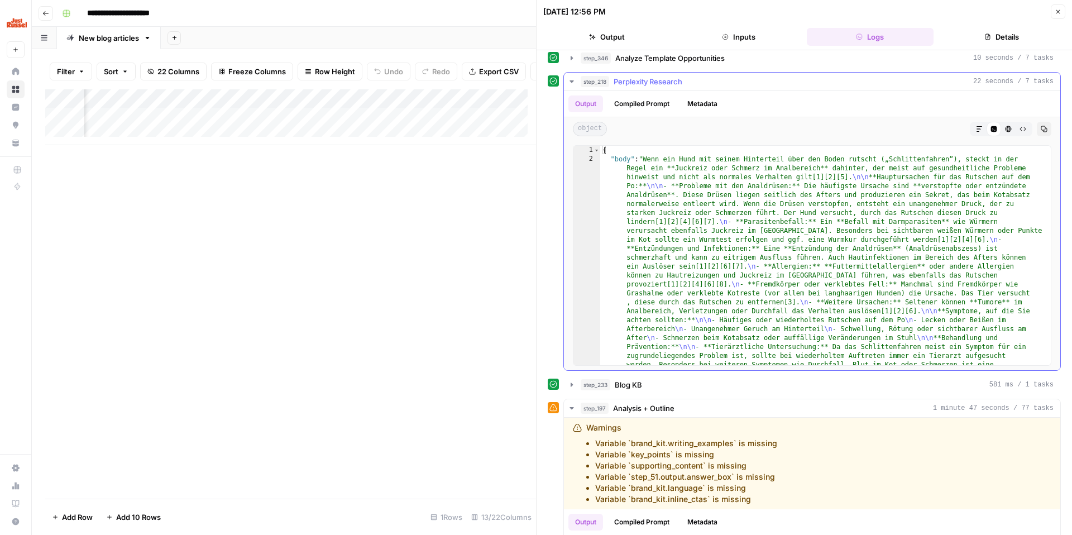
click at [976, 126] on icon "button" at bounding box center [979, 129] width 7 height 7
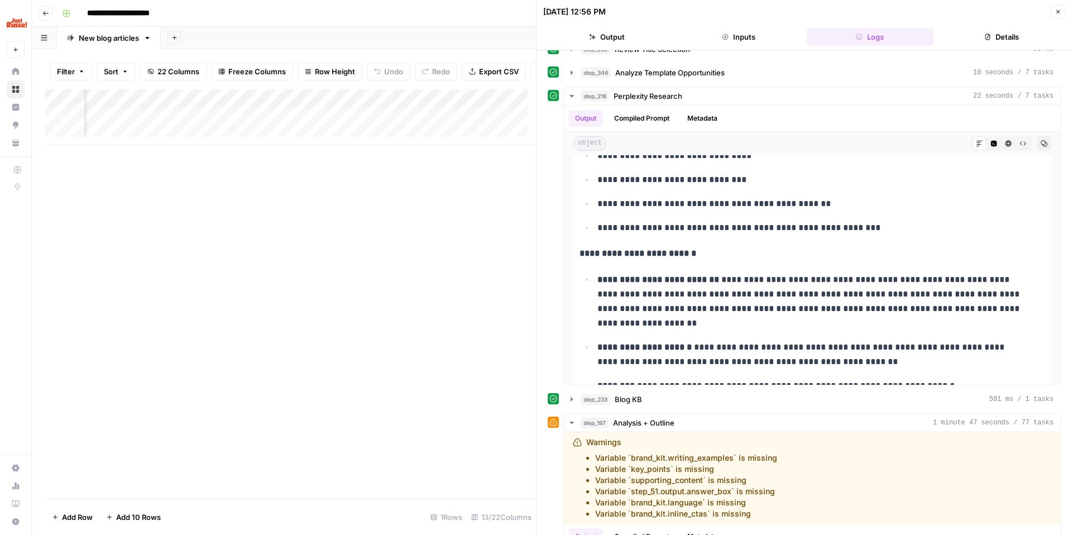
scroll to position [275, 0]
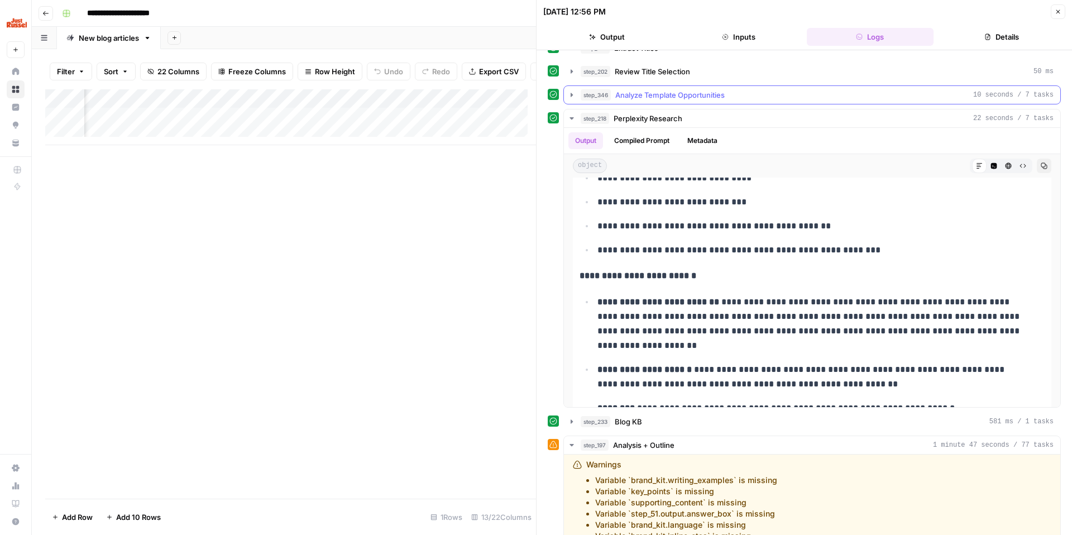
click at [769, 94] on div "step_346 Analyze Template Opportunities 10 seconds / 7 tasks" at bounding box center [817, 94] width 473 height 11
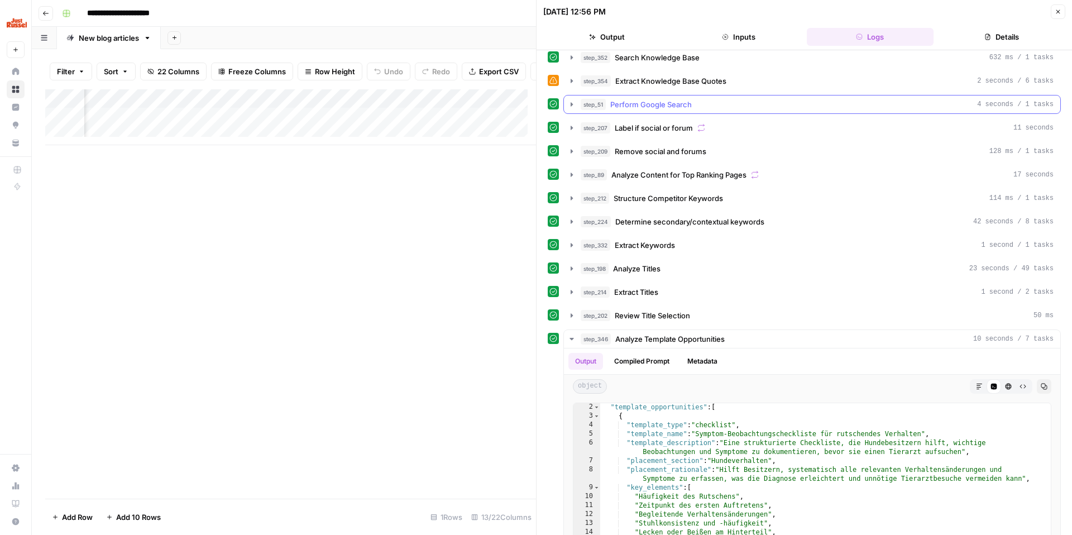
scroll to position [0, 0]
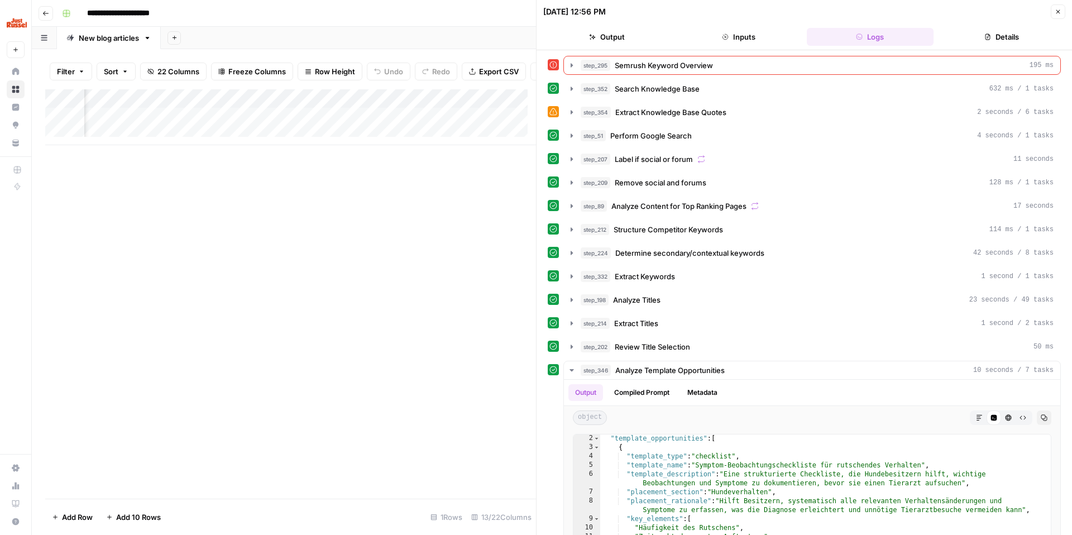
click at [1056, 16] on button "Close" at bounding box center [1058, 11] width 15 height 15
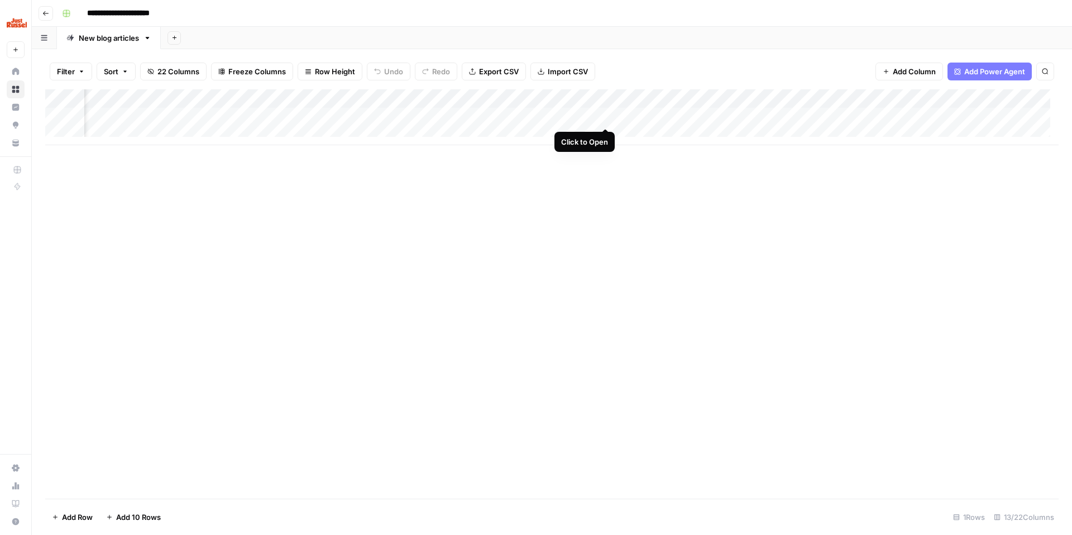
click at [607, 118] on div "Add Column" at bounding box center [551, 117] width 1013 height 56
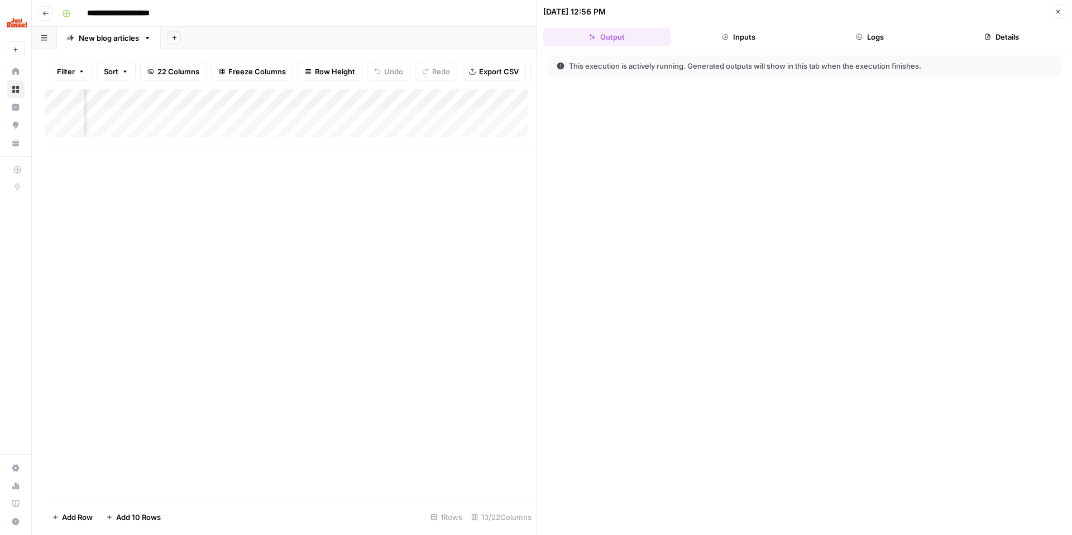
click at [865, 44] on button "Logs" at bounding box center [870, 37] width 127 height 18
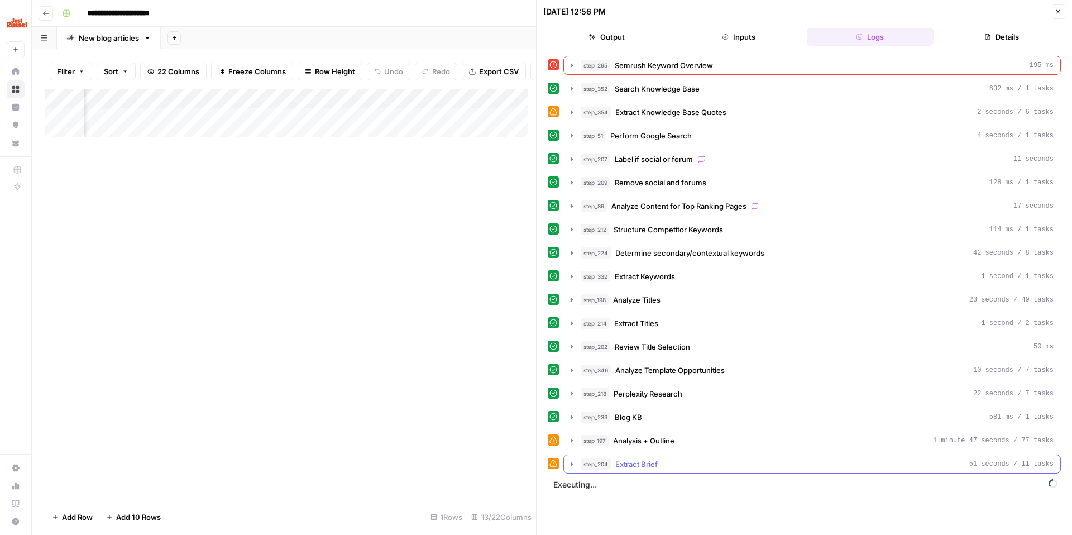
click at [681, 462] on div "step_204 Extract Brief 51 seconds / 11 tasks" at bounding box center [817, 463] width 473 height 11
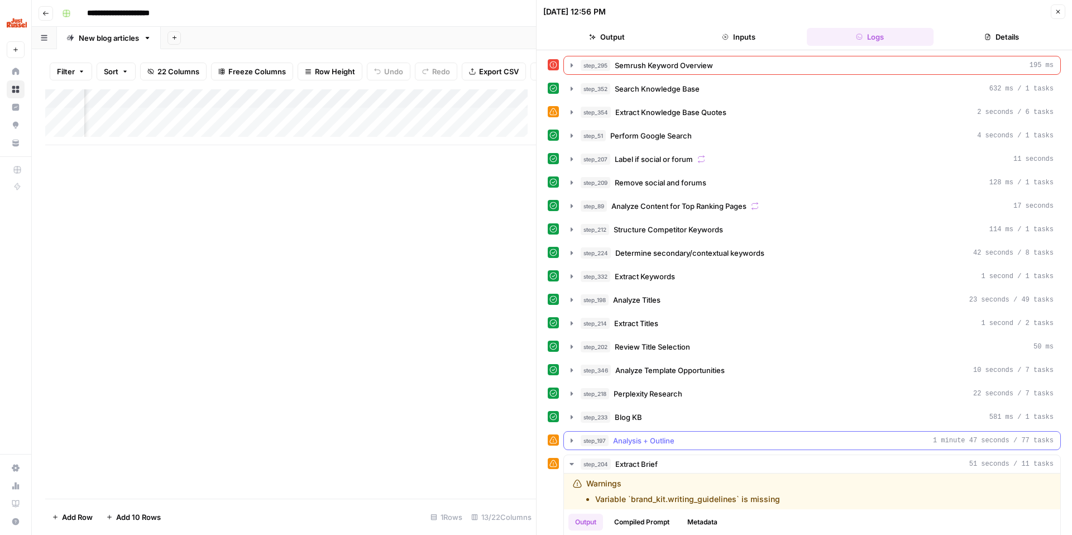
scroll to position [280, 0]
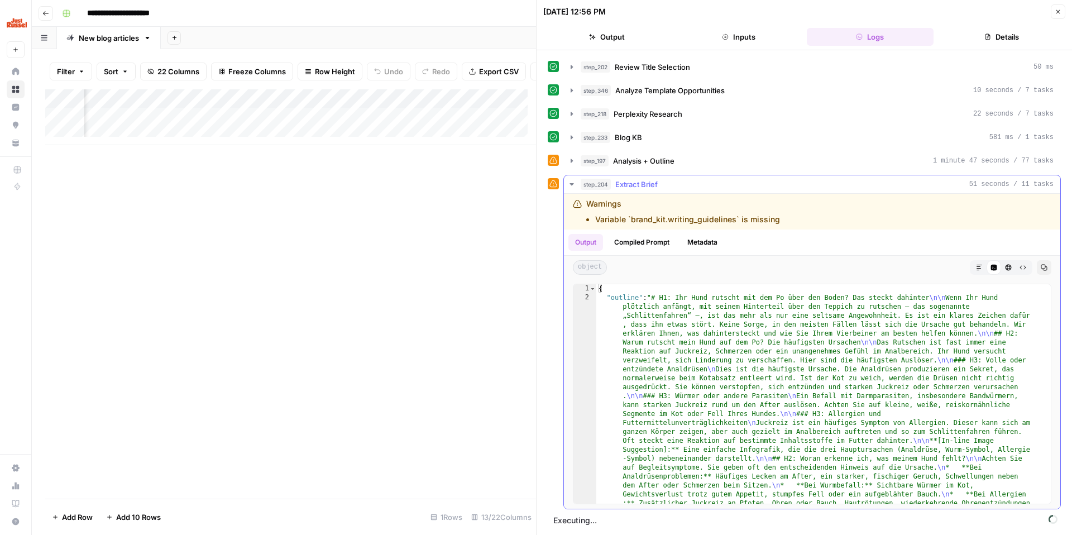
click at [976, 266] on icon "button" at bounding box center [979, 267] width 7 height 7
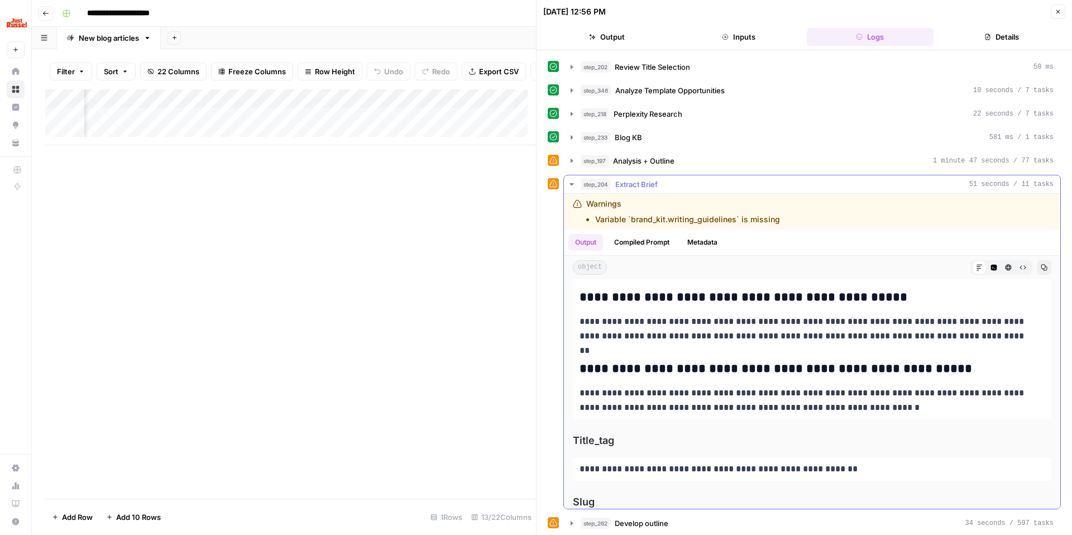
scroll to position [303, 0]
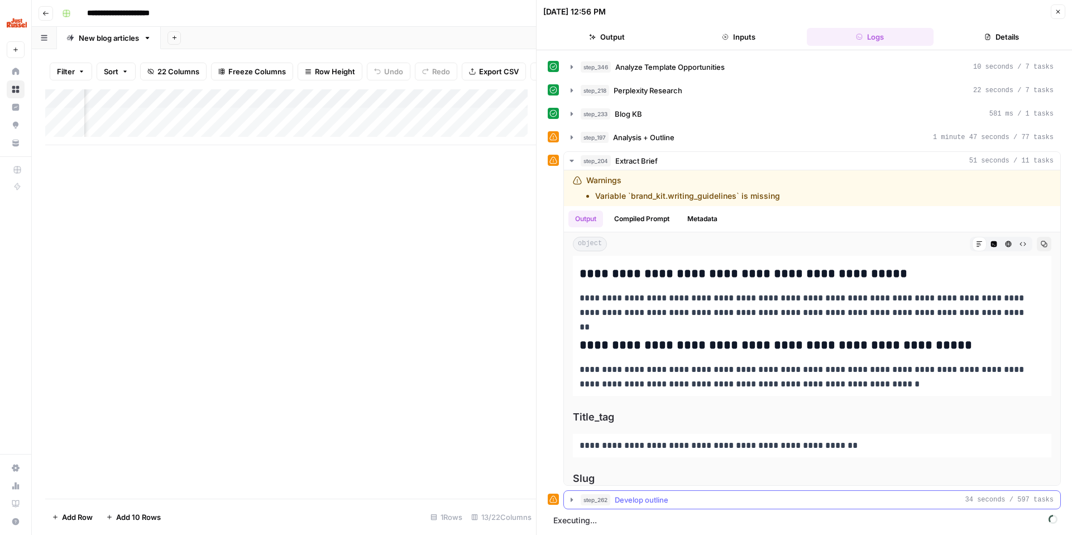
click at [672, 494] on div "step_262 Develop outline 34 seconds / 597 tasks" at bounding box center [817, 499] width 473 height 11
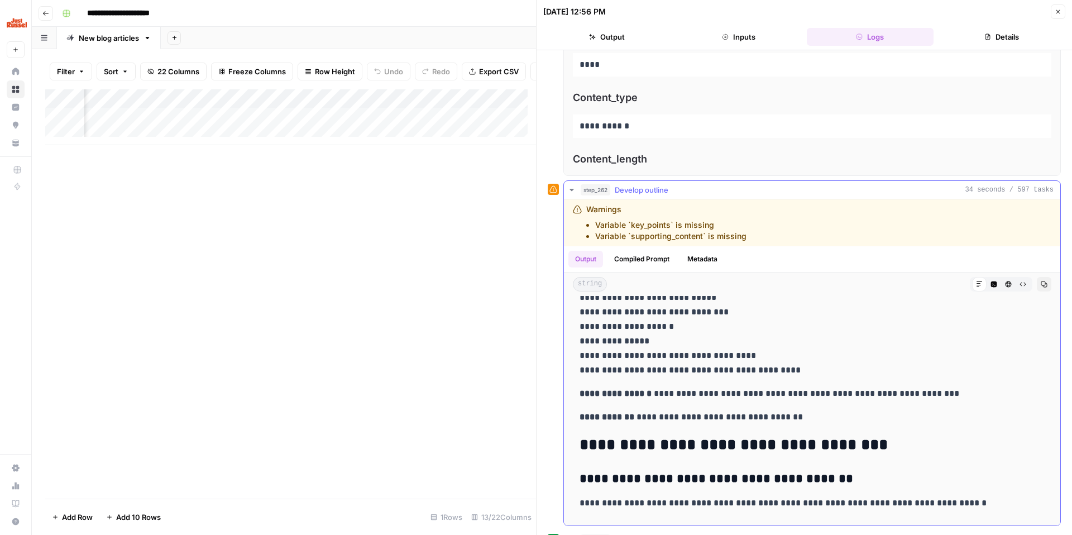
scroll to position [1271, 0]
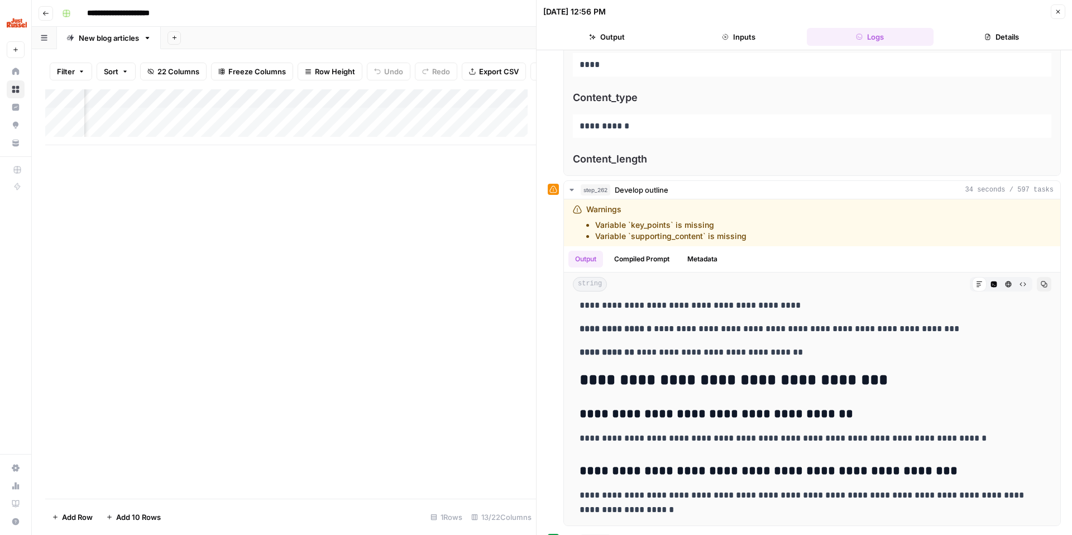
click at [1053, 12] on button "Close" at bounding box center [1058, 11] width 15 height 15
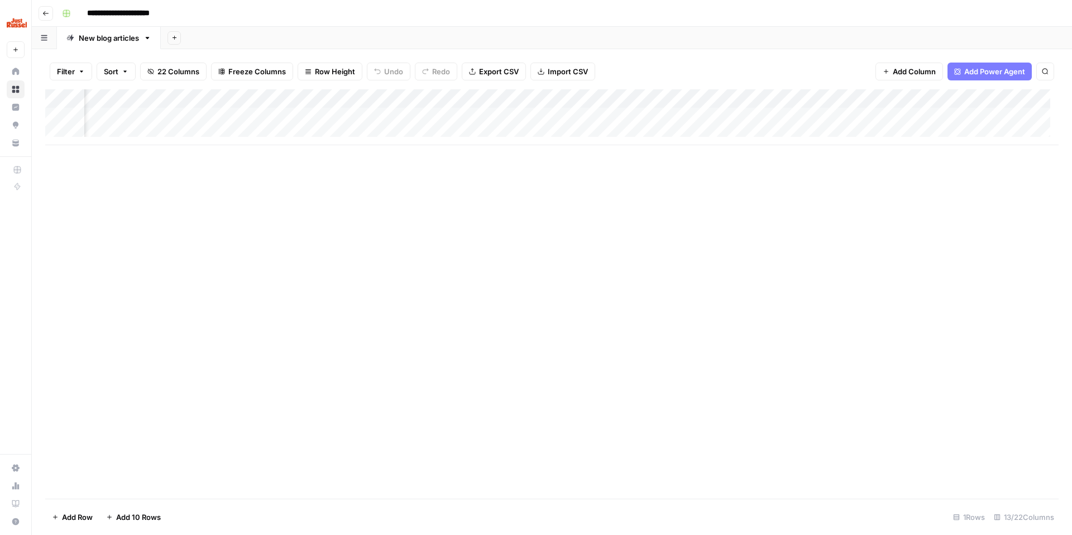
scroll to position [0, 598]
click at [795, 256] on div "Add Column" at bounding box center [551, 293] width 1013 height 409
click at [428, 116] on div "Add Column" at bounding box center [551, 117] width 1013 height 56
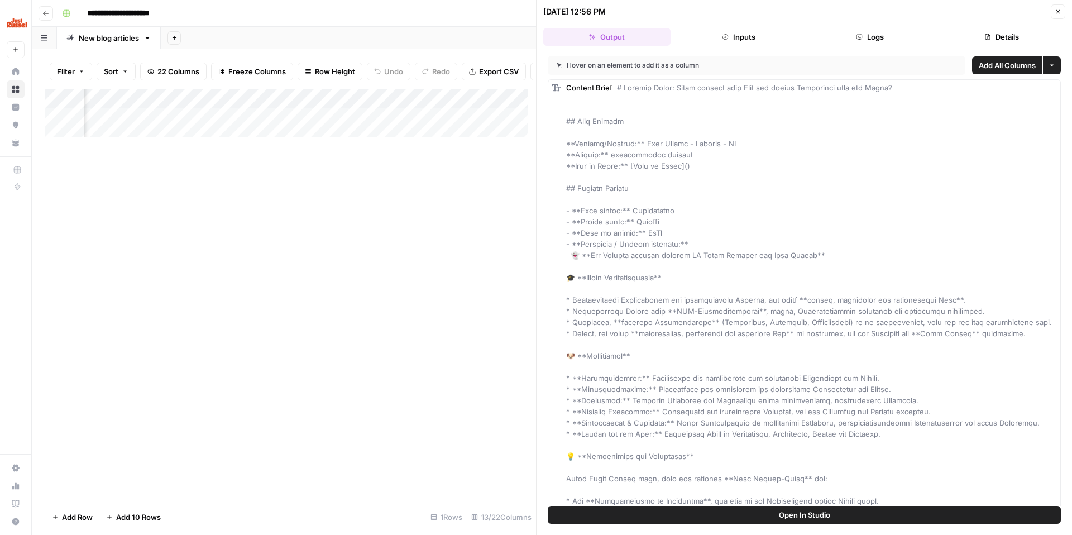
click at [884, 27] on header "[DATE] 12:56 PM Close Output Inputs Logs Details" at bounding box center [803, 25] width 535 height 50
click at [1059, 11] on icon "button" at bounding box center [1057, 11] width 7 height 7
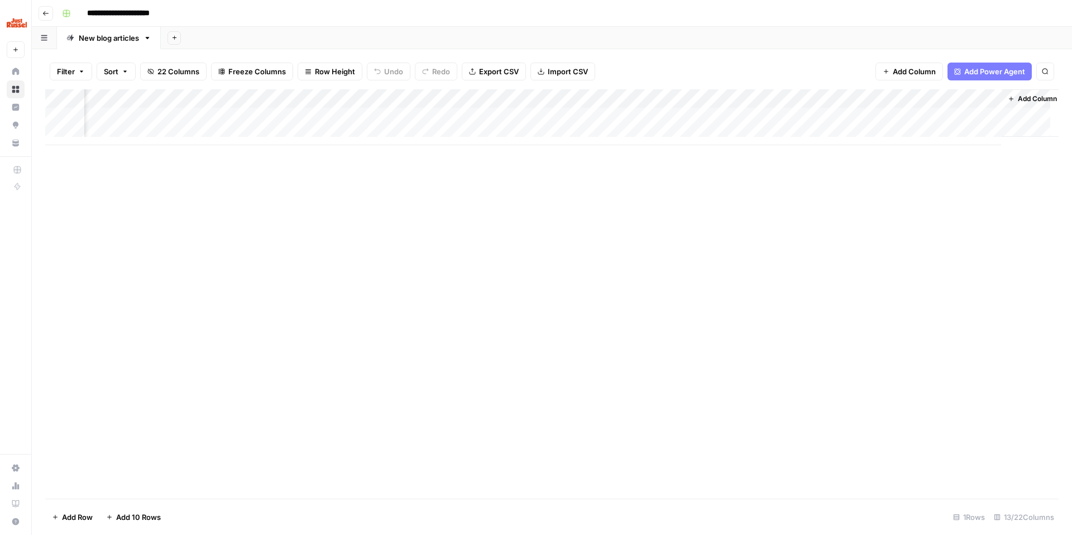
scroll to position [0, 598]
click at [723, 115] on div "Add Column" at bounding box center [551, 117] width 1013 height 56
click at [644, 116] on div "Add Column" at bounding box center [551, 117] width 1013 height 56
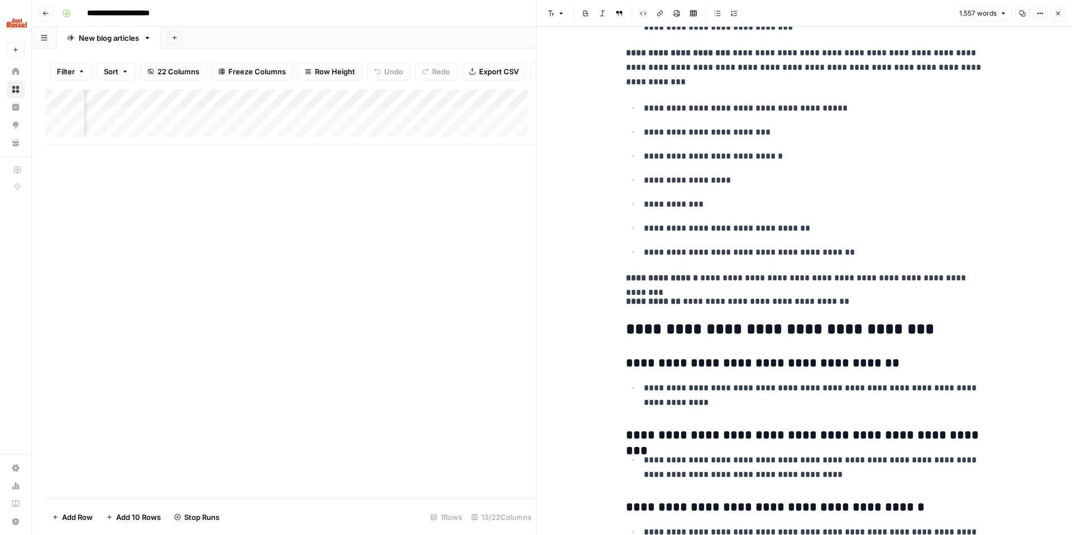
scroll to position [5185, 0]
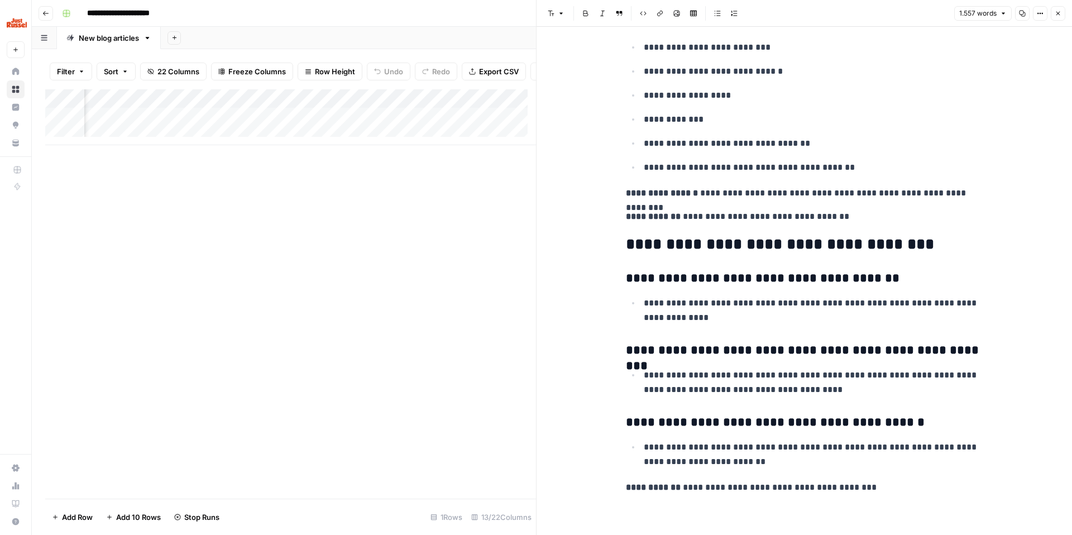
click at [1059, 14] on icon "button" at bounding box center [1057, 13] width 7 height 7
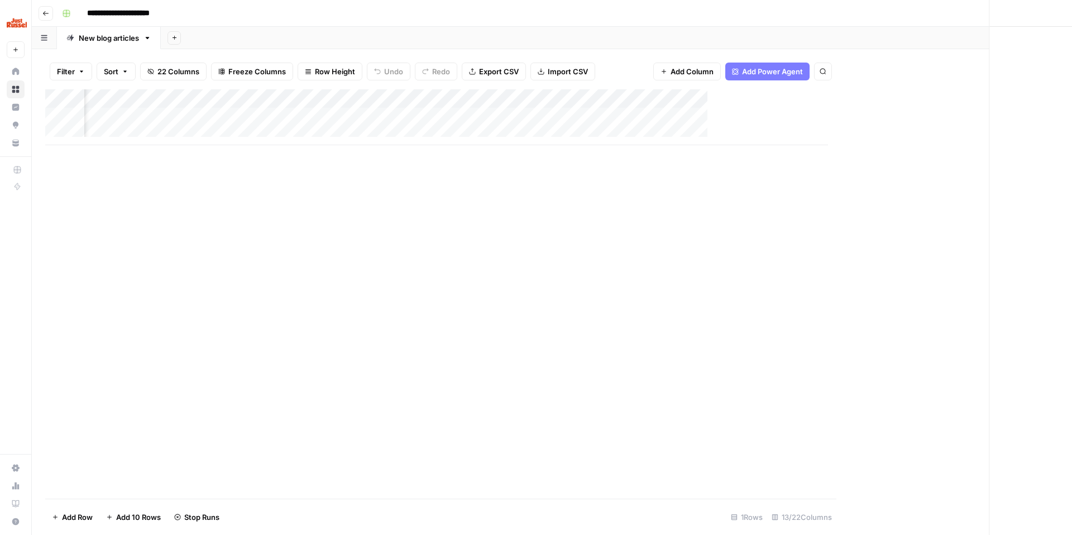
scroll to position [0, 584]
